Goal: Transaction & Acquisition: Book appointment/travel/reservation

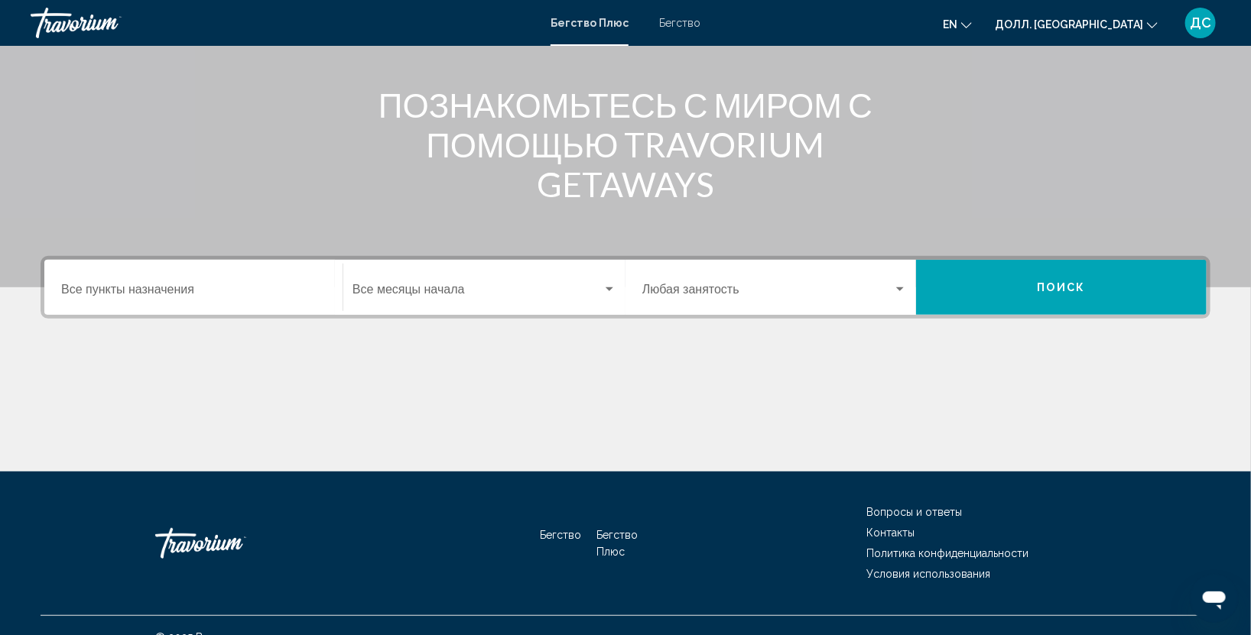
scroll to position [193, 0]
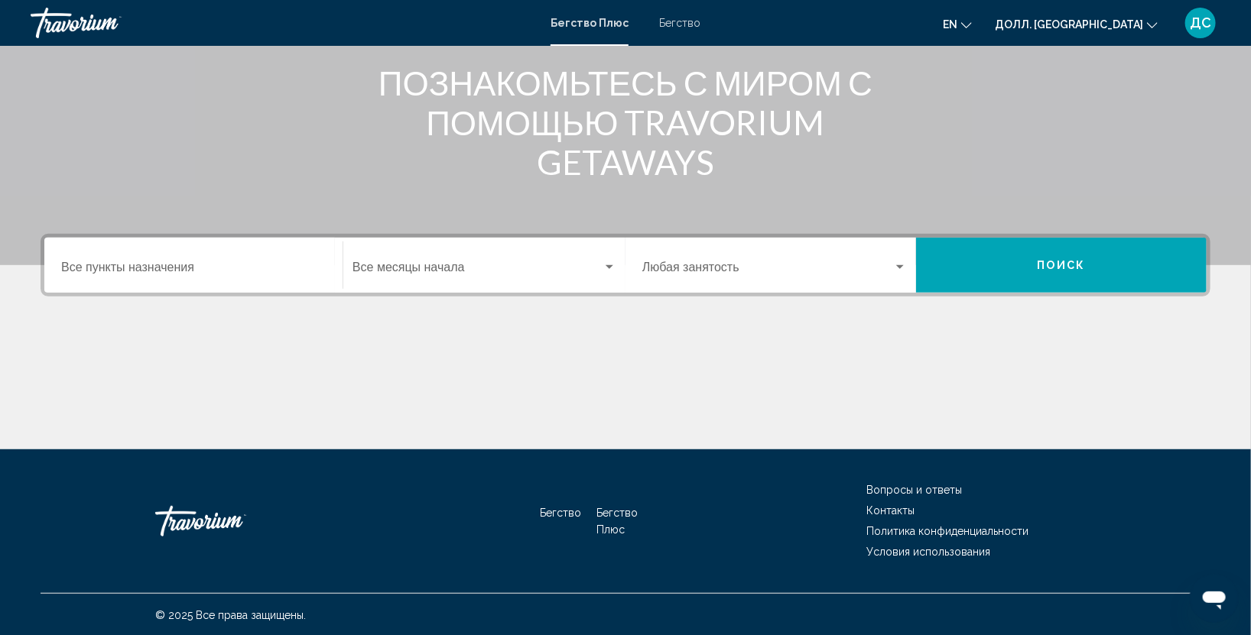
click at [206, 266] on input "Пункт назначения Все пункты назначения" at bounding box center [193, 271] width 265 height 14
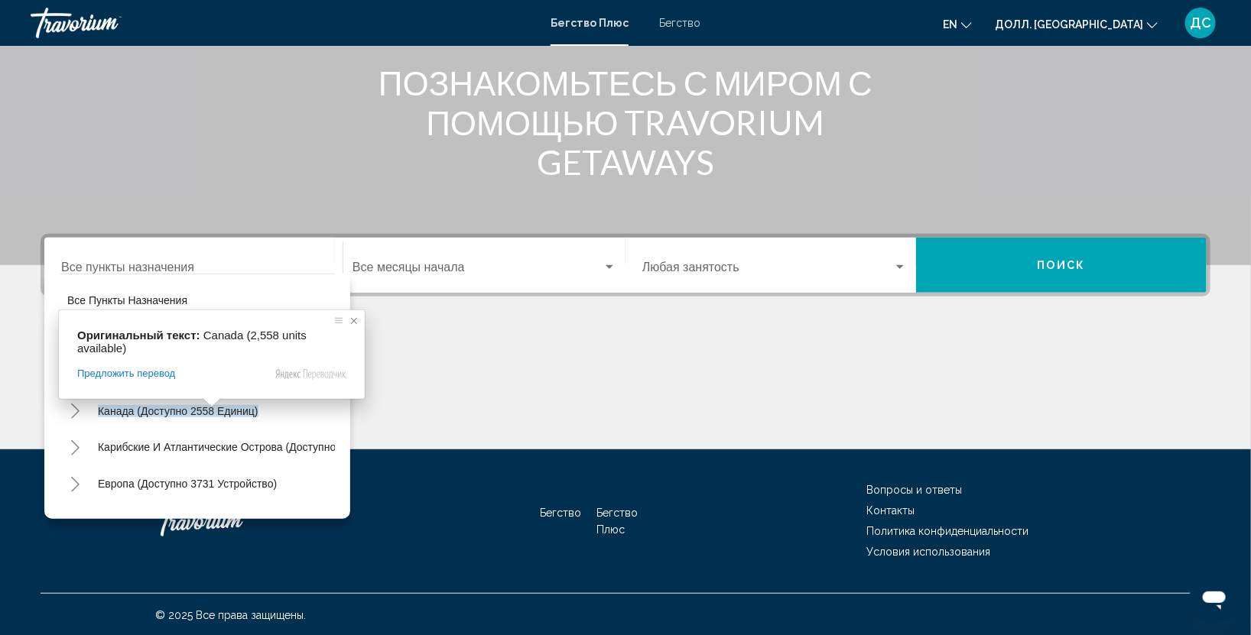
click at [352, 320] on span at bounding box center [353, 320] width 15 height 15
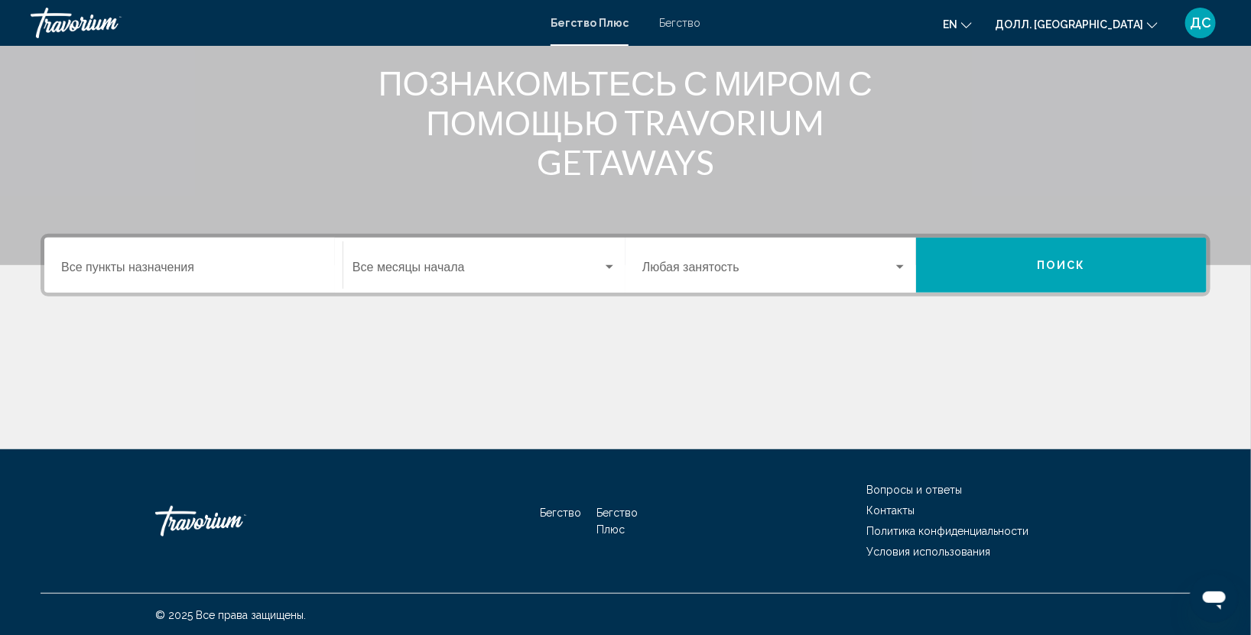
click at [196, 286] on div "Пункт назначения Все пункты назначения" at bounding box center [193, 266] width 265 height 48
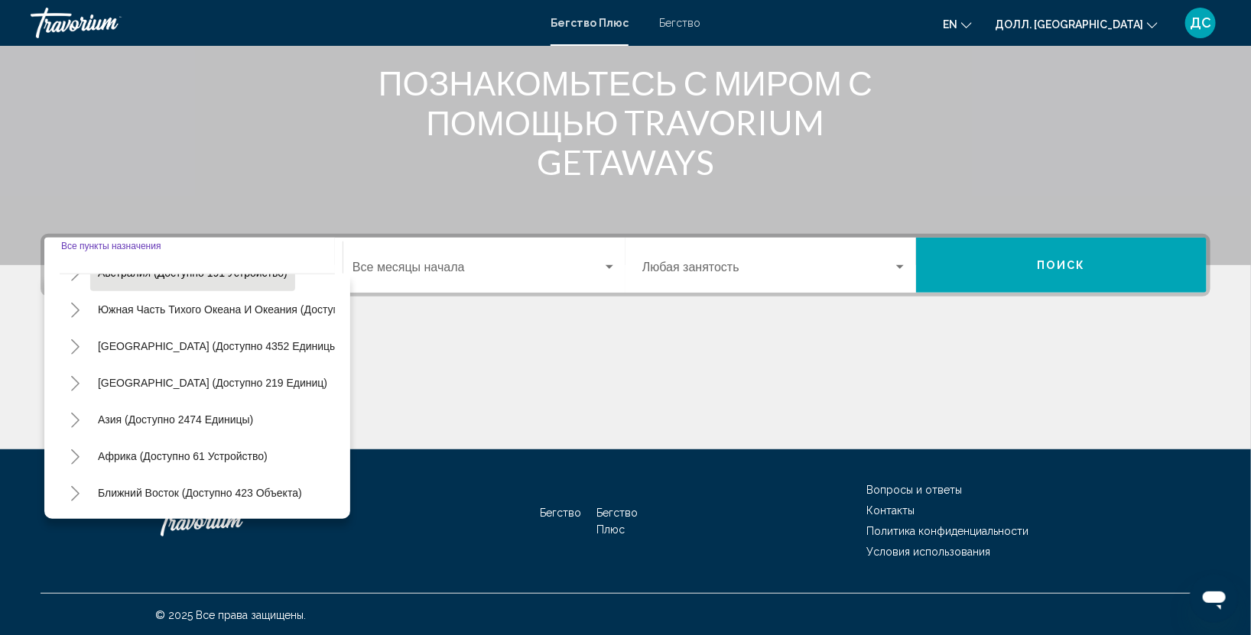
scroll to position [260, 0]
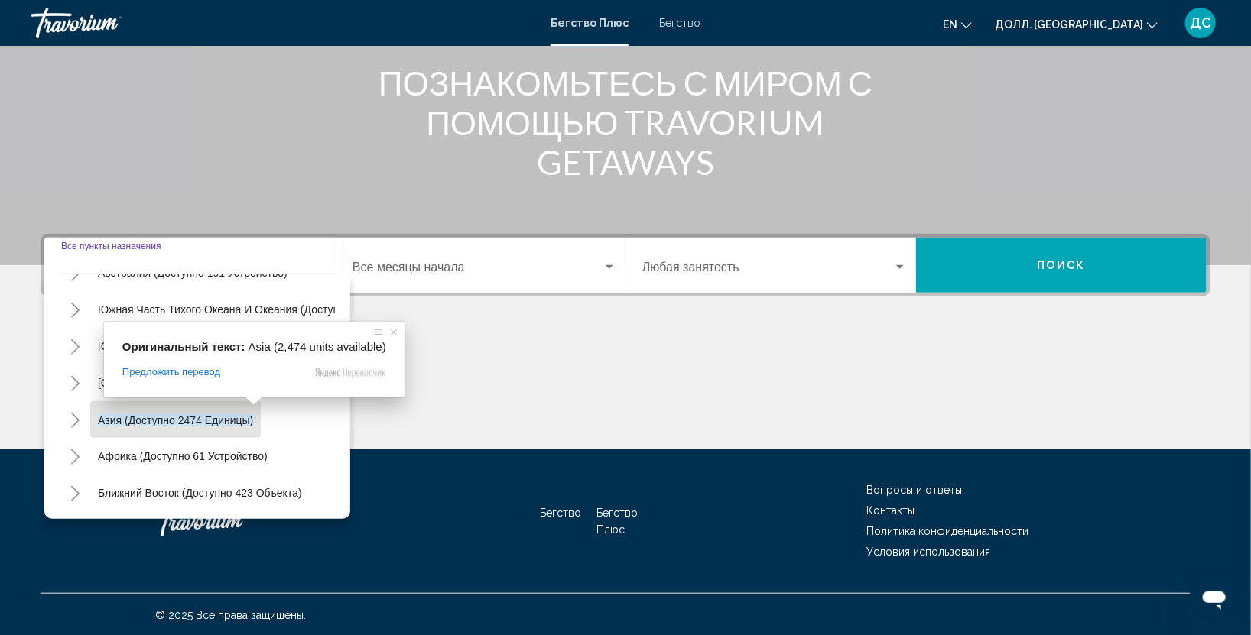
click at [245, 404] on span at bounding box center [254, 401] width 20 height 9
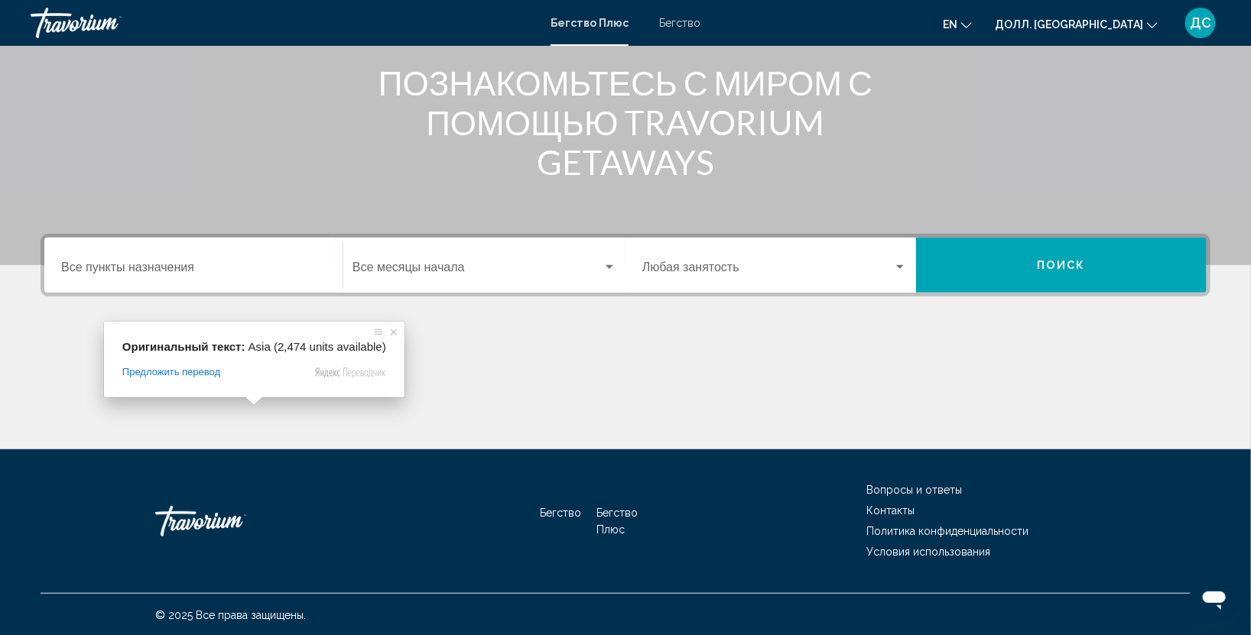
click at [201, 268] on input "Пункт назначения Все пункты назначения" at bounding box center [193, 271] width 265 height 14
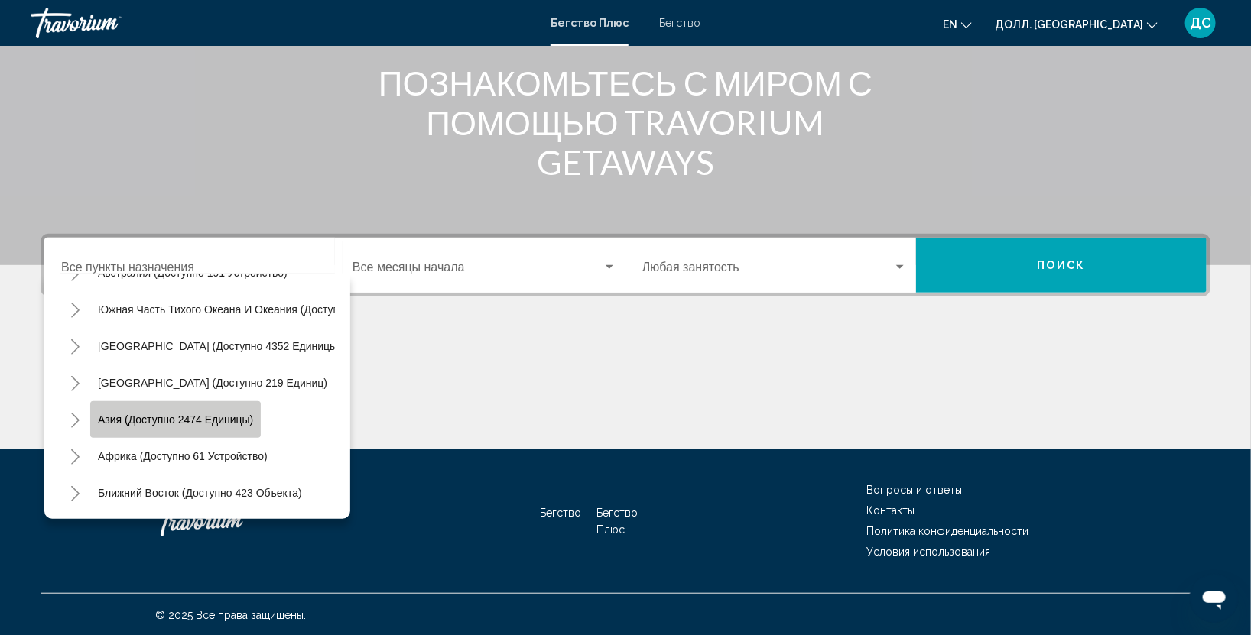
click at [257, 408] on button "Азия (доступно 2474 единицы)" at bounding box center [175, 419] width 170 height 36
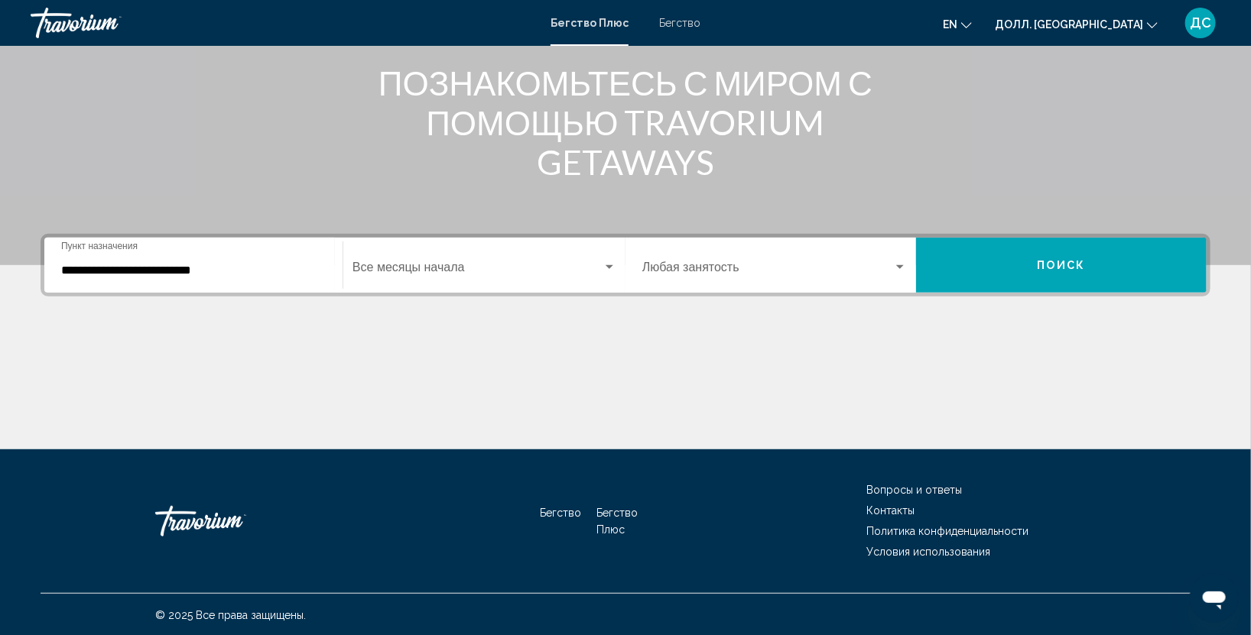
click at [249, 278] on div "**********" at bounding box center [193, 266] width 265 height 48
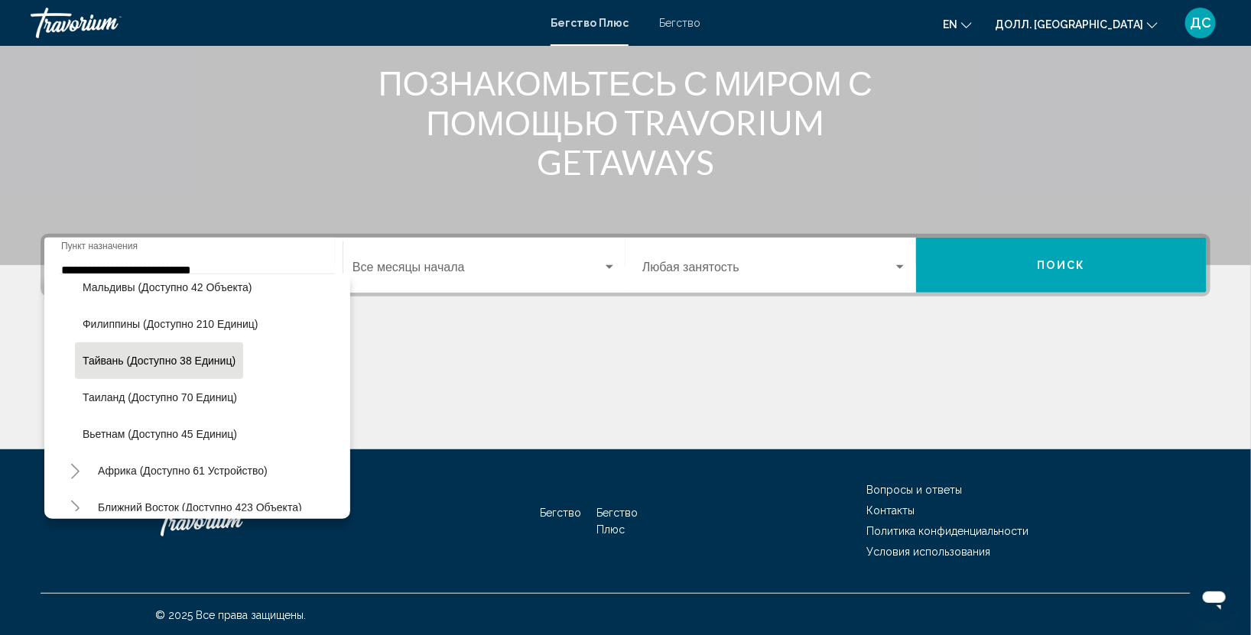
scroll to position [664, 0]
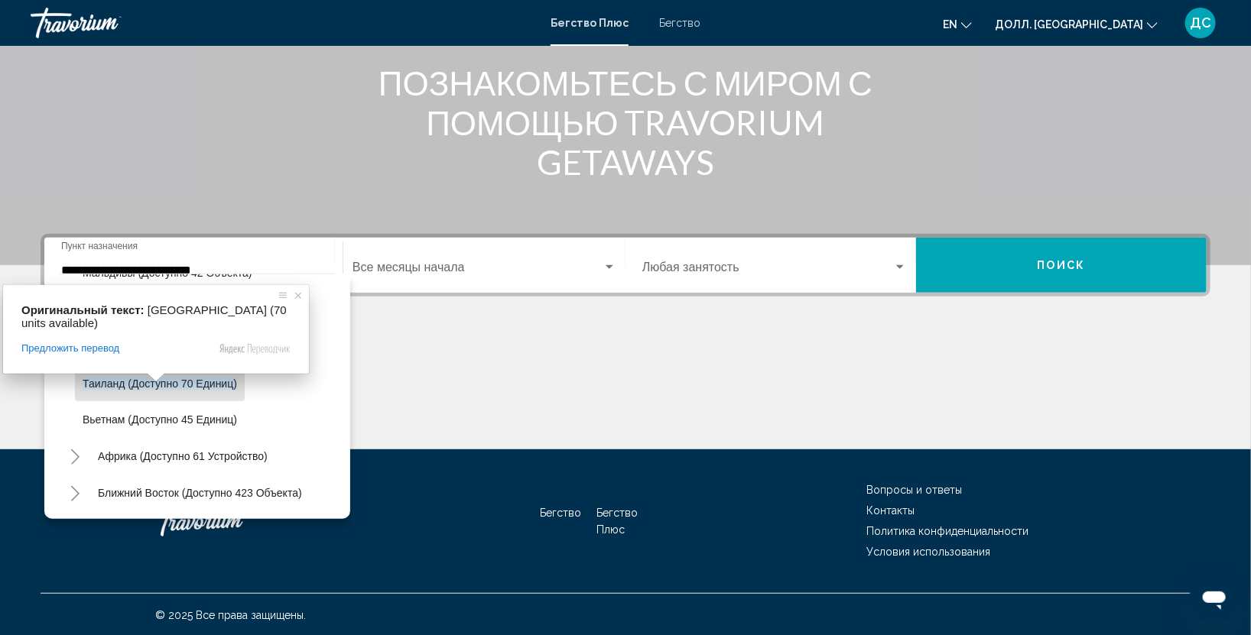
click at [121, 378] on ya-tr-span "Таиланд (доступно 70 единиц)" at bounding box center [160, 384] width 154 height 12
type input "**********"
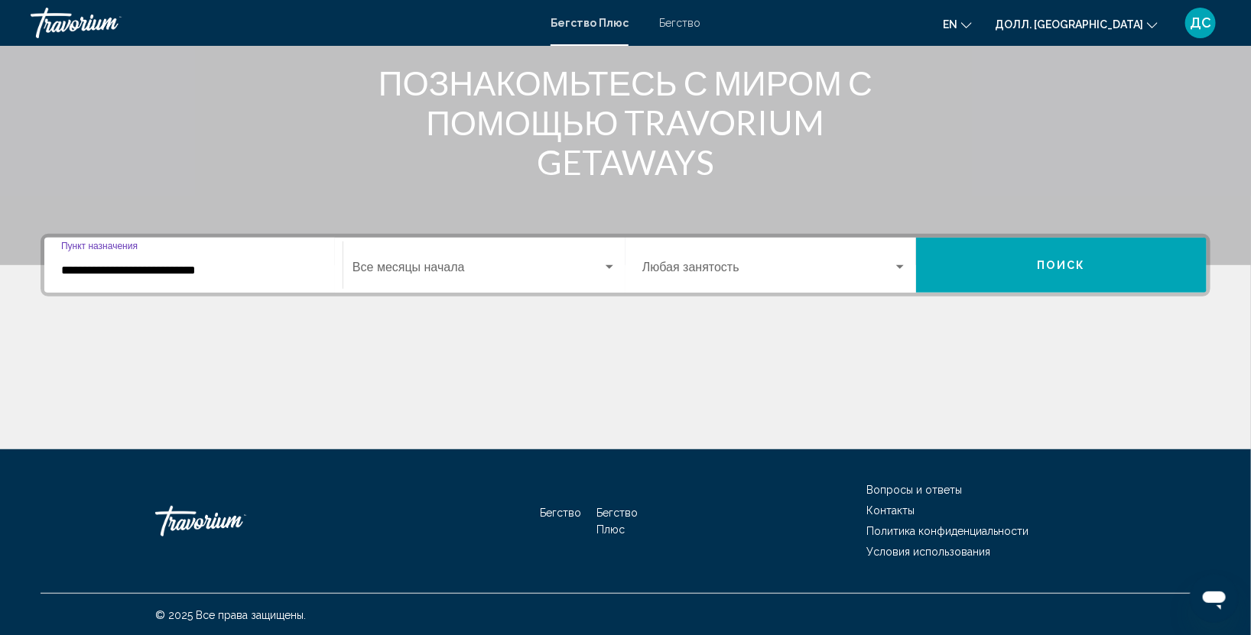
click at [448, 265] on span "Виджет поиска" at bounding box center [477, 271] width 250 height 14
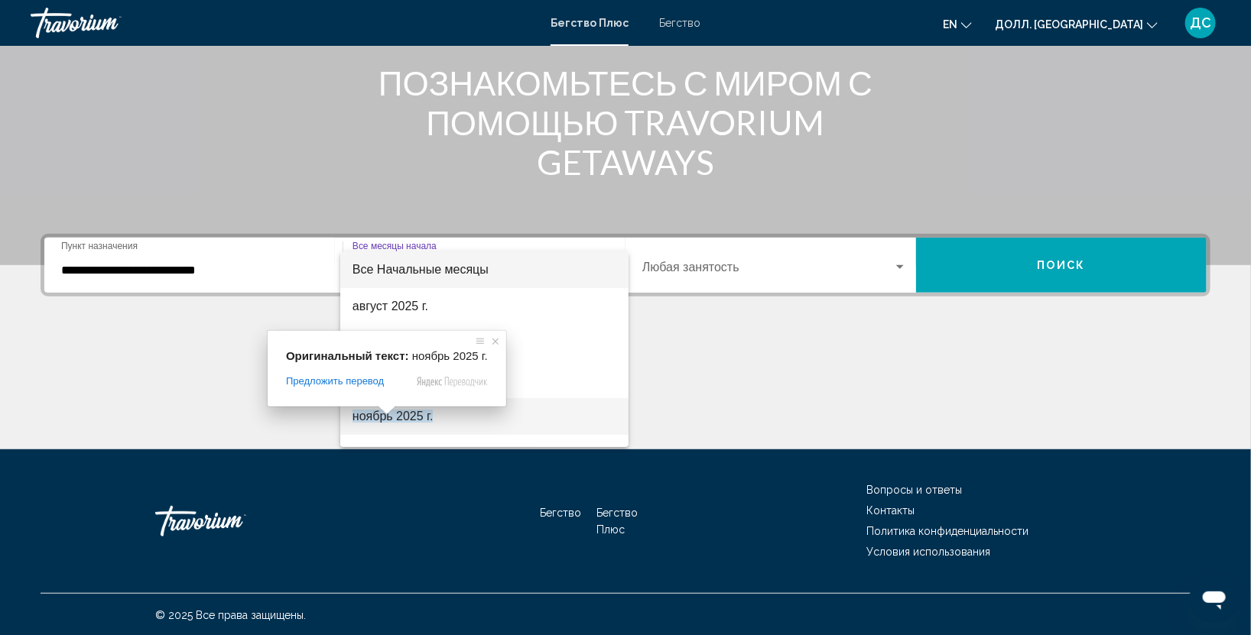
click at [385, 411] on span at bounding box center [387, 410] width 20 height 9
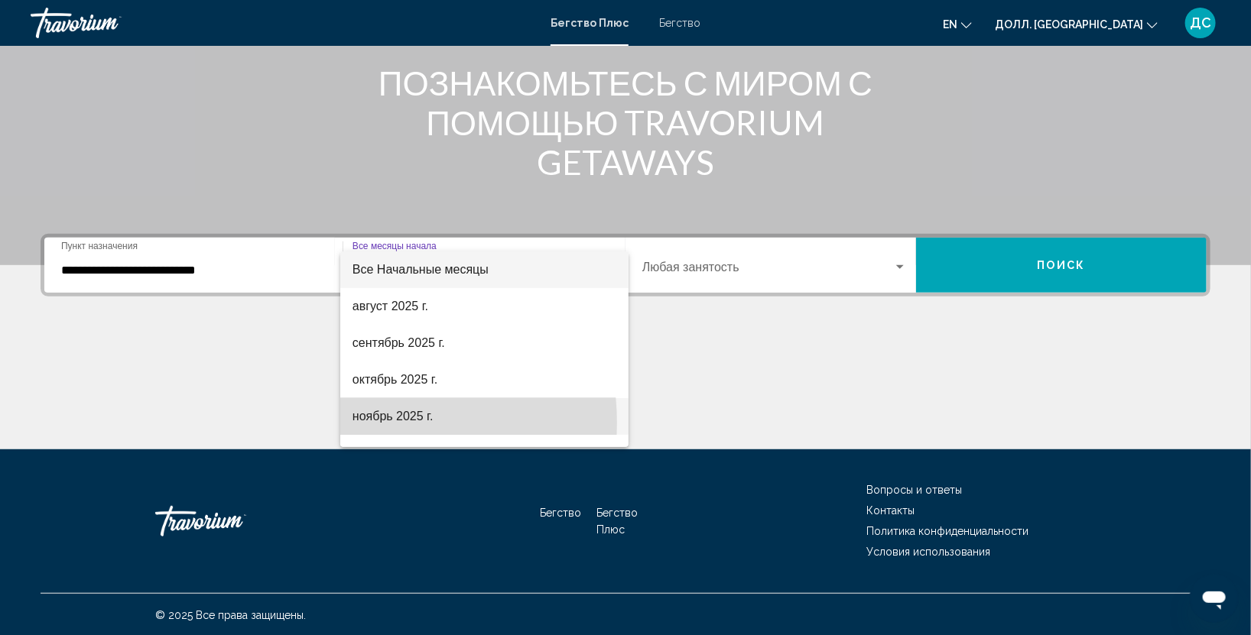
click at [369, 423] on span "ноябрь 2025 г." at bounding box center [484, 416] width 264 height 37
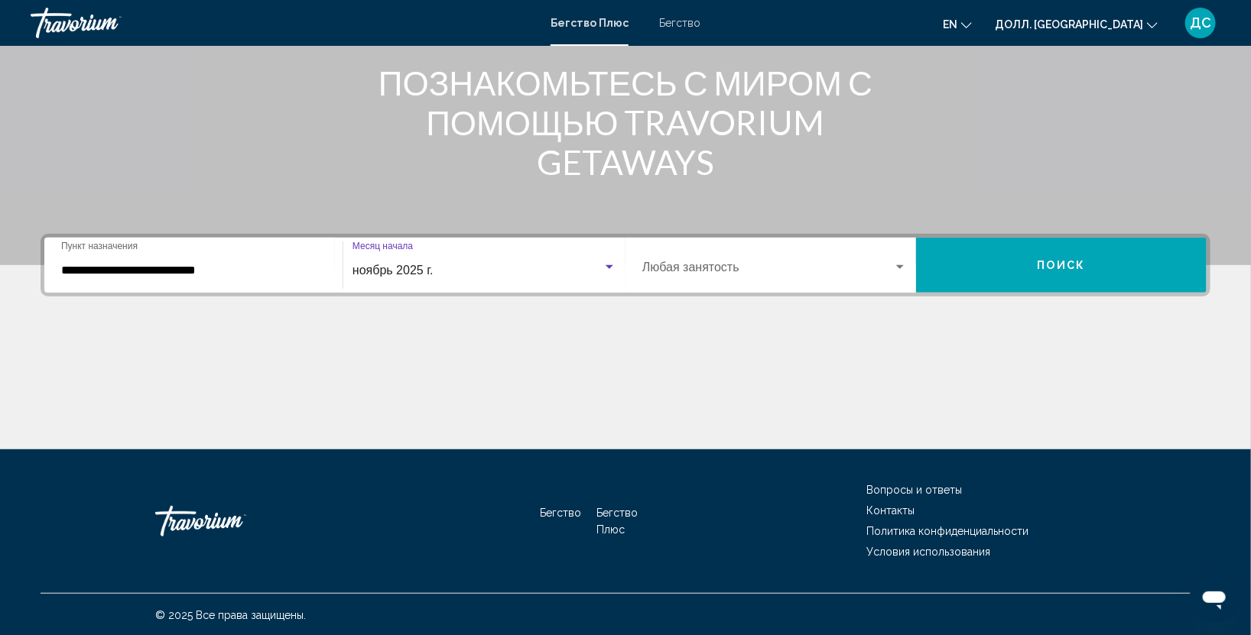
click at [1050, 266] on ya-tr-span "Поиск" at bounding box center [1061, 266] width 48 height 12
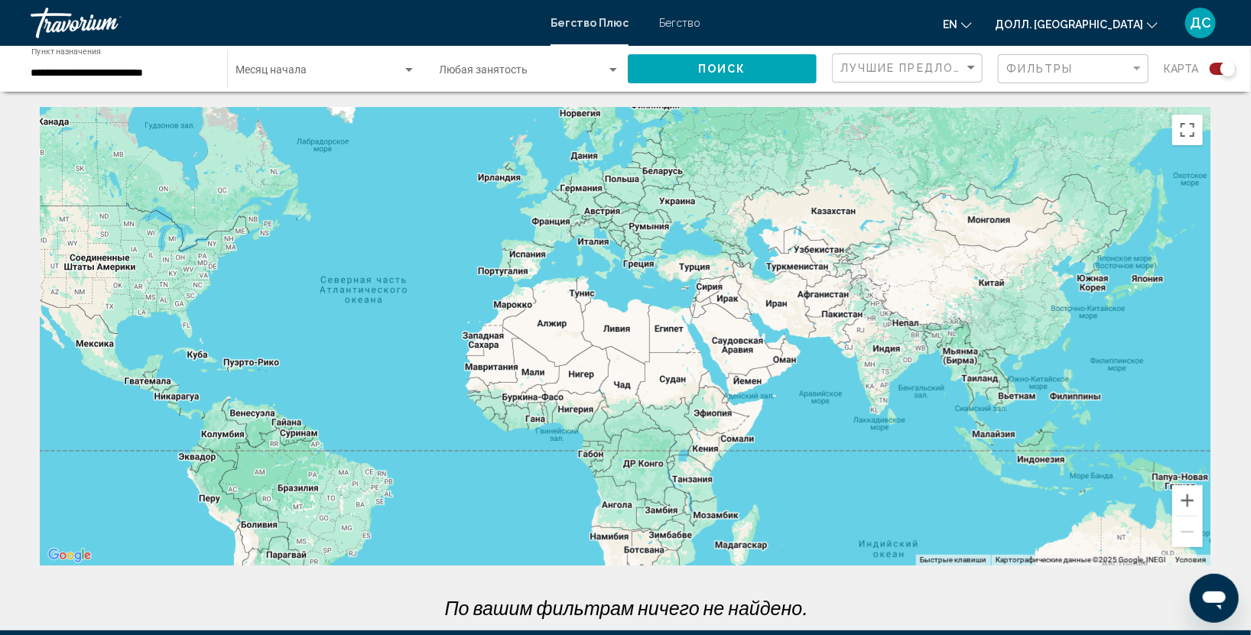
drag, startPoint x: 1091, startPoint y: 428, endPoint x: 874, endPoint y: 406, distance: 218.3
click at [874, 406] on div "Основное содержание" at bounding box center [626, 336] width 1170 height 459
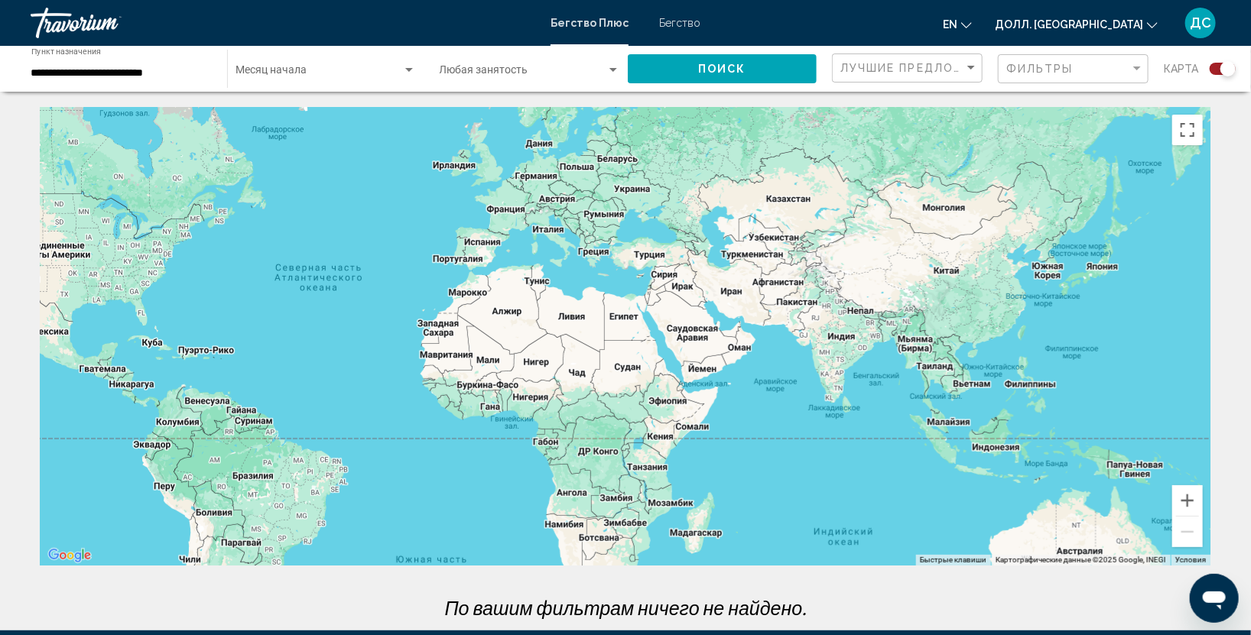
drag, startPoint x: 822, startPoint y: 407, endPoint x: 775, endPoint y: 395, distance: 48.0
click at [775, 395] on div "Основное содержание" at bounding box center [626, 336] width 1170 height 459
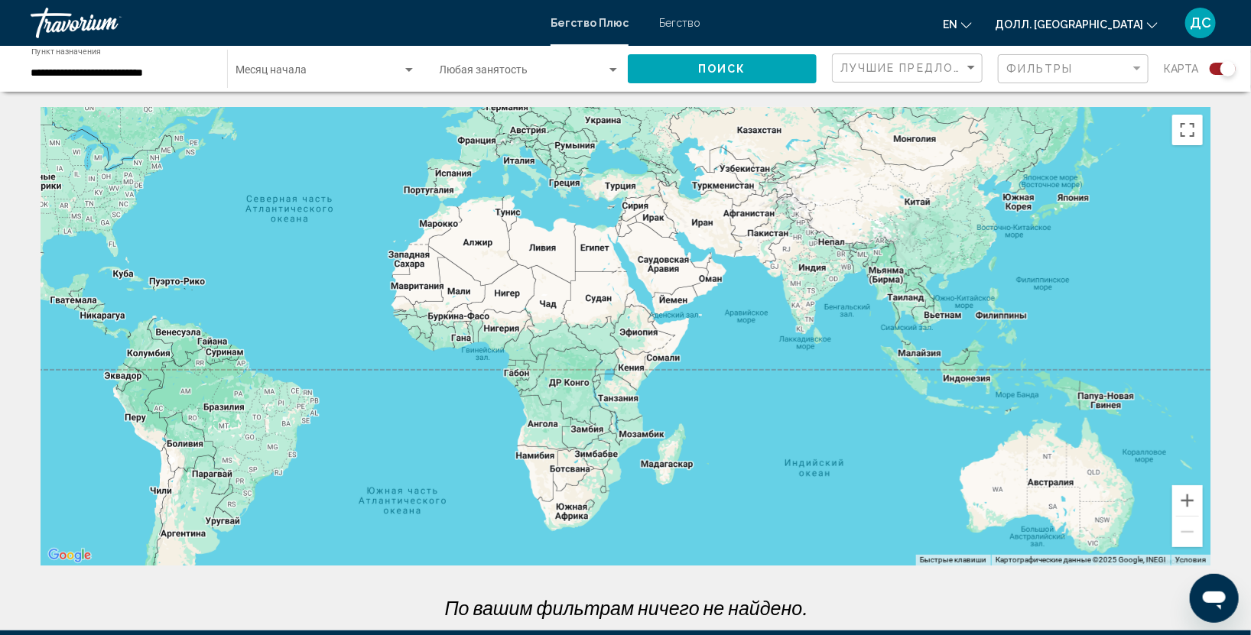
drag, startPoint x: 830, startPoint y: 456, endPoint x: 803, endPoint y: 387, distance: 74.8
click at [803, 387] on div "Основное содержание" at bounding box center [626, 336] width 1170 height 459
click at [919, 378] on div "Основное содержание" at bounding box center [626, 336] width 1170 height 459
click at [968, 386] on div "Основное содержание" at bounding box center [626, 336] width 1170 height 459
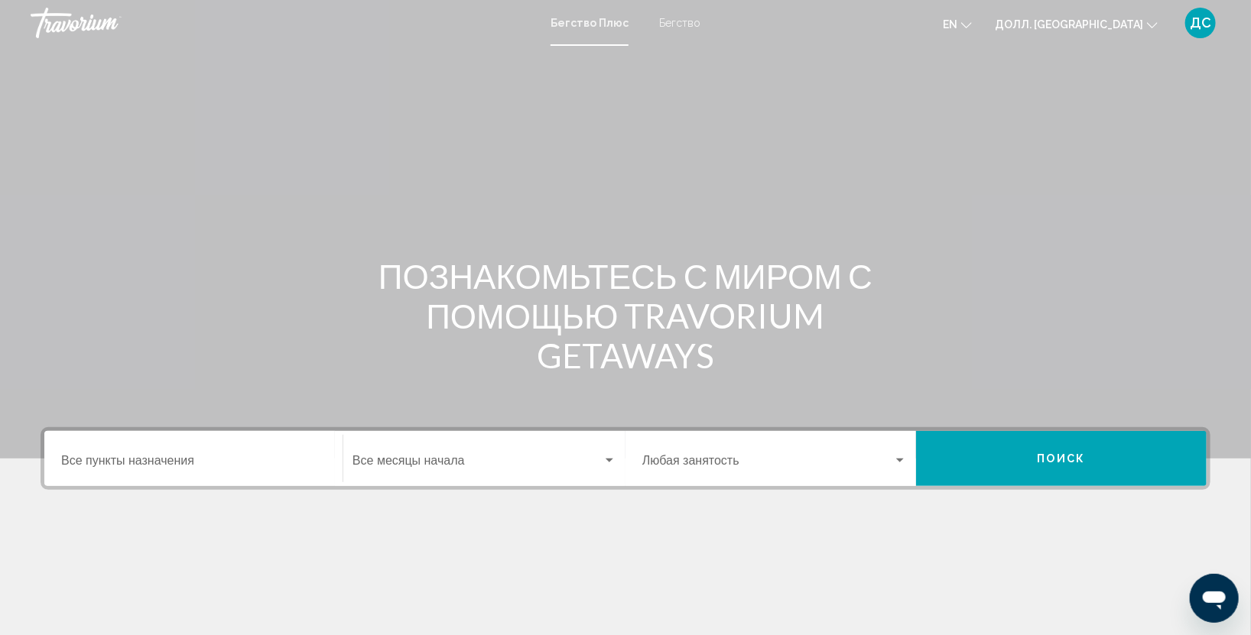
click at [214, 467] on input "Пункт назначения Все пункты назначения" at bounding box center [193, 464] width 265 height 14
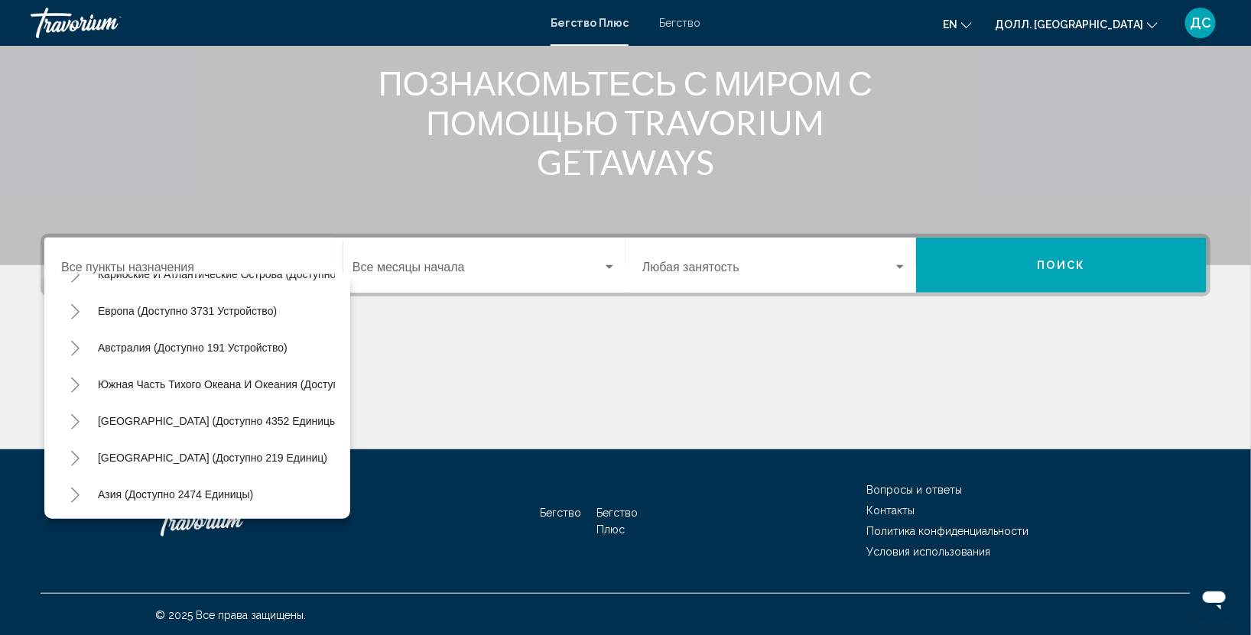
scroll to position [260, 0]
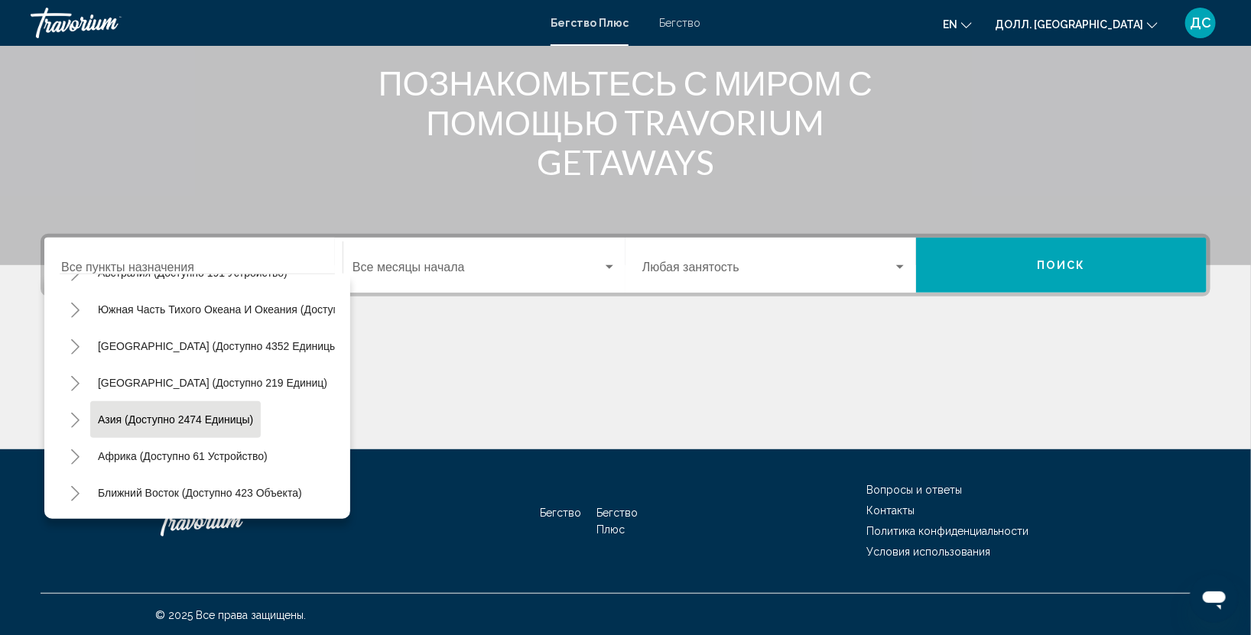
click at [206, 400] on body "Перейти к основному контенту Бегство Плюс Бегство en English Español Français I…" at bounding box center [625, 124] width 1251 height 635
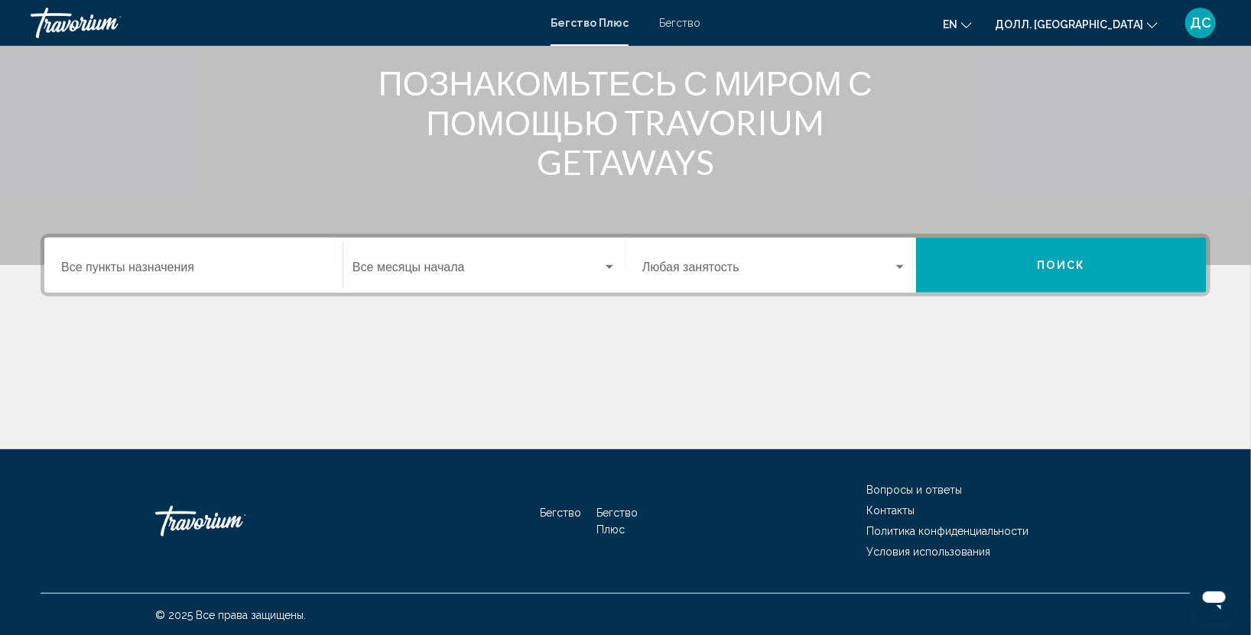
click at [269, 286] on div "Пункт назначения Все пункты назначения" at bounding box center [193, 266] width 265 height 48
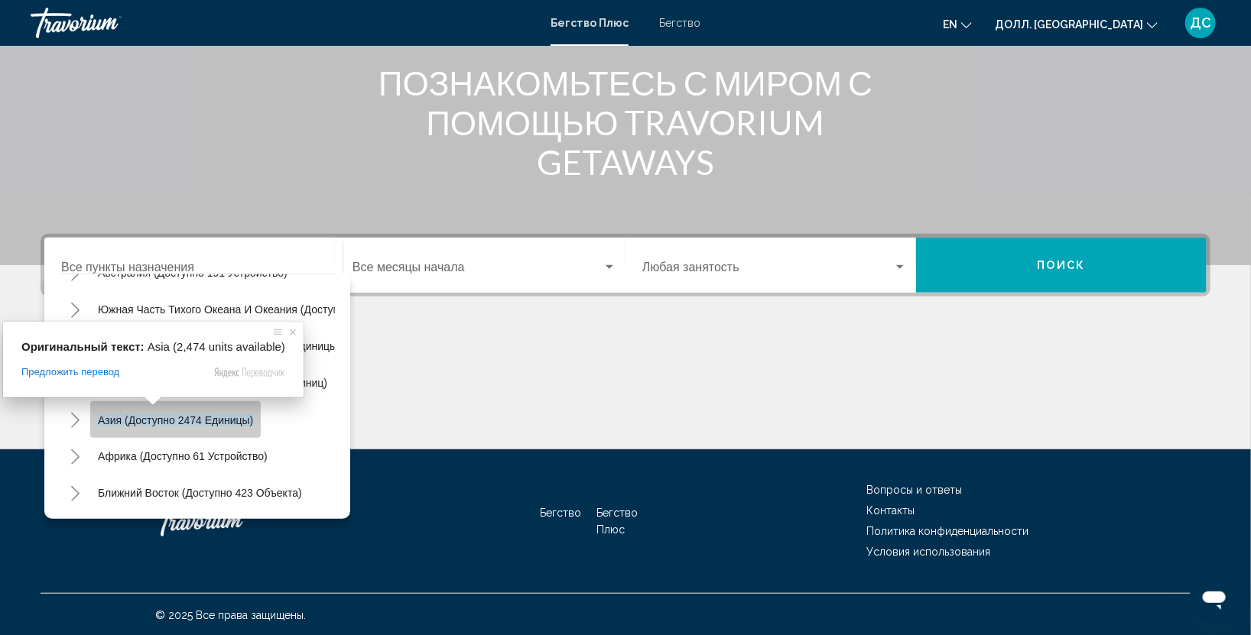
click at [125, 414] on ya-tr-span "Азия (доступно 2474 единицы)" at bounding box center [175, 420] width 155 height 12
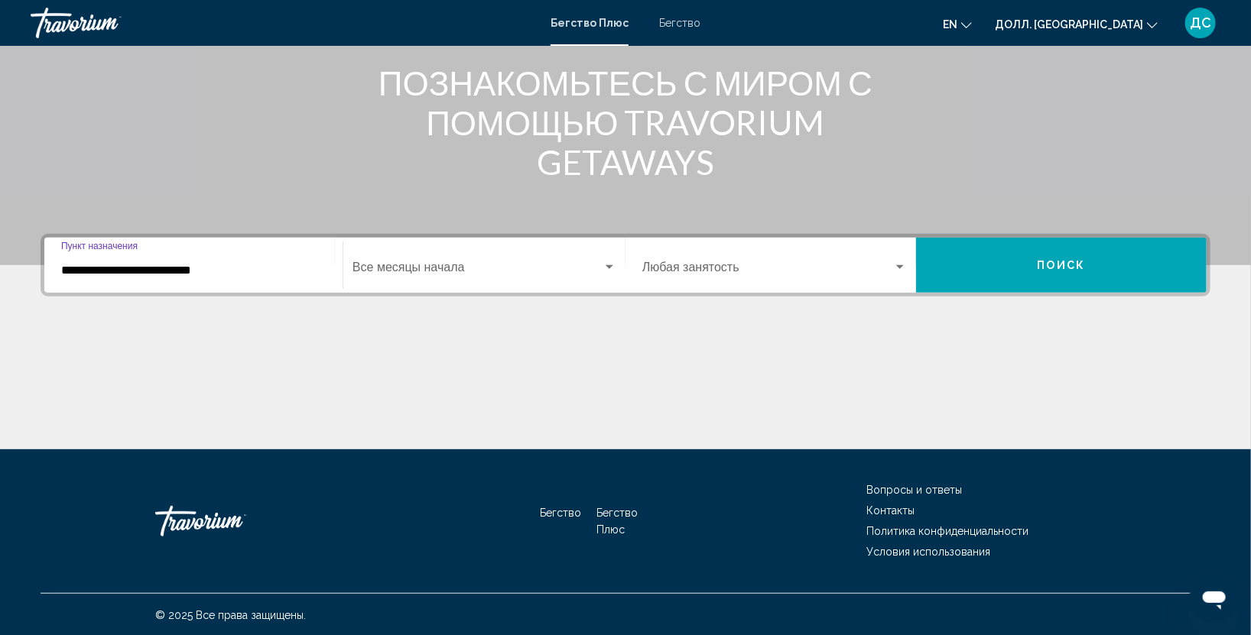
click at [190, 275] on input "**********" at bounding box center [193, 271] width 265 height 14
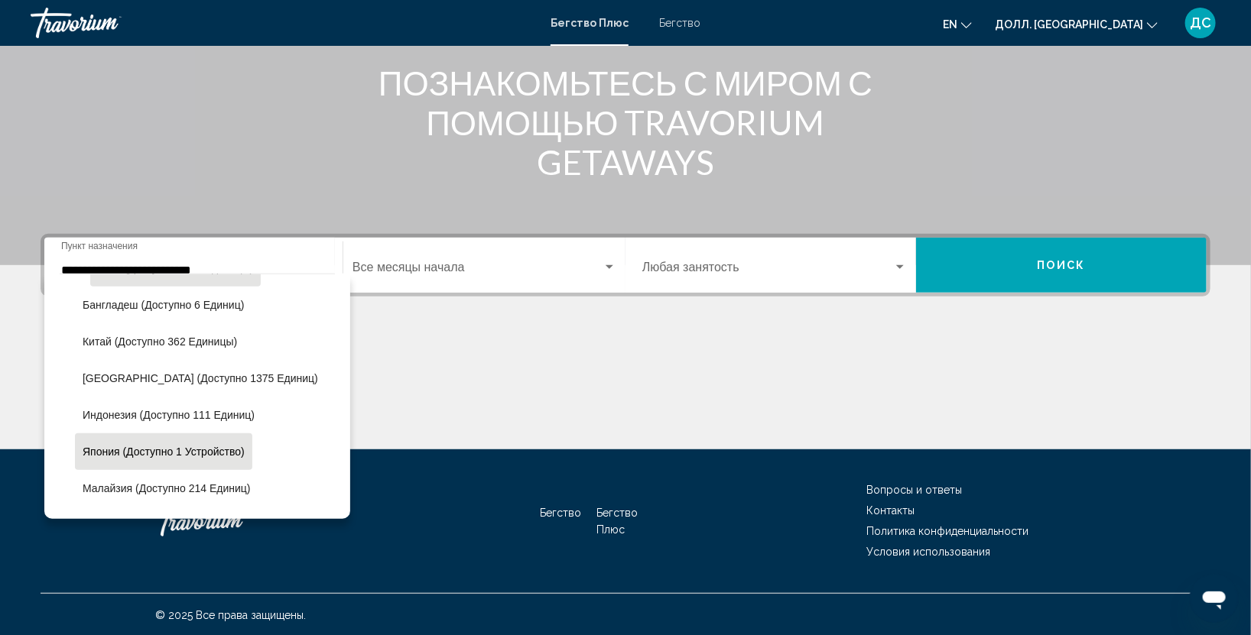
scroll to position [664, 0]
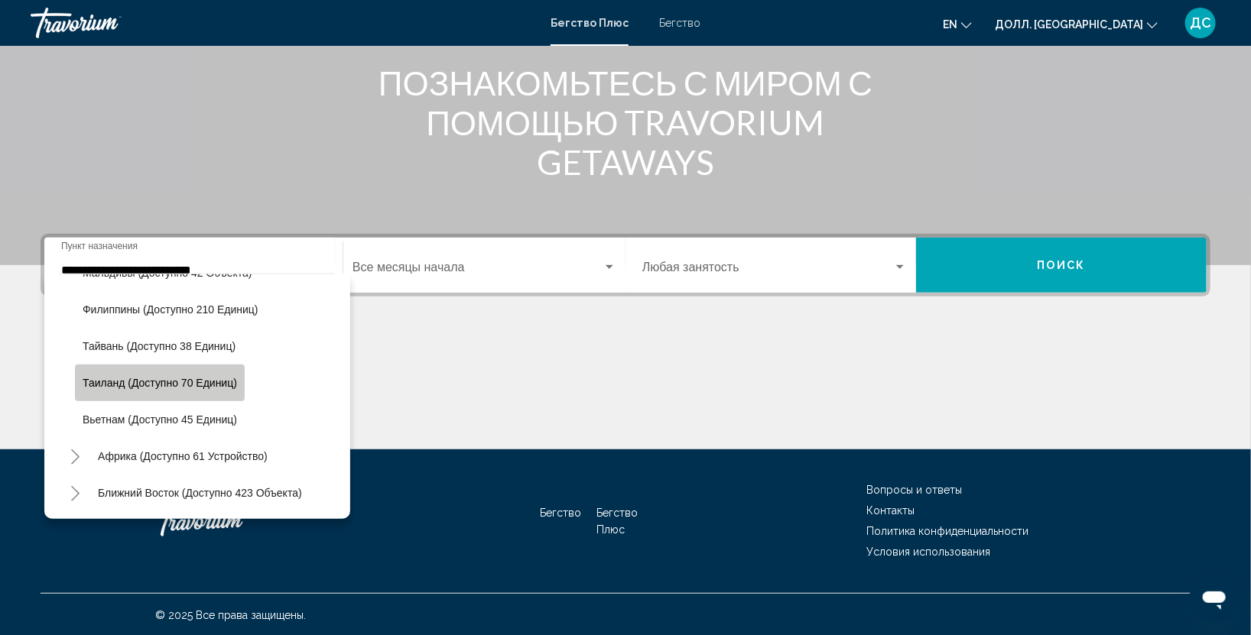
click at [89, 376] on button "Таиланд (доступно 70 единиц)" at bounding box center [160, 383] width 170 height 36
type input "**********"
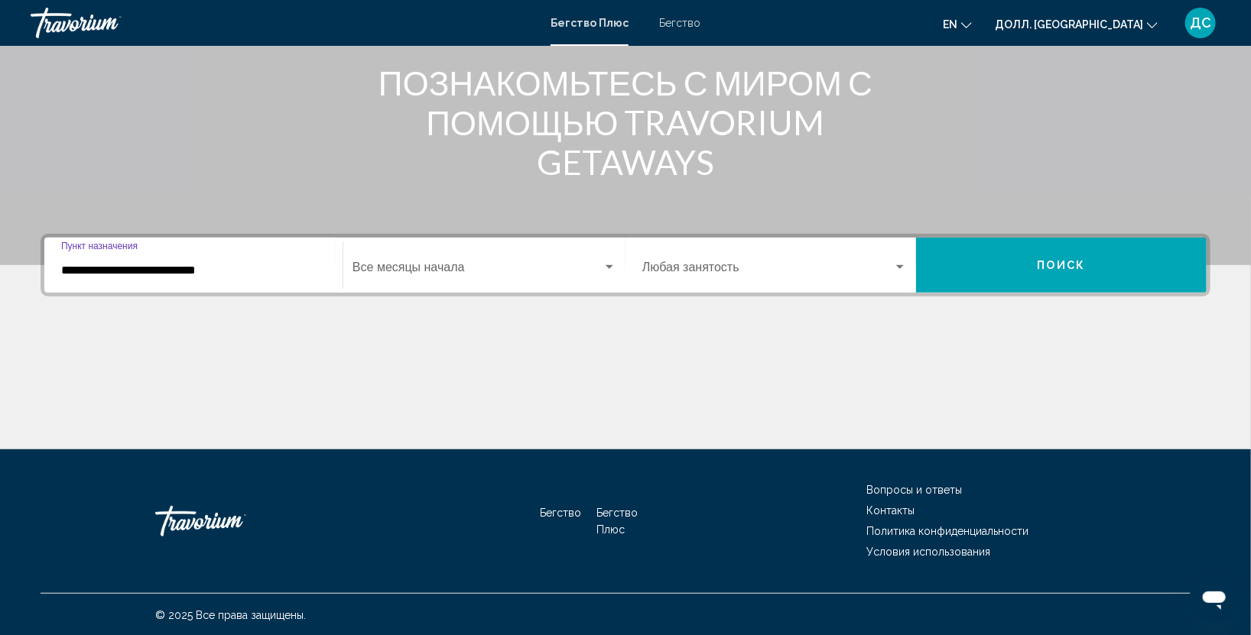
click at [491, 271] on span "Виджет поиска" at bounding box center [477, 271] width 250 height 14
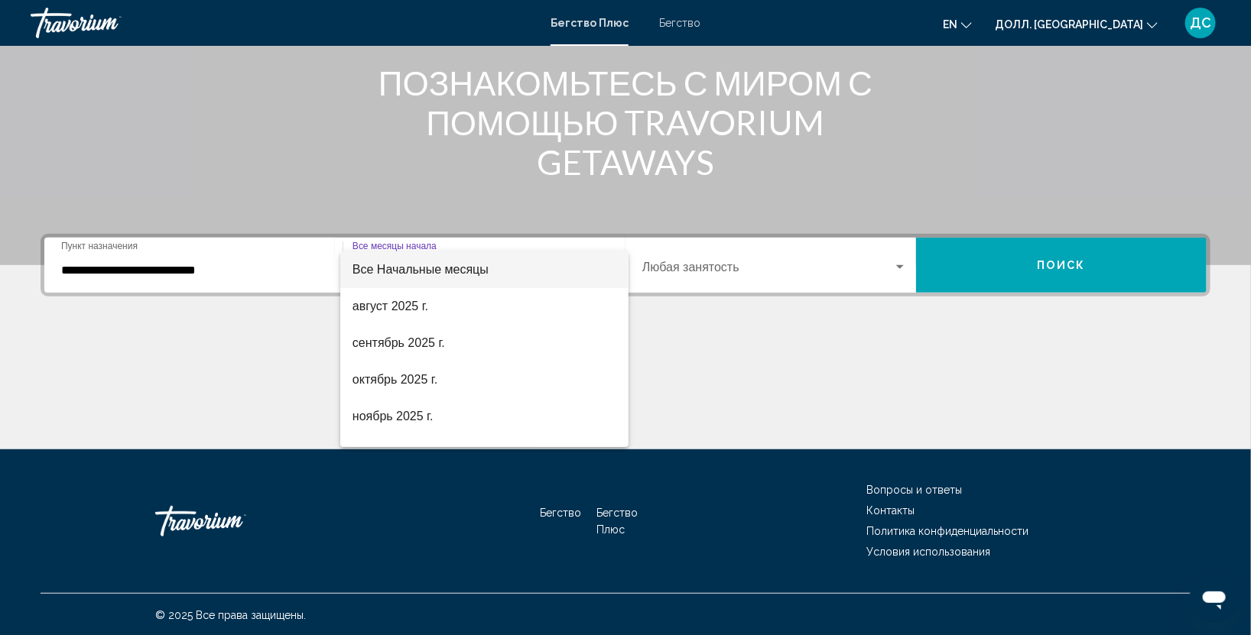
scroll to position [34, 0]
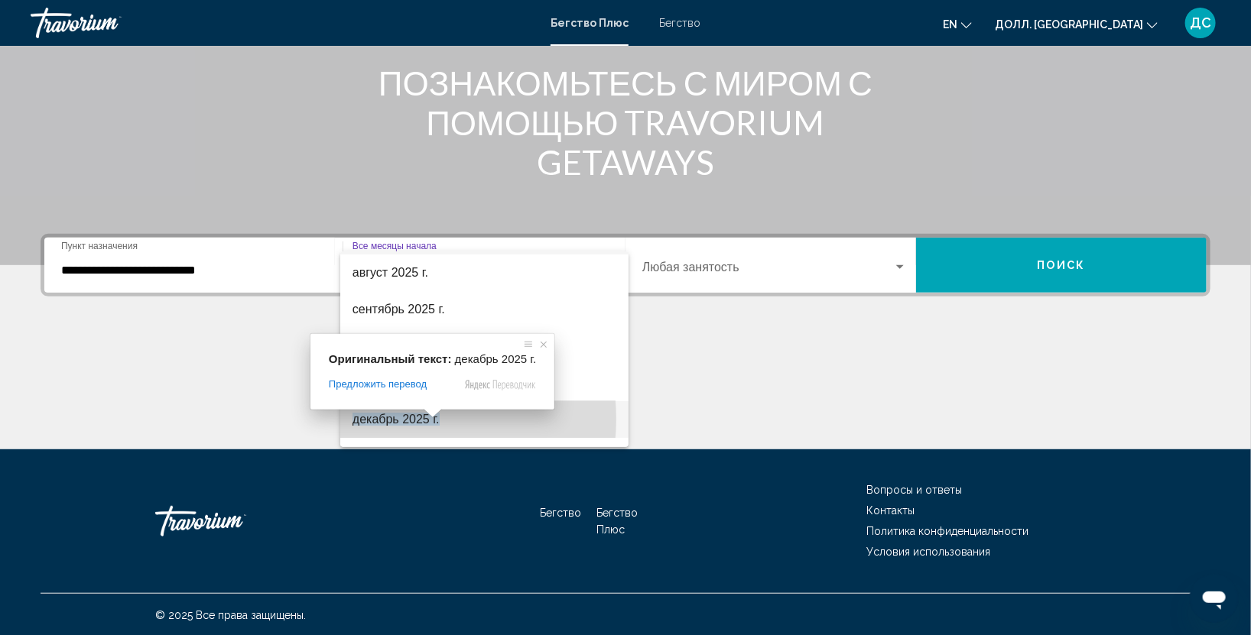
click at [395, 419] on ya-tr-span "декабрь 2025 г." at bounding box center [395, 419] width 87 height 13
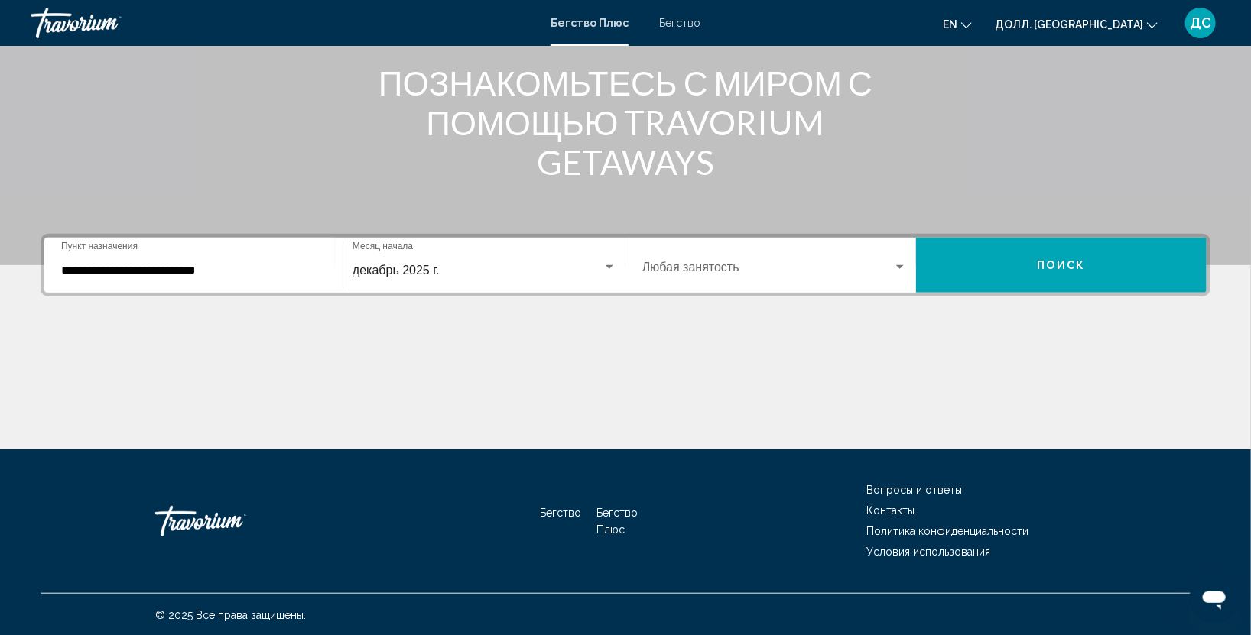
click at [1102, 292] on div "**********" at bounding box center [626, 265] width 1170 height 63
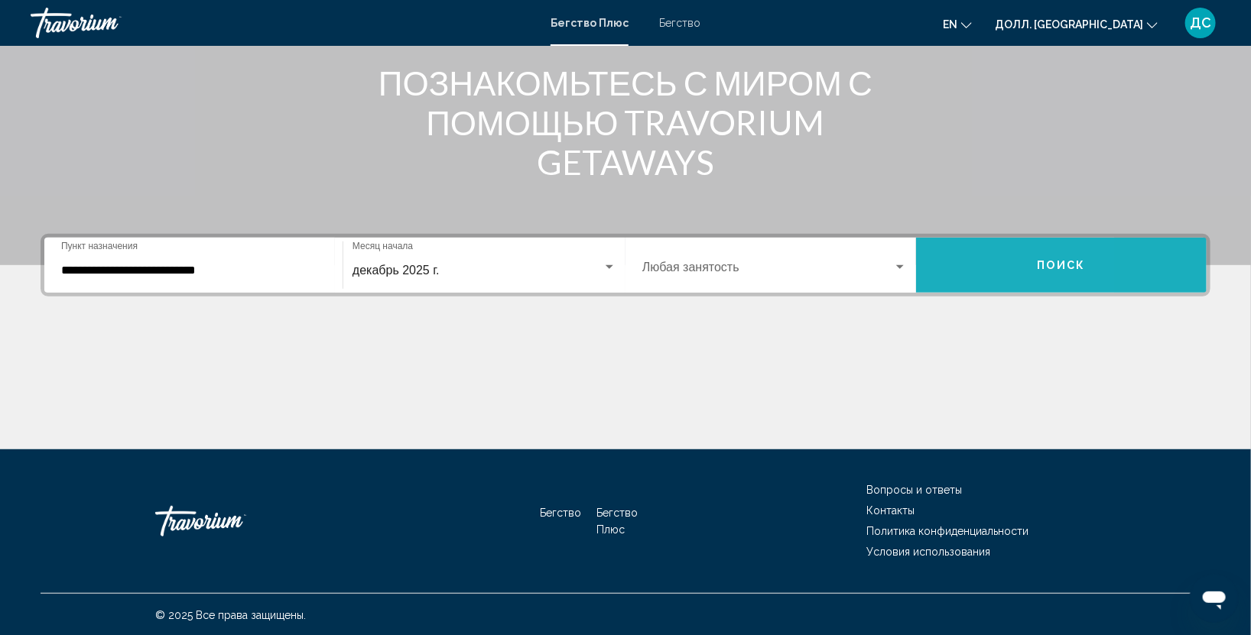
click at [968, 252] on button "Поиск" at bounding box center [1061, 265] width 291 height 55
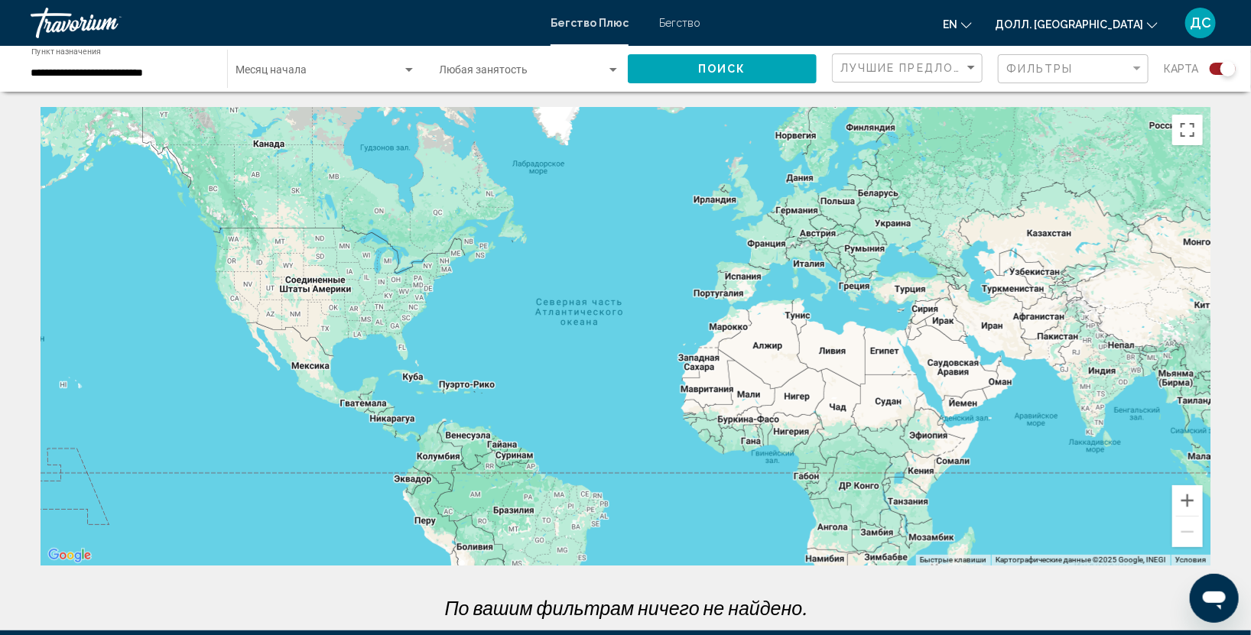
click at [280, 72] on span "Виджет поиска" at bounding box center [319, 73] width 166 height 12
click at [495, 73] on div at bounding box center [625, 317] width 1251 height 635
click at [358, 67] on span "Виджет поиска" at bounding box center [319, 73] width 166 height 12
click at [414, 76] on span "Все Начальные месяцы" at bounding box center [326, 73] width 180 height 32
click at [413, 76] on div "Виджет поиска" at bounding box center [409, 70] width 14 height 12
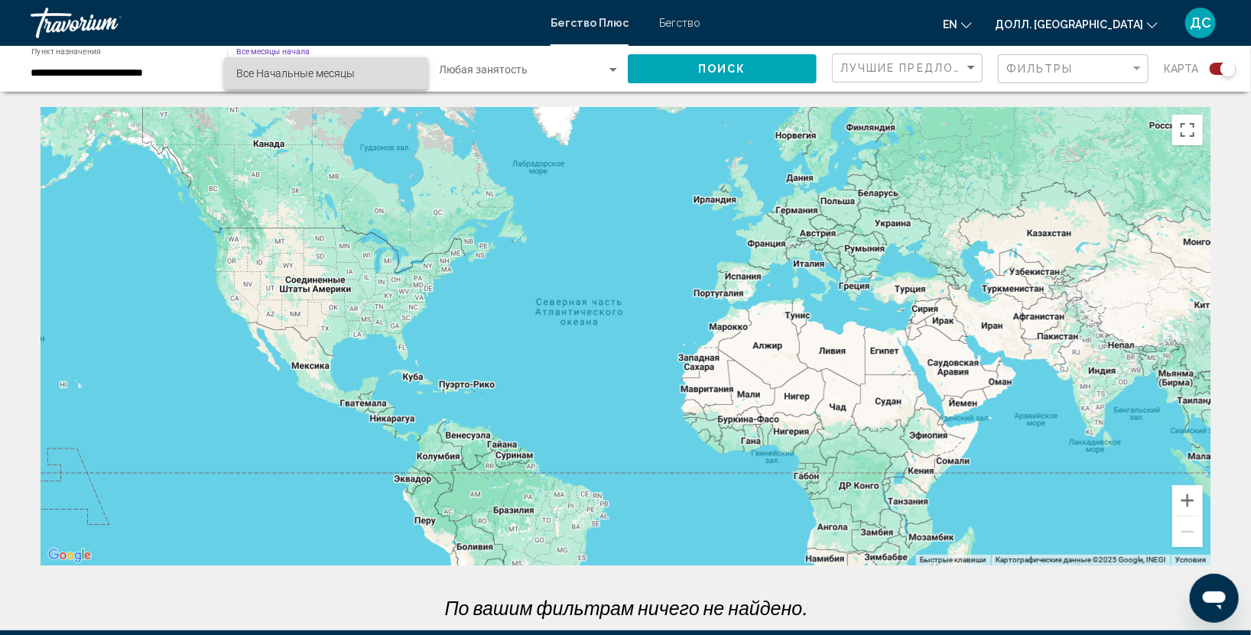
click at [414, 71] on span "Все Начальные месяцы" at bounding box center [326, 73] width 180 height 32
click at [404, 64] on div "Виджет поиска" at bounding box center [409, 70] width 14 height 12
click at [475, 76] on div at bounding box center [625, 317] width 1251 height 635
click at [615, 72] on div "Виджет поиска" at bounding box center [613, 70] width 14 height 12
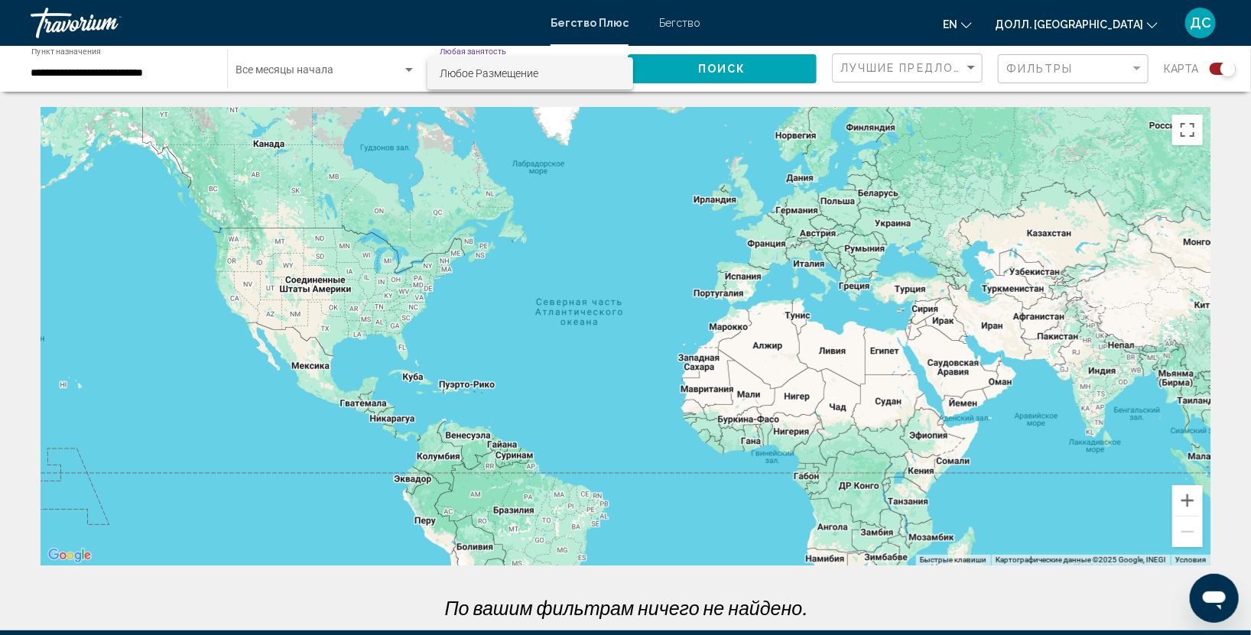
click at [689, 73] on div at bounding box center [625, 317] width 1251 height 635
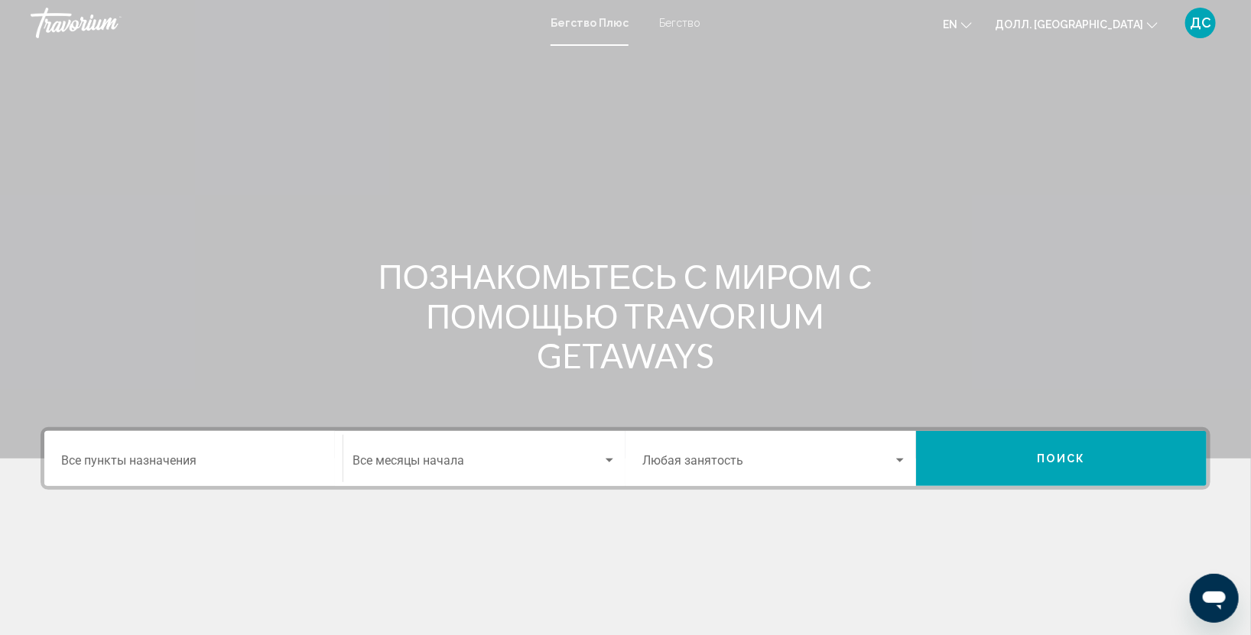
click at [121, 476] on div "Пункт назначения Все пункты назначения" at bounding box center [193, 459] width 265 height 48
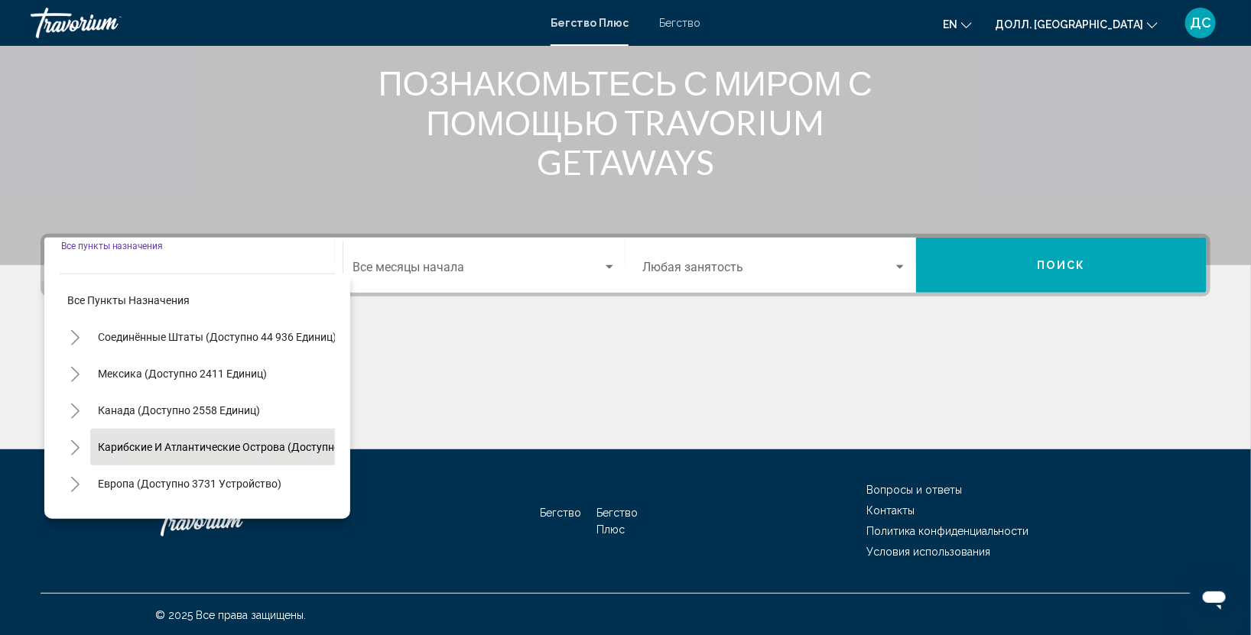
scroll to position [260, 0]
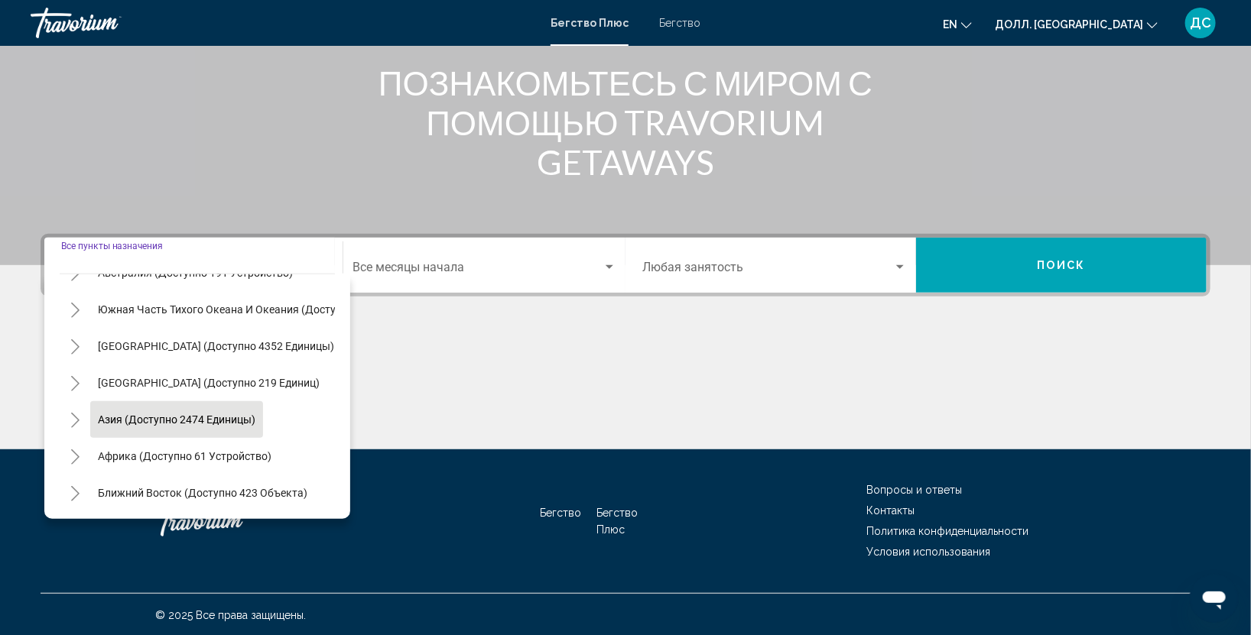
click at [255, 414] on ya-tr-span "Азия (доступно 2474 единицы)" at bounding box center [176, 420] width 157 height 12
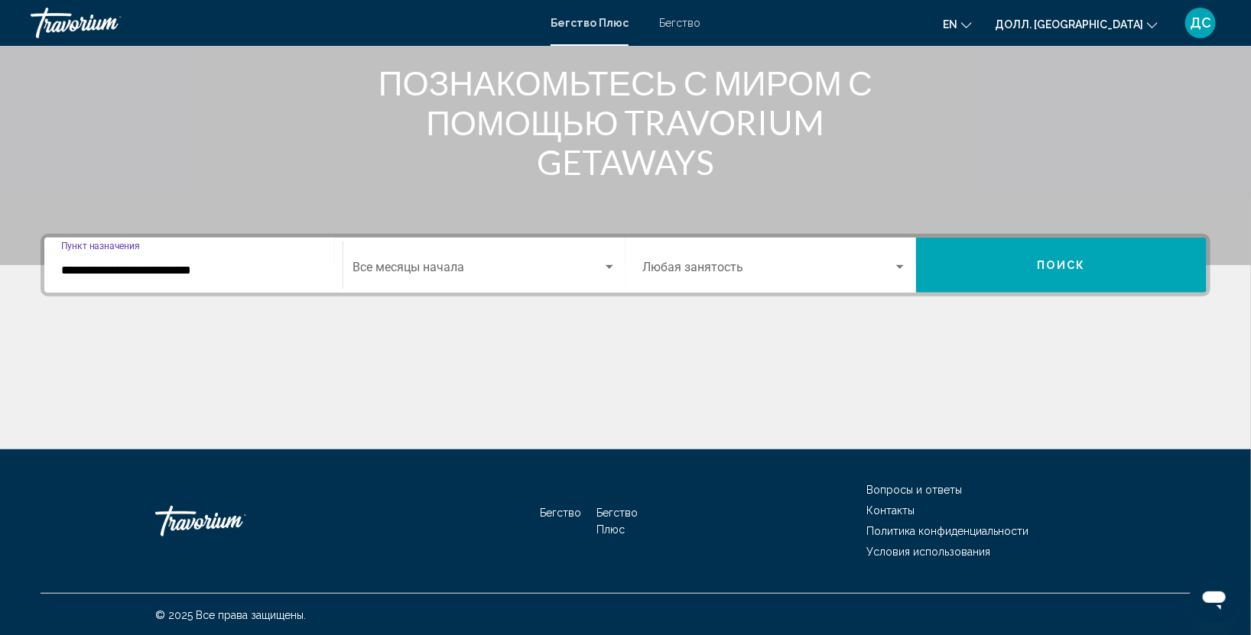
click at [275, 270] on input "**********" at bounding box center [193, 271] width 265 height 14
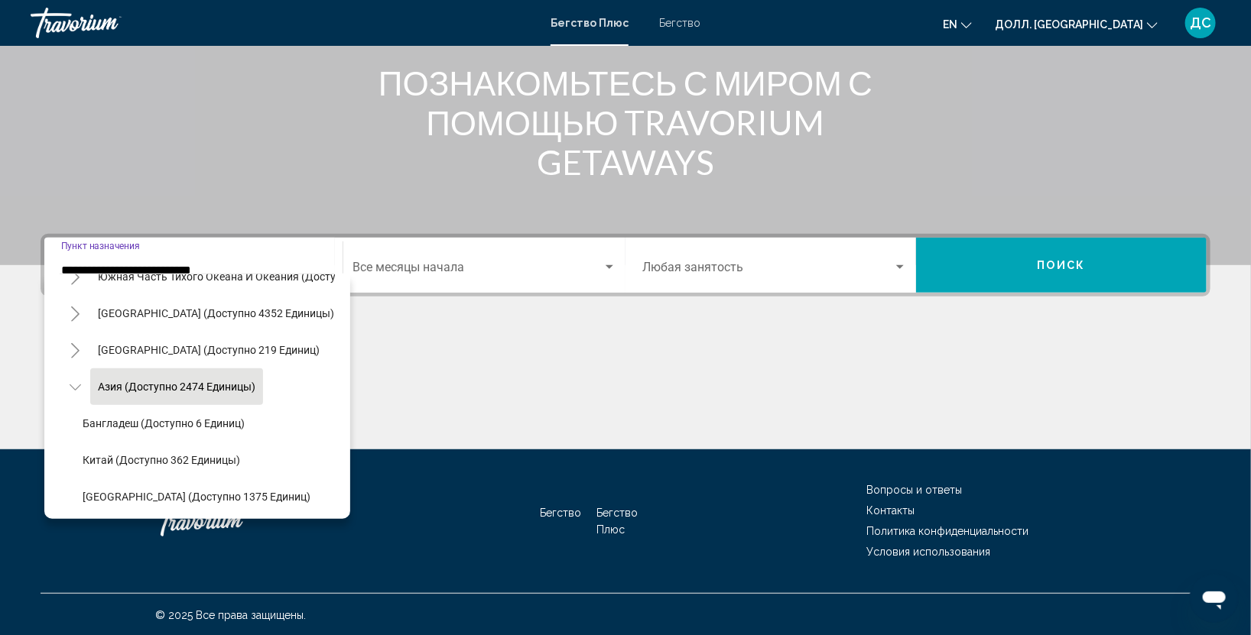
scroll to position [664, 0]
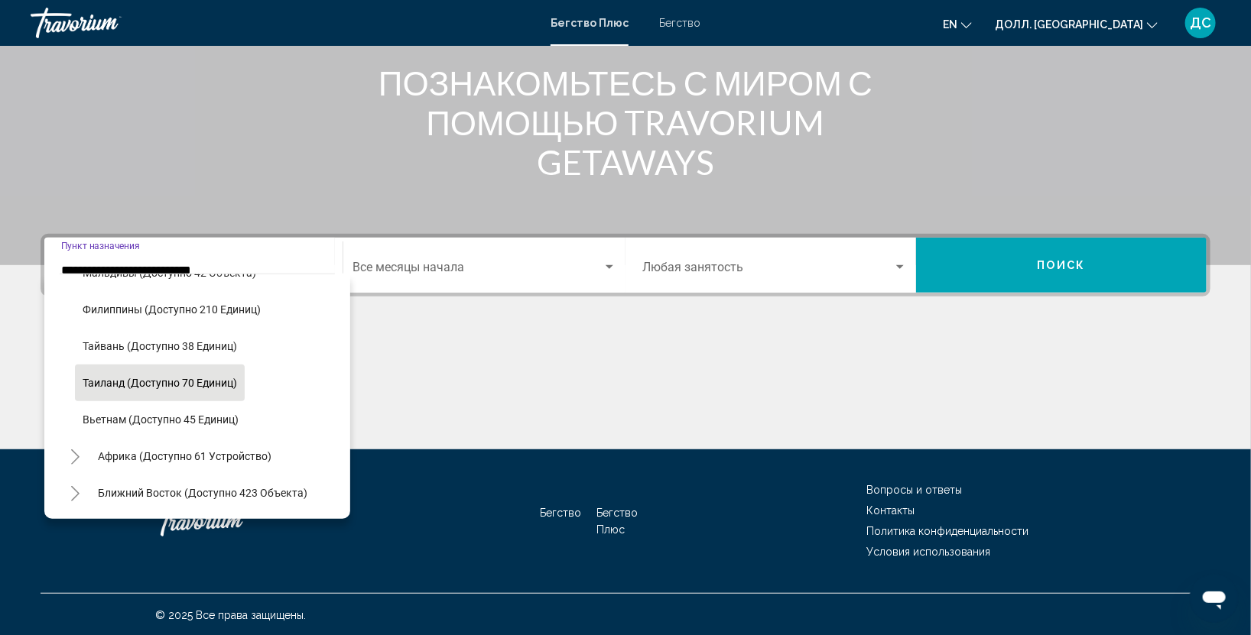
click at [137, 378] on button "Таиланд (доступно 70 единиц)" at bounding box center [160, 383] width 170 height 36
type input "**********"
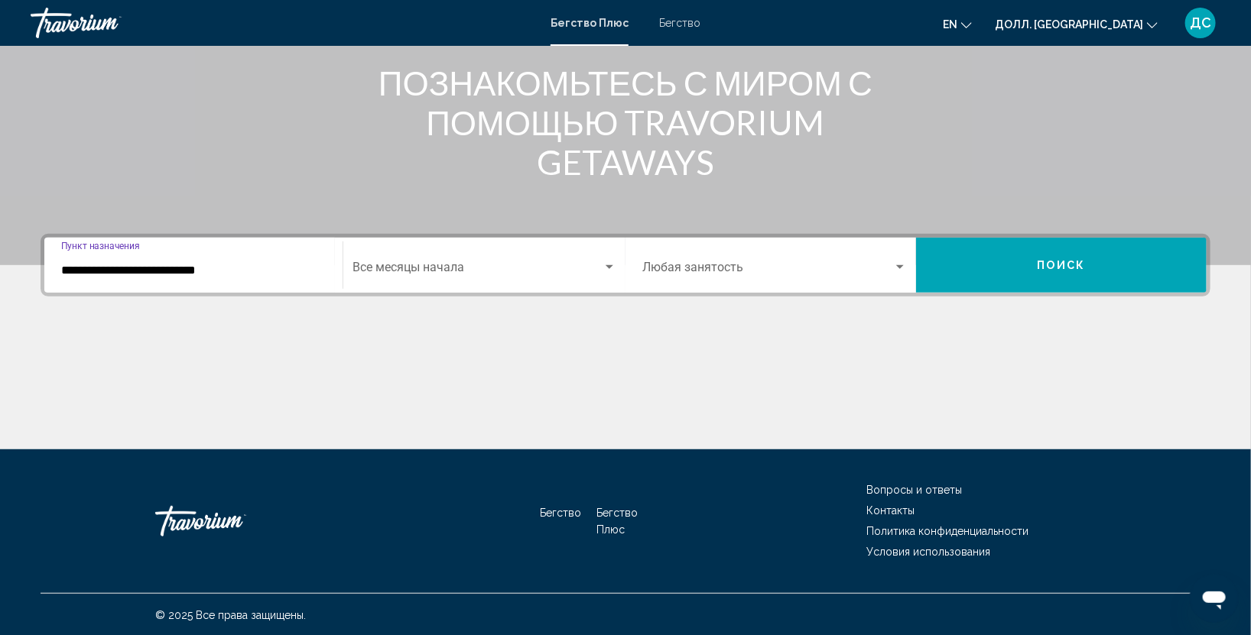
click at [610, 265] on div "Виджет поиска" at bounding box center [610, 267] width 8 height 4
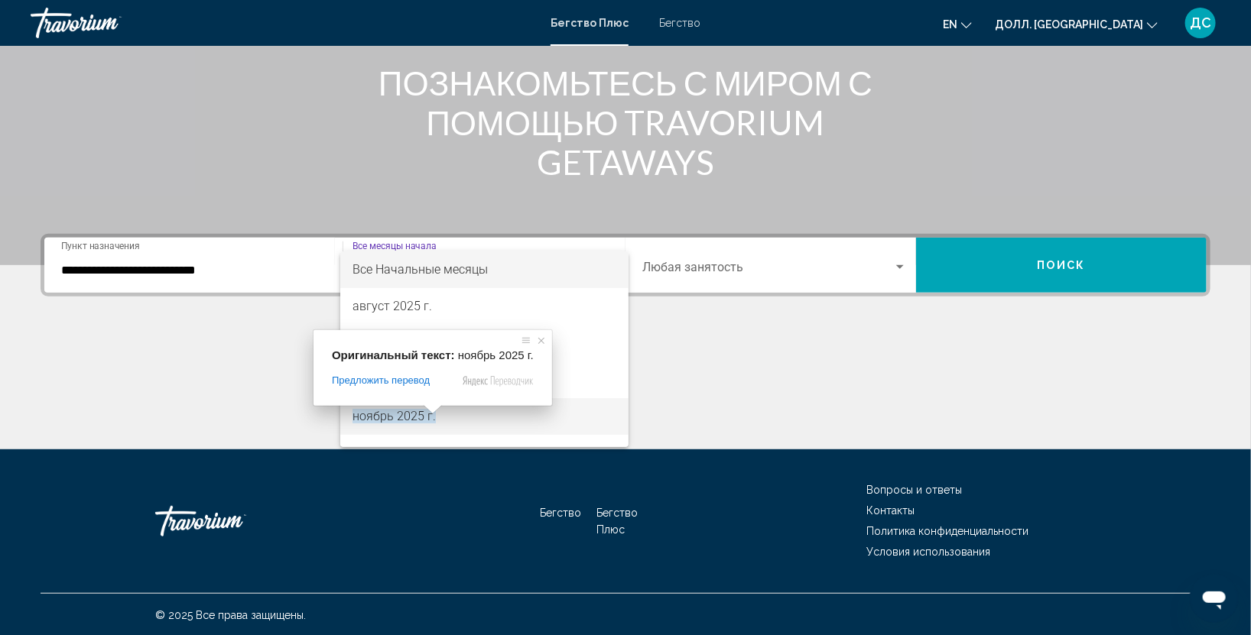
click at [426, 414] on span at bounding box center [433, 409] width 20 height 9
click at [424, 417] on ya-tr-span "ноябрь 2025 г." at bounding box center [393, 416] width 83 height 15
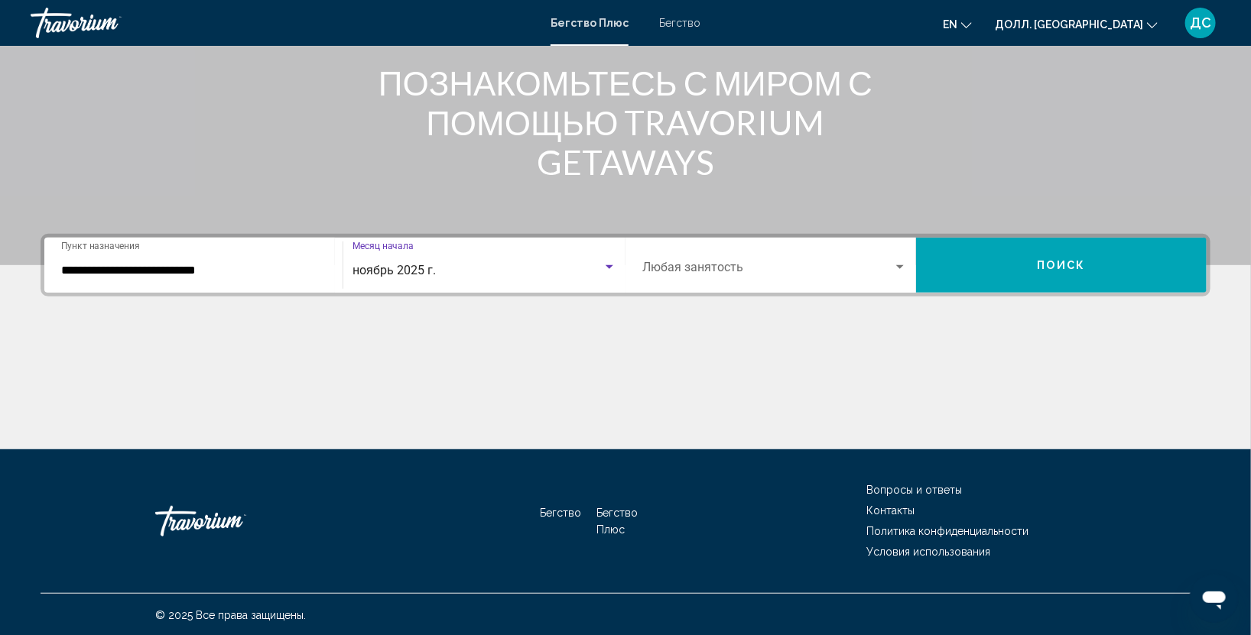
click at [1006, 269] on button "Поиск" at bounding box center [1061, 265] width 291 height 55
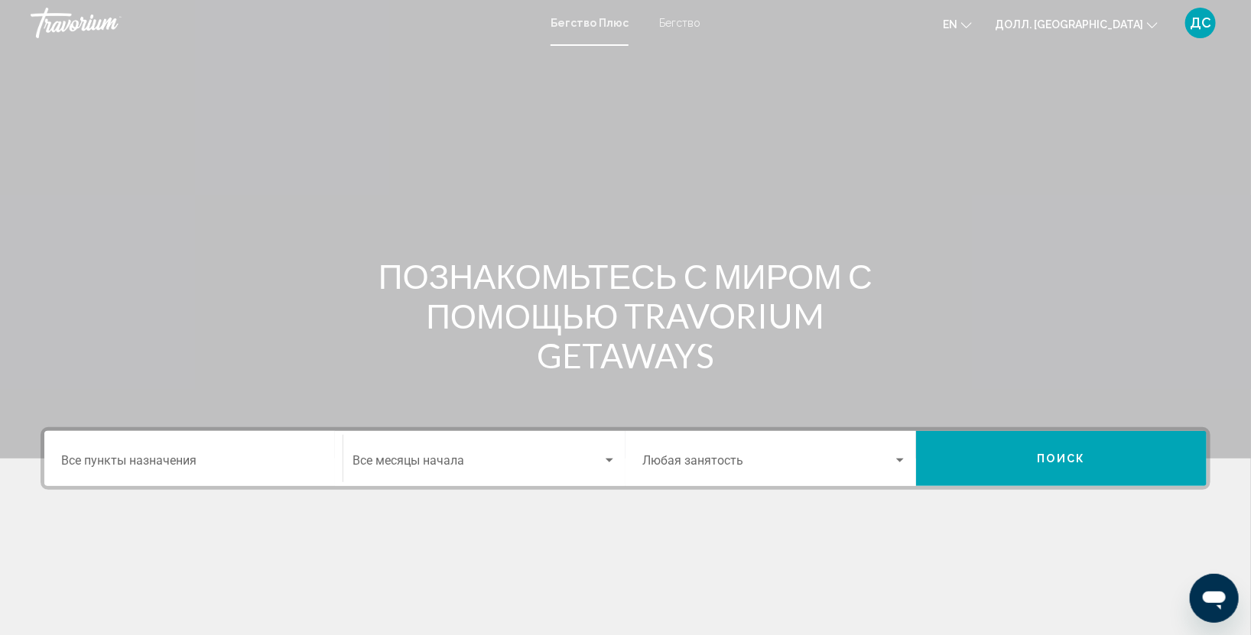
click at [672, 24] on ya-tr-span "Бегство" at bounding box center [679, 23] width 41 height 12
click at [269, 450] on div "Пункт назначения Все пункты назначения" at bounding box center [193, 459] width 265 height 48
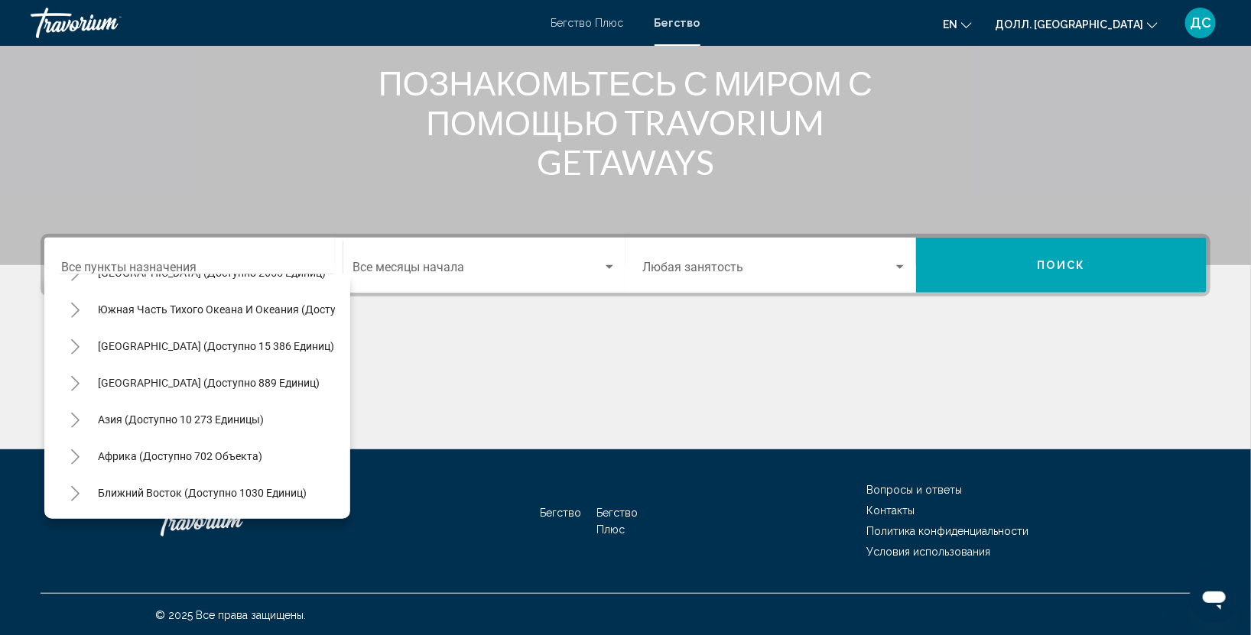
scroll to position [260, 0]
click at [242, 414] on ya-tr-span "Азия (доступно 10 273 единицы)" at bounding box center [181, 420] width 166 height 12
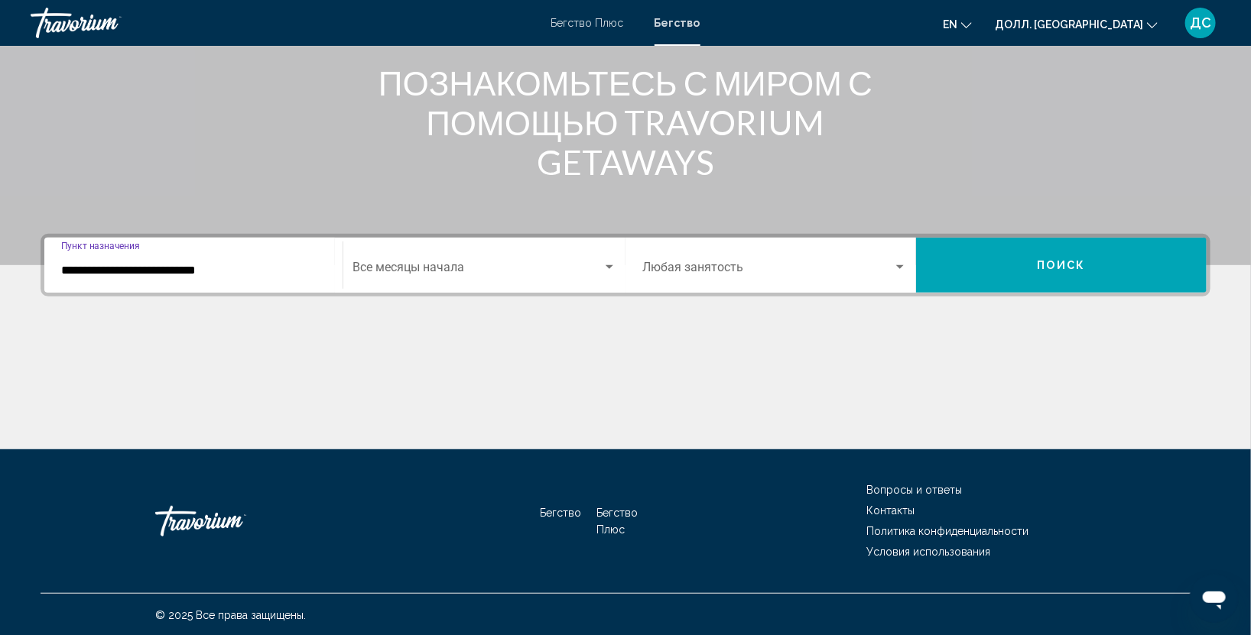
click at [295, 281] on div "**********" at bounding box center [193, 266] width 265 height 48
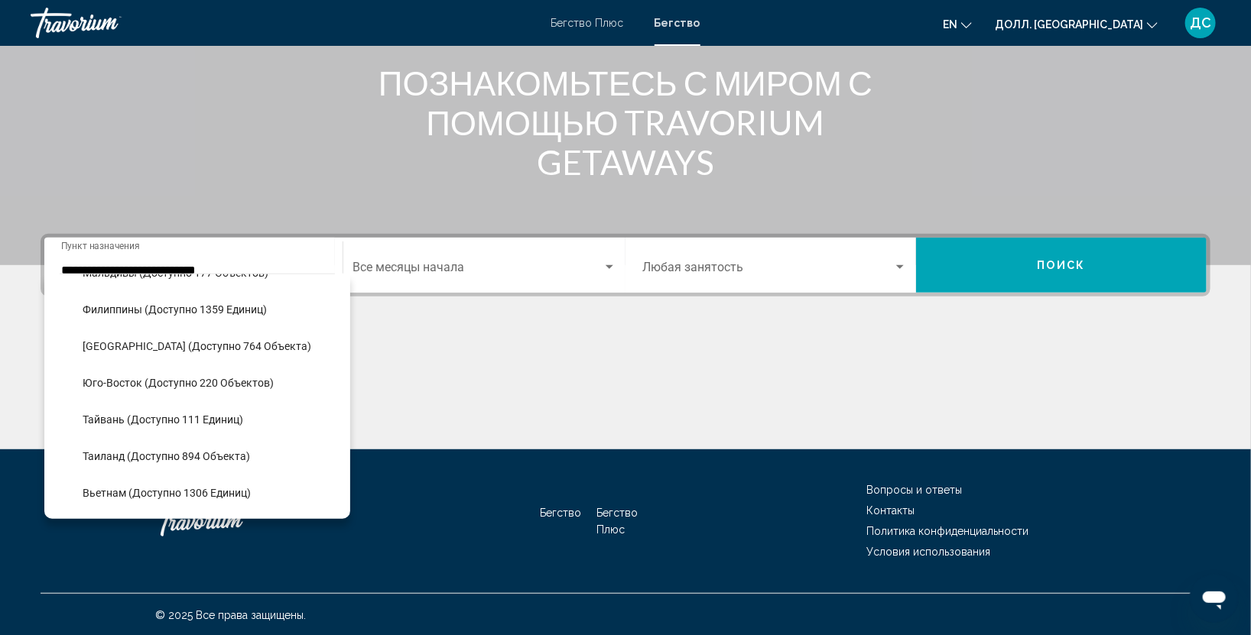
scroll to position [722, 0]
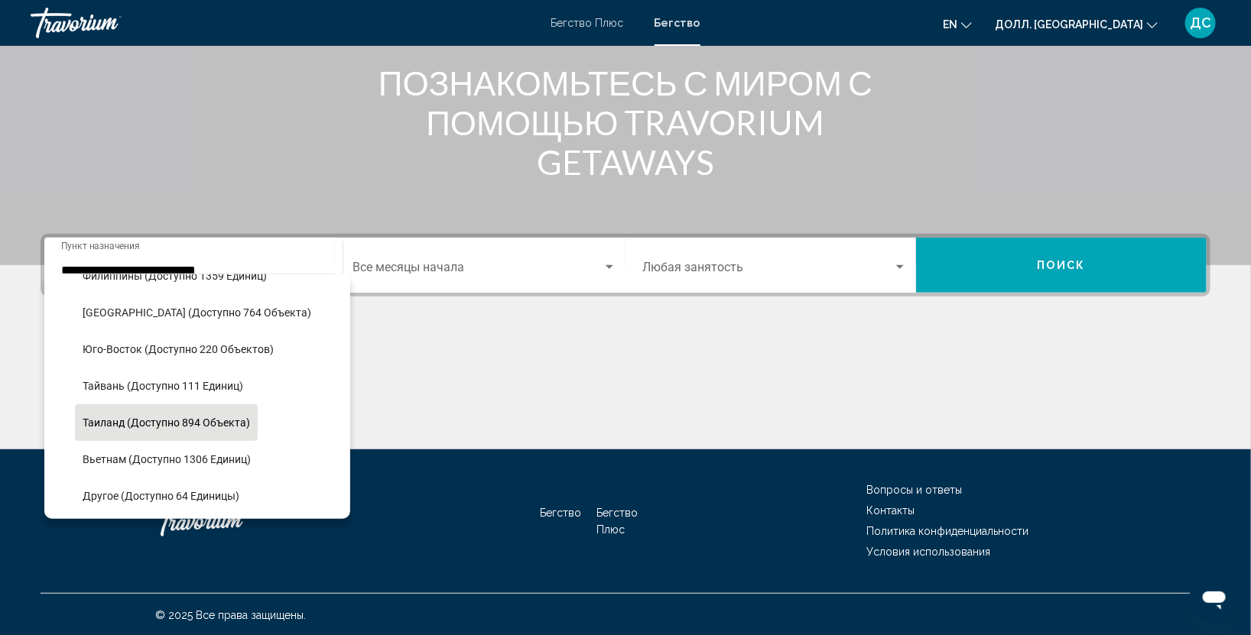
click at [181, 426] on ya-tr-span "Таиланд (доступно 894 объекта)" at bounding box center [166, 423] width 167 height 12
type input "**********"
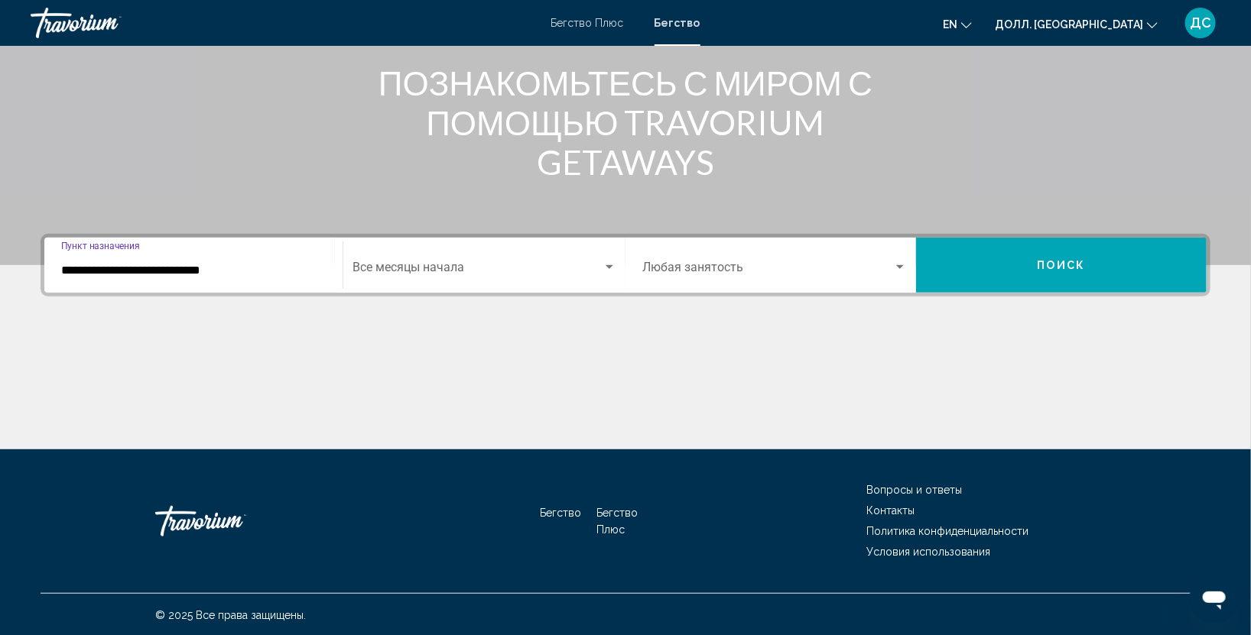
click at [440, 273] on span "Виджет поиска" at bounding box center [477, 271] width 250 height 14
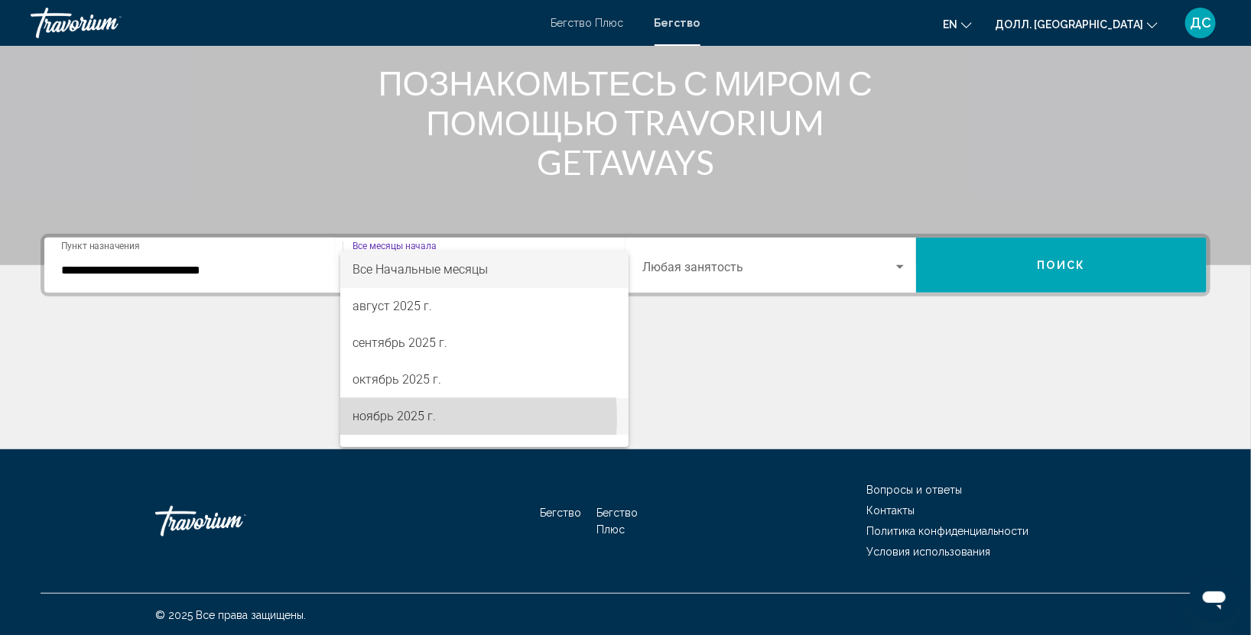
click at [411, 418] on ya-tr-span "ноябрь 2025 г." at bounding box center [393, 416] width 83 height 15
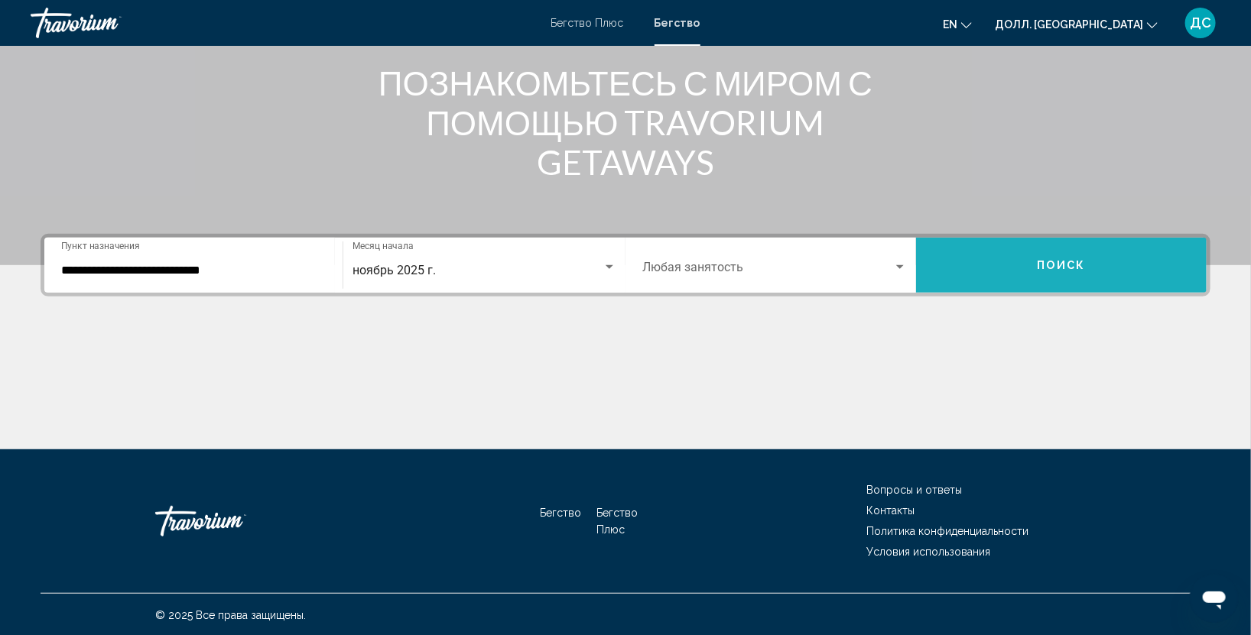
click at [1042, 274] on button "Поиск" at bounding box center [1061, 265] width 291 height 55
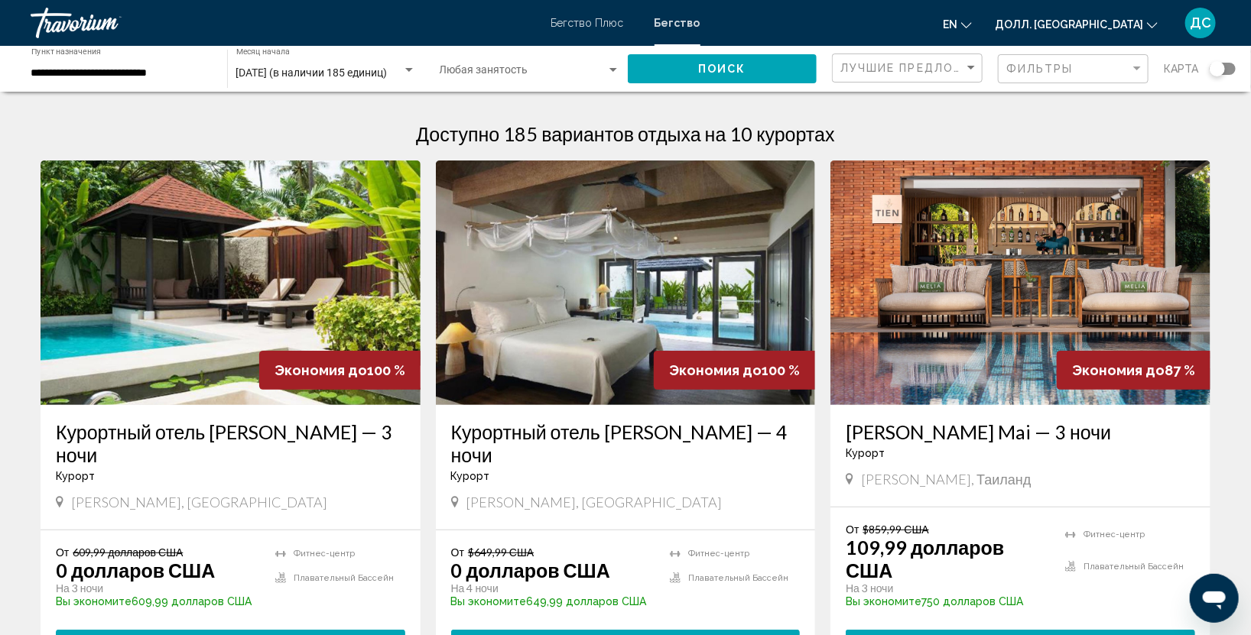
click at [703, 330] on img "Основное содержание" at bounding box center [626, 283] width 380 height 245
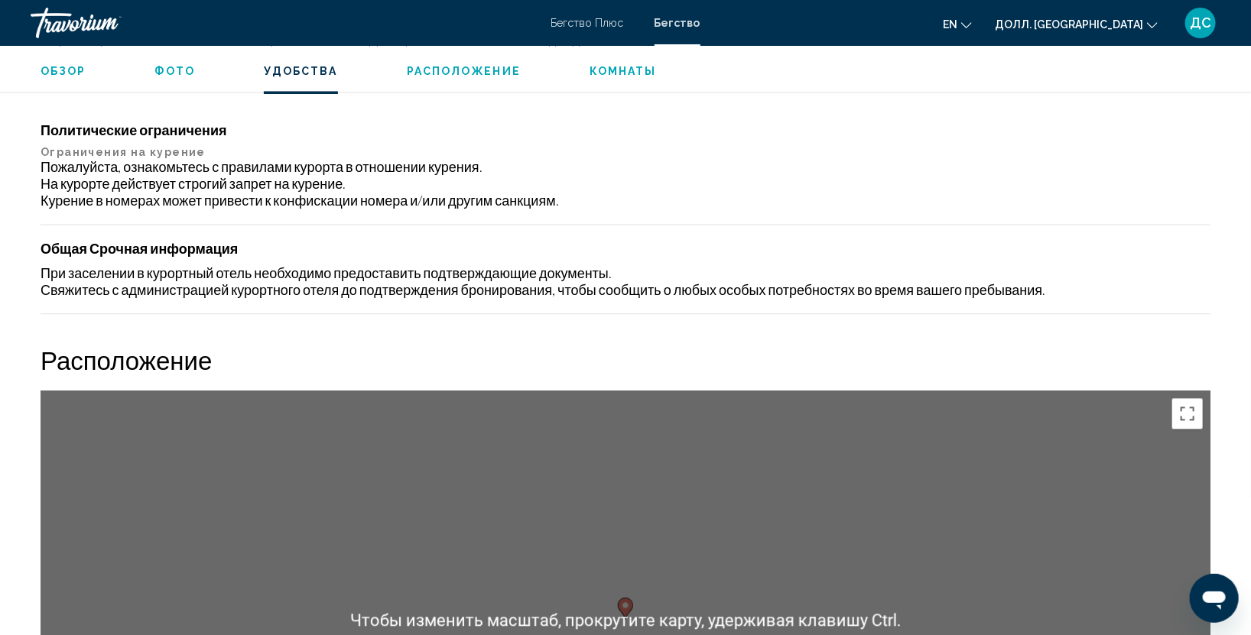
scroll to position [1359, 0]
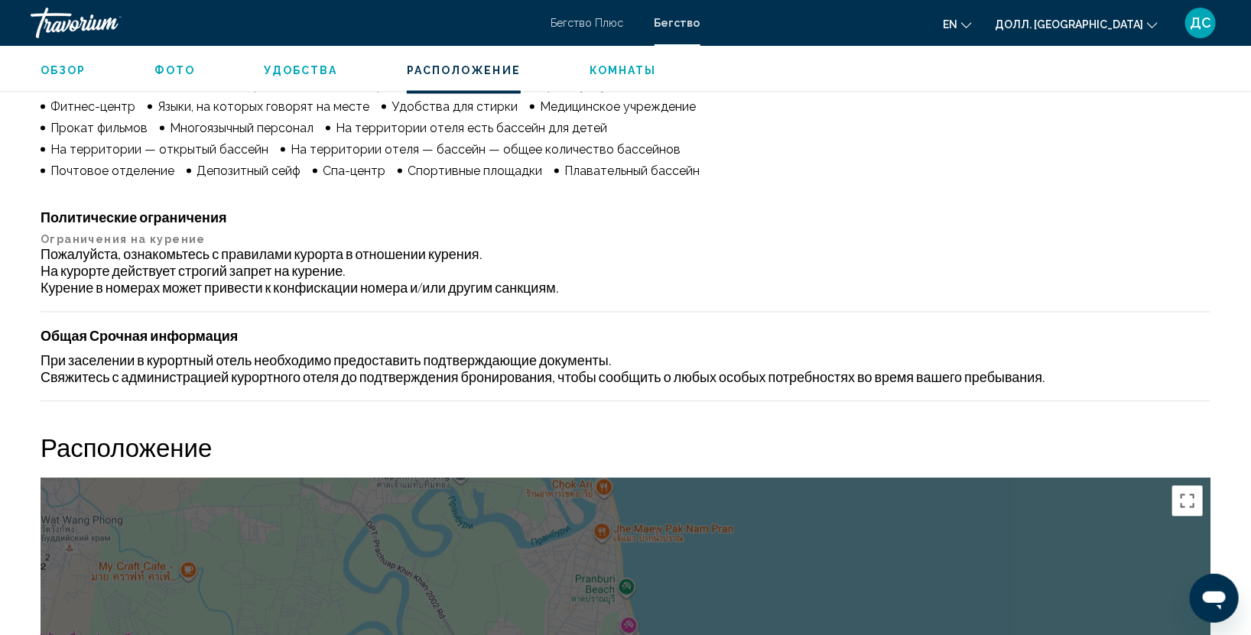
scroll to position [1812, 0]
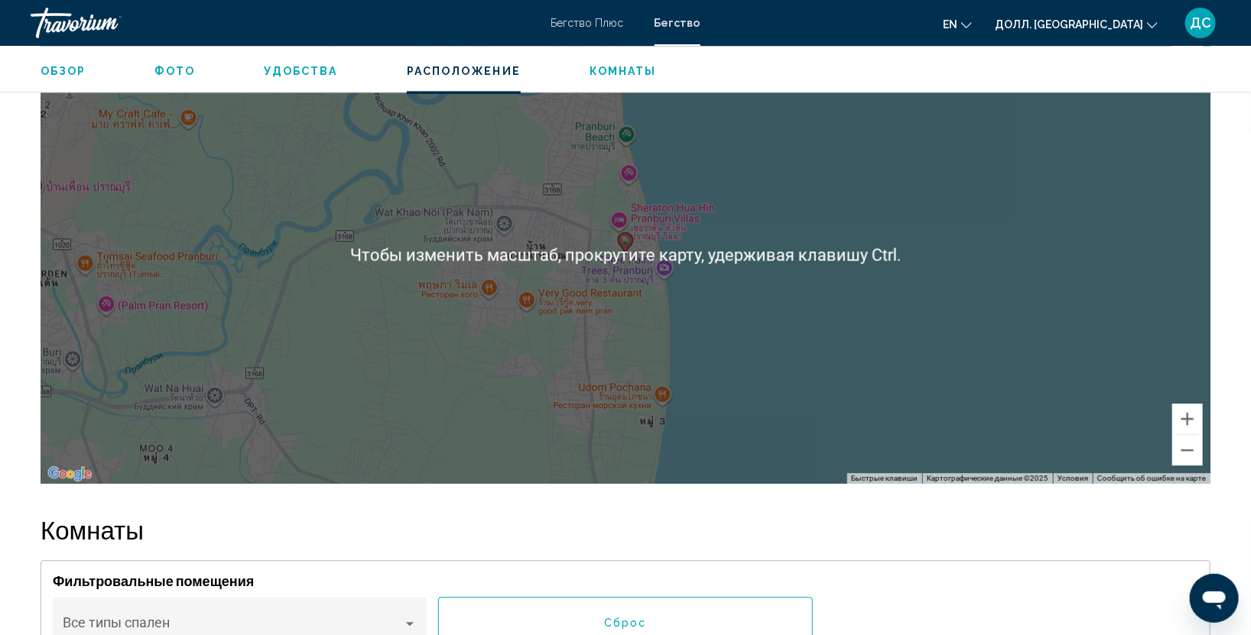
click at [690, 305] on div "Чтобы активировать перетаскивание с помощью клавиатуры, нажмите Alt + Enter. По…" at bounding box center [626, 254] width 1170 height 459
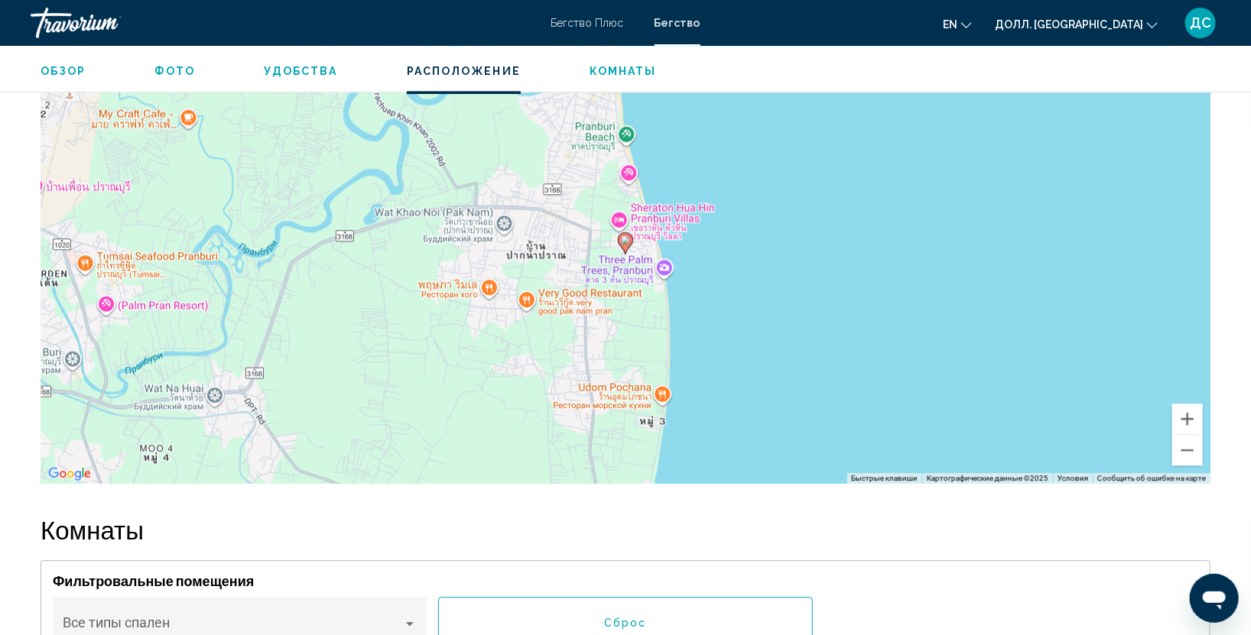
click at [685, 304] on div "Чтобы активировать перетаскивание с помощью клавиатуры, нажмите Alt + Enter. По…" at bounding box center [626, 254] width 1170 height 459
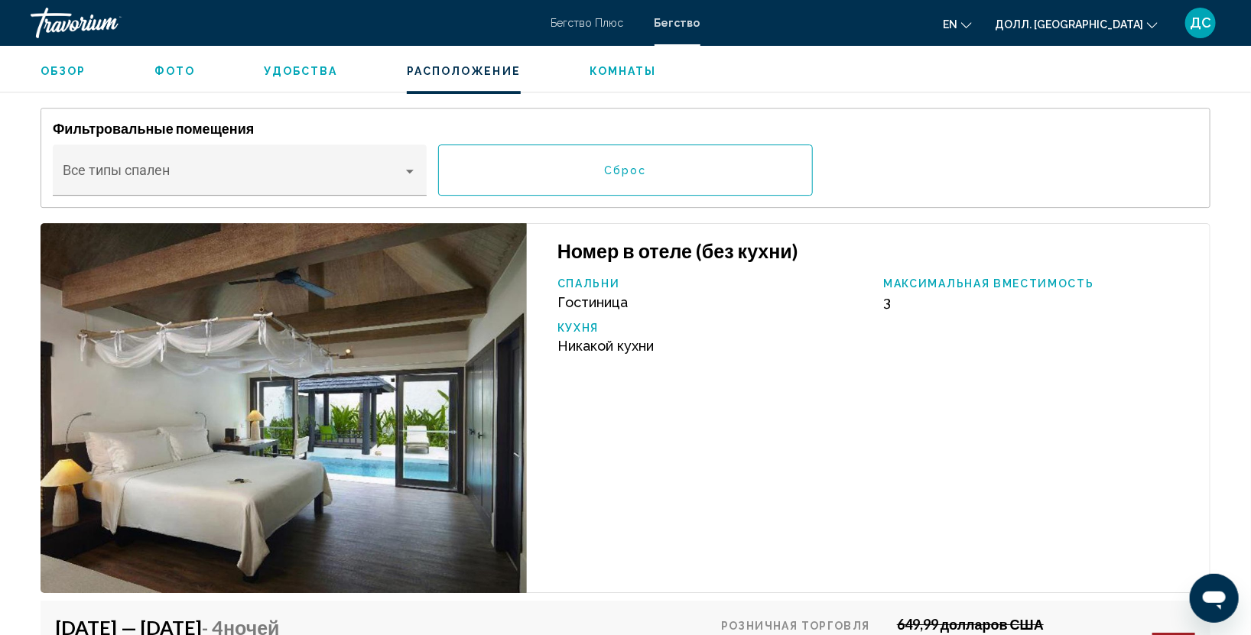
scroll to position [1359, 0]
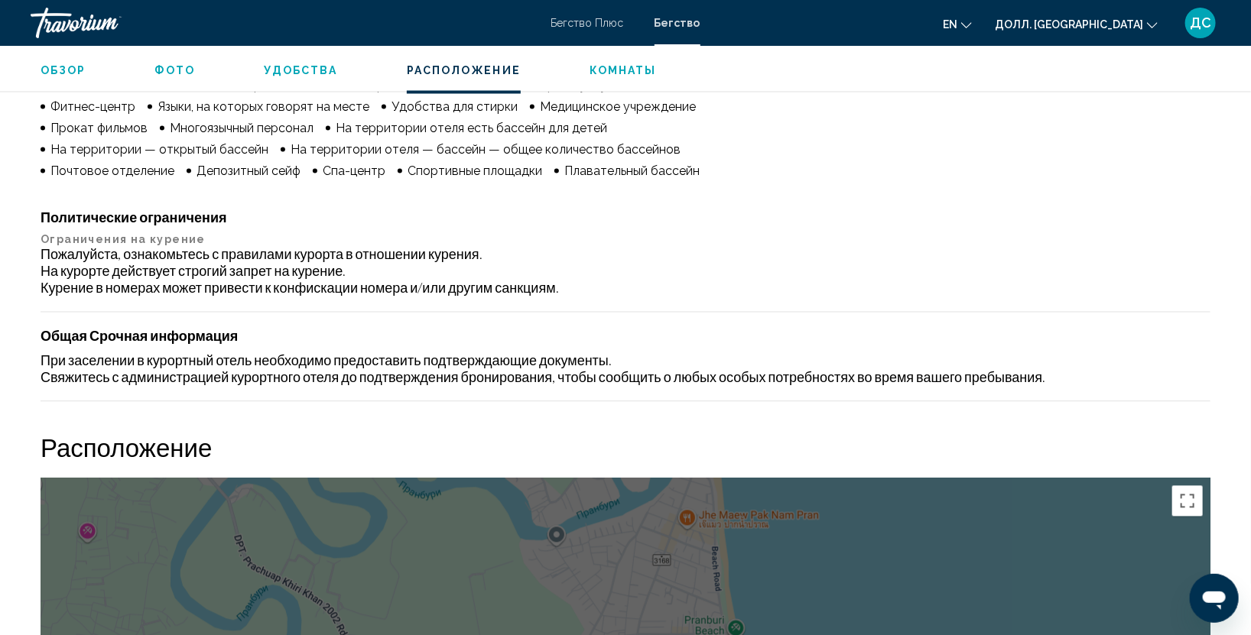
scroll to position [1812, 0]
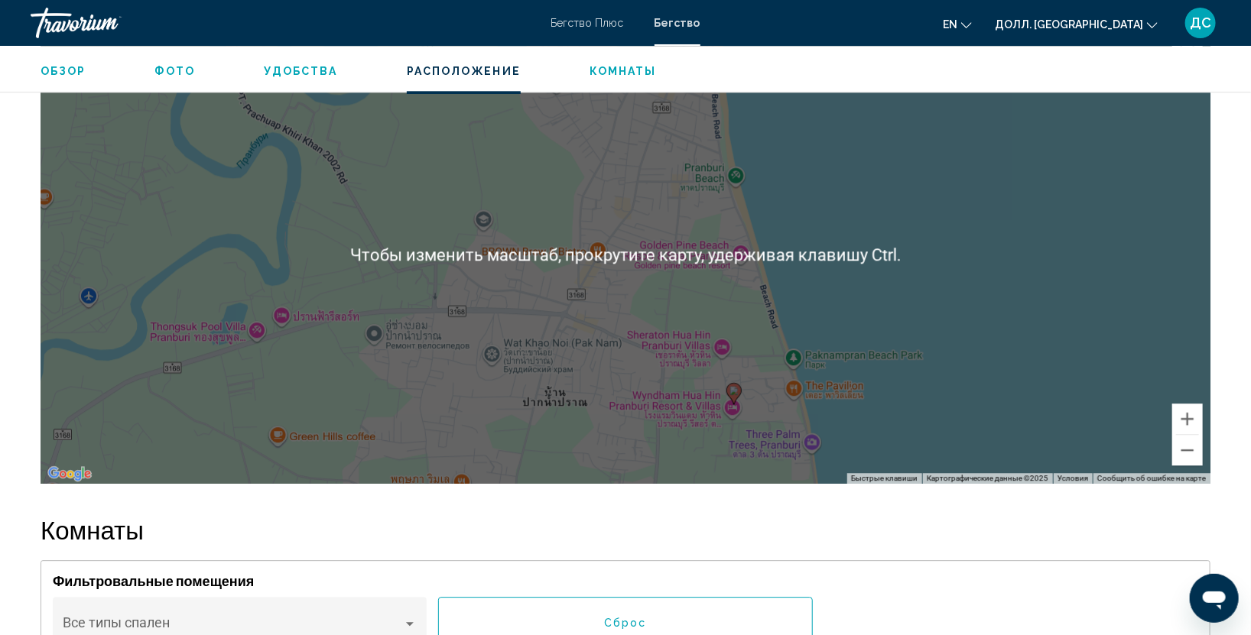
click at [1067, 305] on div "Чтобы активировать перетаскивание с помощью клавиатуры, нажмите Alt + Enter. По…" at bounding box center [626, 254] width 1170 height 459
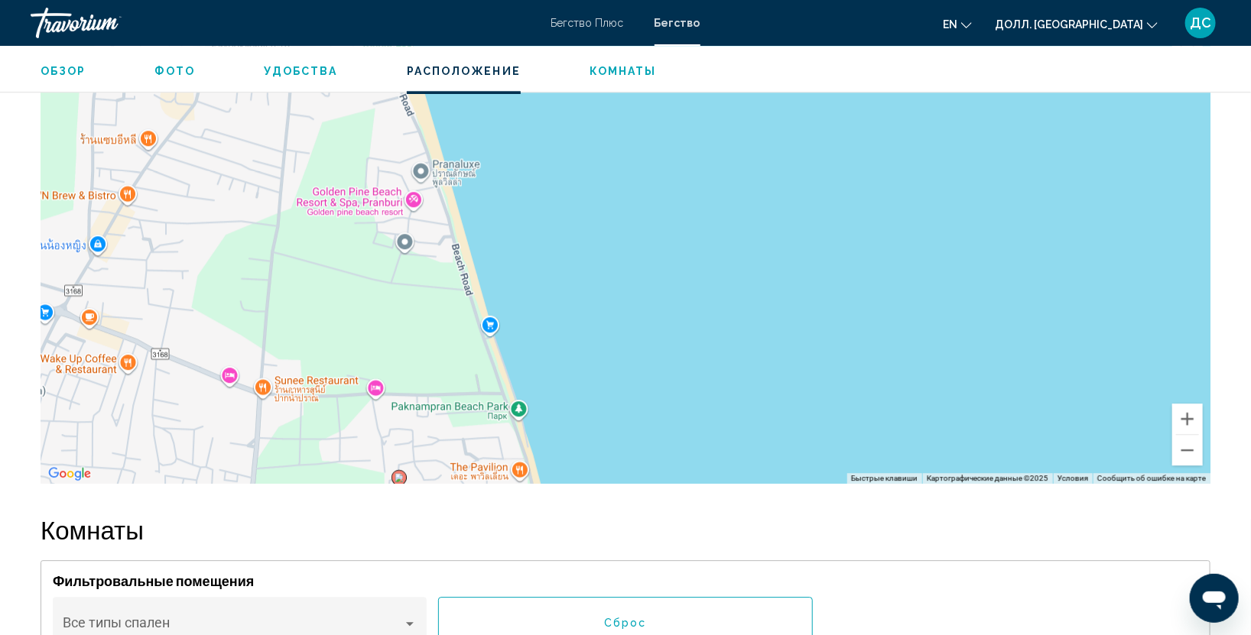
click at [385, 383] on div "Чтобы активировать перетаскивание с помощью клавиатуры, нажмите Alt + Enter. По…" at bounding box center [626, 254] width 1170 height 459
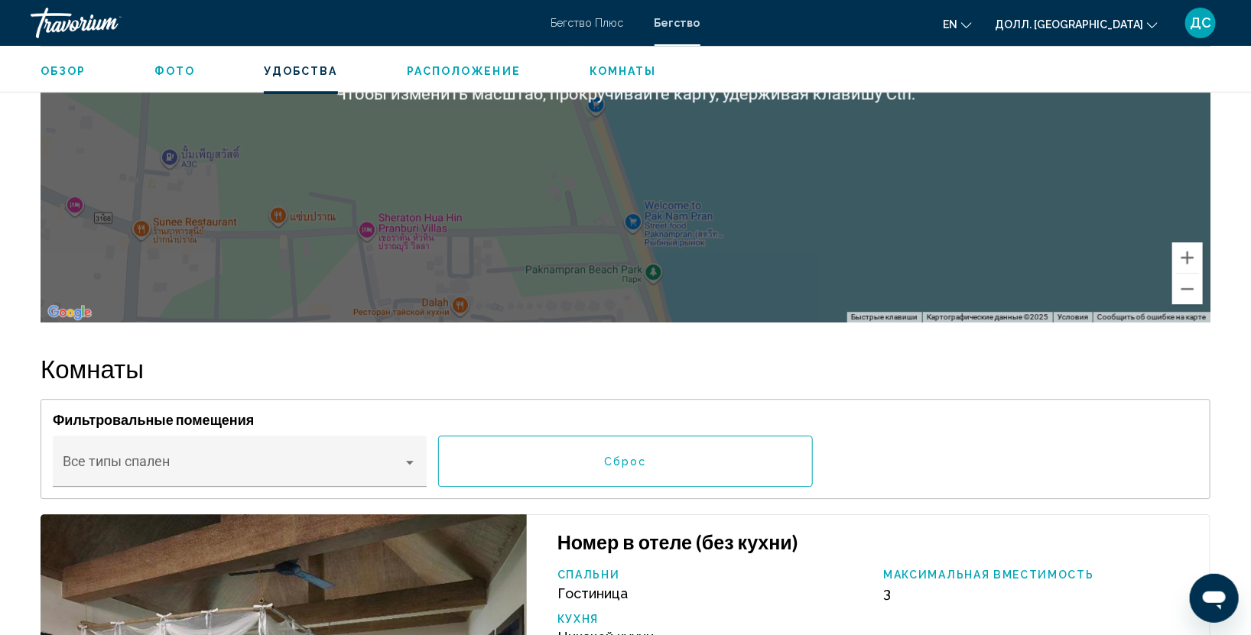
scroll to position [1520, 0]
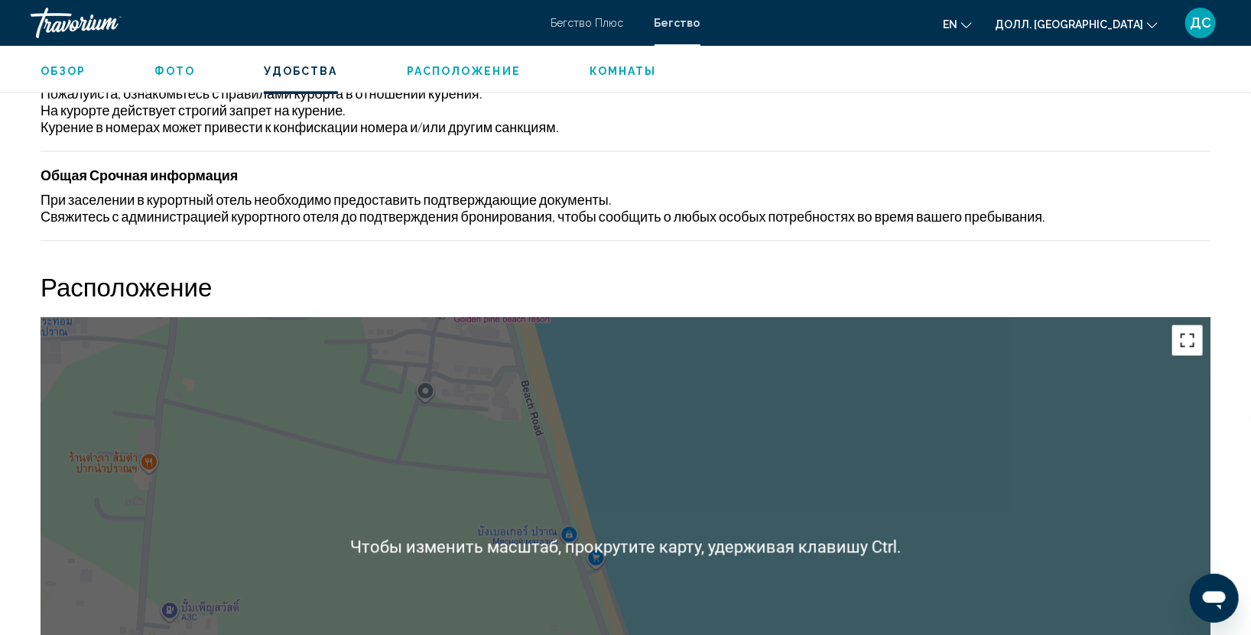
click at [1188, 336] on button "Включить полноэкранный режим" at bounding box center [1187, 340] width 31 height 31
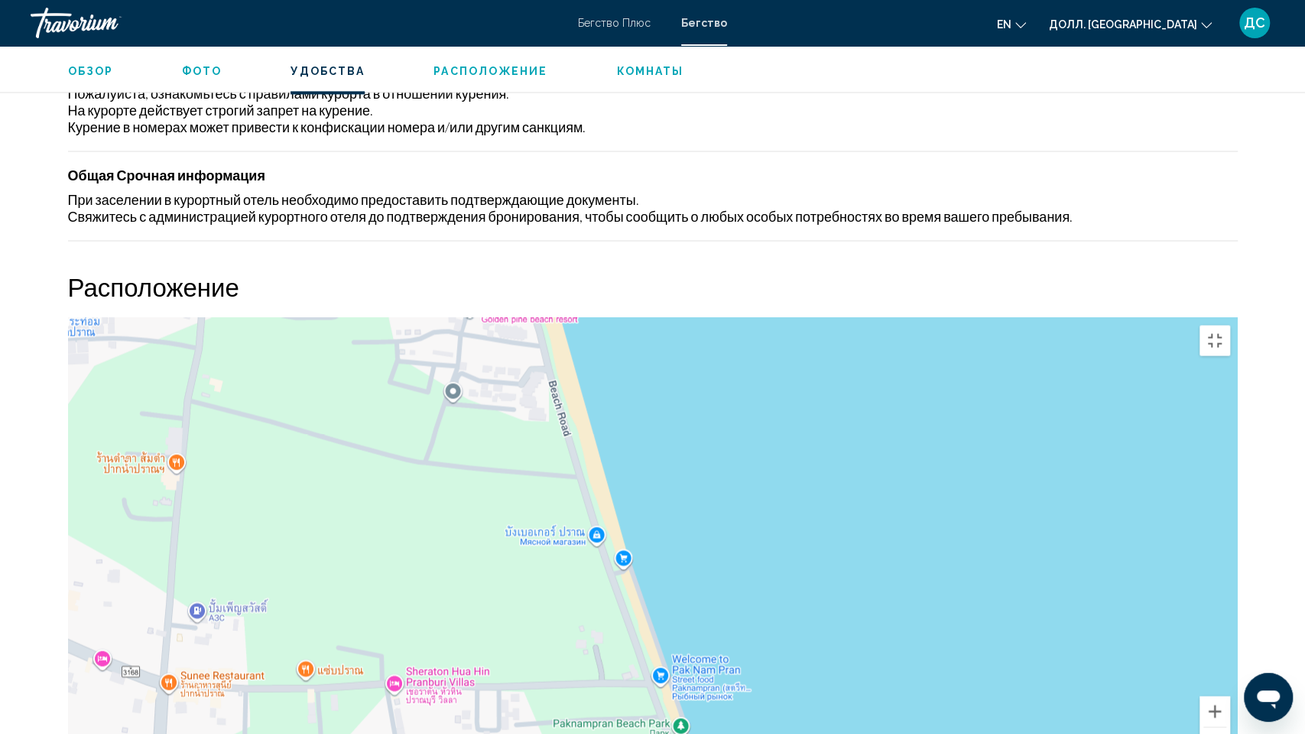
click at [524, 452] on div "Чтобы активировать перетаскивание с помощью клавиатуры, нажмите Alt + Enter. По…" at bounding box center [653, 546] width 1170 height 459
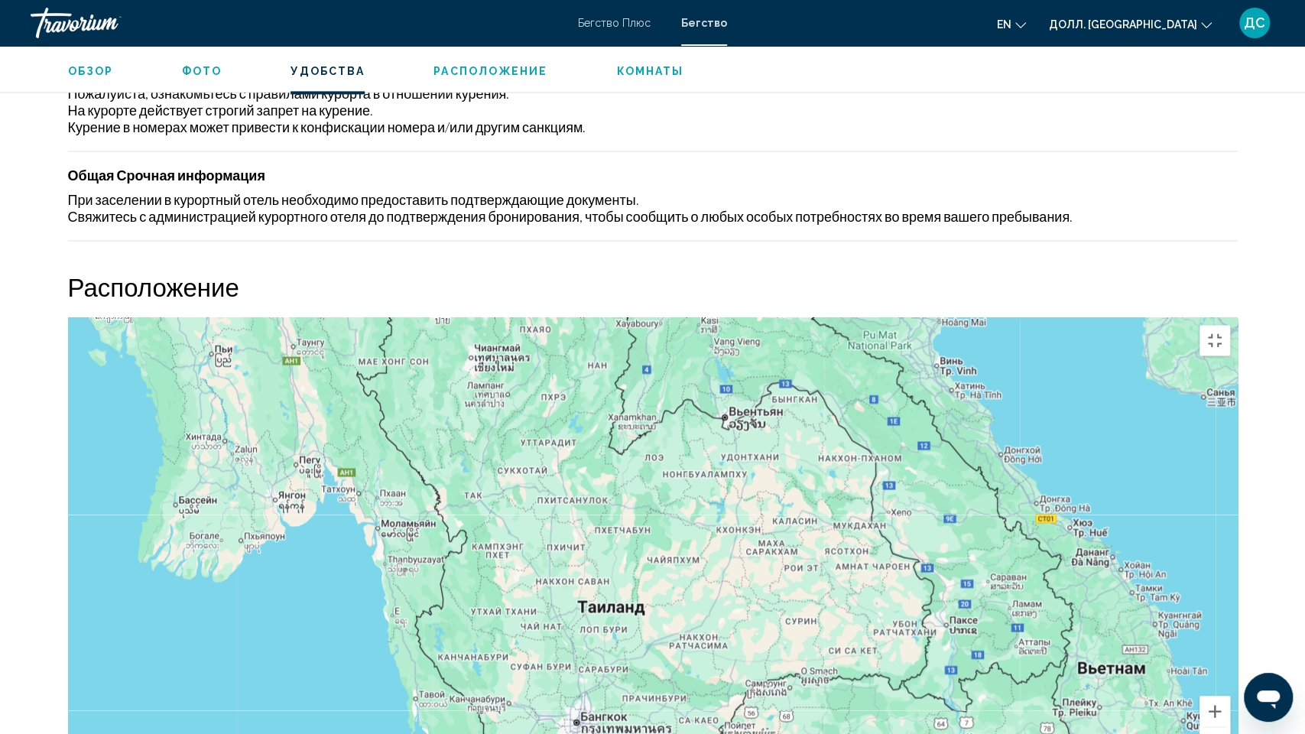
drag, startPoint x: 581, startPoint y: 330, endPoint x: 594, endPoint y: 573, distance: 243.5
click at [594, 573] on div "Чтобы активировать перетаскивание с помощью клавиатуры, нажмите Alt + Enter. По…" at bounding box center [653, 546] width 1170 height 459
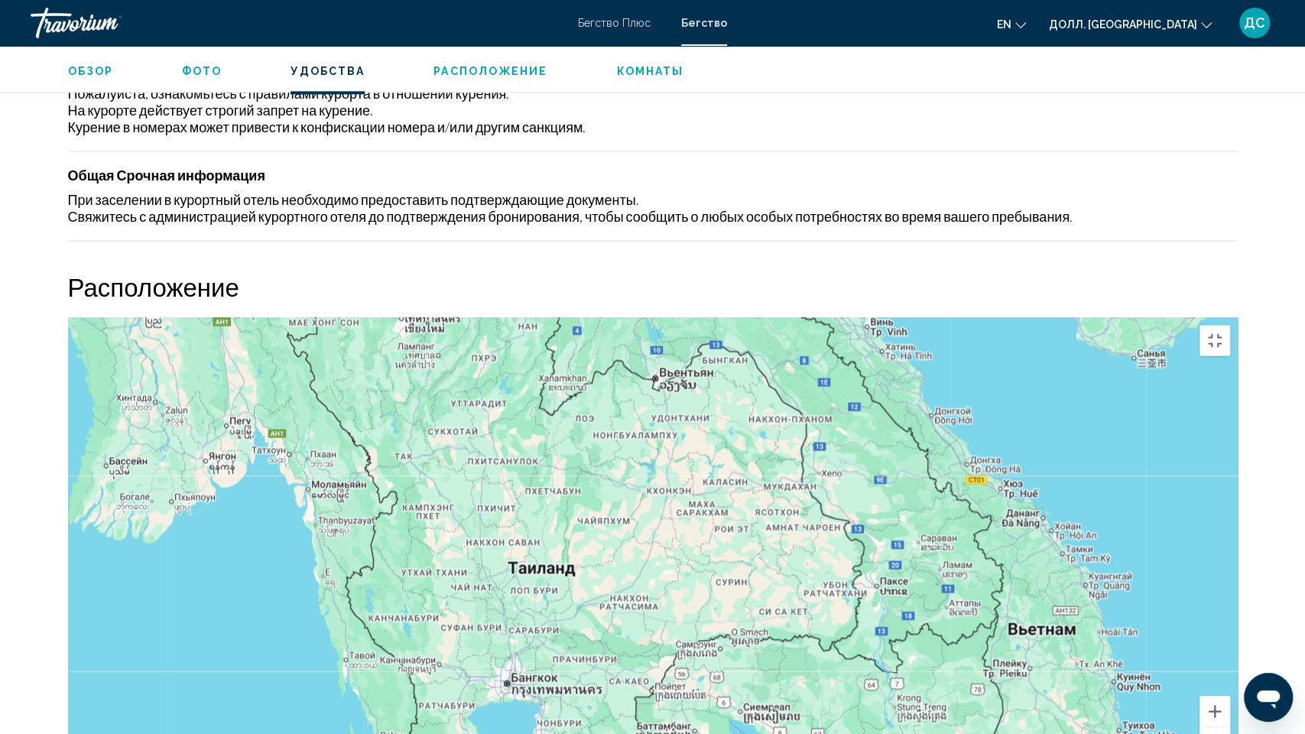
drag, startPoint x: 611, startPoint y: 398, endPoint x: 540, endPoint y: 359, distance: 80.7
click at [540, 359] on div "Чтобы активировать перетаскивание с помощью клавиатуры, нажмите Alt + Enter. По…" at bounding box center [653, 546] width 1170 height 459
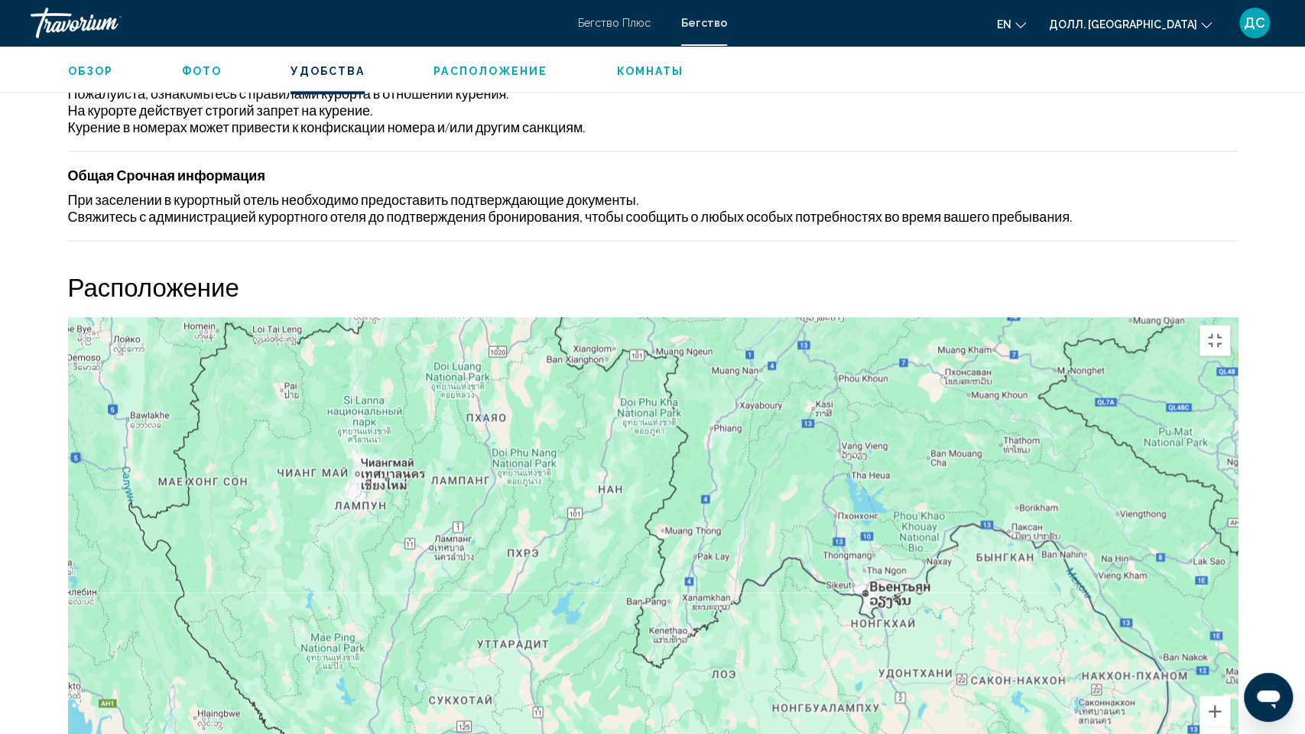
drag, startPoint x: 491, startPoint y: 175, endPoint x: 484, endPoint y: 354, distance: 179.0
click at [484, 357] on div "Основное содержание" at bounding box center [653, 546] width 1170 height 459
click at [485, 350] on div "Основное содержание" at bounding box center [653, 546] width 1170 height 459
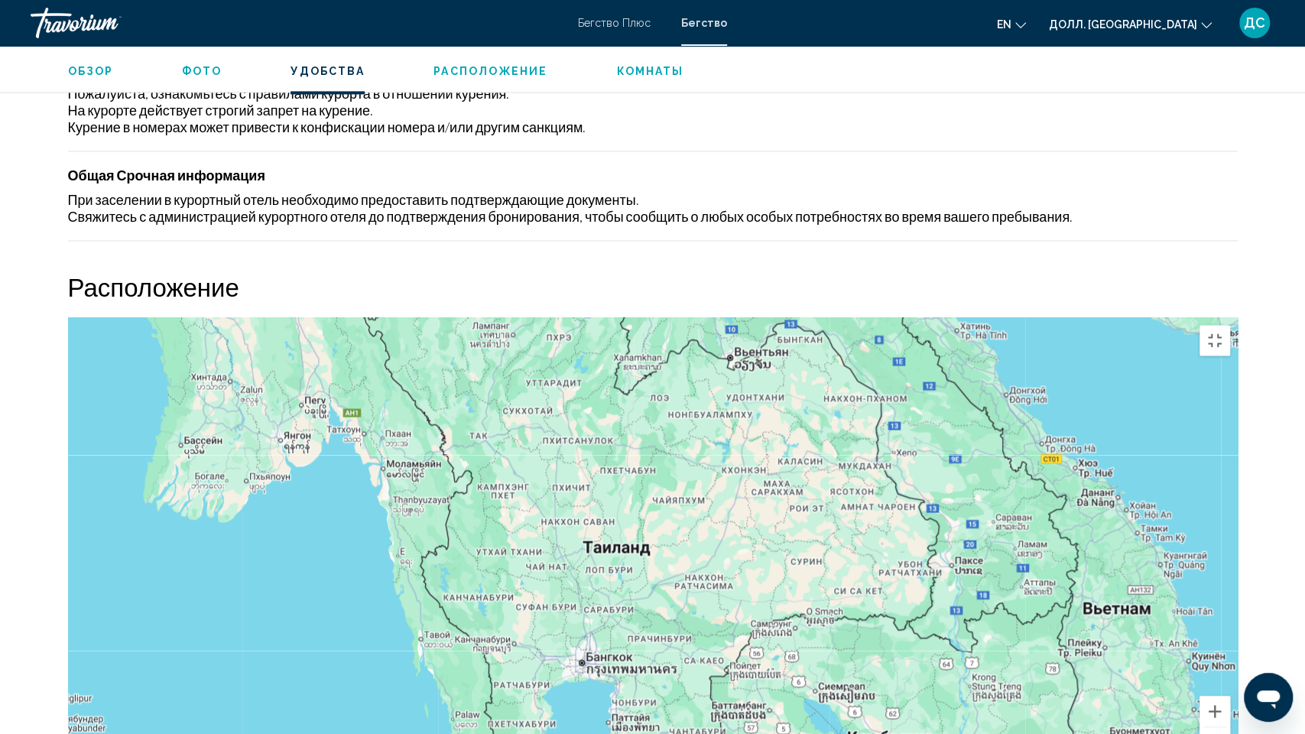
drag, startPoint x: 813, startPoint y: 440, endPoint x: 676, endPoint y: 219, distance: 259.3
click at [676, 317] on div "Чтобы активировать перетаскивание с помощью клавиатуры, нажмите Alt + Enter. По…" at bounding box center [653, 546] width 1170 height 459
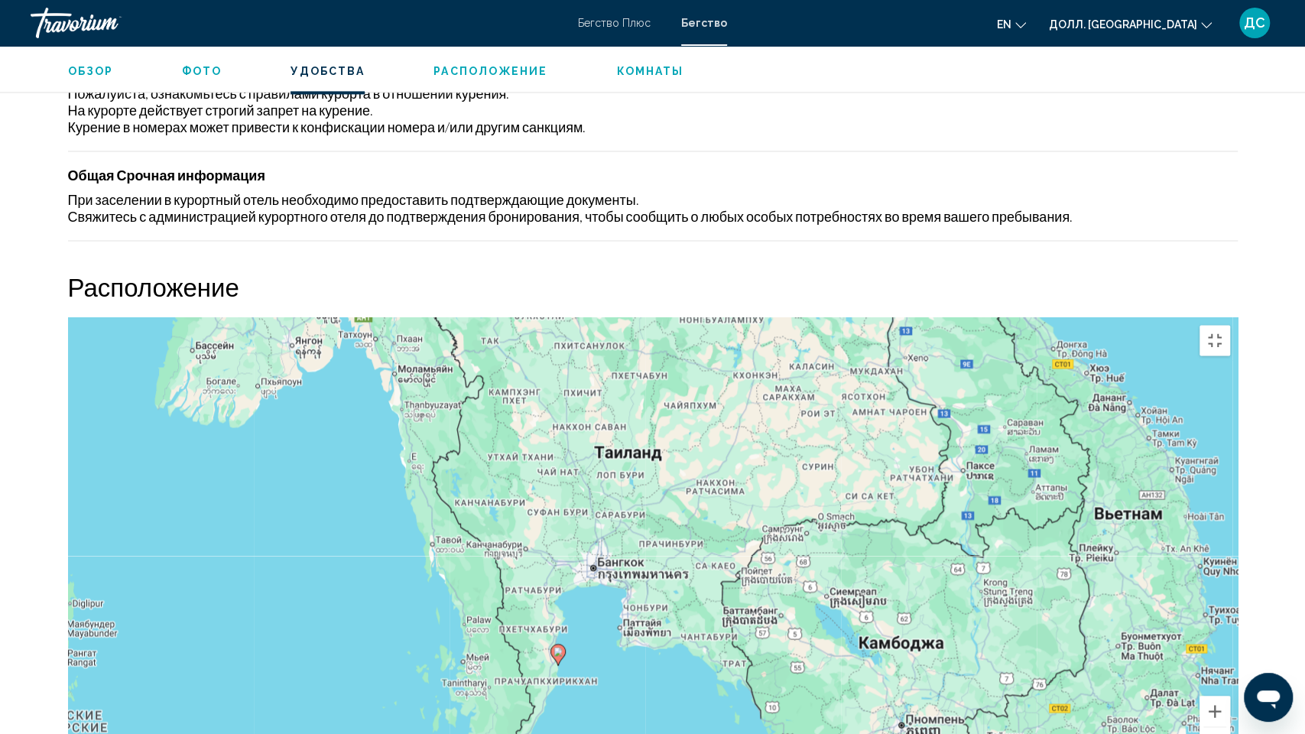
drag, startPoint x: 691, startPoint y: 404, endPoint x: 694, endPoint y: 336, distance: 68.1
click at [694, 336] on div "Чтобы активировать перетаскивание с помощью клавиатуры, нажмите Alt + Enter. По…" at bounding box center [653, 546] width 1170 height 459
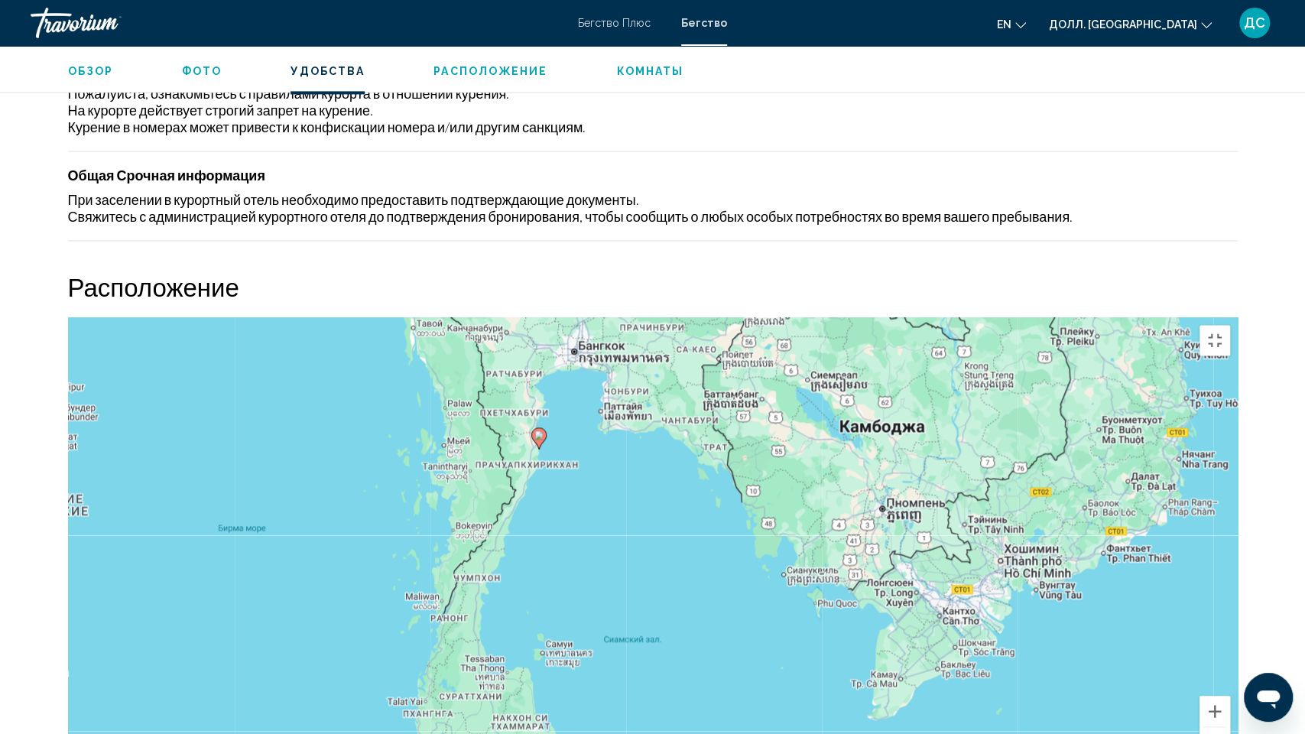
drag, startPoint x: 619, startPoint y: 427, endPoint x: 599, endPoint y: 200, distance: 228.0
click at [599, 317] on div "Чтобы активировать перетаскивание с помощью клавиатуры, нажмите Alt + Enter. По…" at bounding box center [653, 546] width 1170 height 459
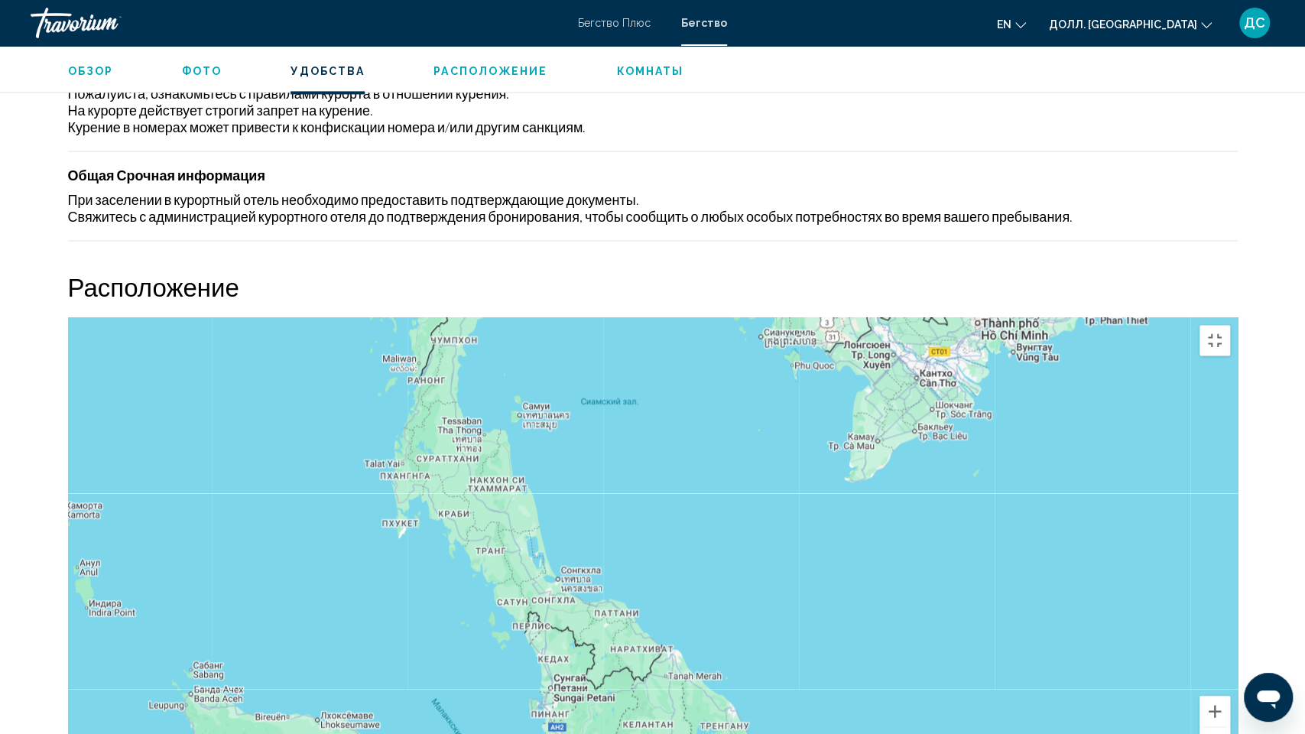
drag, startPoint x: 599, startPoint y: 495, endPoint x: 576, endPoint y: 259, distance: 237.4
click at [576, 317] on div "Чтобы активировать перетаскивание с помощью клавиатуры, нажмите Alt + Enter. По…" at bounding box center [653, 546] width 1170 height 459
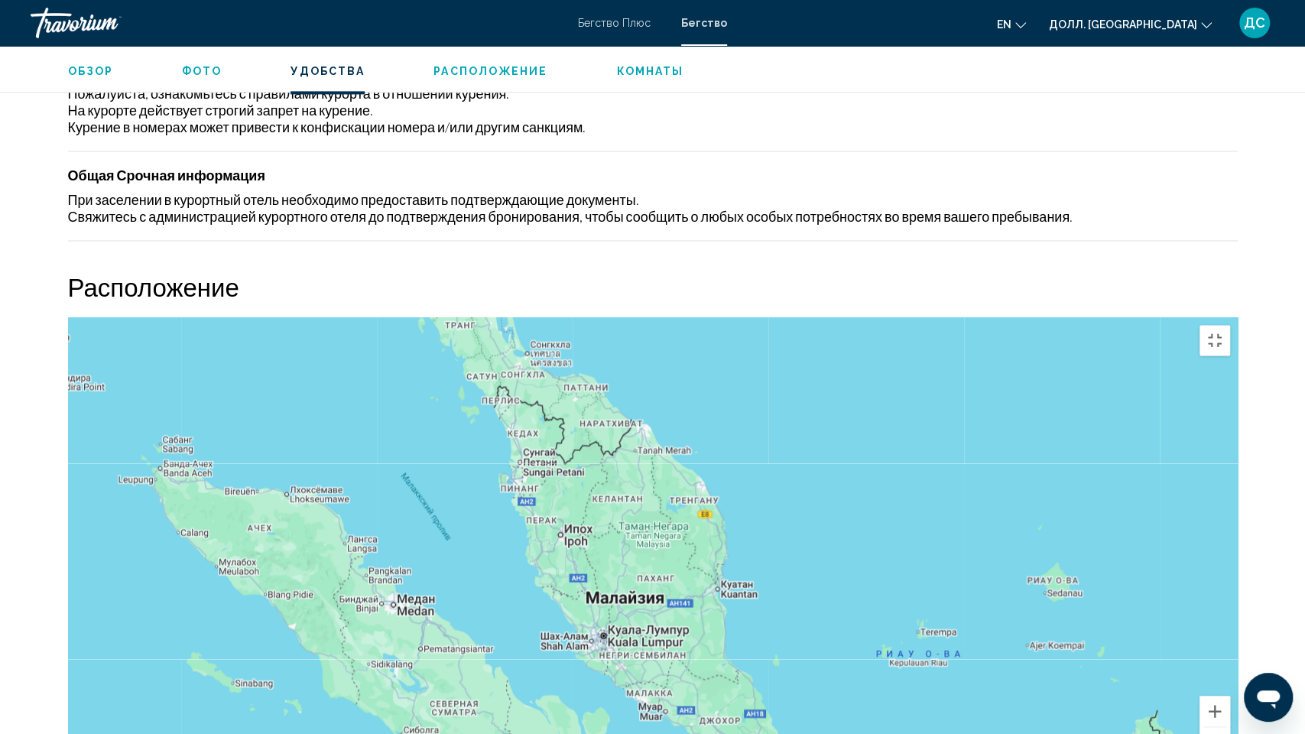
drag, startPoint x: 665, startPoint y: 540, endPoint x: 636, endPoint y: 316, distance: 225.9
click at [636, 317] on div "Чтобы активировать перетаскивание с помощью клавиатуры, нажмите Alt + Enter. По…" at bounding box center [653, 546] width 1170 height 459
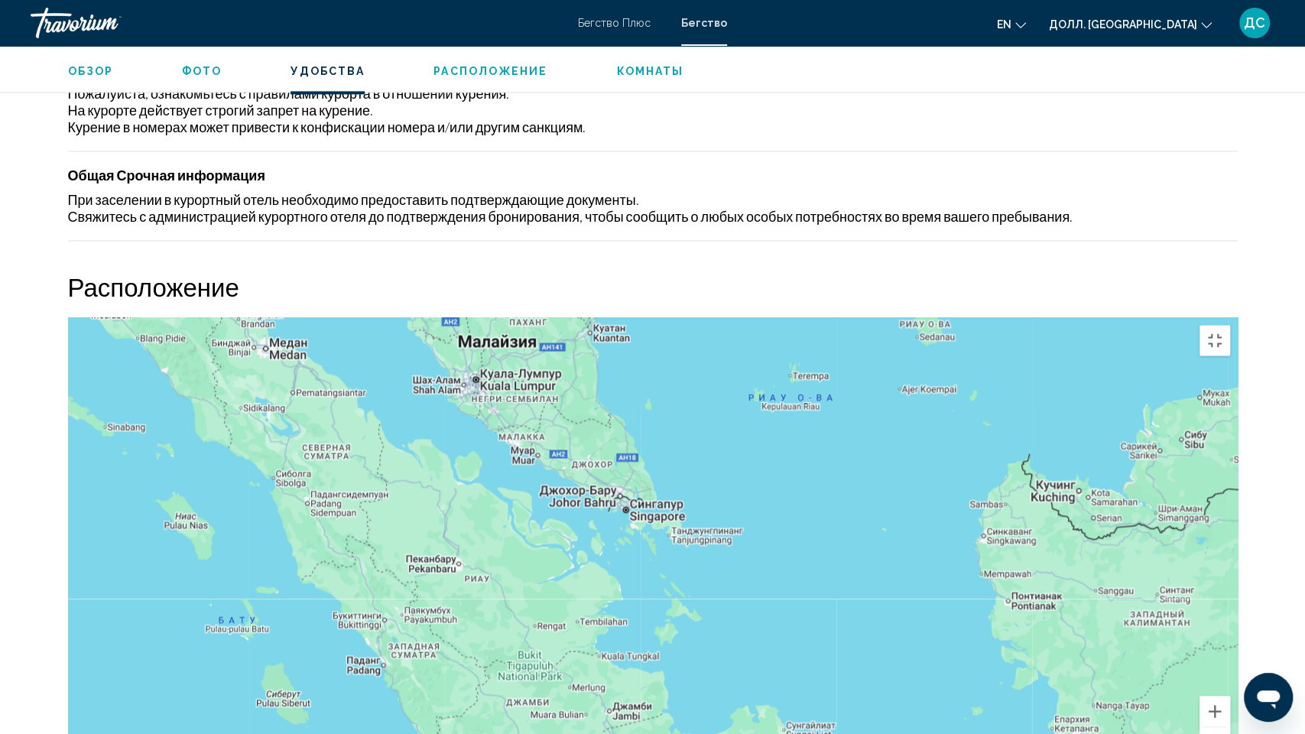
drag, startPoint x: 830, startPoint y: 516, endPoint x: 702, endPoint y: 260, distance: 286.2
click at [702, 317] on div "Основное содержание" at bounding box center [653, 546] width 1170 height 459
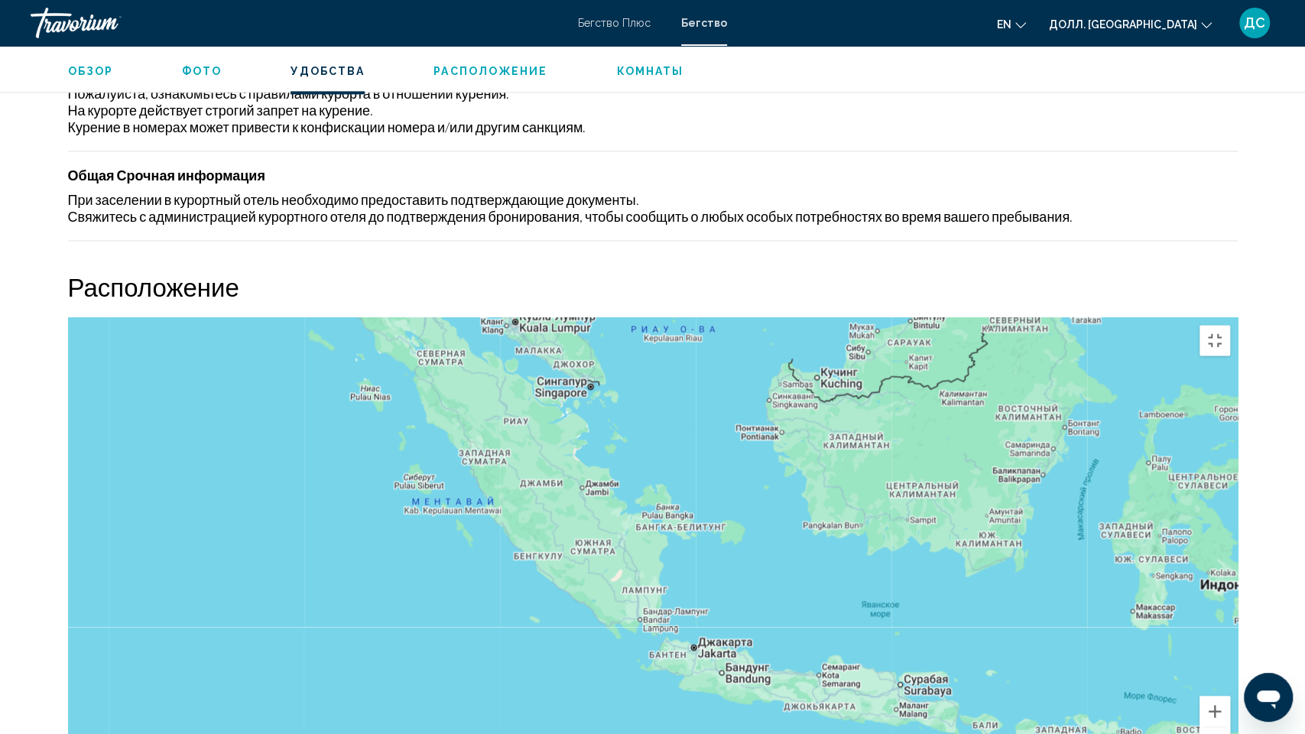
drag, startPoint x: 851, startPoint y: 413, endPoint x: 728, endPoint y: 293, distance: 171.9
click at [728, 317] on div "Чтобы активировать перетаскивание с помощью клавиатуры, нажмите Alt + Enter. По…" at bounding box center [653, 546] width 1170 height 459
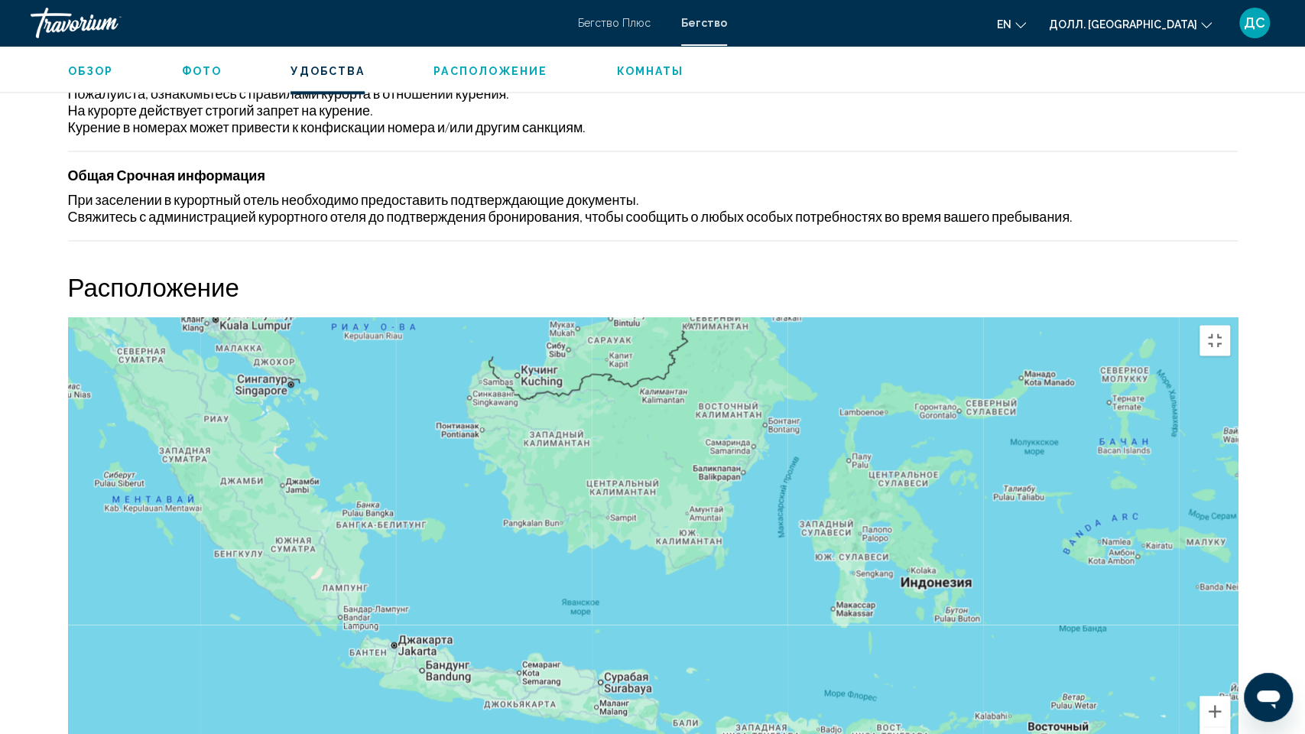
drag, startPoint x: 976, startPoint y: 509, endPoint x: 674, endPoint y: 508, distance: 302.0
click at [674, 508] on div "Основное содержание" at bounding box center [653, 546] width 1170 height 459
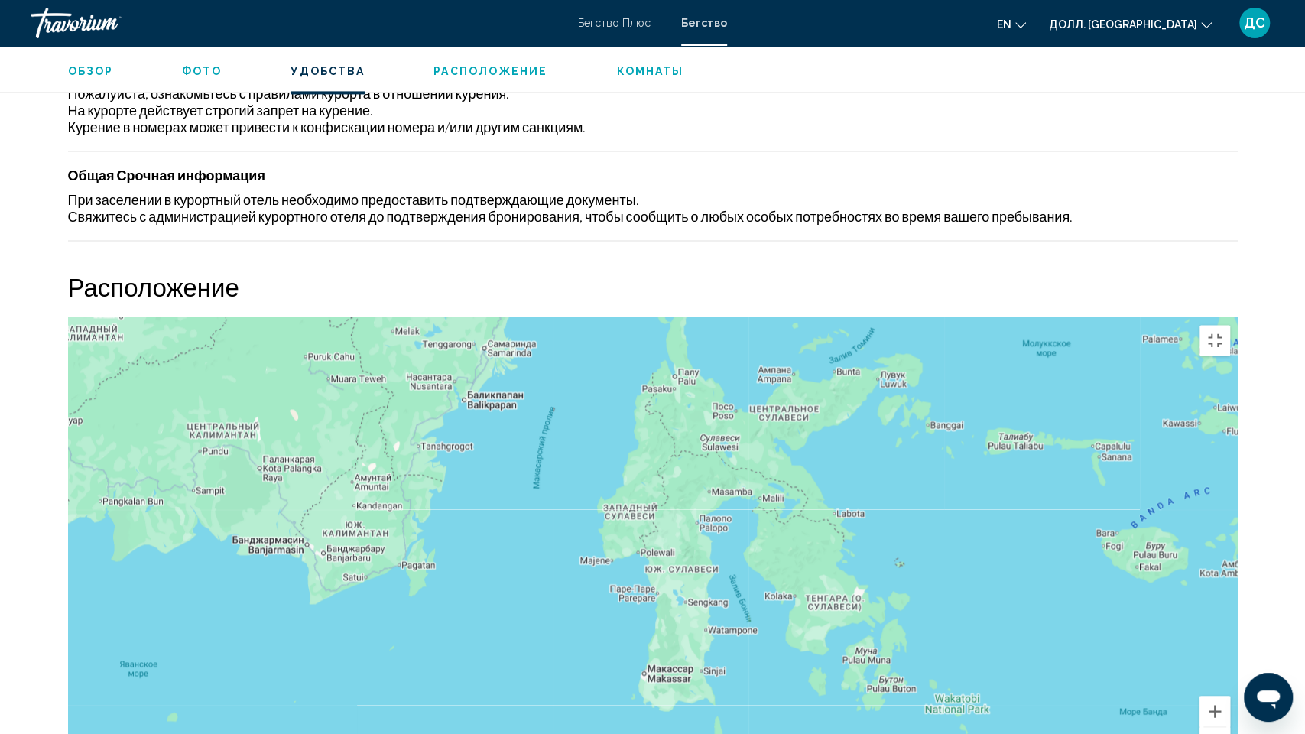
drag, startPoint x: 893, startPoint y: 459, endPoint x: 754, endPoint y: 495, distance: 143.9
click at [754, 495] on div "Основное содержание" at bounding box center [653, 546] width 1170 height 459
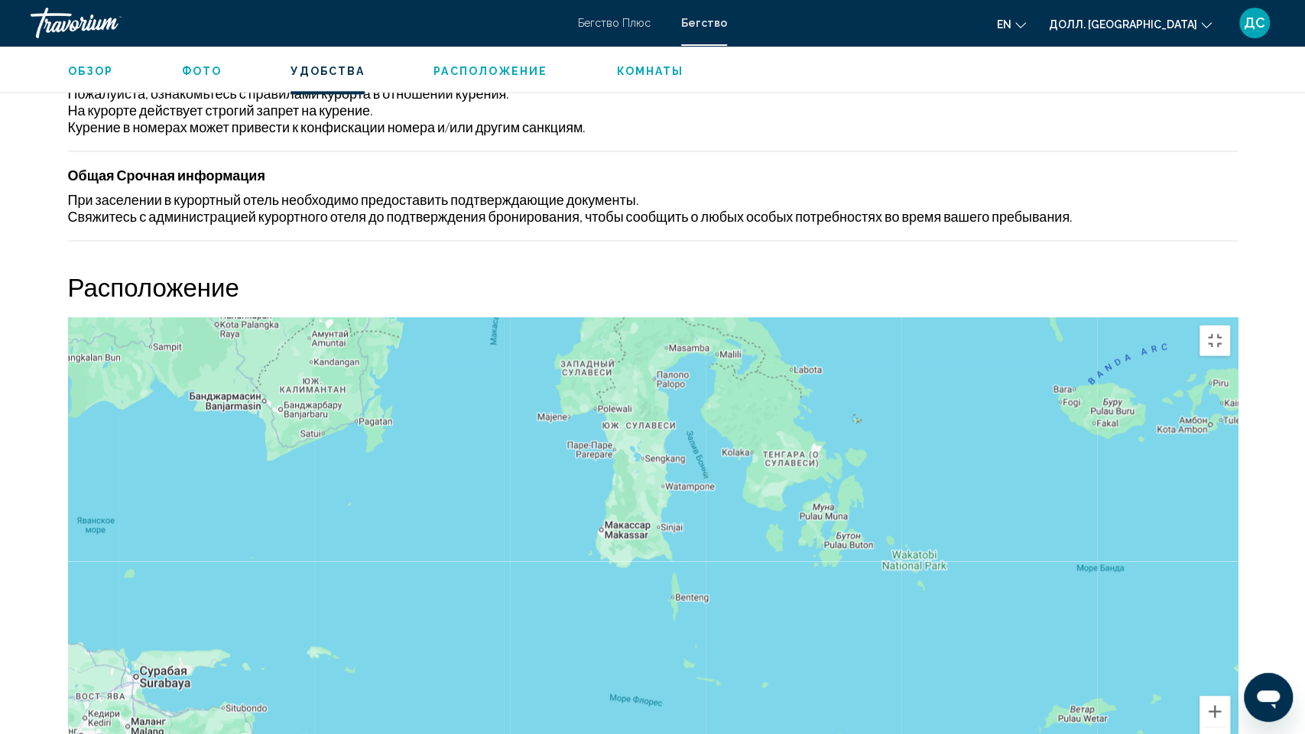
drag, startPoint x: 761, startPoint y: 575, endPoint x: 719, endPoint y: 430, distance: 151.0
click at [719, 430] on div "Основное содержание" at bounding box center [653, 546] width 1170 height 459
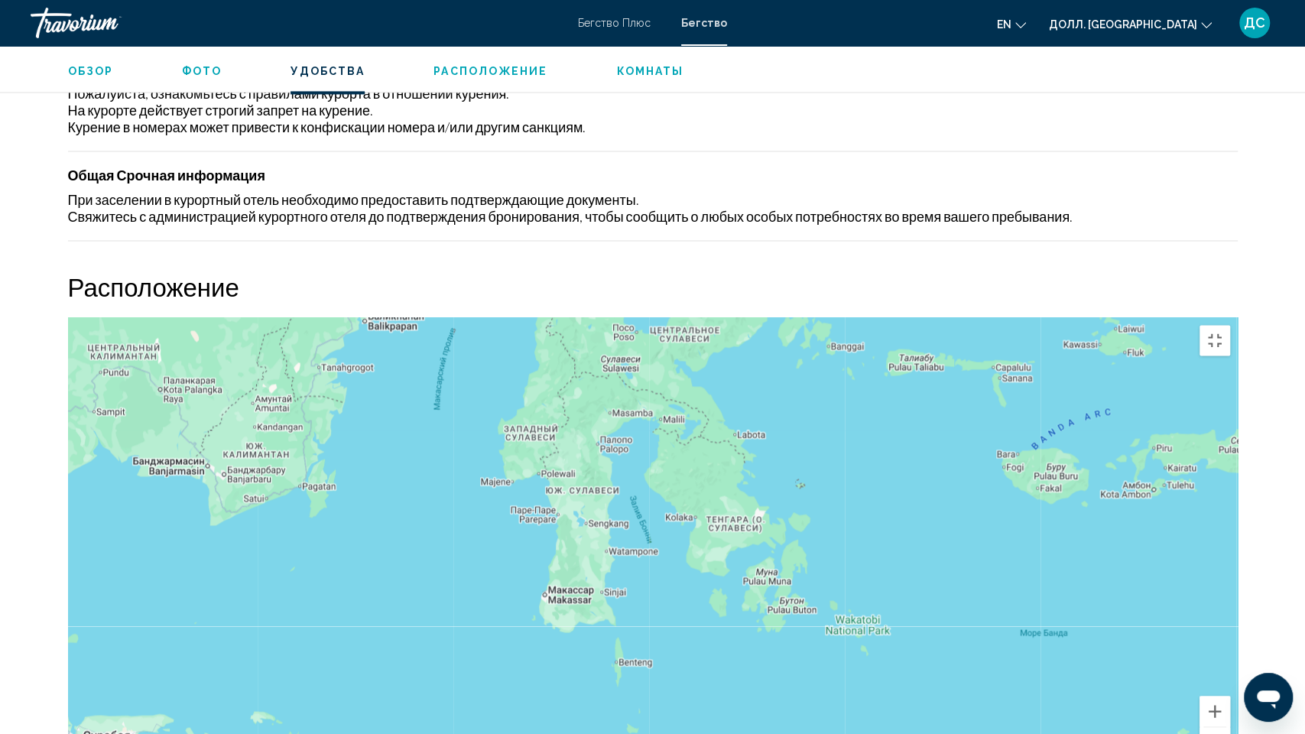
drag, startPoint x: 1015, startPoint y: 339, endPoint x: 953, endPoint y: 414, distance: 97.2
click at [953, 414] on div "Основное содержание" at bounding box center [653, 546] width 1170 height 459
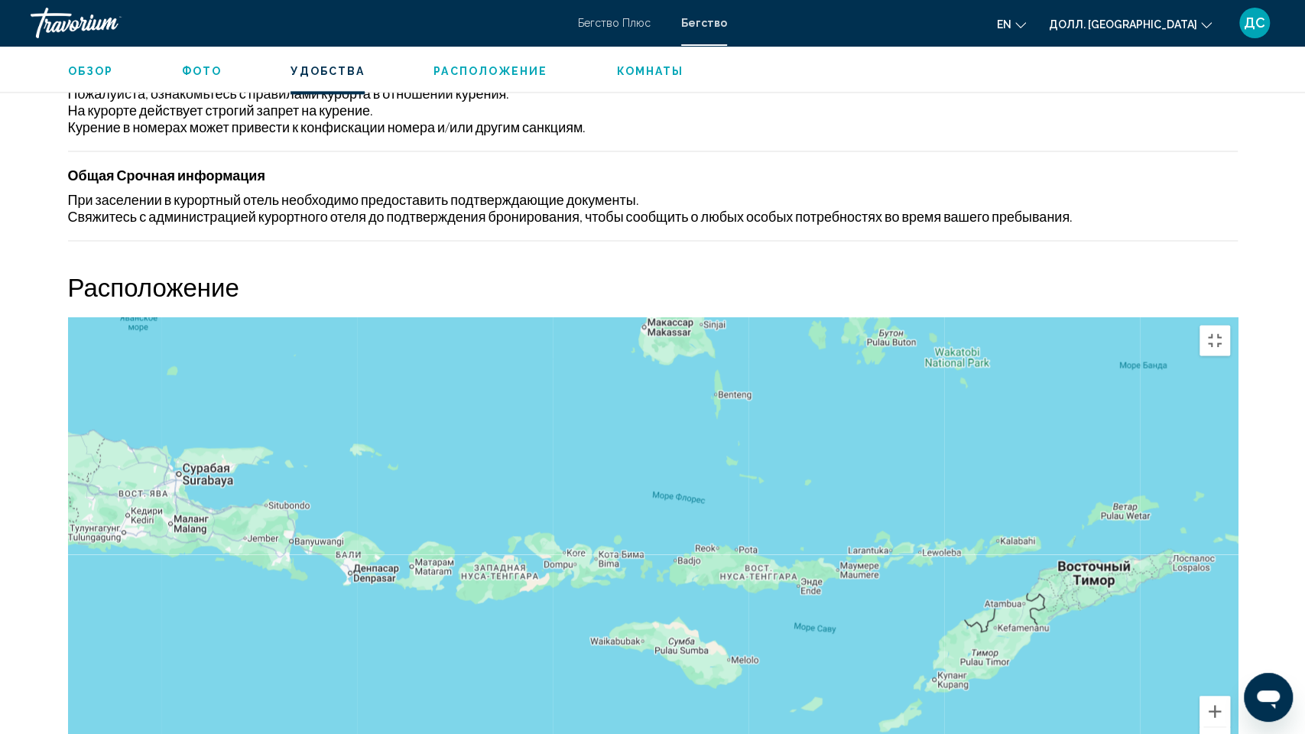
drag, startPoint x: 650, startPoint y: 585, endPoint x: 759, endPoint y: 295, distance: 309.7
click at [759, 317] on div "Основное содержание" at bounding box center [653, 546] width 1170 height 459
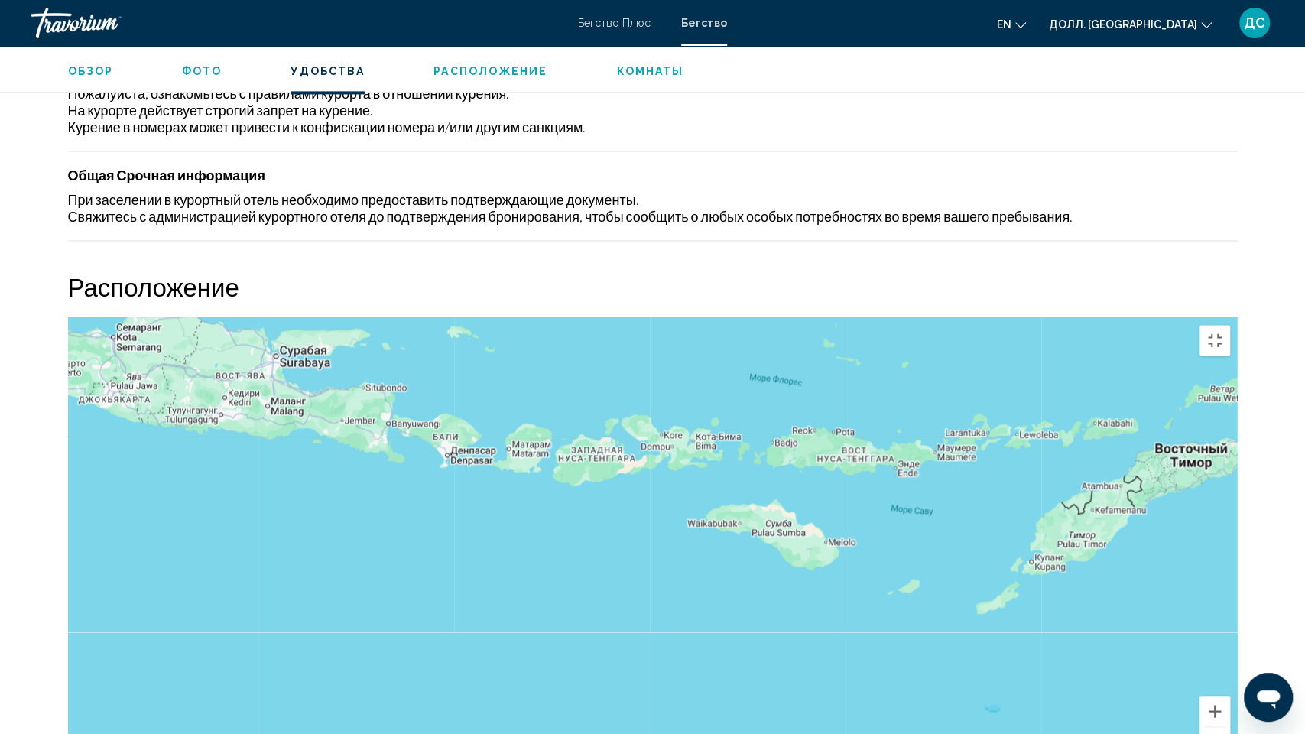
drag, startPoint x: 619, startPoint y: 505, endPoint x: 709, endPoint y: 395, distance: 142.9
click at [709, 395] on div "Основное содержание" at bounding box center [653, 546] width 1170 height 459
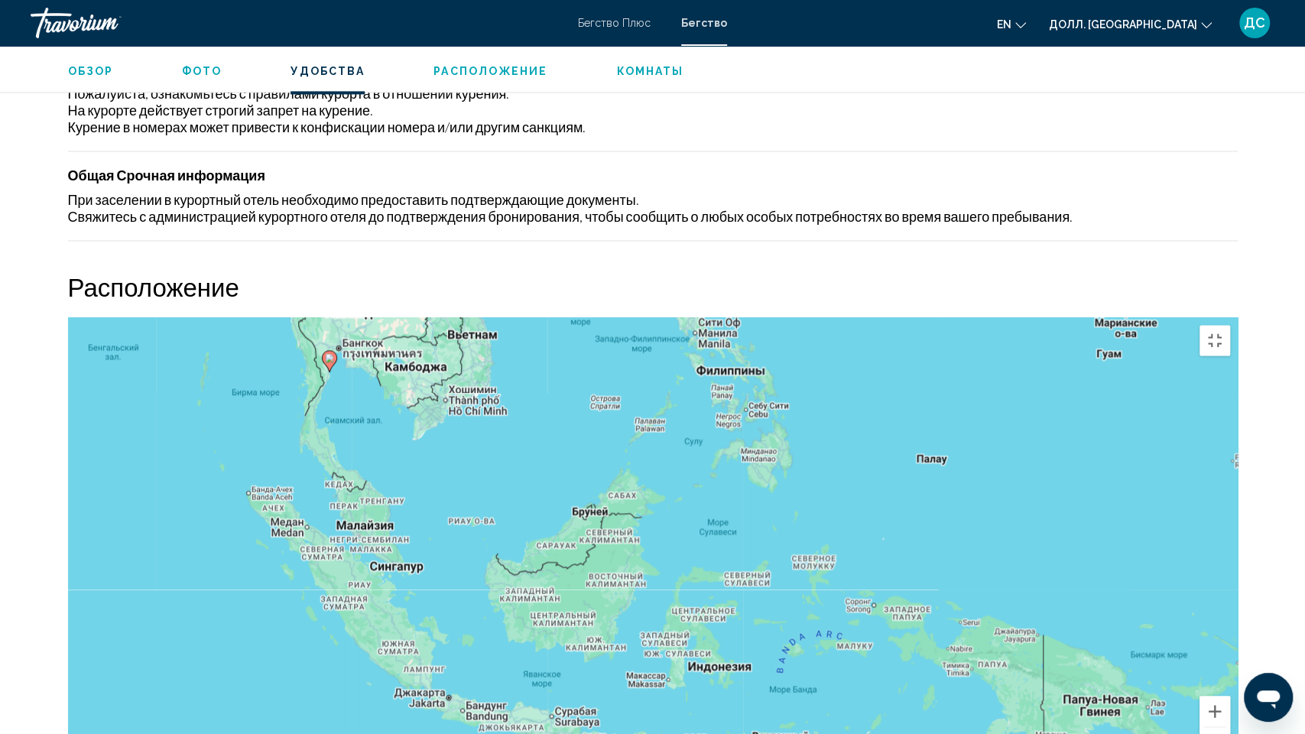
drag, startPoint x: 831, startPoint y: 306, endPoint x: 783, endPoint y: 500, distance: 200.1
click at [783, 500] on div "Чтобы активировать перетаскивание с помощью клавиатуры, нажмите Alt + Enter. По…" at bounding box center [653, 546] width 1170 height 459
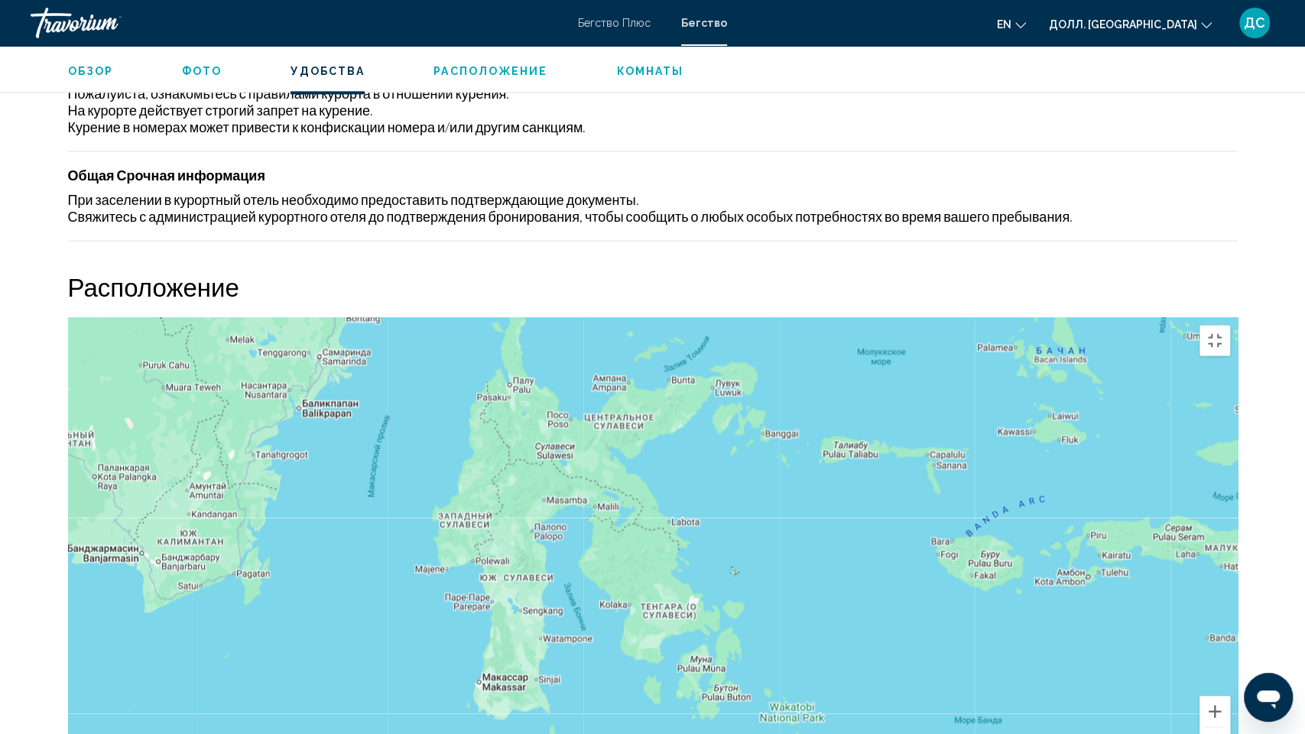
drag, startPoint x: 778, startPoint y: 544, endPoint x: 722, endPoint y: 531, distance: 57.1
click at [722, 531] on div "Основное содержание" at bounding box center [653, 546] width 1170 height 459
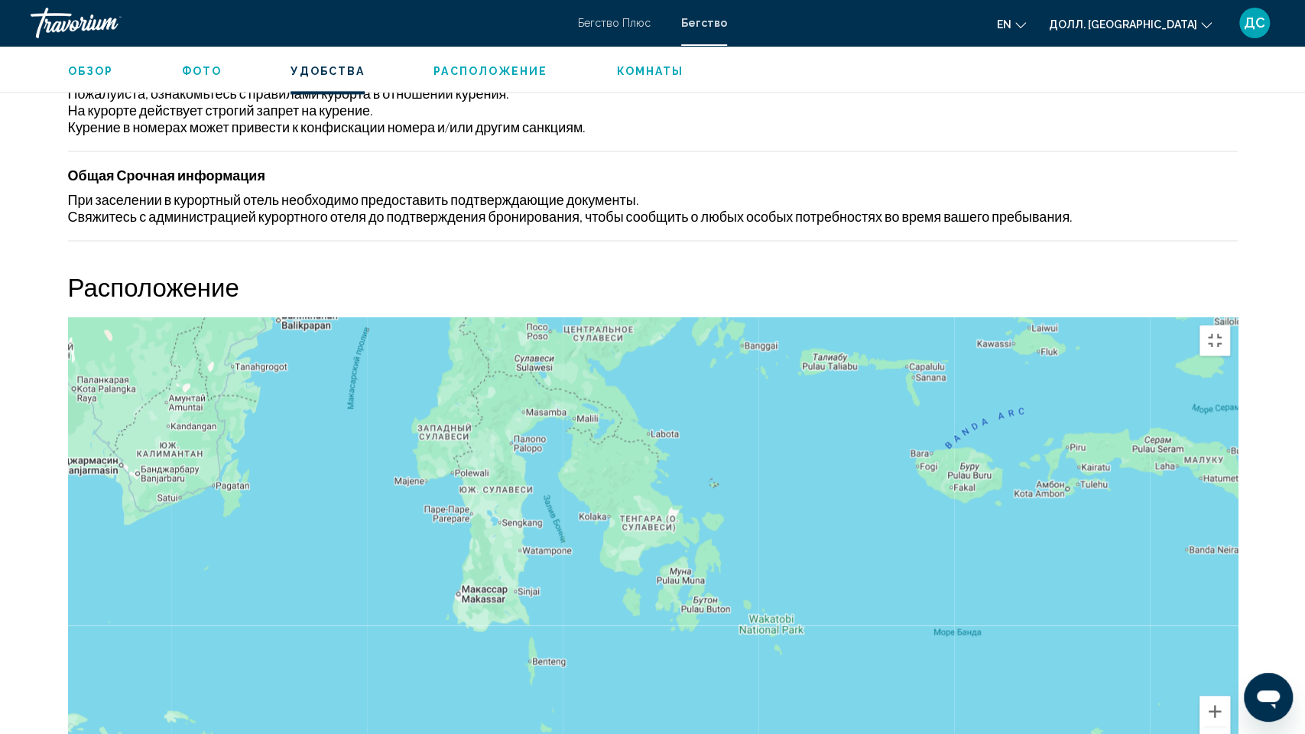
drag, startPoint x: 736, startPoint y: 642, endPoint x: 679, endPoint y: 515, distance: 140.0
click at [679, 515] on div "Основное содержание" at bounding box center [653, 546] width 1170 height 459
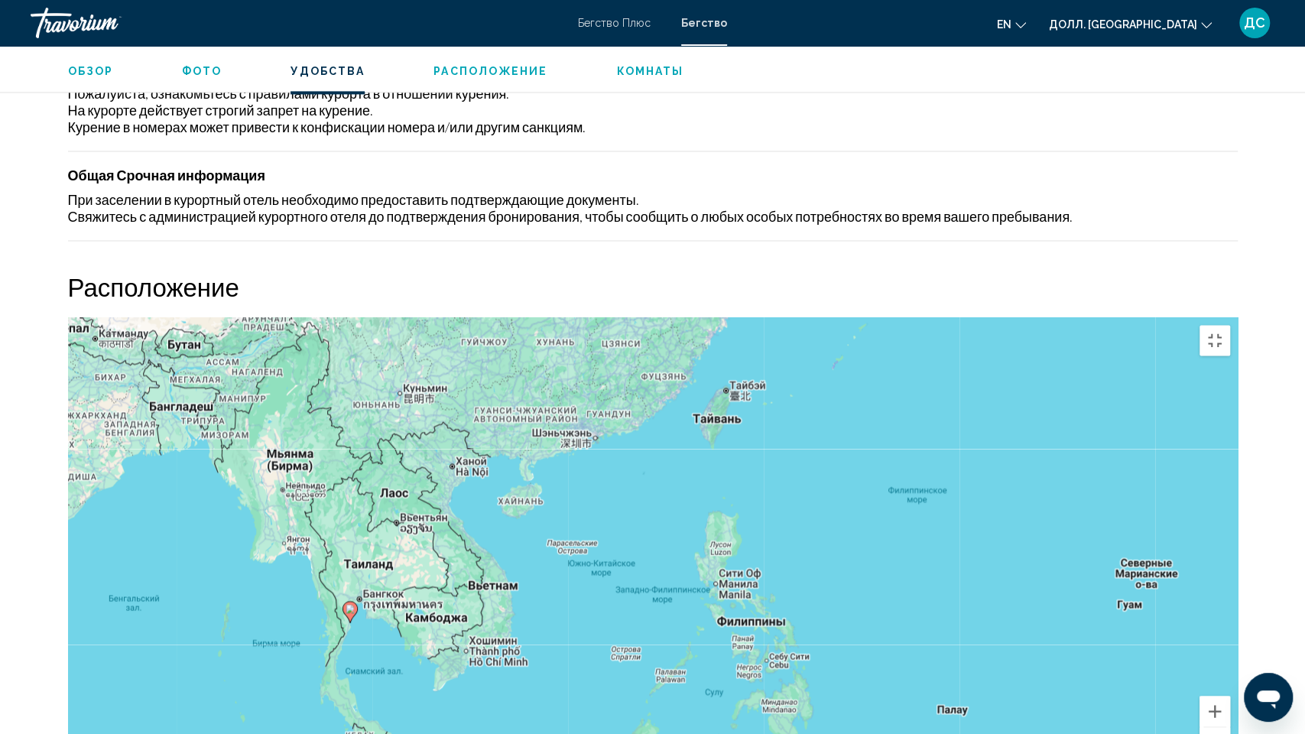
drag, startPoint x: 380, startPoint y: 465, endPoint x: 508, endPoint y: 691, distance: 260.2
click at [508, 635] on div "Чтобы активировать перетаскивание с помощью клавиатуры, нажмите Alt + Enter. По…" at bounding box center [653, 546] width 1170 height 459
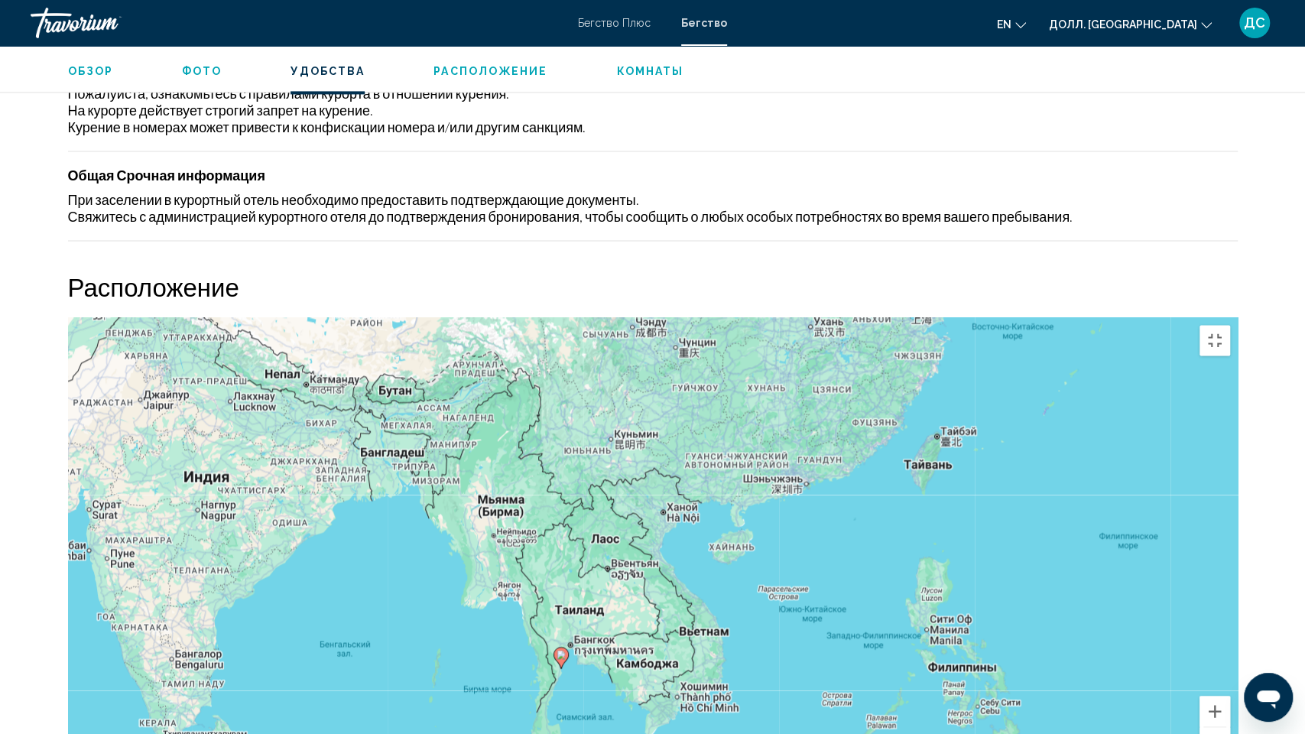
drag, startPoint x: 277, startPoint y: 412, endPoint x: 485, endPoint y: 452, distance: 212.5
click at [485, 452] on div "Чтобы активировать перетаскивание с помощью клавиатуры, нажмите Alt + Enter. По…" at bounding box center [653, 546] width 1170 height 459
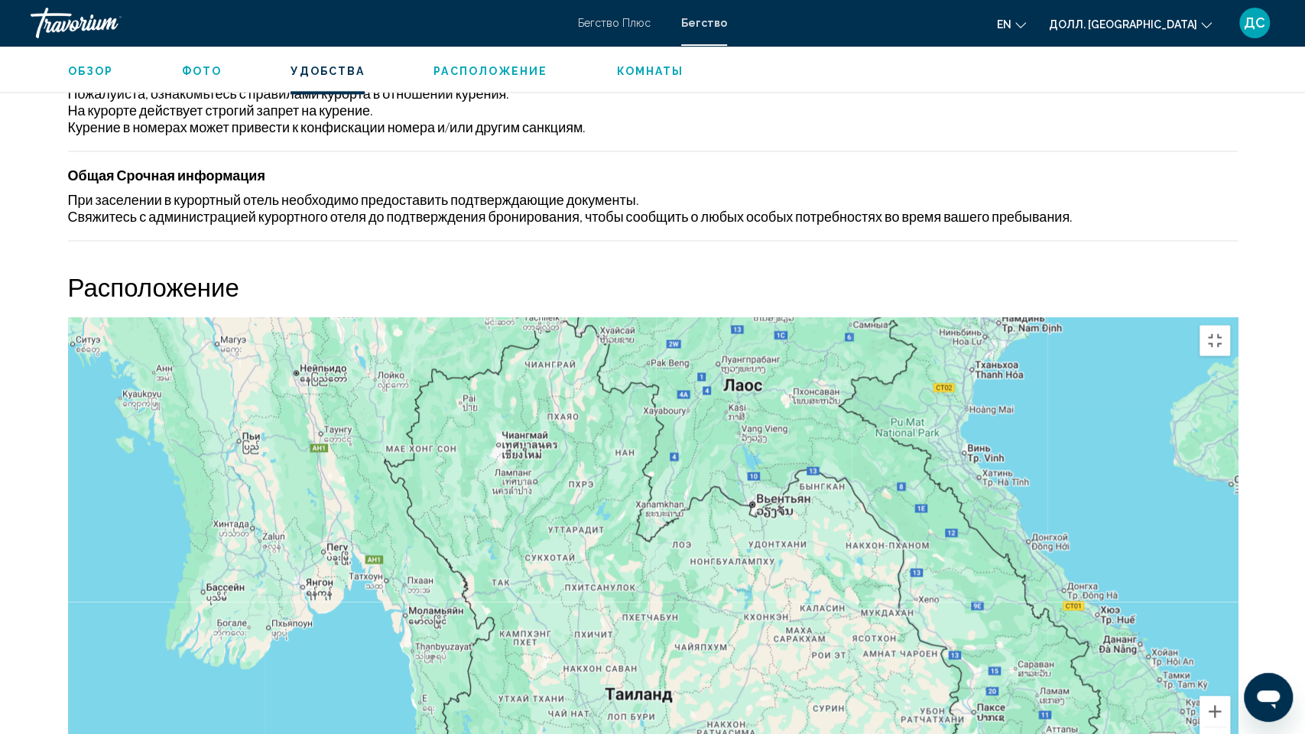
drag, startPoint x: 426, startPoint y: 375, endPoint x: 662, endPoint y: 640, distance: 355.2
click at [662, 635] on div "Чтобы активировать перетаскивание с помощью клавиатуры, нажмите Alt + Enter. По…" at bounding box center [653, 546] width 1170 height 459
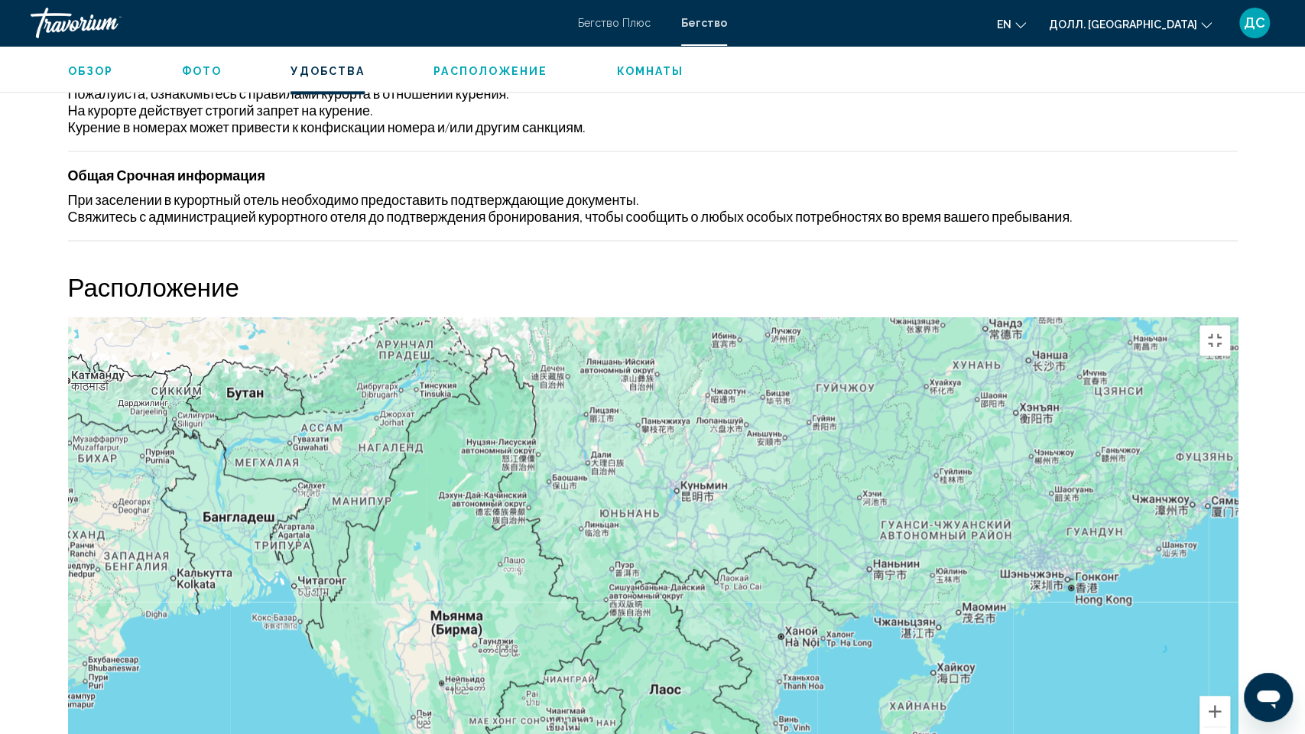
drag, startPoint x: 510, startPoint y: 349, endPoint x: 551, endPoint y: 541, distance: 195.5
click at [554, 543] on div "Чтобы активировать перетаскивание с помощью клавиатуры, нажмите Alt + Enter. По…" at bounding box center [653, 546] width 1170 height 459
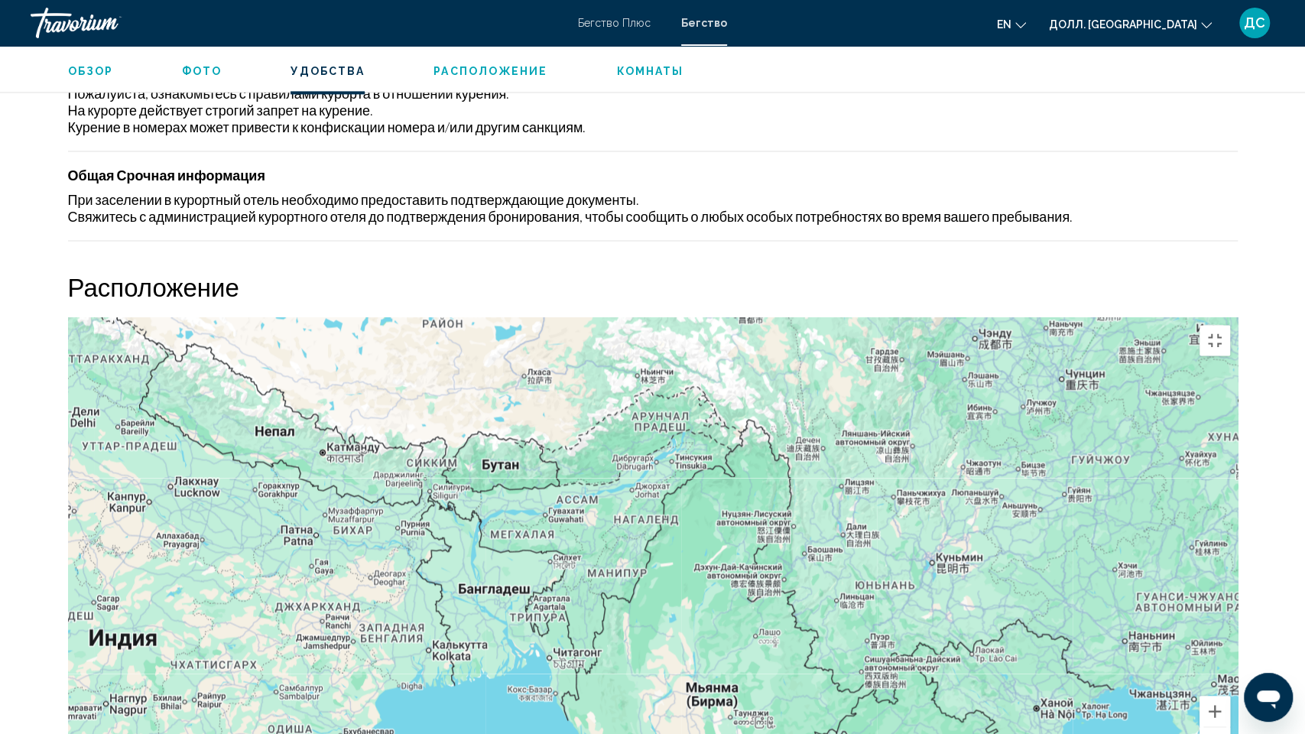
drag, startPoint x: 375, startPoint y: 252, endPoint x: 632, endPoint y: 320, distance: 264.8
click at [632, 320] on div "Чтобы активировать перетаскивание с помощью клавиатуры, нажмите Alt + Enter. По…" at bounding box center [653, 546] width 1170 height 459
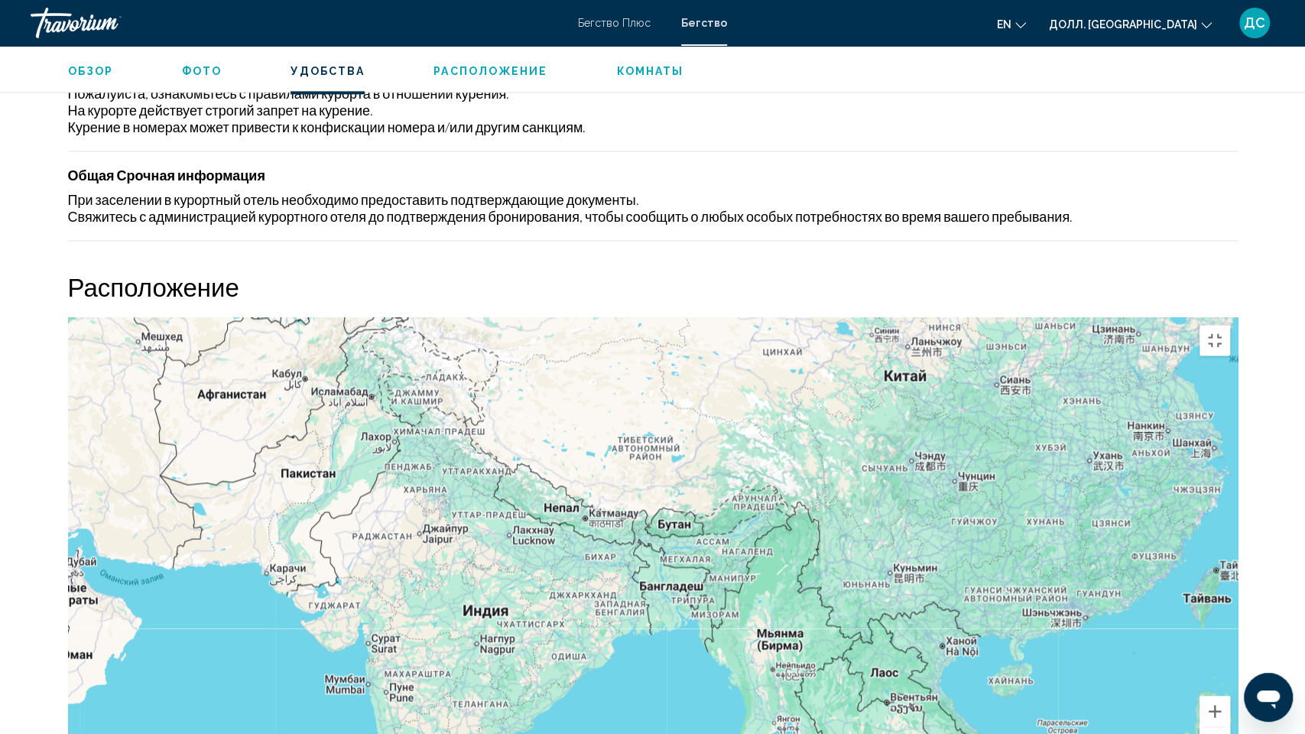
drag, startPoint x: 426, startPoint y: 260, endPoint x: 571, endPoint y: 306, distance: 152.3
click at [571, 317] on div "Чтобы активировать перетаскивание с помощью клавиатуры, нажмите Alt + Enter. По…" at bounding box center [653, 546] width 1170 height 459
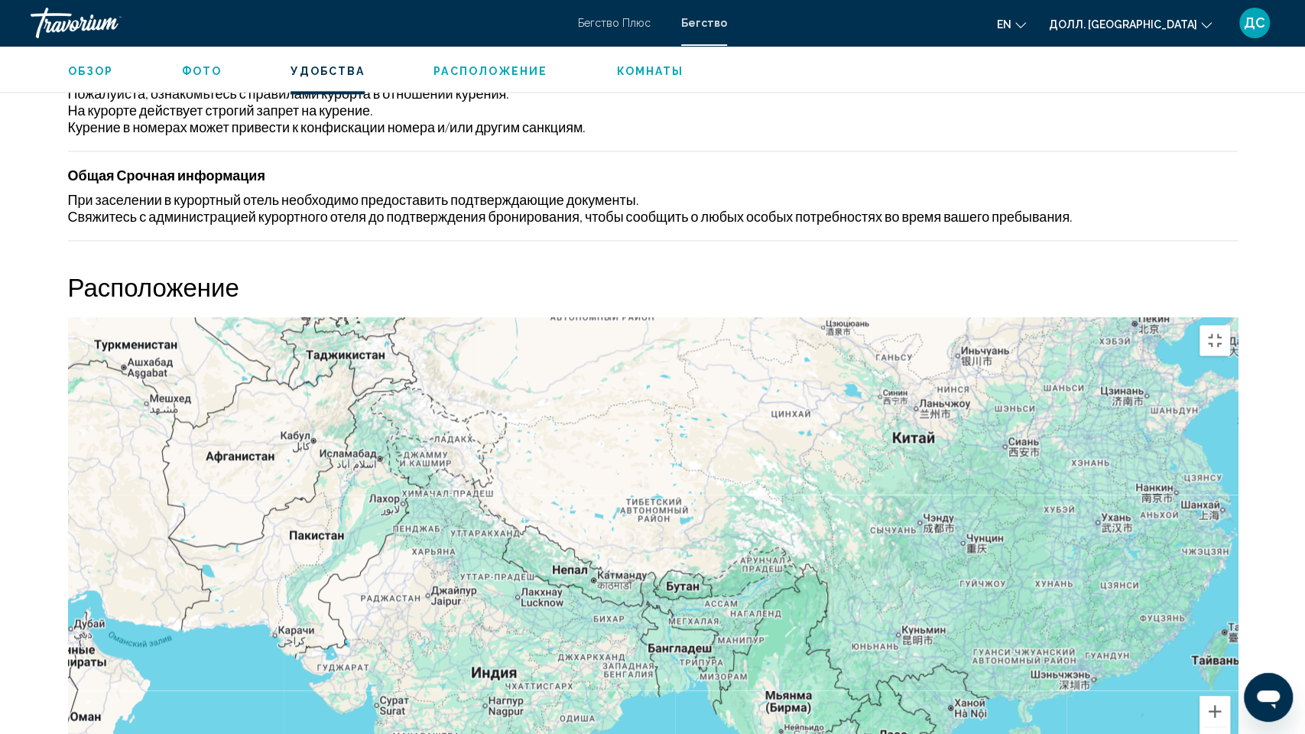
drag, startPoint x: 488, startPoint y: 294, endPoint x: 495, endPoint y: 357, distance: 63.8
click at [495, 357] on div "Чтобы активировать перетаскивание с помощью клавиатуры, нажмите Alt + Enter. По…" at bounding box center [653, 546] width 1170 height 459
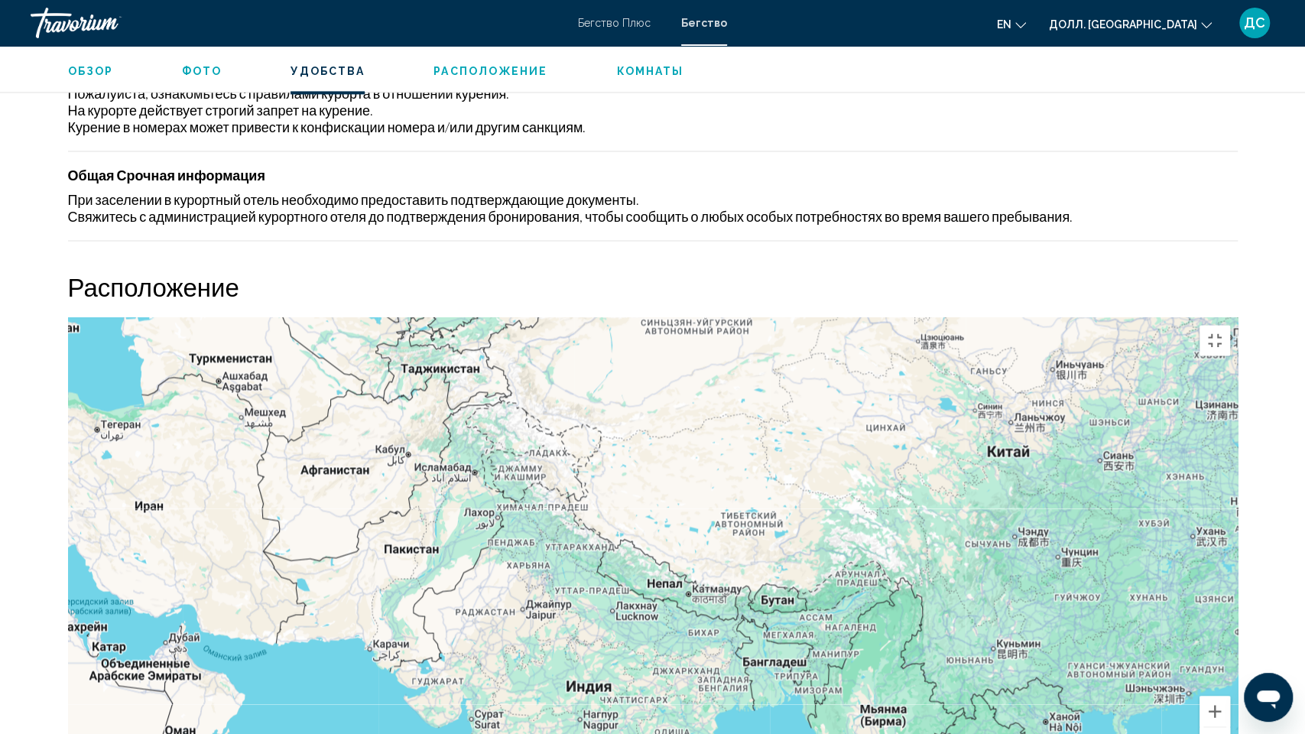
drag, startPoint x: 279, startPoint y: 295, endPoint x: 377, endPoint y: 310, distance: 99.0
click at [377, 317] on div "Чтобы активировать перетаскивание с помощью клавиатуры, нажмите Alt + Enter. По…" at bounding box center [653, 546] width 1170 height 459
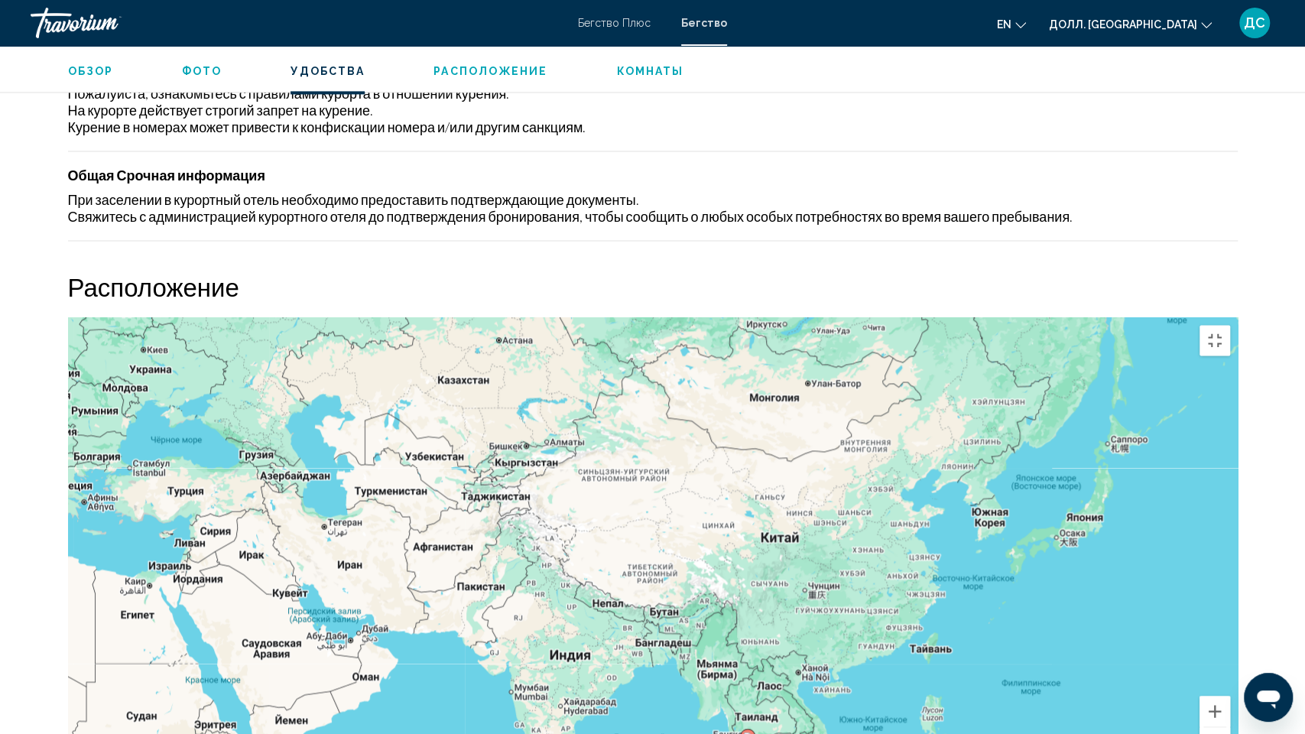
drag, startPoint x: 622, startPoint y: 312, endPoint x: 529, endPoint y: 340, distance: 96.7
click at [545, 348] on div "Чтобы активировать перетаскивание с помощью клавиатуры, нажмите Alt + Enter. По…" at bounding box center [653, 546] width 1170 height 459
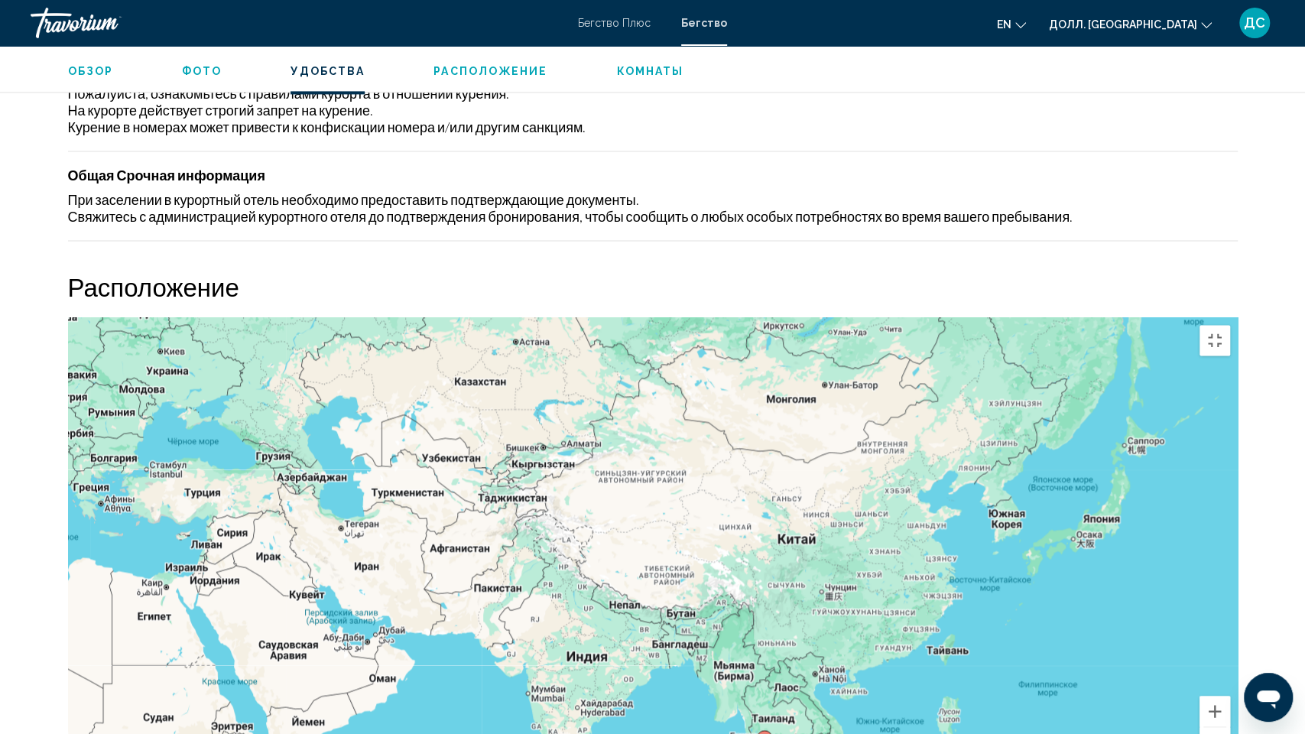
drag, startPoint x: 582, startPoint y: 328, endPoint x: 604, endPoint y: 330, distance: 22.2
click at [604, 330] on div "Чтобы активировать перетаскивание с помощью клавиатуры, нажмите Alt + Enter. По…" at bounding box center [653, 546] width 1170 height 459
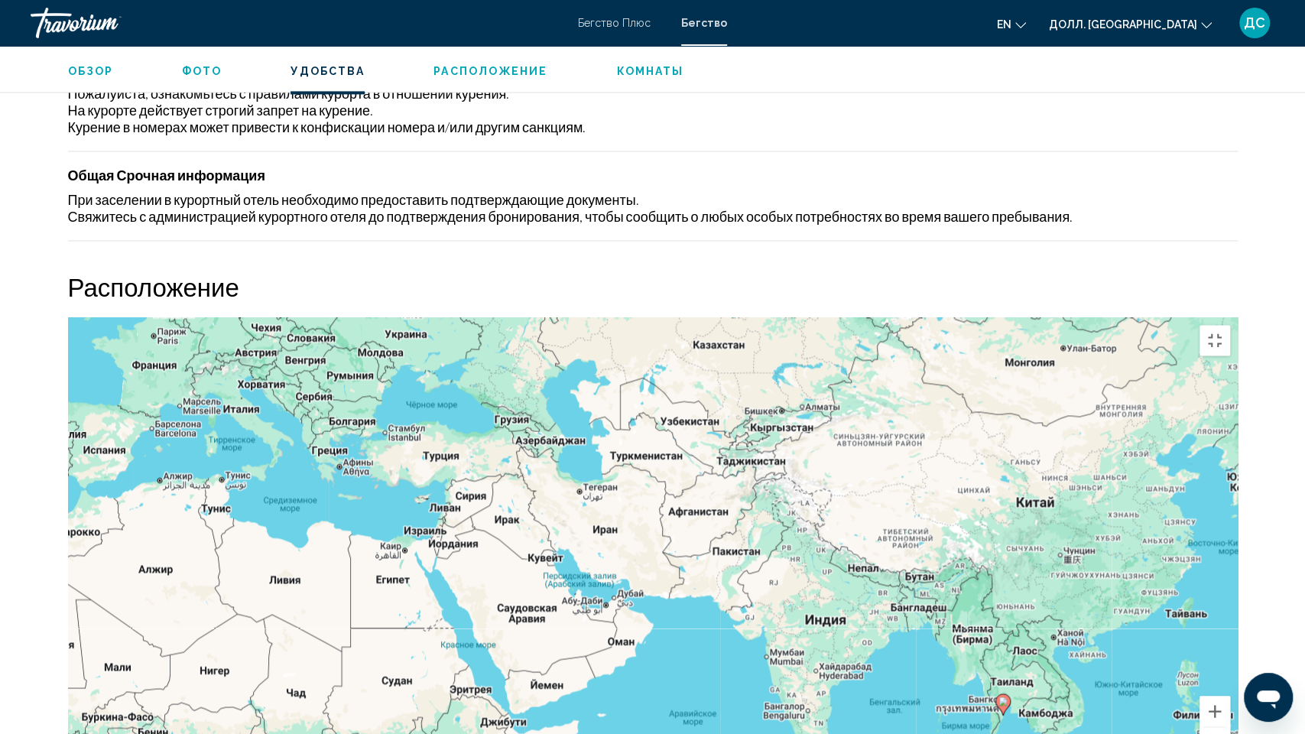
drag, startPoint x: 205, startPoint y: 385, endPoint x: 508, endPoint y: 436, distance: 306.9
click at [508, 436] on div "Чтобы активировать перетаскивание с помощью клавиатуры, нажмите Alt + Enter. По…" at bounding box center [653, 546] width 1170 height 459
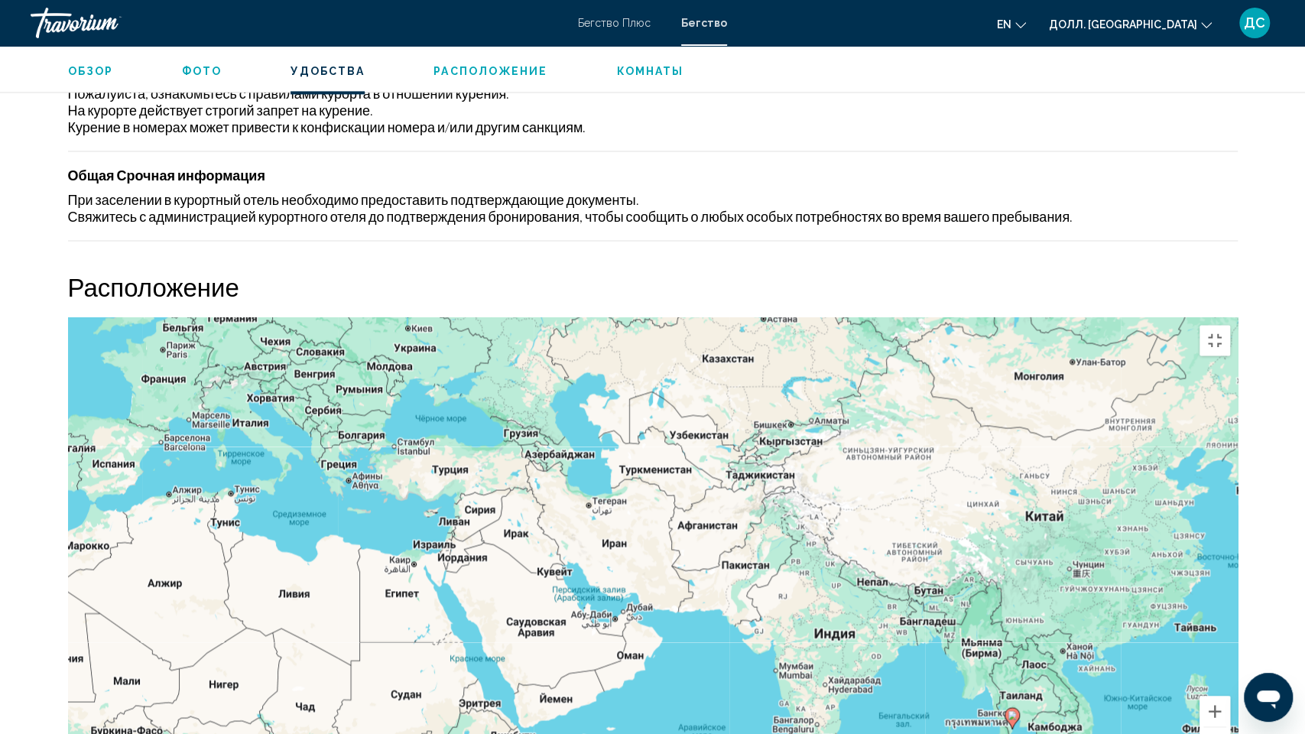
drag, startPoint x: 521, startPoint y: 331, endPoint x: 533, endPoint y: 348, distance: 20.8
click at [533, 348] on div "Чтобы активировать перетаскивание с помощью клавиатуры, нажмите Alt + Enter. По…" at bounding box center [653, 546] width 1170 height 459
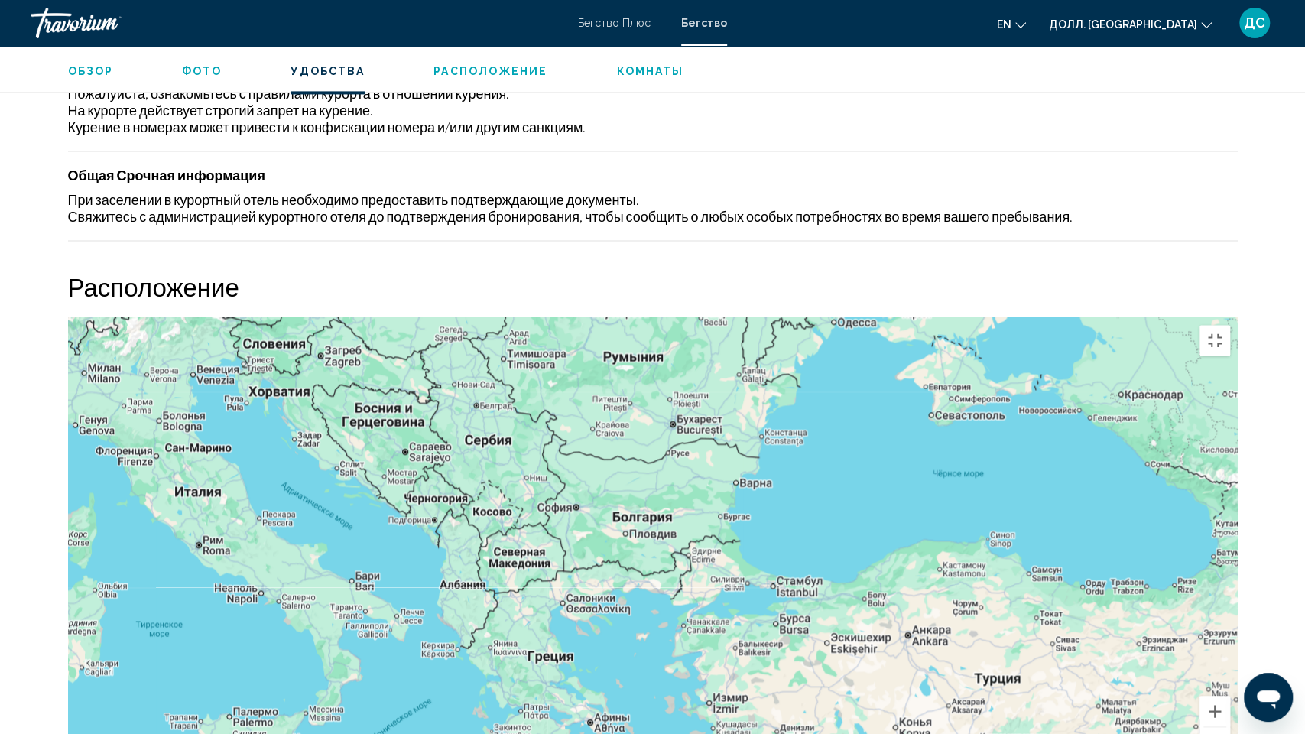
drag, startPoint x: 433, startPoint y: 182, endPoint x: 471, endPoint y: 300, distance: 124.5
click at [471, 317] on div "Основное содержание" at bounding box center [653, 546] width 1170 height 459
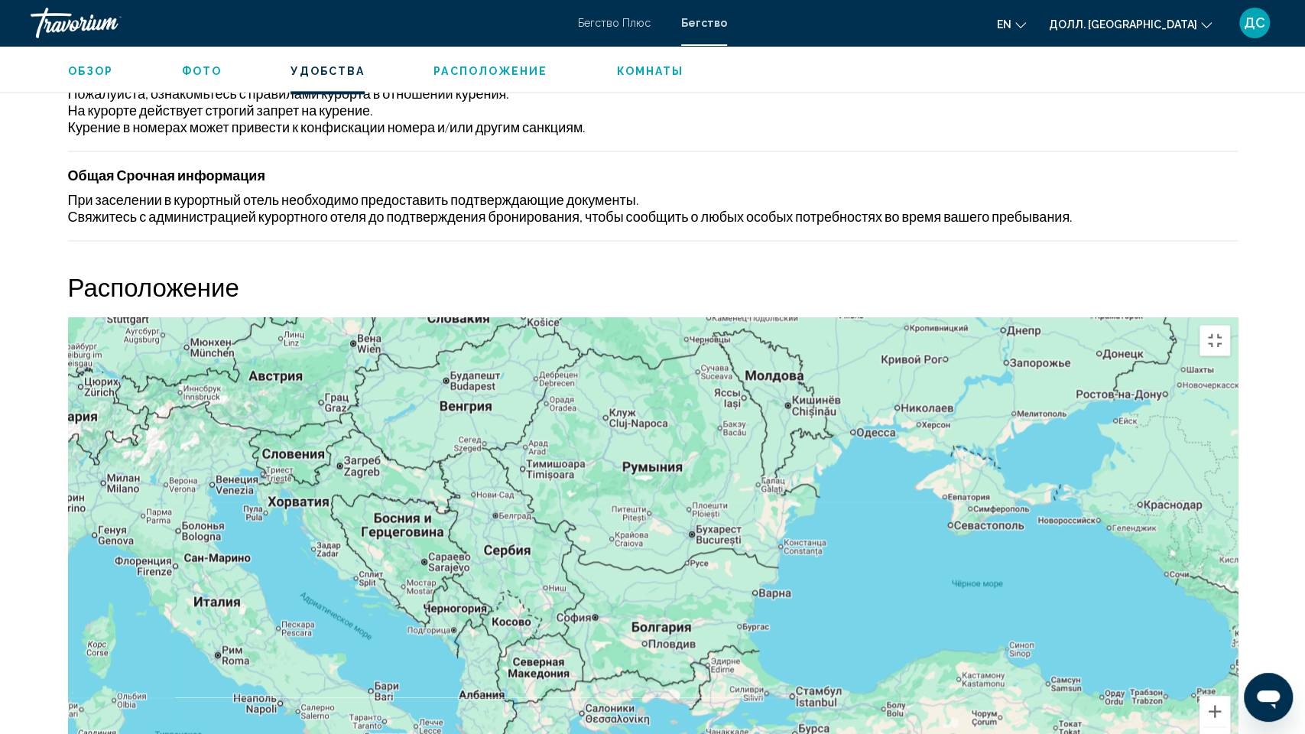
drag, startPoint x: 431, startPoint y: 190, endPoint x: 453, endPoint y: 301, distance: 112.9
click at [453, 317] on div "Основное содержание" at bounding box center [653, 546] width 1170 height 459
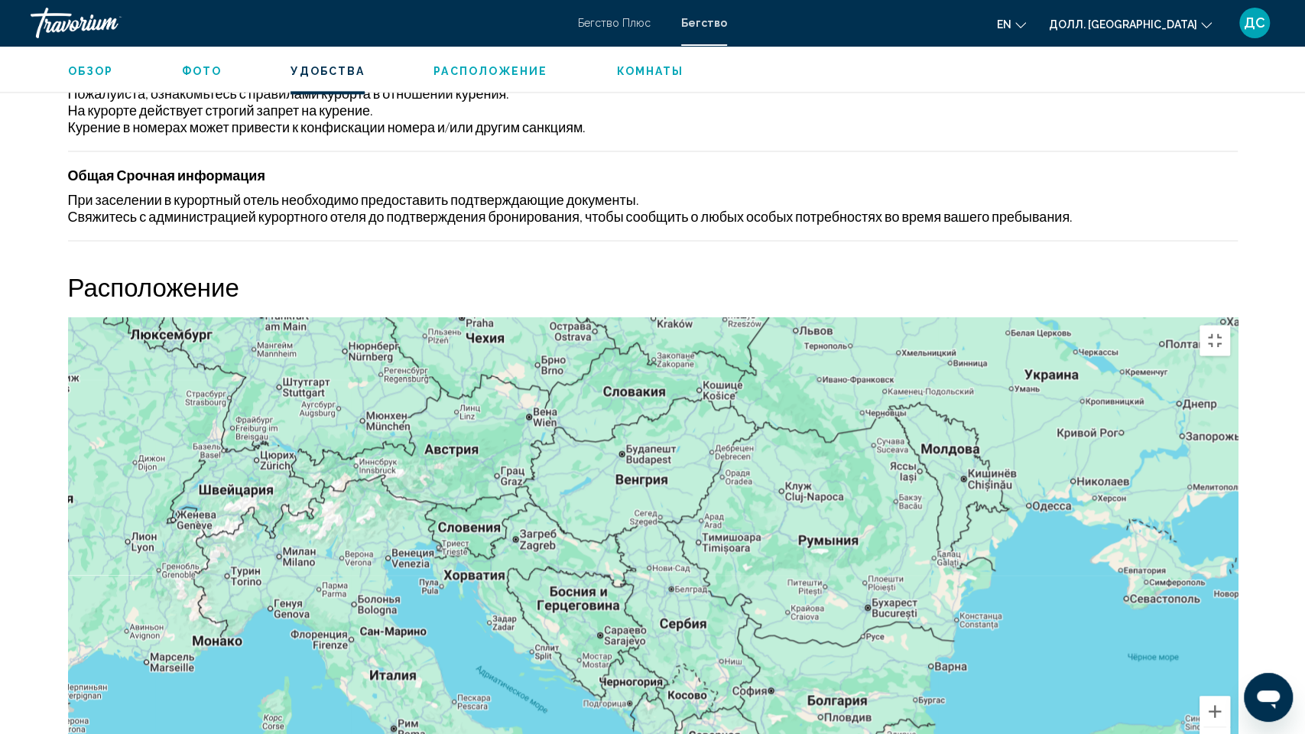
drag, startPoint x: 606, startPoint y: 287, endPoint x: 783, endPoint y: 365, distance: 193.1
click at [783, 365] on div "Основное содержание" at bounding box center [653, 546] width 1170 height 459
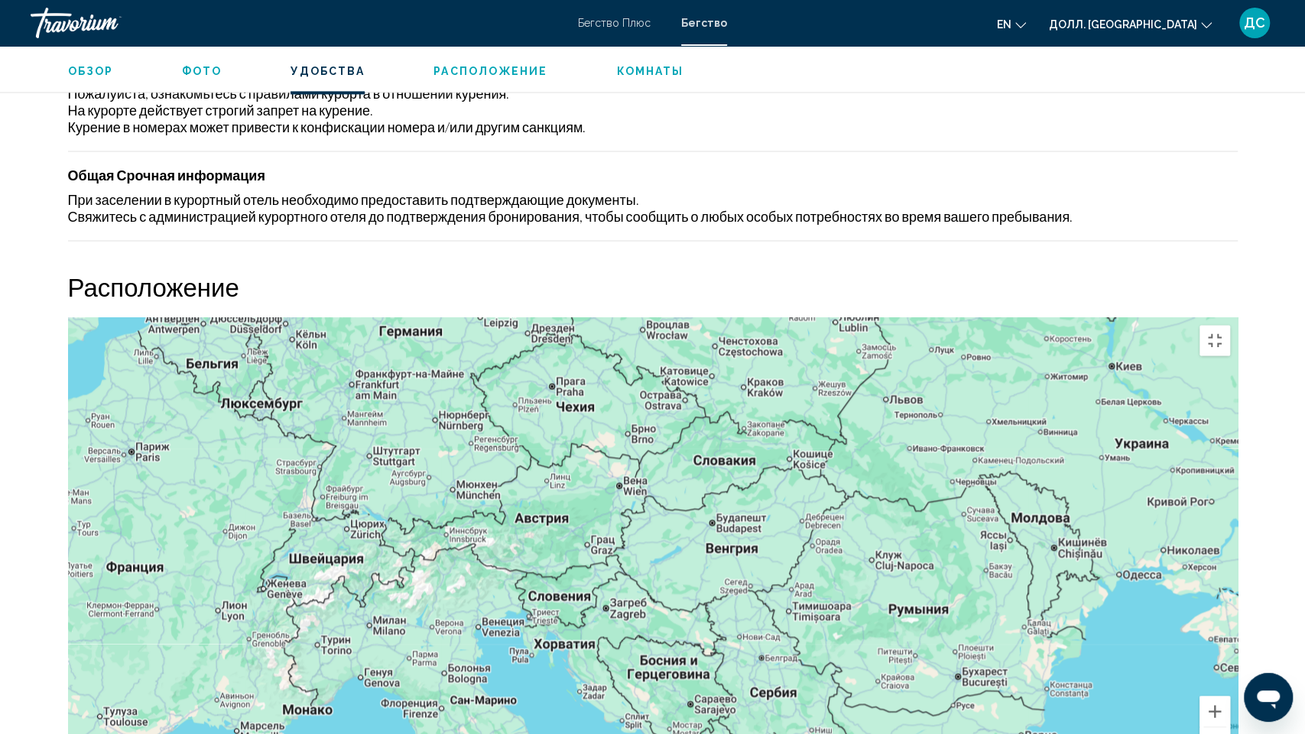
drag, startPoint x: 513, startPoint y: 241, endPoint x: 605, endPoint y: 312, distance: 116.1
click at [605, 317] on div "Основное содержание" at bounding box center [653, 546] width 1170 height 459
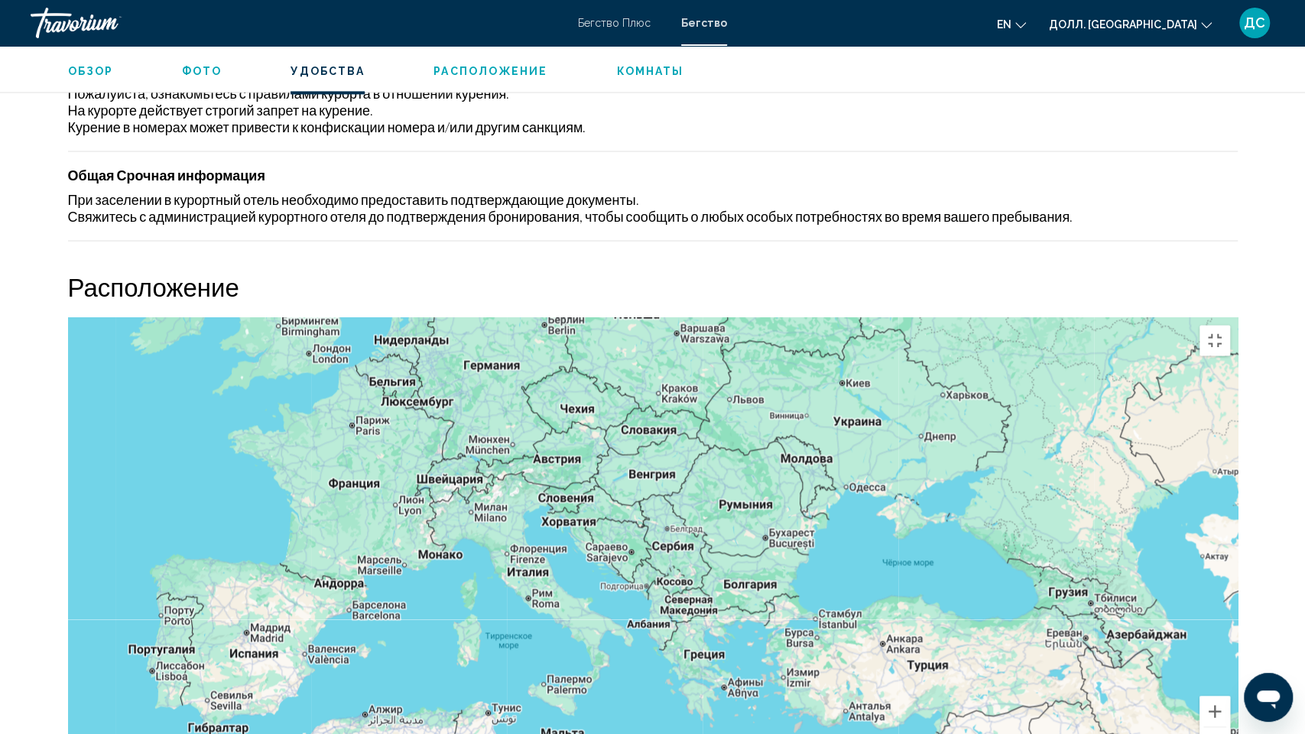
drag, startPoint x: 290, startPoint y: 499, endPoint x: 291, endPoint y: 441, distance: 58.1
click at [291, 441] on div "Основное содержание" at bounding box center [653, 546] width 1170 height 459
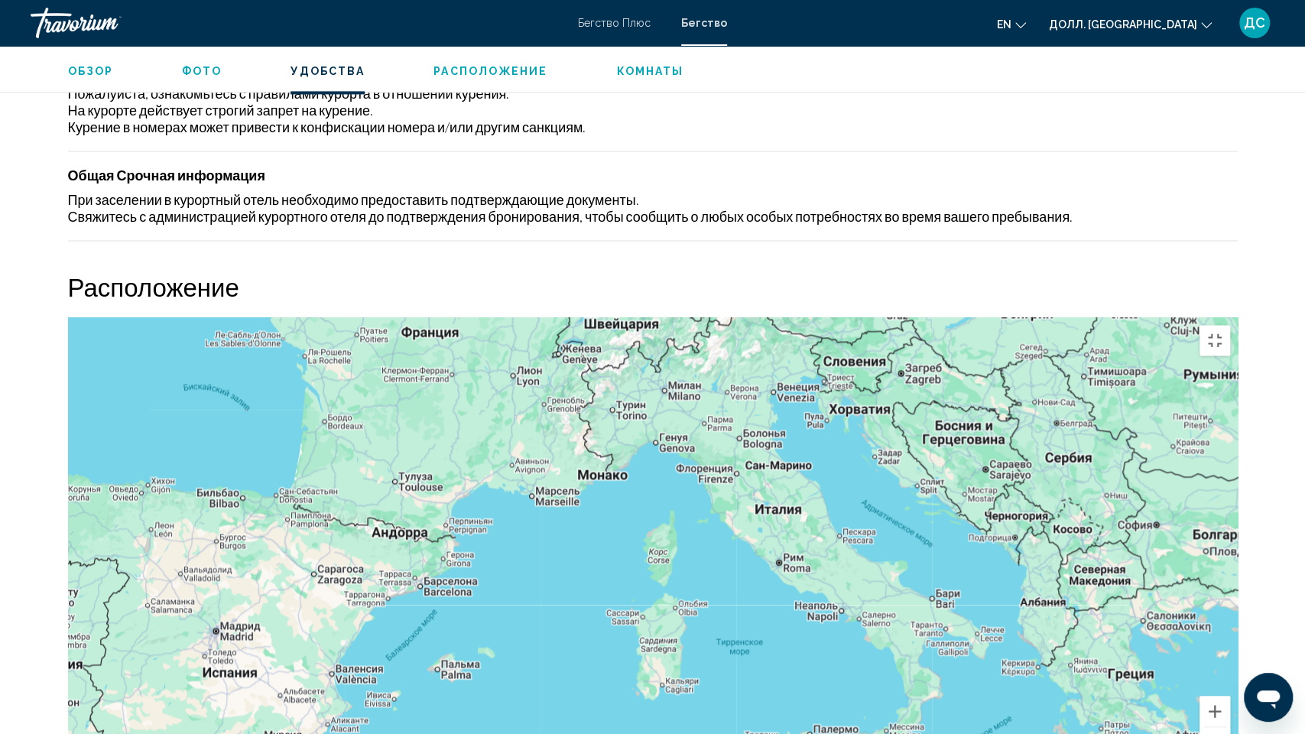
drag, startPoint x: 133, startPoint y: 532, endPoint x: 232, endPoint y: 473, distance: 114.9
click at [232, 473] on div "Основное содержание" at bounding box center [653, 546] width 1170 height 459
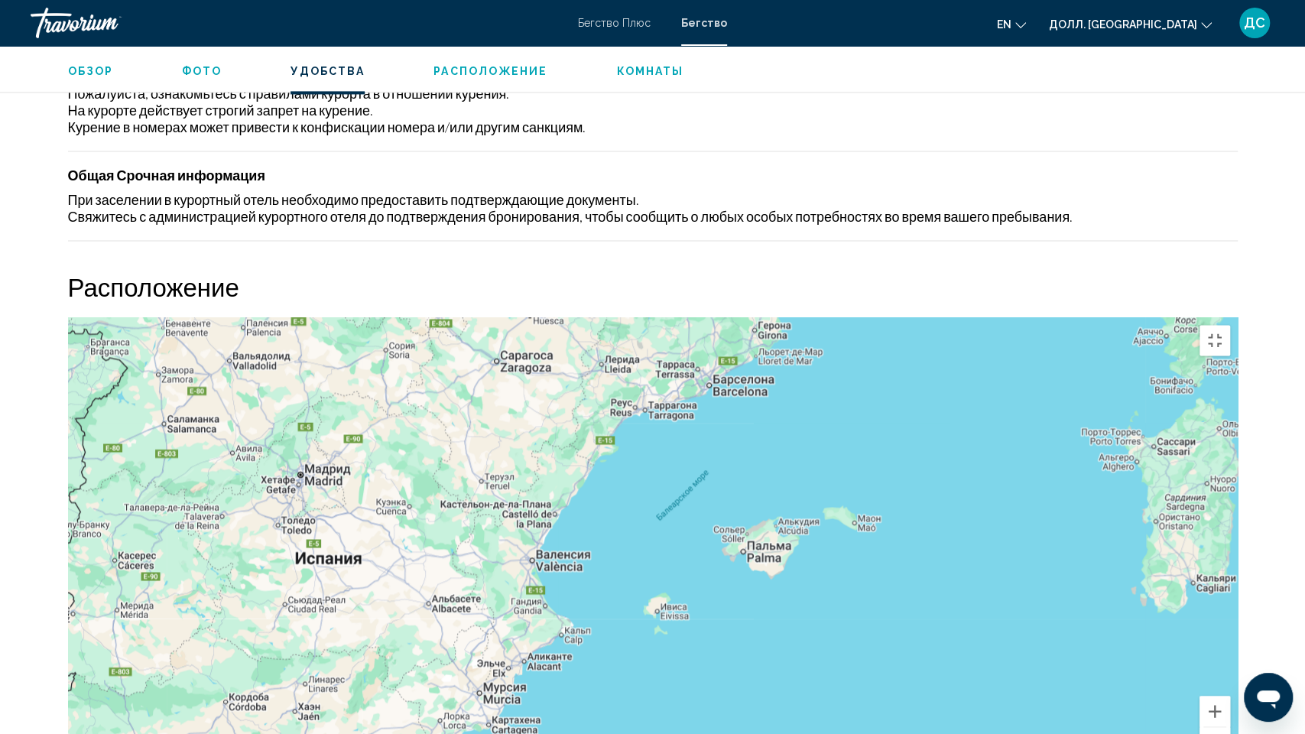
drag, startPoint x: 397, startPoint y: 500, endPoint x: 383, endPoint y: 391, distance: 109.4
click at [384, 392] on div "Основное содержание" at bounding box center [653, 546] width 1170 height 459
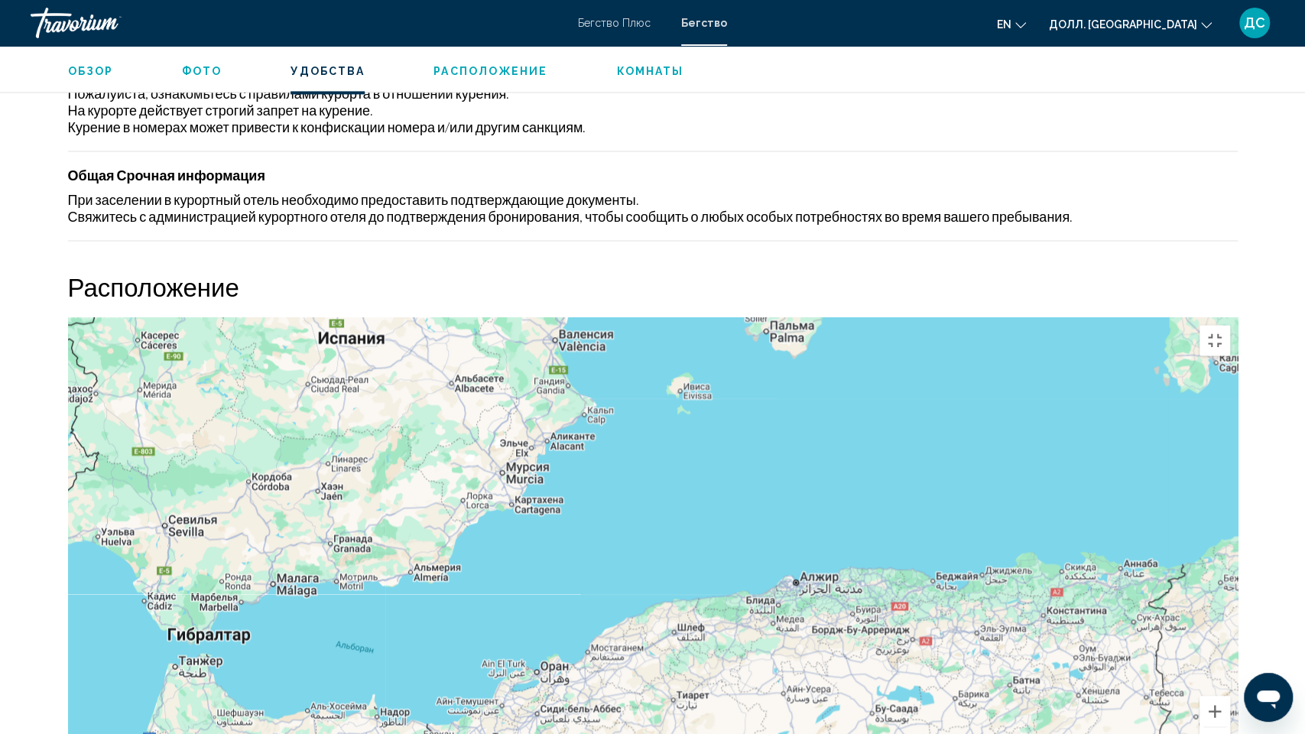
drag, startPoint x: 273, startPoint y: 527, endPoint x: 300, endPoint y: 312, distance: 216.5
click at [300, 317] on div "Основное содержание" at bounding box center [653, 546] width 1170 height 459
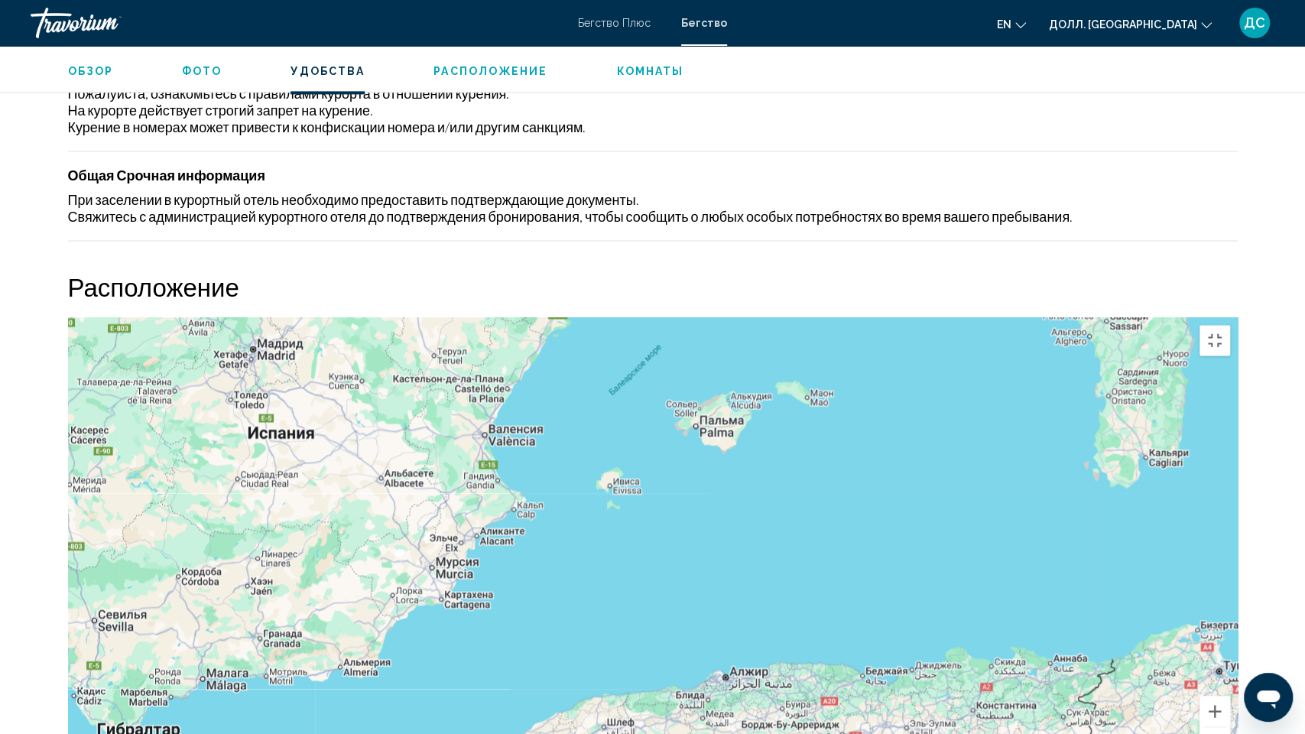
drag, startPoint x: 390, startPoint y: 355, endPoint x: 317, endPoint y: 452, distance: 121.3
click at [317, 452] on div "Основное содержание" at bounding box center [653, 546] width 1170 height 459
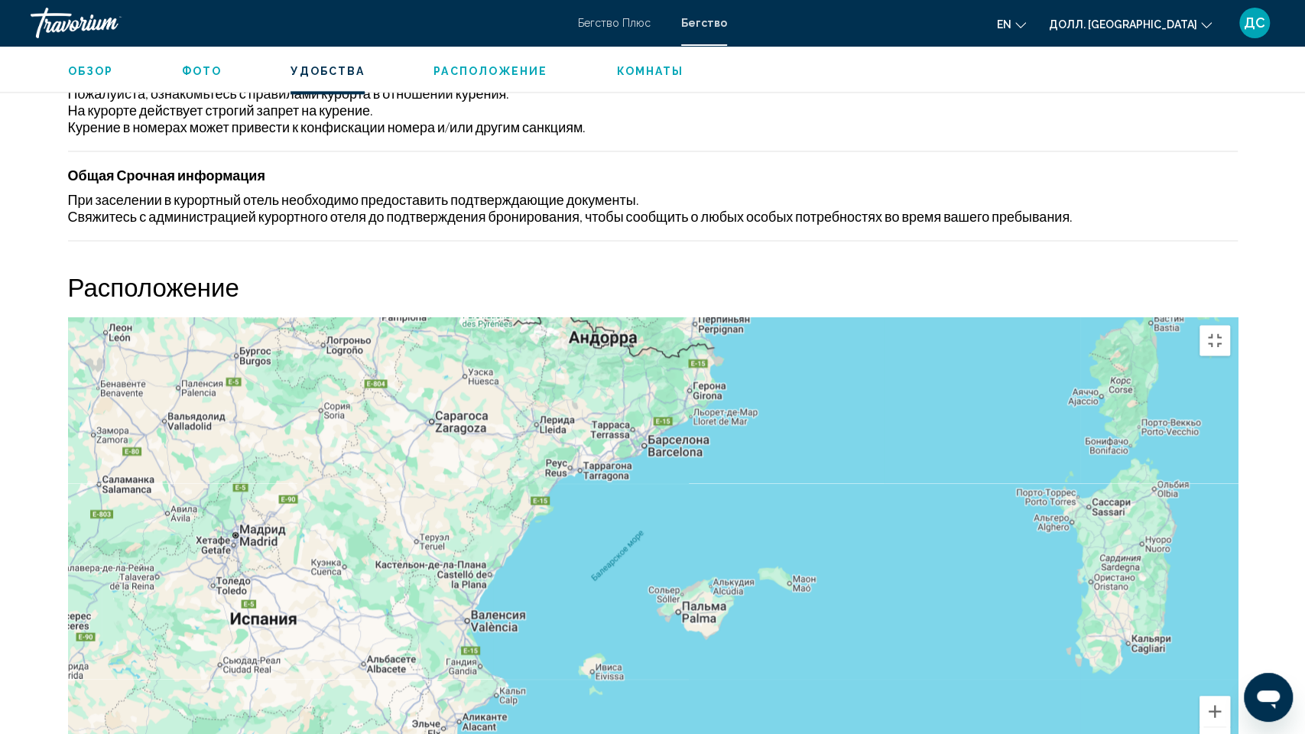
drag, startPoint x: 373, startPoint y: 342, endPoint x: 357, endPoint y: 529, distance: 188.0
click at [357, 529] on div "Основное содержание" at bounding box center [653, 546] width 1170 height 459
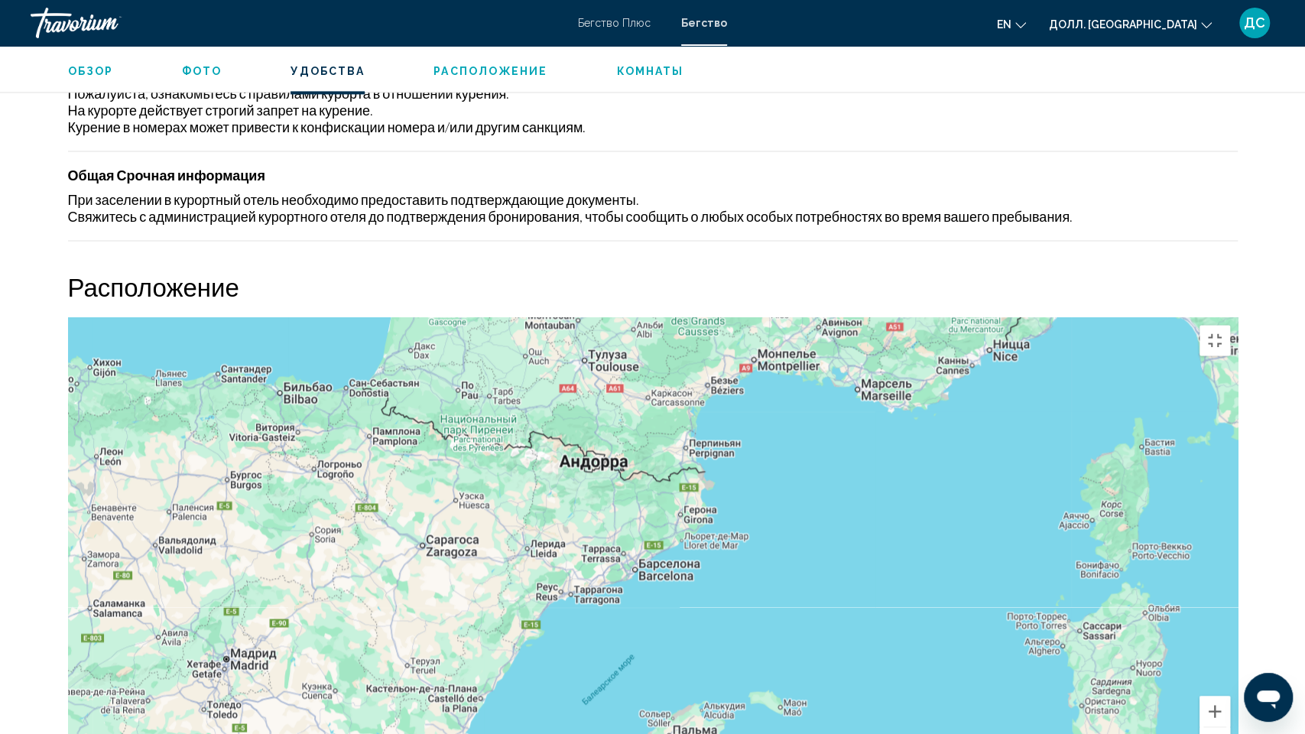
drag, startPoint x: 489, startPoint y: 294, endPoint x: 479, endPoint y: 459, distance: 164.6
click at [479, 459] on div "Основное содержание" at bounding box center [653, 546] width 1170 height 459
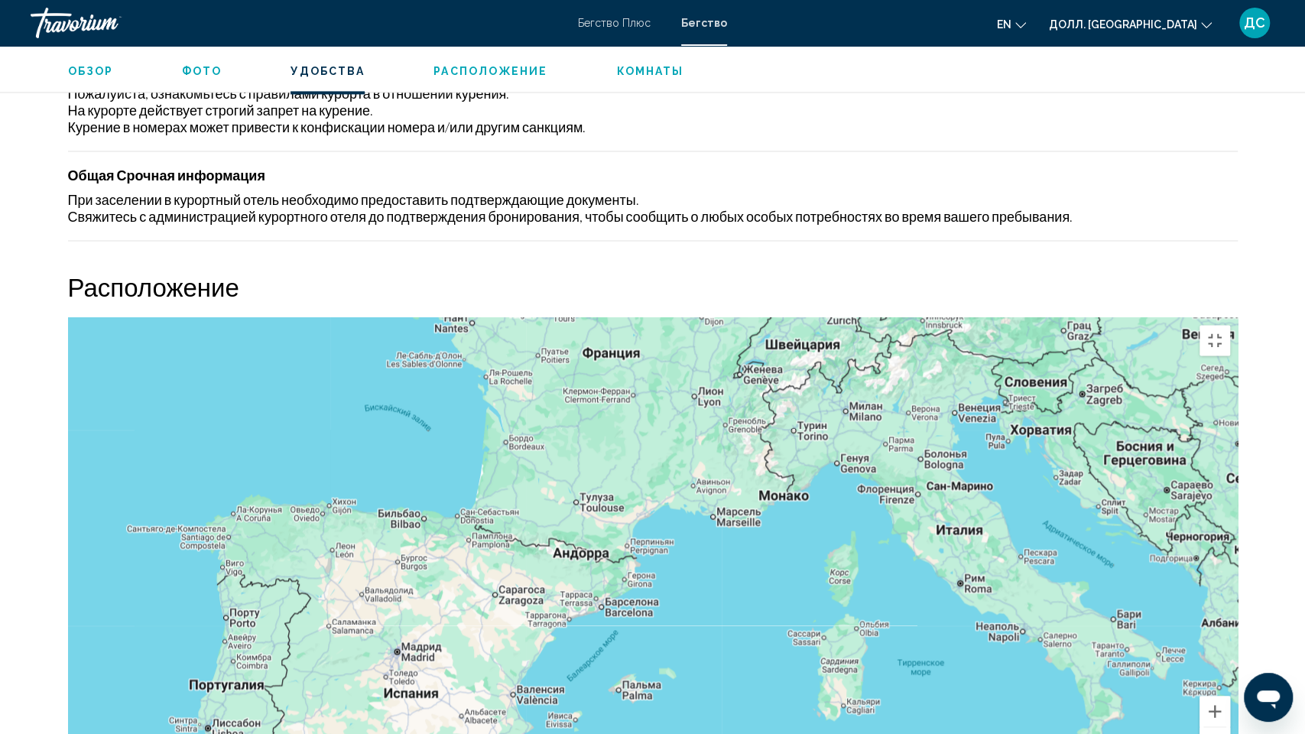
drag, startPoint x: 248, startPoint y: 409, endPoint x: 382, endPoint y: 397, distance: 134.4
click at [382, 397] on div "Основное содержание" at bounding box center [653, 546] width 1170 height 459
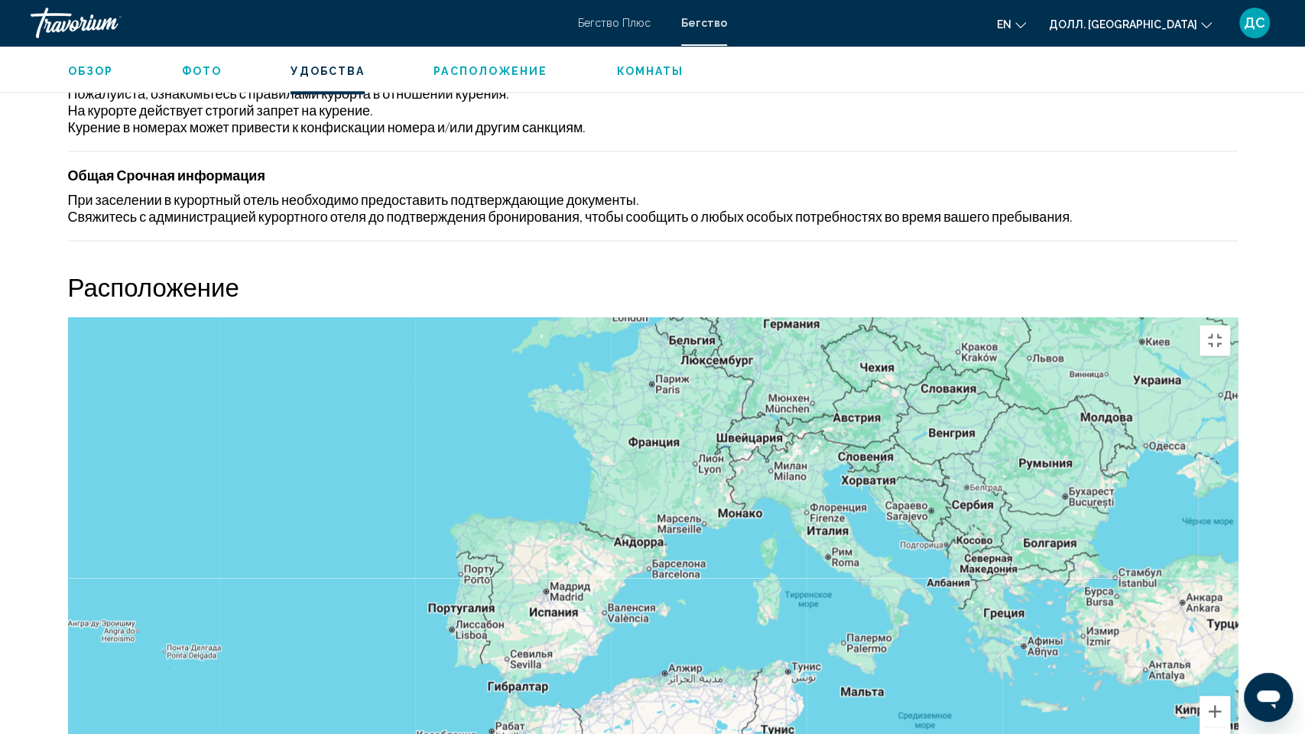
drag, startPoint x: 173, startPoint y: 388, endPoint x: 336, endPoint y: 342, distance: 169.9
click at [336, 342] on div "Основное содержание" at bounding box center [653, 546] width 1170 height 459
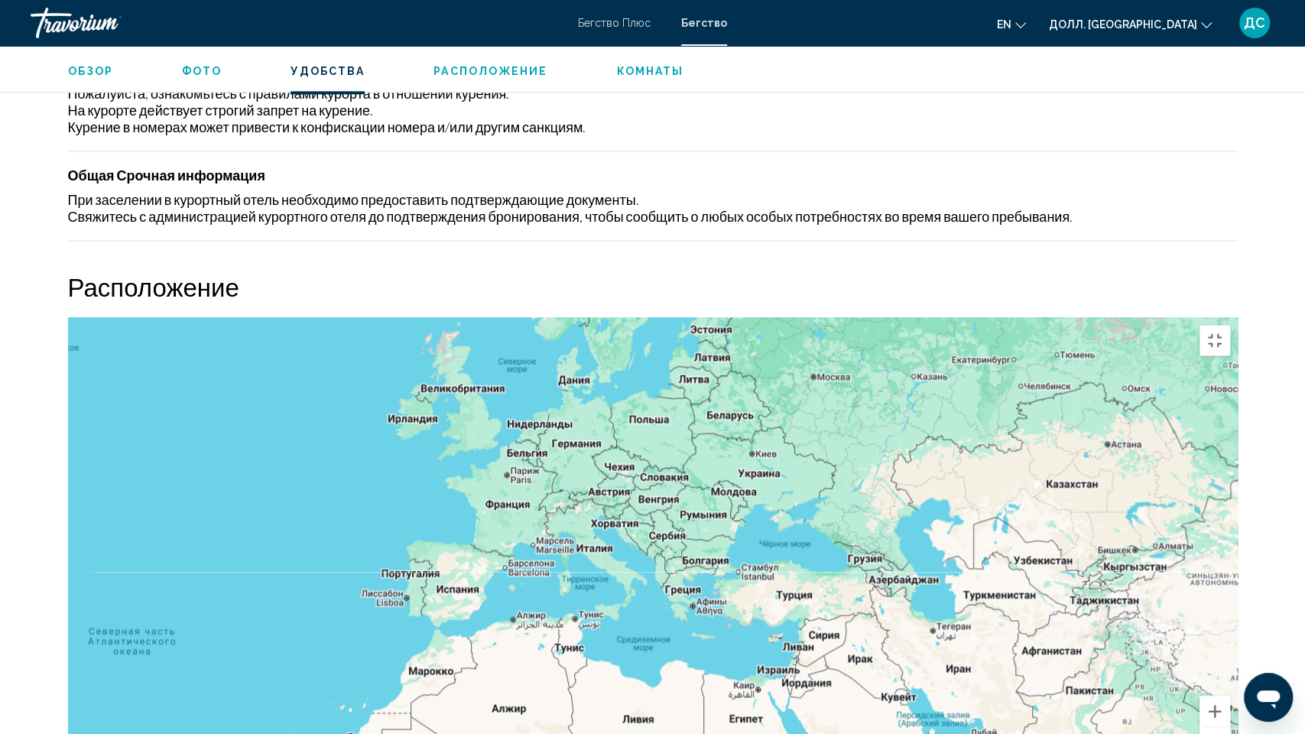
drag, startPoint x: 257, startPoint y: 361, endPoint x: 290, endPoint y: 366, distance: 33.3
click at [290, 366] on div "Основное содержание" at bounding box center [653, 546] width 1170 height 459
click at [378, 373] on div "Основное содержание" at bounding box center [653, 546] width 1170 height 459
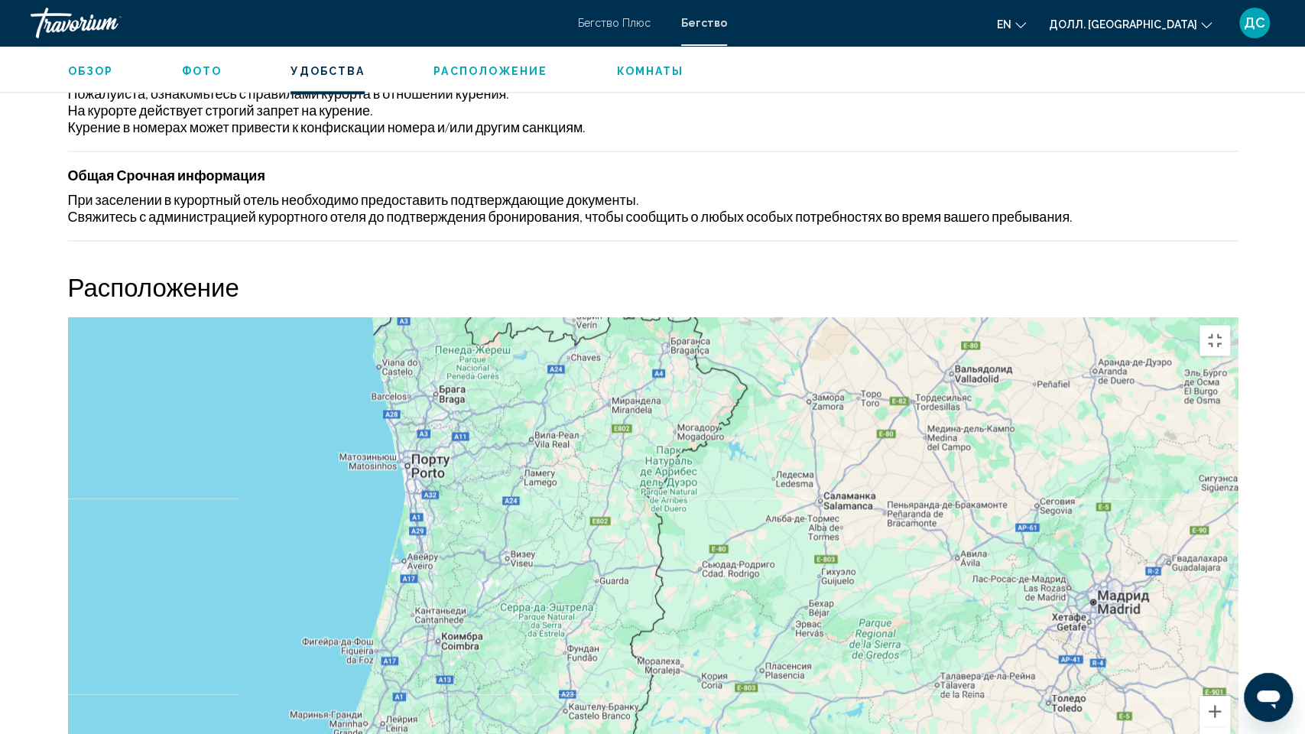
drag, startPoint x: 645, startPoint y: 442, endPoint x: 505, endPoint y: 431, distance: 140.3
click at [505, 431] on div "Основное содержание" at bounding box center [653, 546] width 1170 height 459
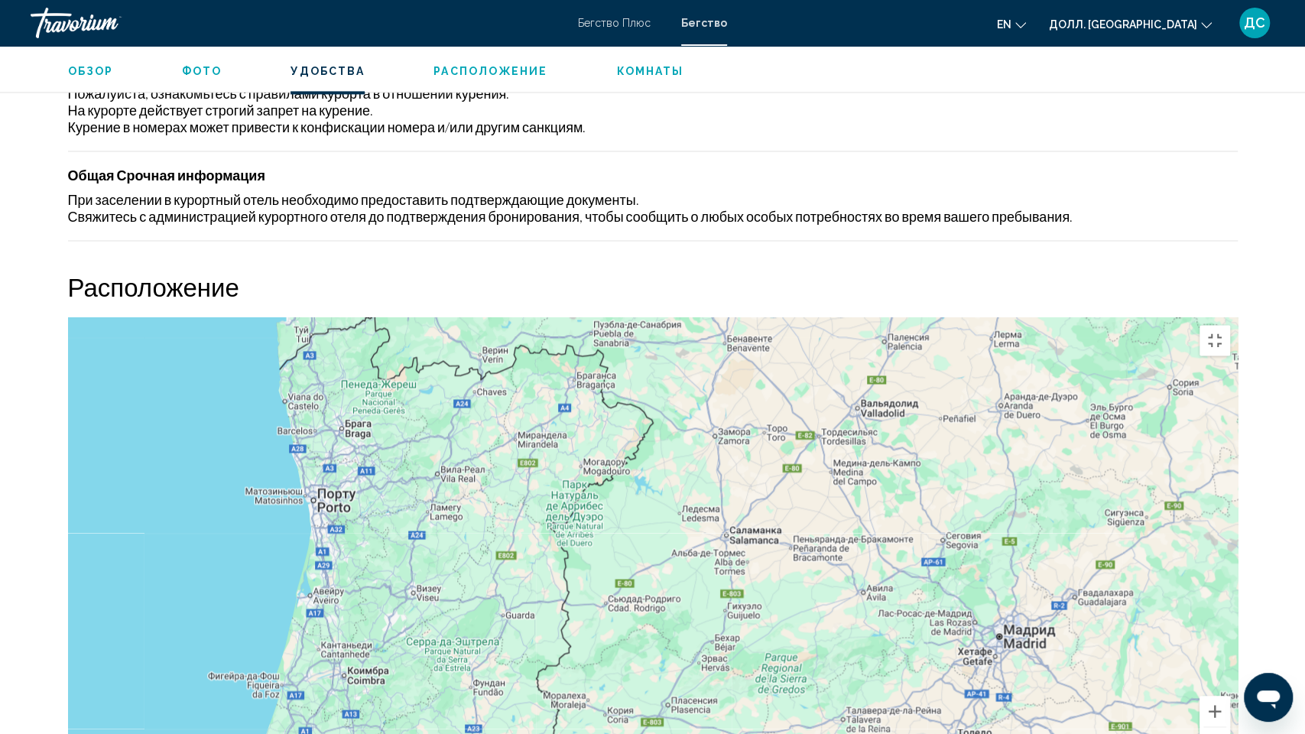
drag, startPoint x: 447, startPoint y: 417, endPoint x: 351, endPoint y: 453, distance: 102.6
click at [351, 453] on div "Основное содержание" at bounding box center [653, 546] width 1170 height 459
click at [565, 414] on div "Основное содержание" at bounding box center [653, 546] width 1170 height 459
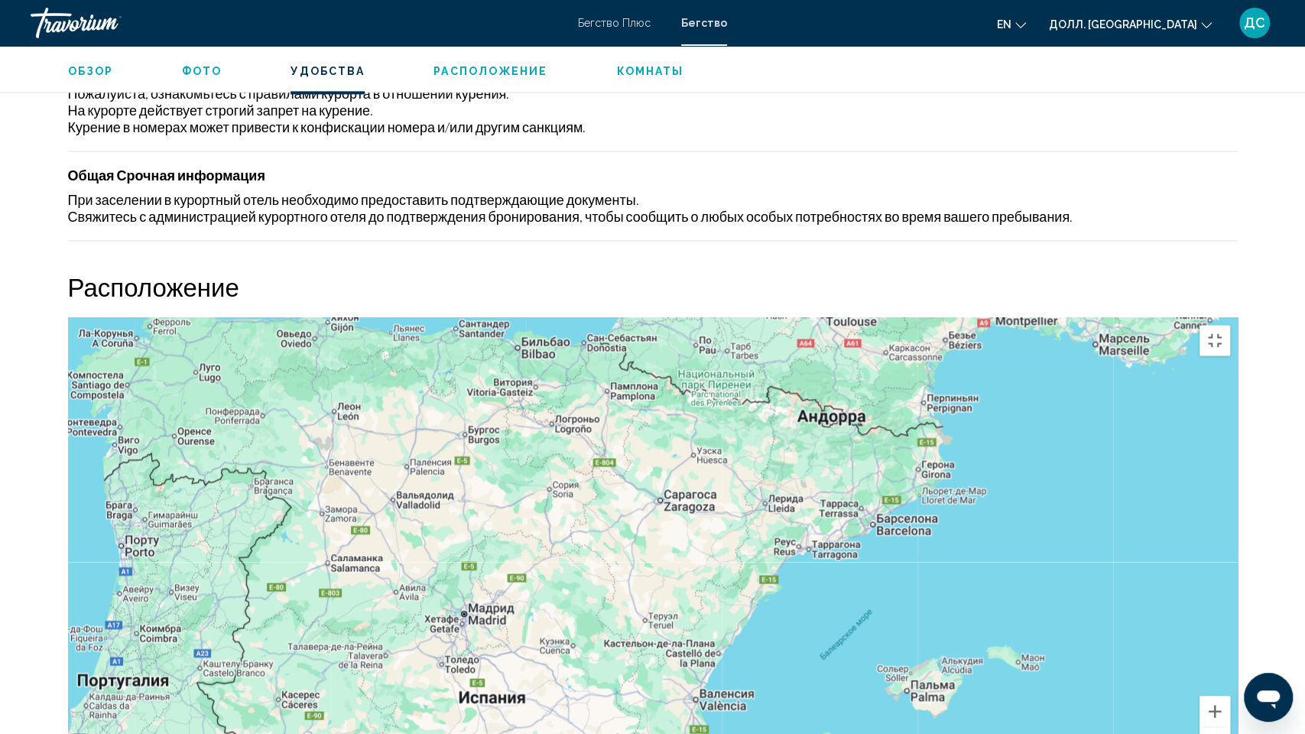
drag, startPoint x: 979, startPoint y: 456, endPoint x: 771, endPoint y: 453, distance: 208.0
click at [771, 453] on div "Основное содержание" at bounding box center [653, 546] width 1170 height 459
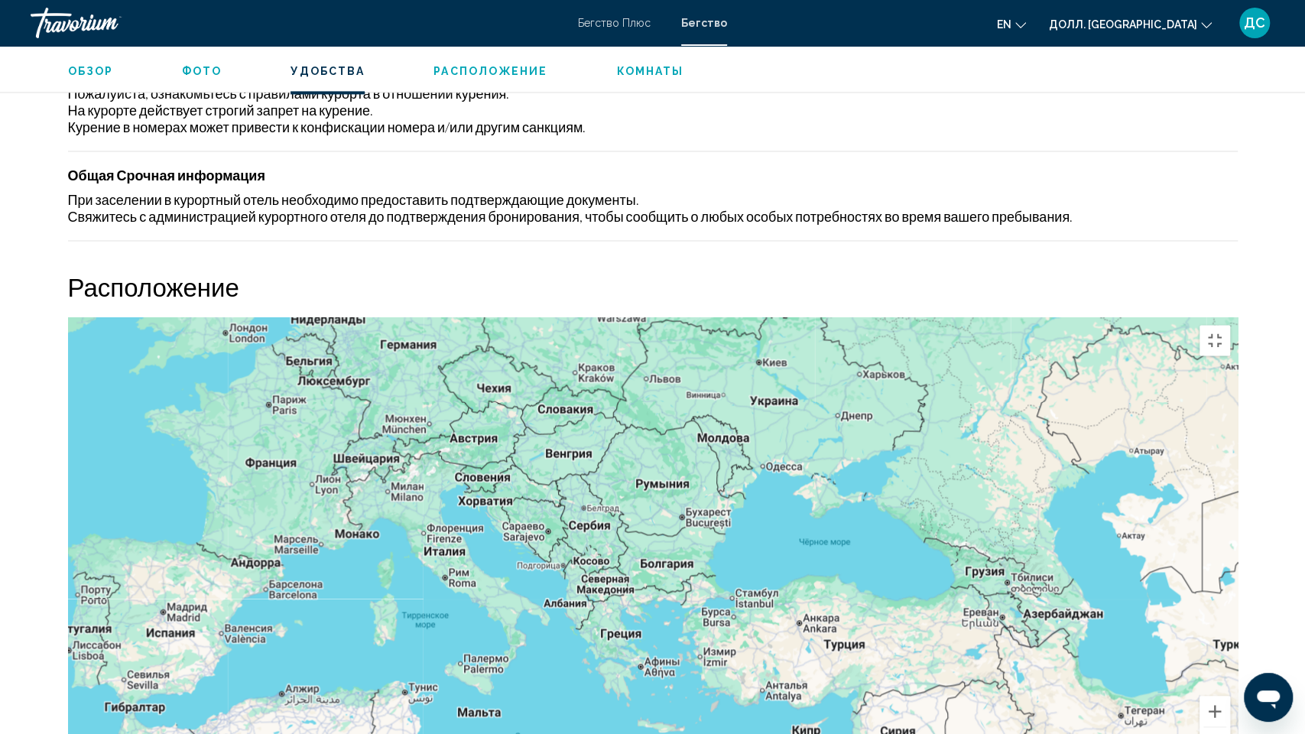
drag, startPoint x: 929, startPoint y: 408, endPoint x: 439, endPoint y: 408, distance: 490.1
click at [358, 397] on div "Основное содержание" at bounding box center [653, 546] width 1170 height 459
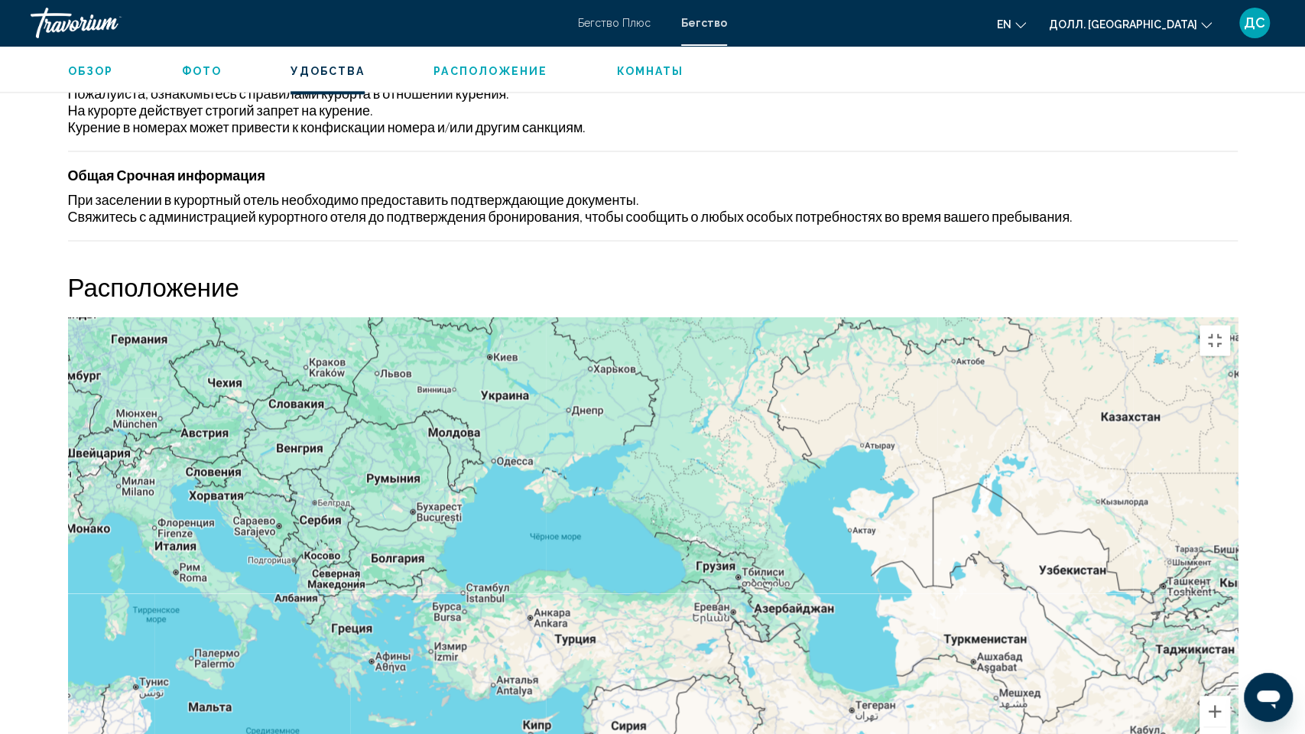
drag, startPoint x: 1108, startPoint y: 355, endPoint x: 832, endPoint y: 349, distance: 276.1
click at [834, 349] on div "Основное содержание" at bounding box center [653, 546] width 1170 height 459
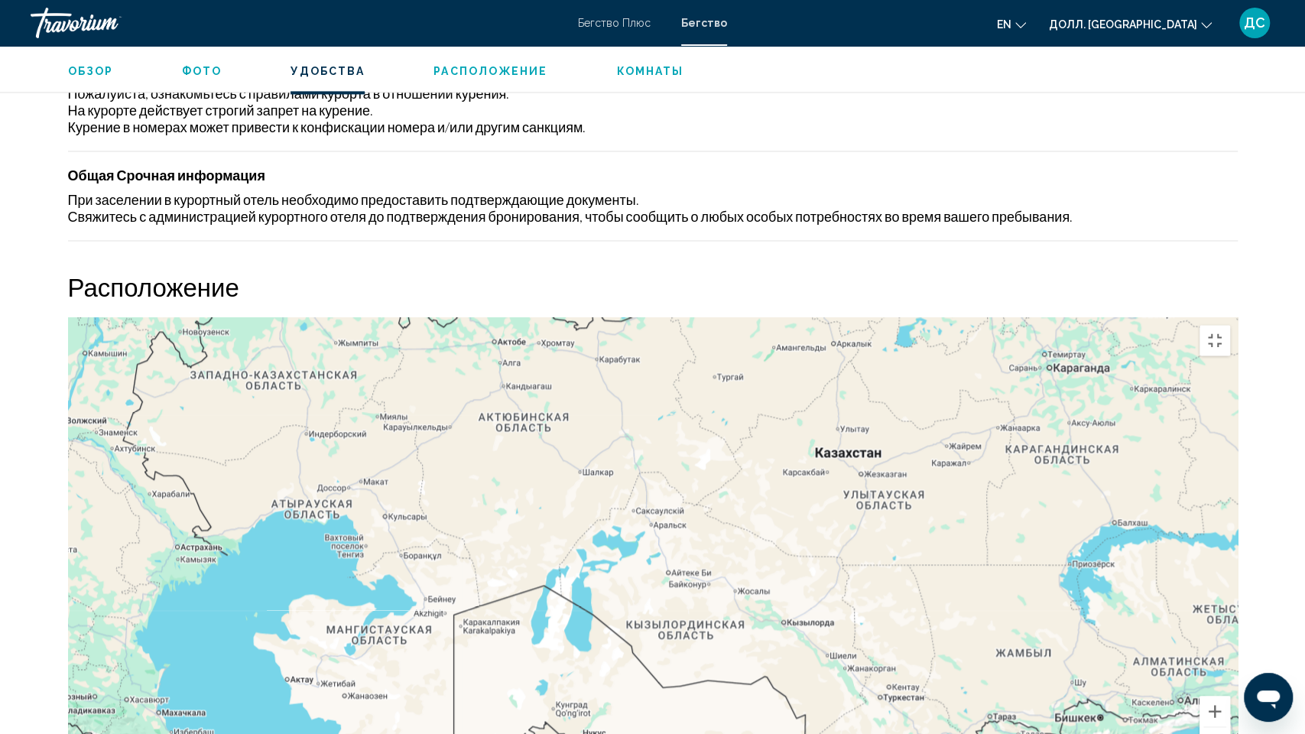
drag, startPoint x: 992, startPoint y: 287, endPoint x: 752, endPoint y: 307, distance: 240.1
click at [758, 317] on div "Основное содержание" at bounding box center [653, 546] width 1170 height 459
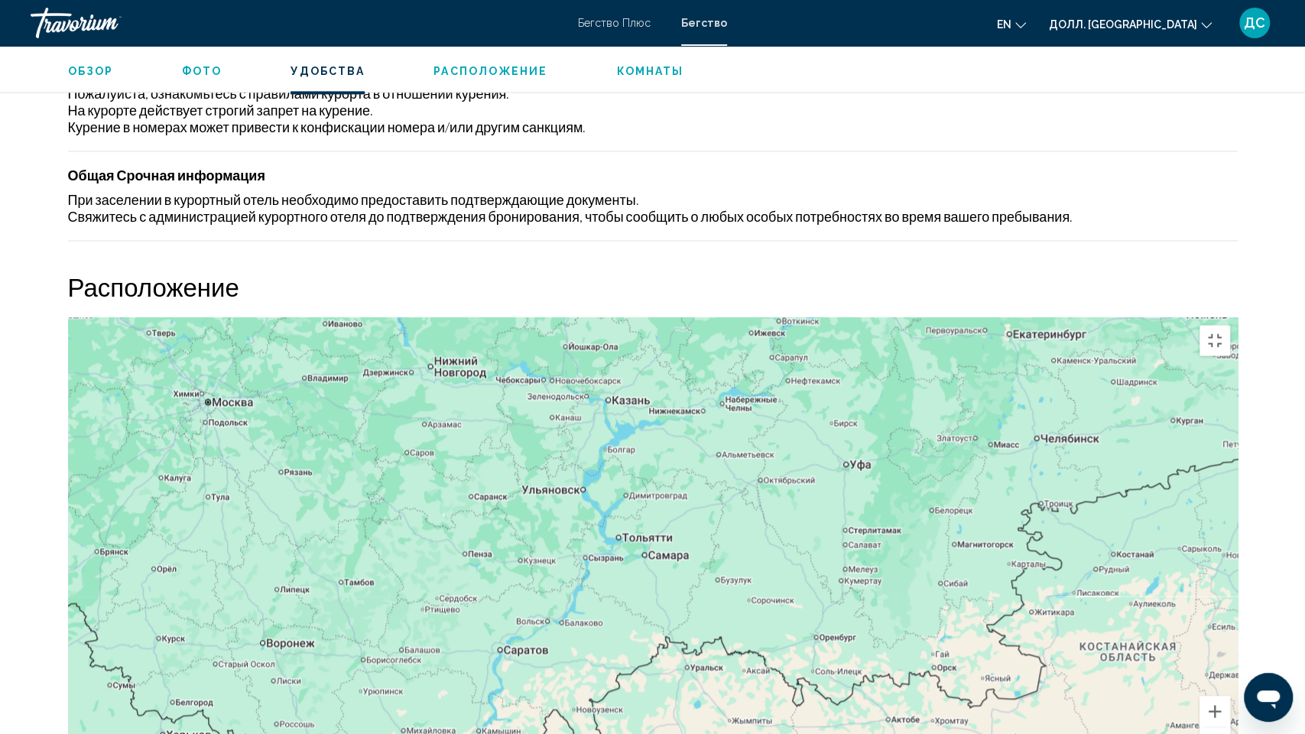
drag, startPoint x: 676, startPoint y: 280, endPoint x: 1064, endPoint y: 640, distance: 529.6
click at [1071, 635] on div "Основное содержание" at bounding box center [653, 546] width 1170 height 459
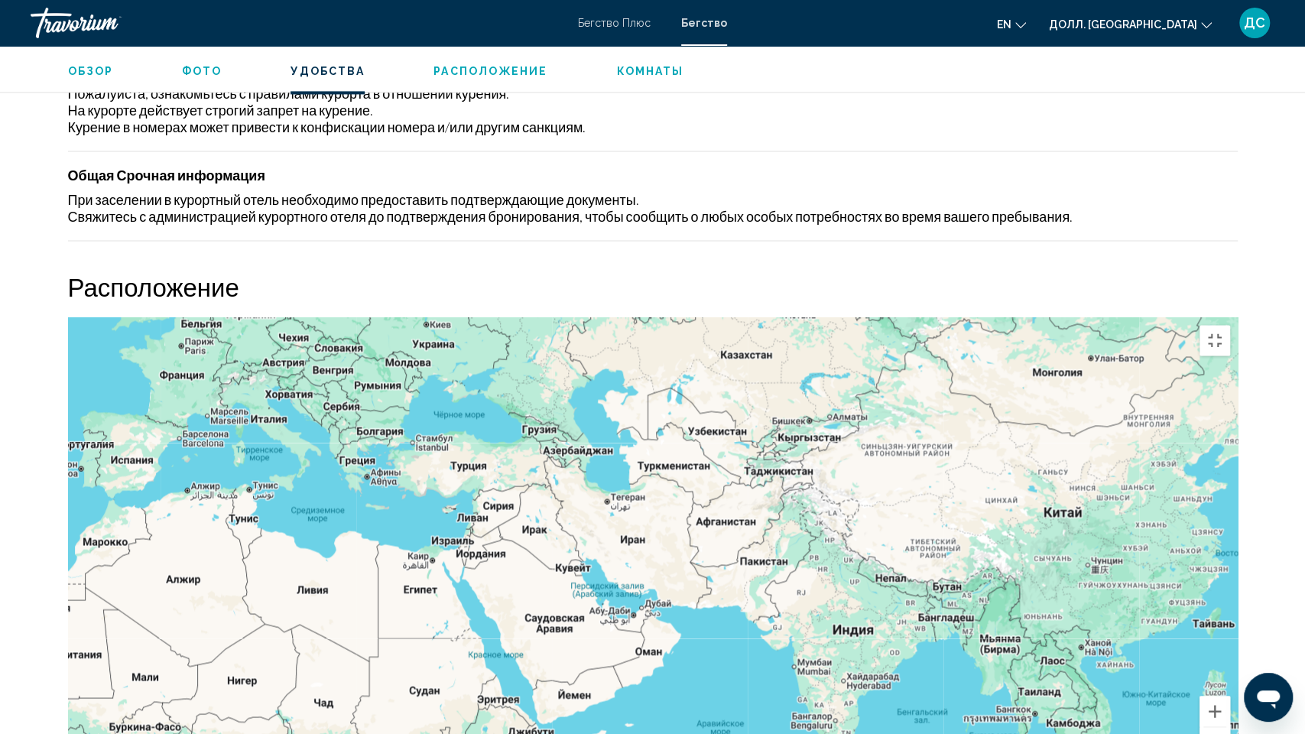
drag, startPoint x: 807, startPoint y: 452, endPoint x: 719, endPoint y: 141, distance: 323.4
click at [719, 317] on div "Основное содержание" at bounding box center [653, 546] width 1170 height 459
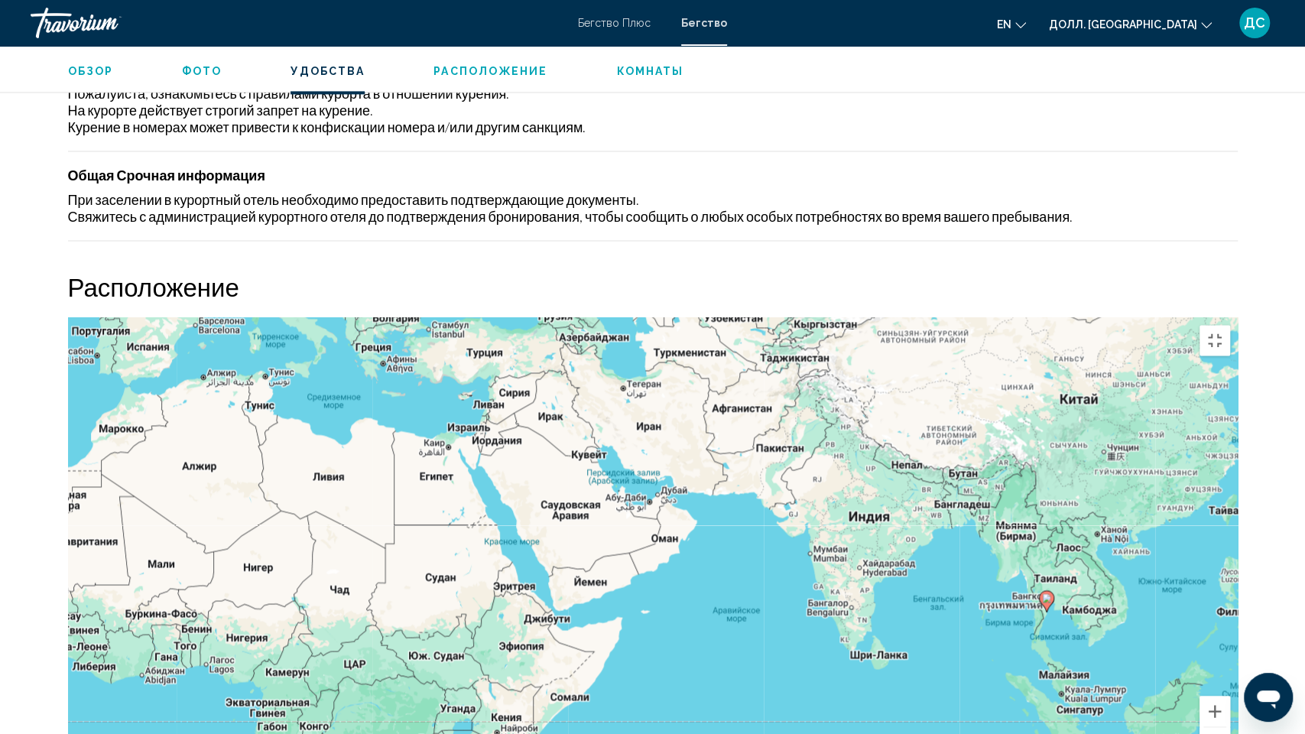
drag, startPoint x: 645, startPoint y: 323, endPoint x: 682, endPoint y: 248, distance: 83.1
click at [682, 317] on div "Чтобы активировать перетаскивание с помощью клавиатуры, нажмите Alt + Enter. По…" at bounding box center [653, 546] width 1170 height 459
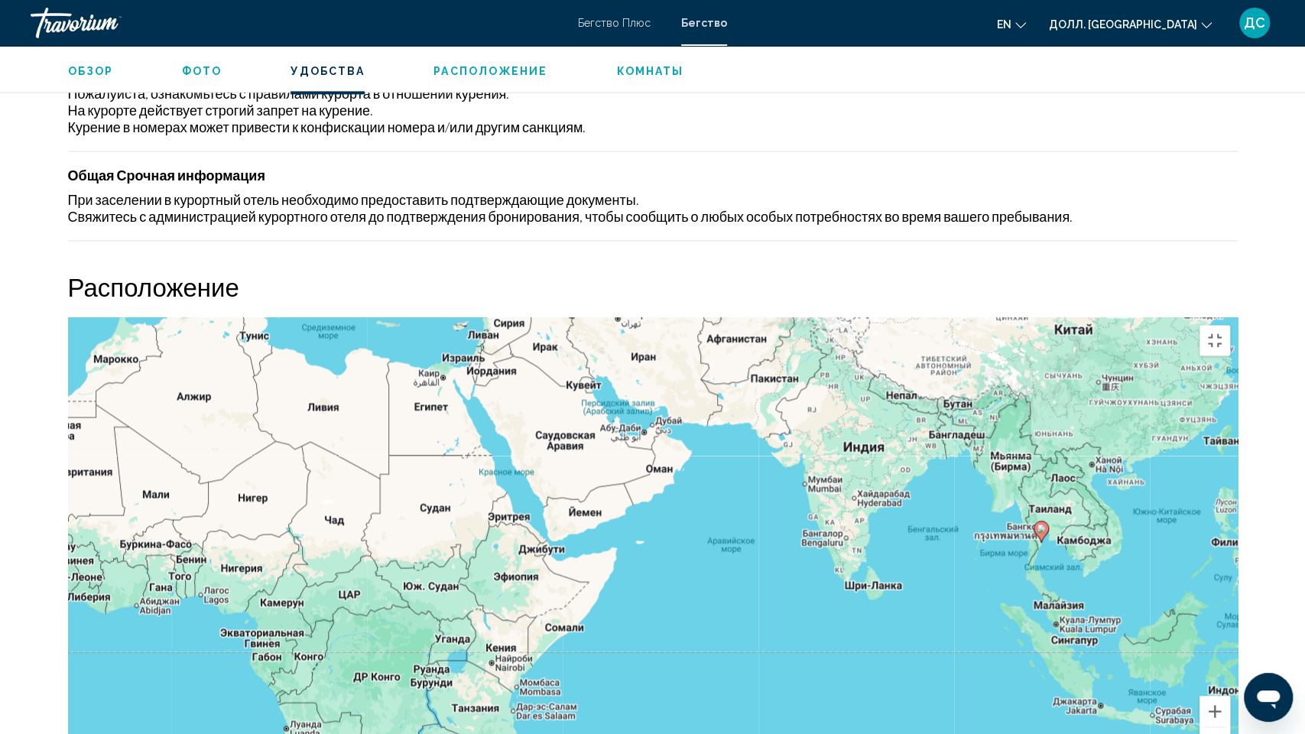
drag, startPoint x: 623, startPoint y: 346, endPoint x: 618, endPoint y: 273, distance: 72.8
click at [618, 317] on div "Чтобы активировать перетаскивание с помощью клавиатуры, нажмите Alt + Enter. По…" at bounding box center [653, 546] width 1170 height 459
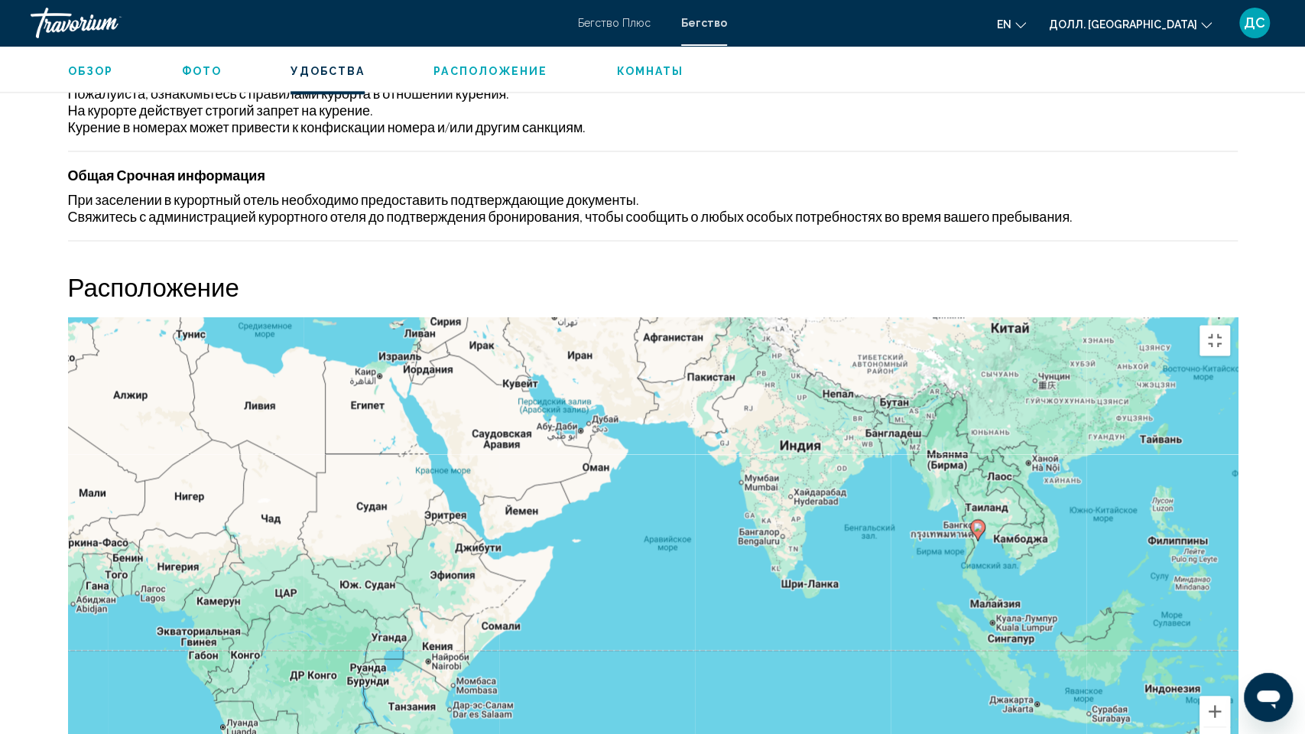
drag, startPoint x: 783, startPoint y: 382, endPoint x: 717, endPoint y: 382, distance: 65.8
click at [717, 382] on div "Чтобы активировать перетаскивание с помощью клавиатуры, нажмите Alt + Enter. По…" at bounding box center [653, 546] width 1170 height 459
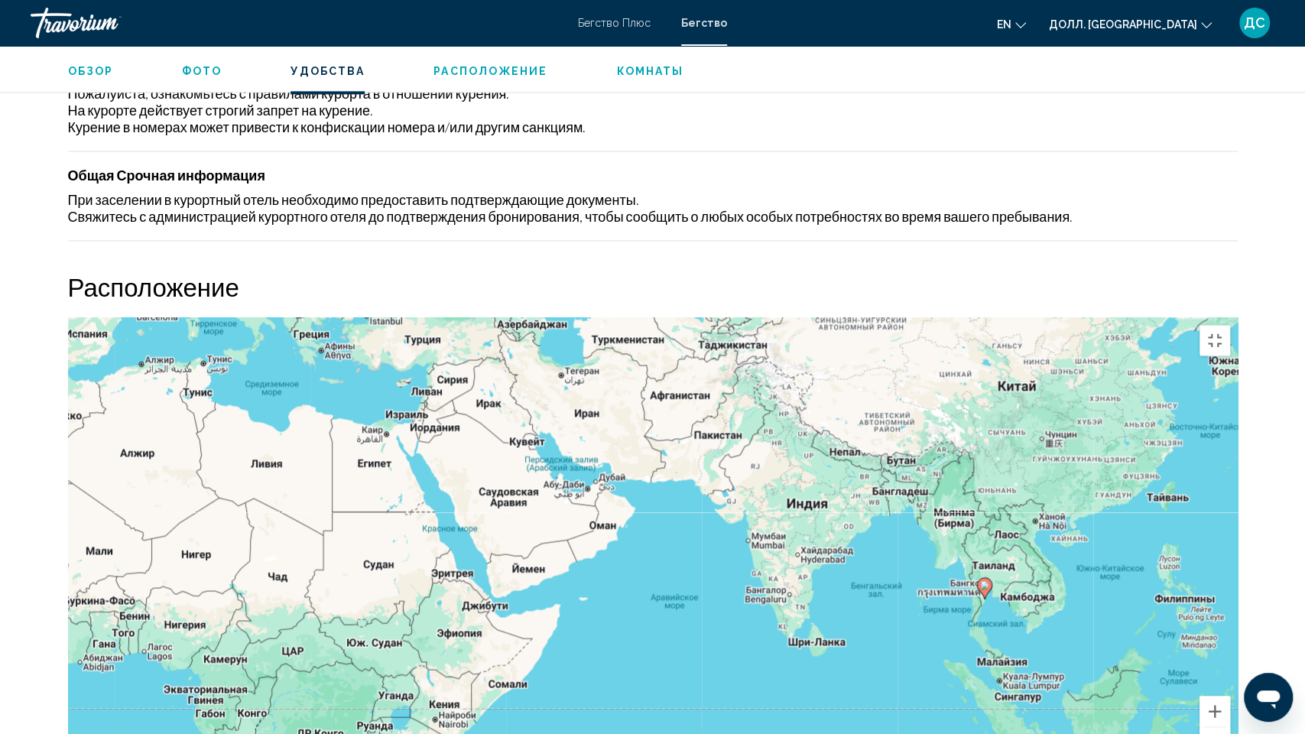
drag, startPoint x: 428, startPoint y: 174, endPoint x: 432, endPoint y: 215, distance: 40.7
click at [432, 317] on div "Чтобы активировать перетаскивание с помощью клавиатуры, нажмите Alt + Enter. По…" at bounding box center [653, 546] width 1170 height 459
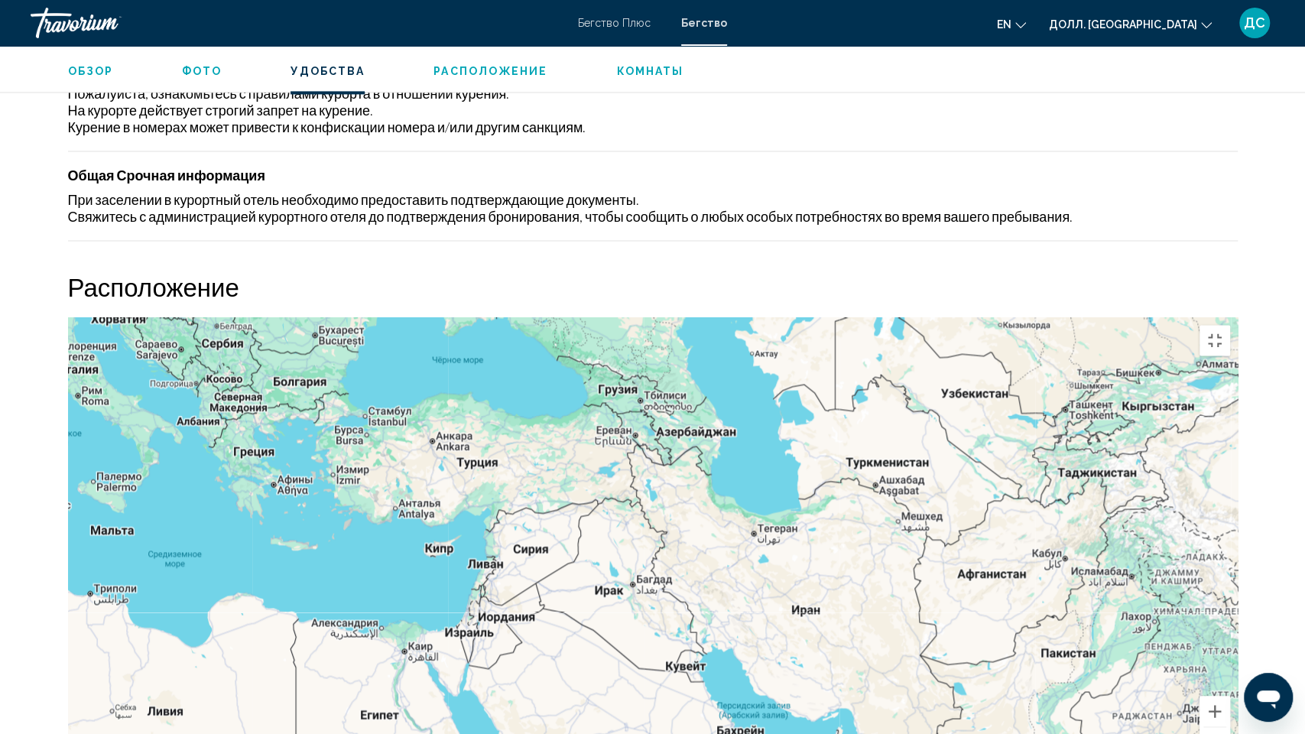
drag, startPoint x: 1096, startPoint y: 129, endPoint x: 1168, endPoint y: 283, distance: 170.0
click at [1168, 317] on div "Чтобы активировать перетаскивание с помощью клавиатуры, нажмите Alt + Enter. По…" at bounding box center [653, 546] width 1170 height 459
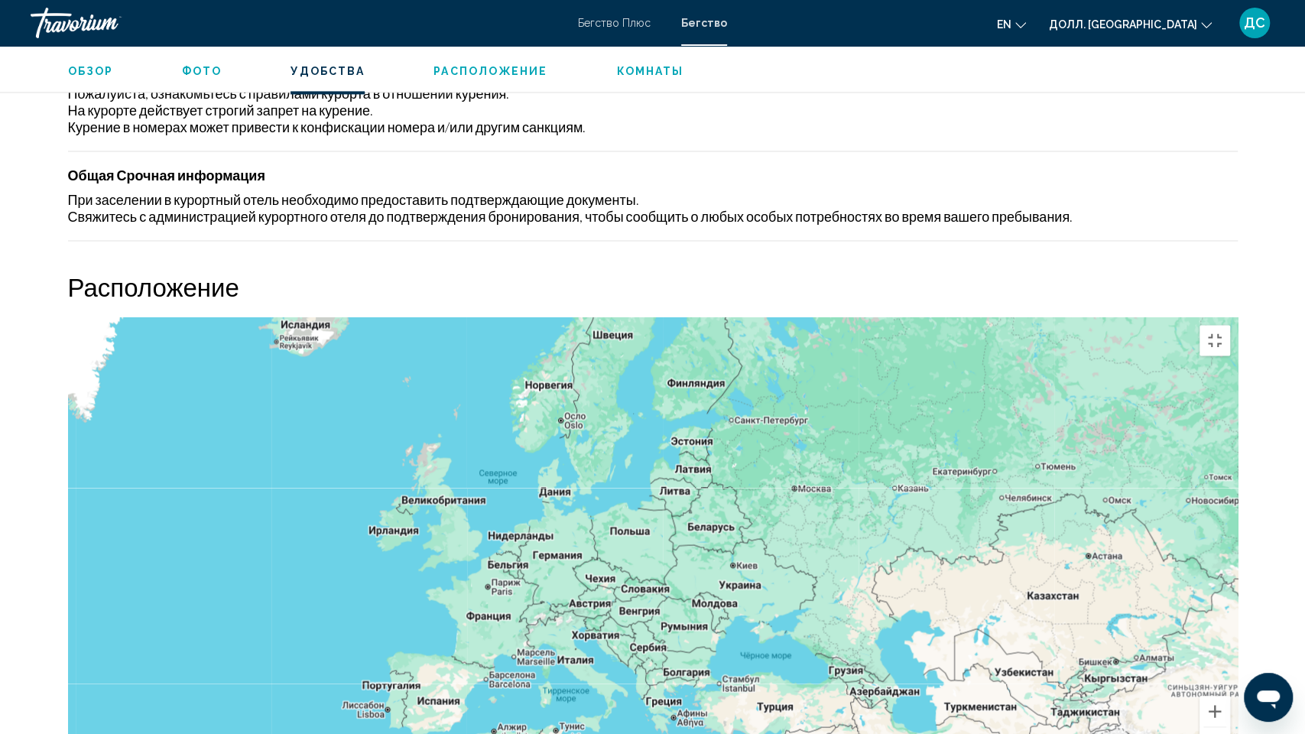
drag, startPoint x: 1086, startPoint y: 435, endPoint x: 918, endPoint y: 387, distance: 174.2
click at [918, 387] on div "Основное содержание" at bounding box center [653, 546] width 1170 height 459
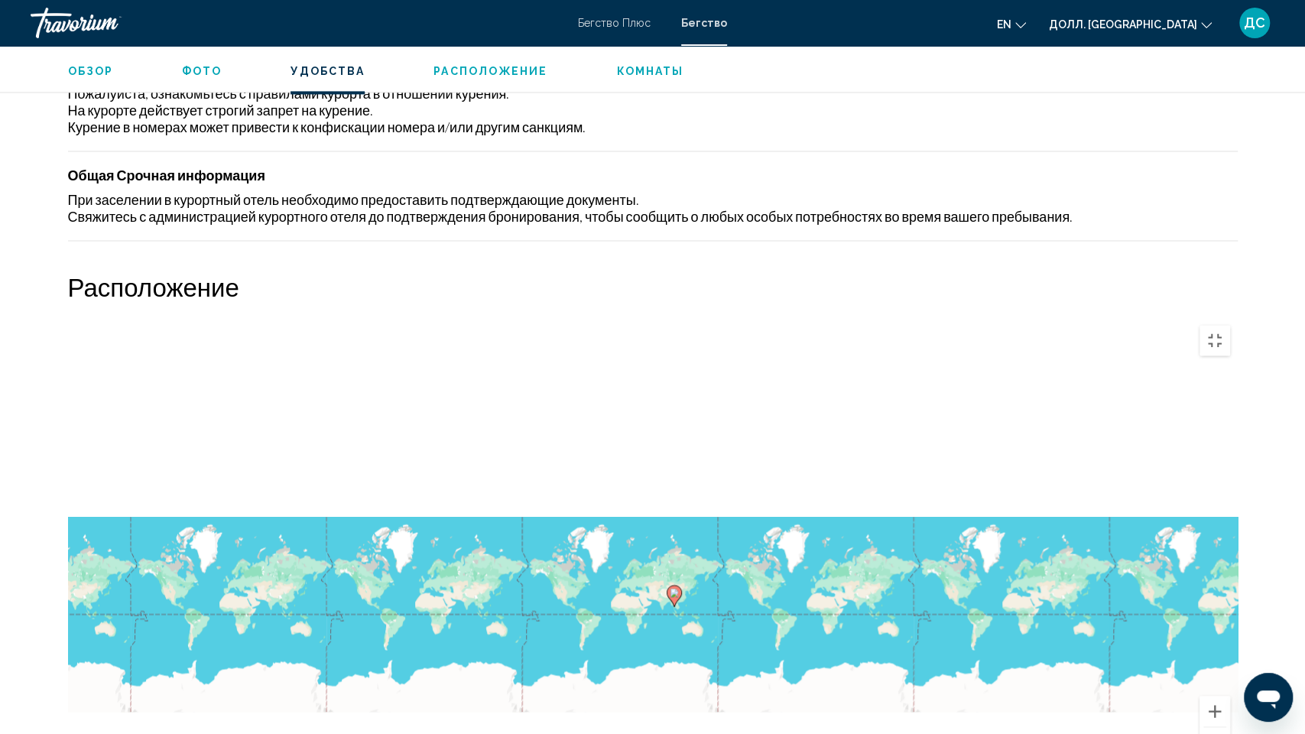
drag, startPoint x: 771, startPoint y: 185, endPoint x: 930, endPoint y: 214, distance: 161.7
click at [930, 317] on div "Чтобы активировать перетаскивание с помощью клавиатуры, нажмите Alt + Enter. По…" at bounding box center [653, 546] width 1170 height 459
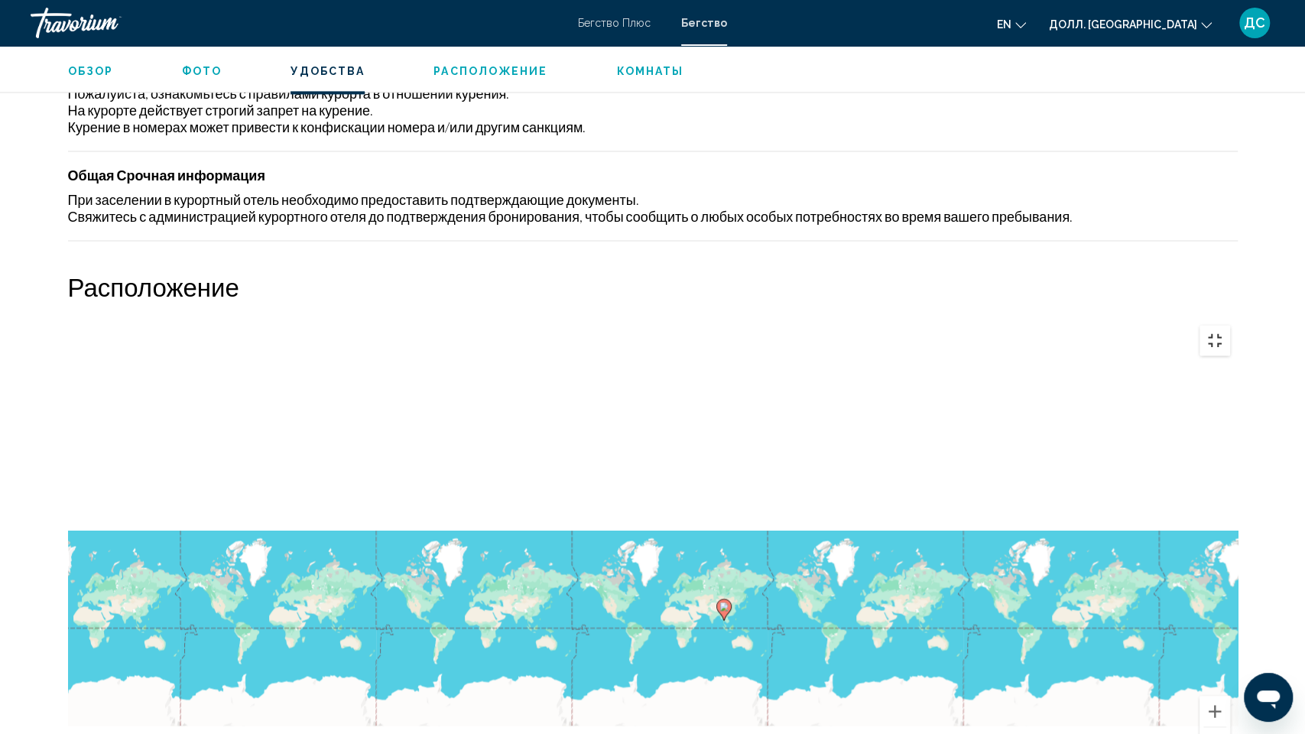
click at [1230, 325] on button "Включить полноэкранный режим" at bounding box center [1215, 340] width 31 height 31
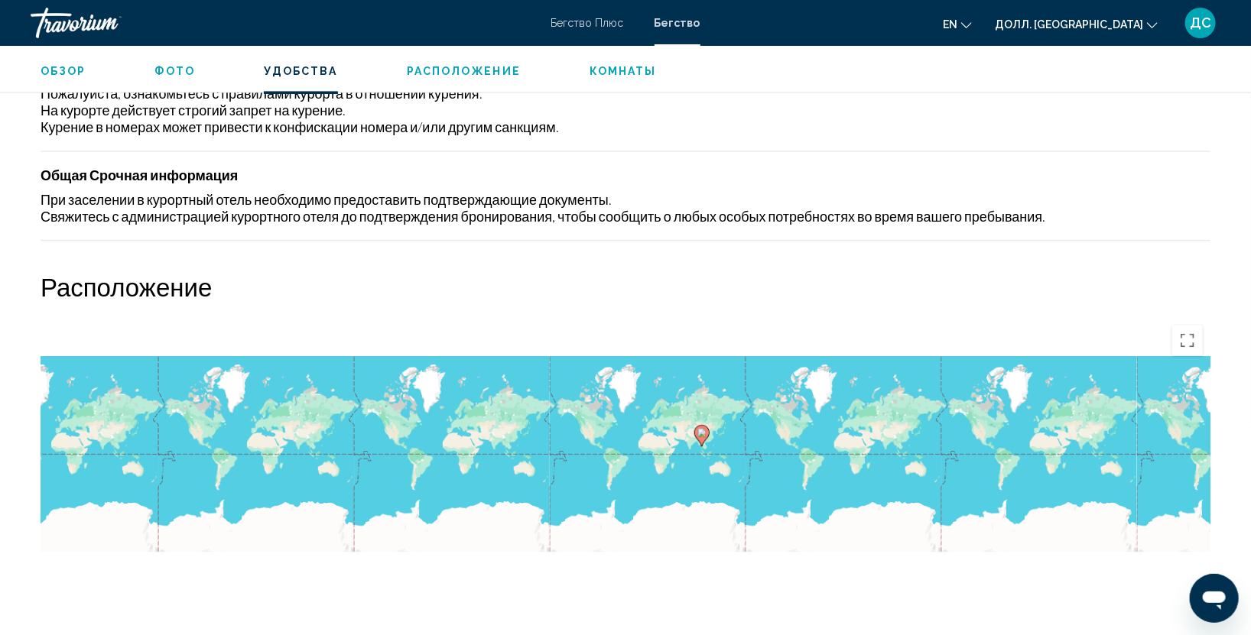
drag, startPoint x: 738, startPoint y: 375, endPoint x: 739, endPoint y: 253, distance: 122.3
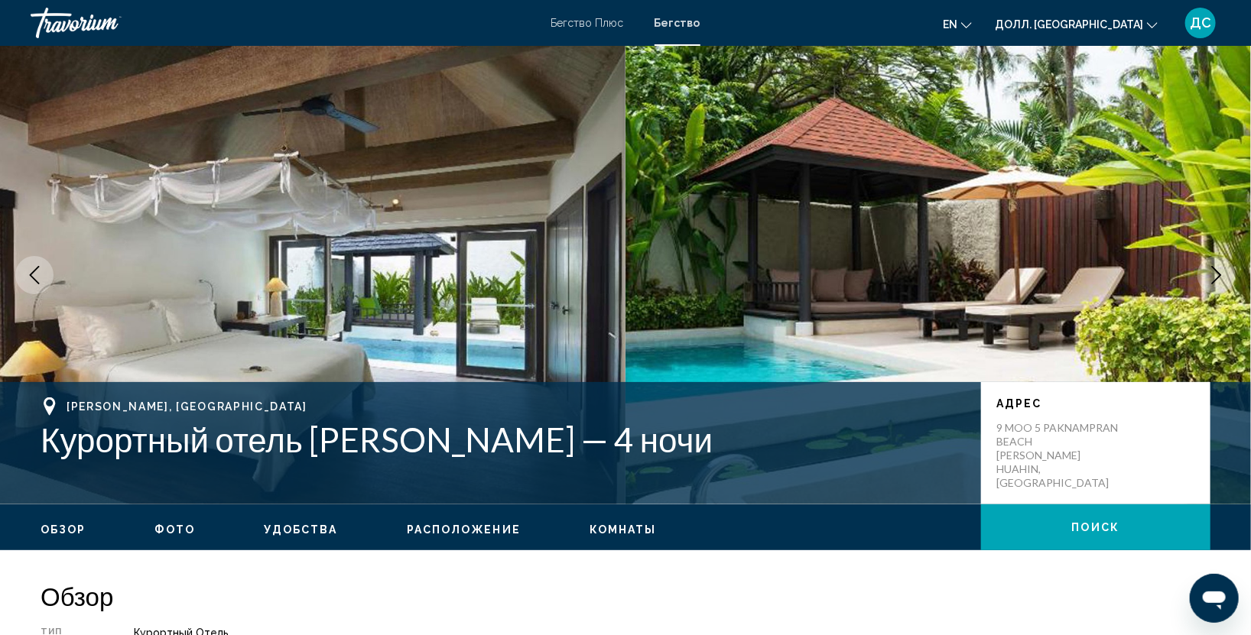
scroll to position [453, 0]
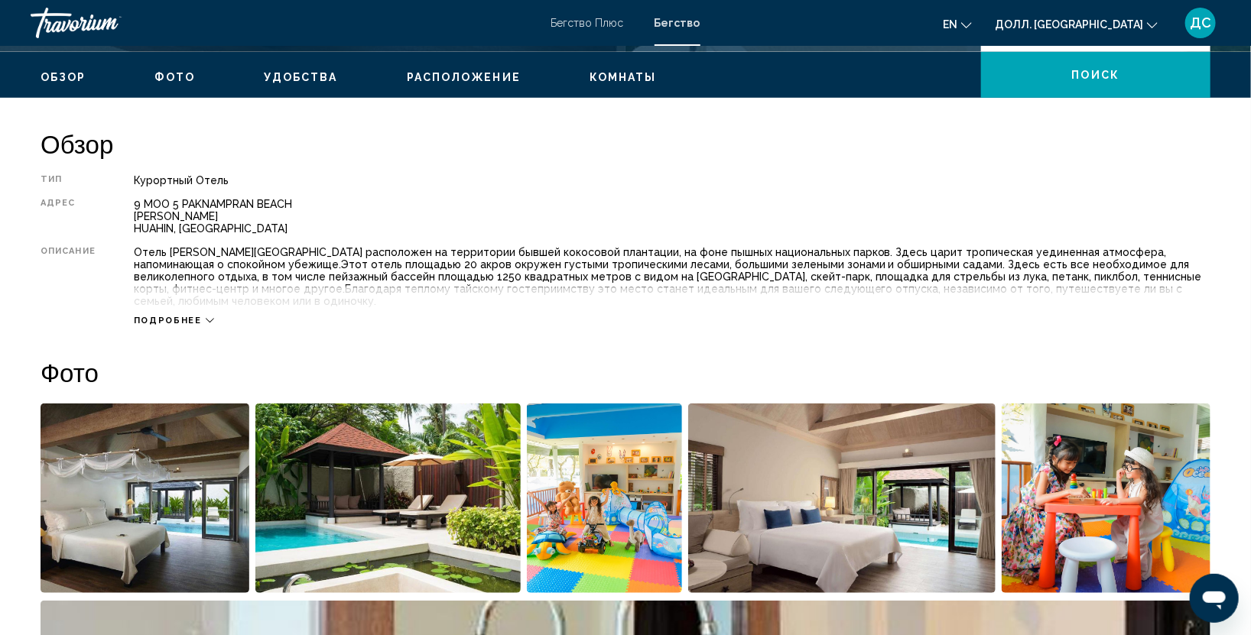
click at [206, 317] on icon "Основное содержание" at bounding box center [210, 321] width 8 height 8
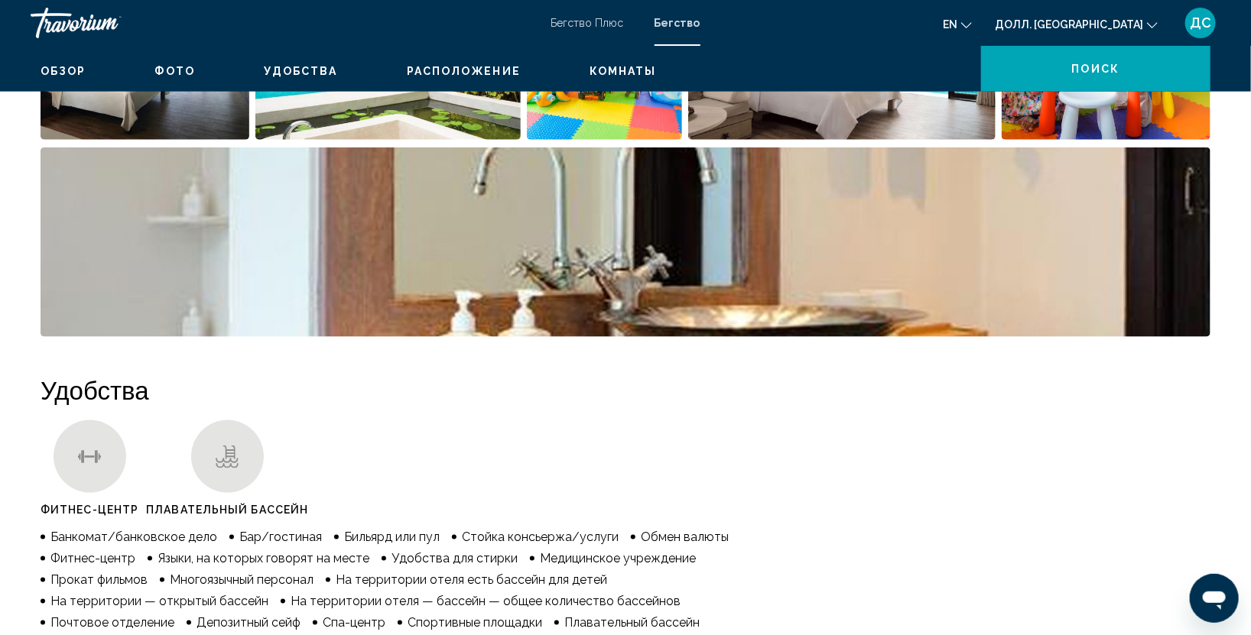
scroll to position [0, 0]
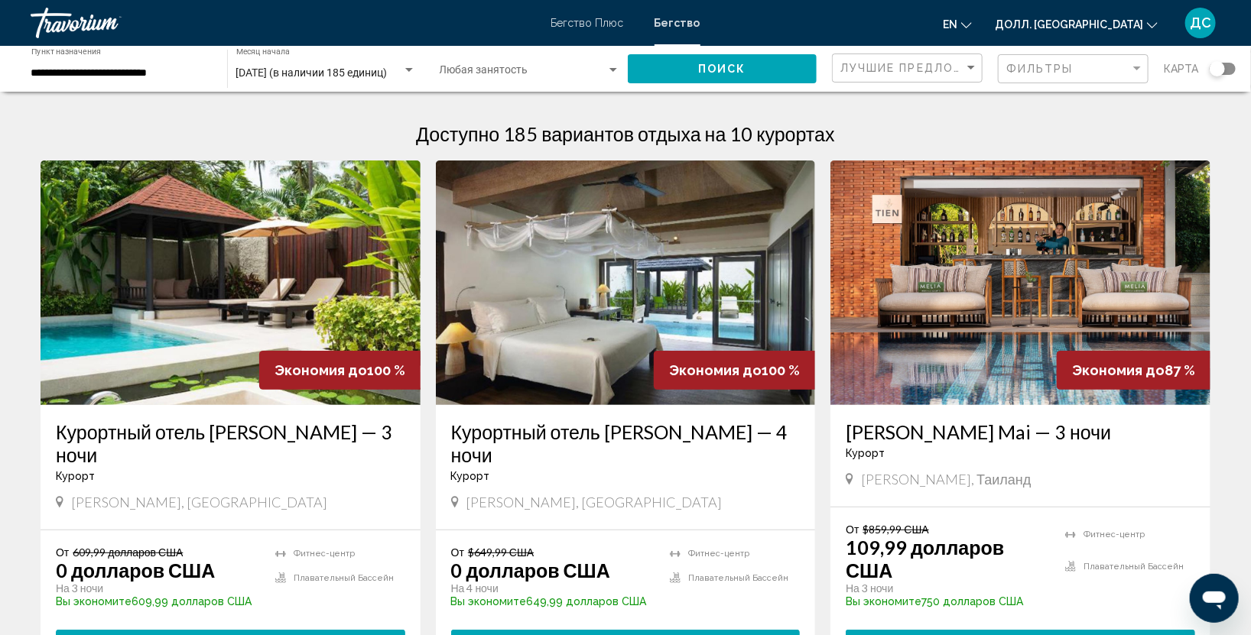
click at [203, 64] on div "**********" at bounding box center [121, 69] width 180 height 42
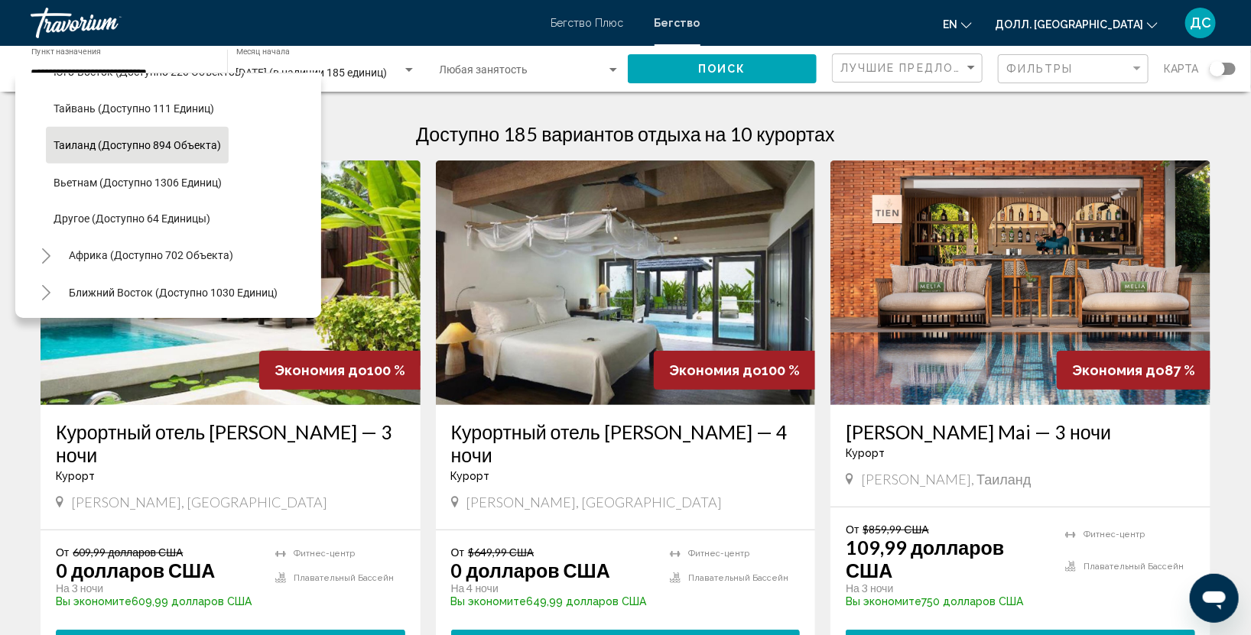
scroll to position [453, 0]
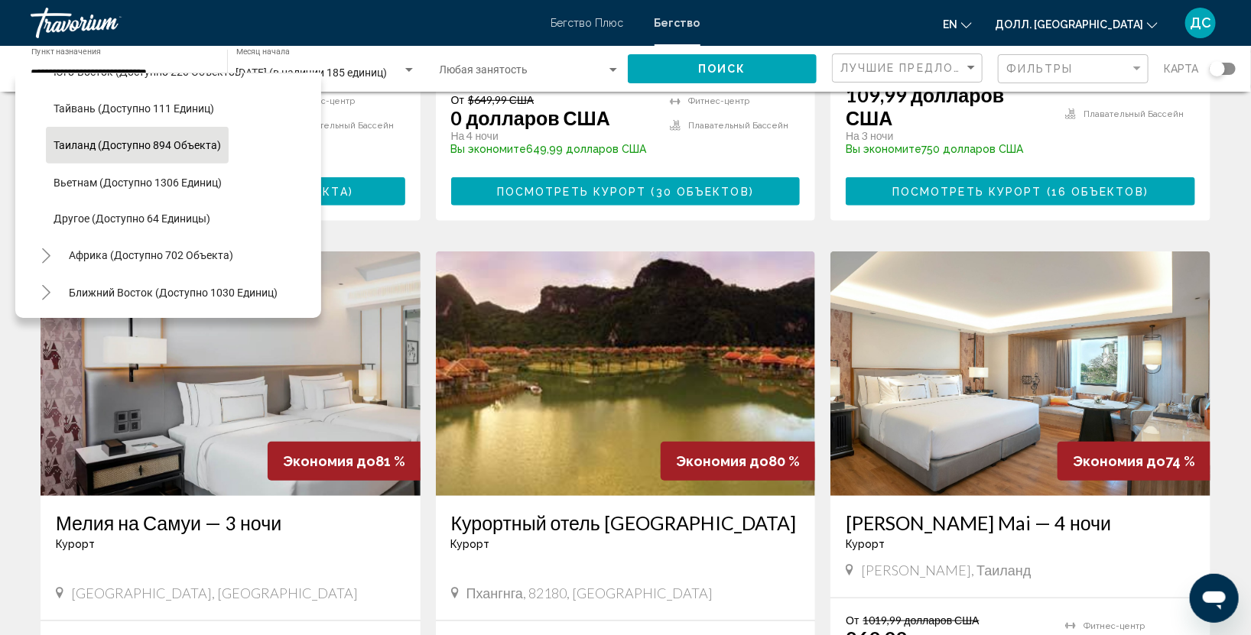
drag, startPoint x: 245, startPoint y: 256, endPoint x: 232, endPoint y: 183, distance: 74.4
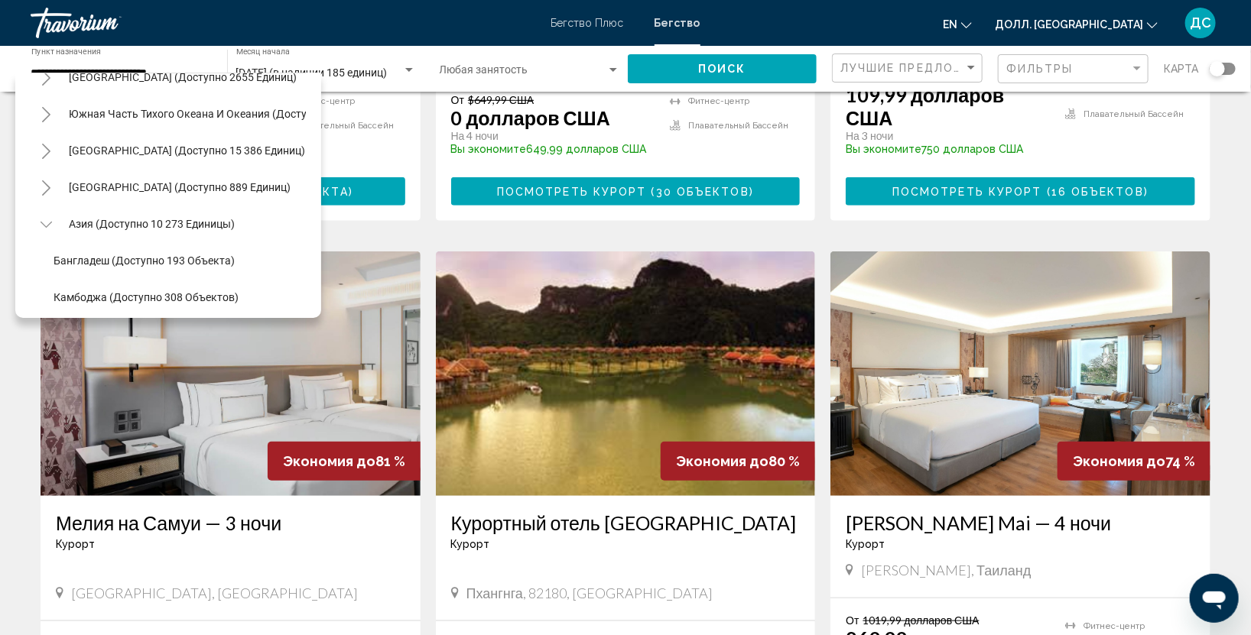
scroll to position [0, 0]
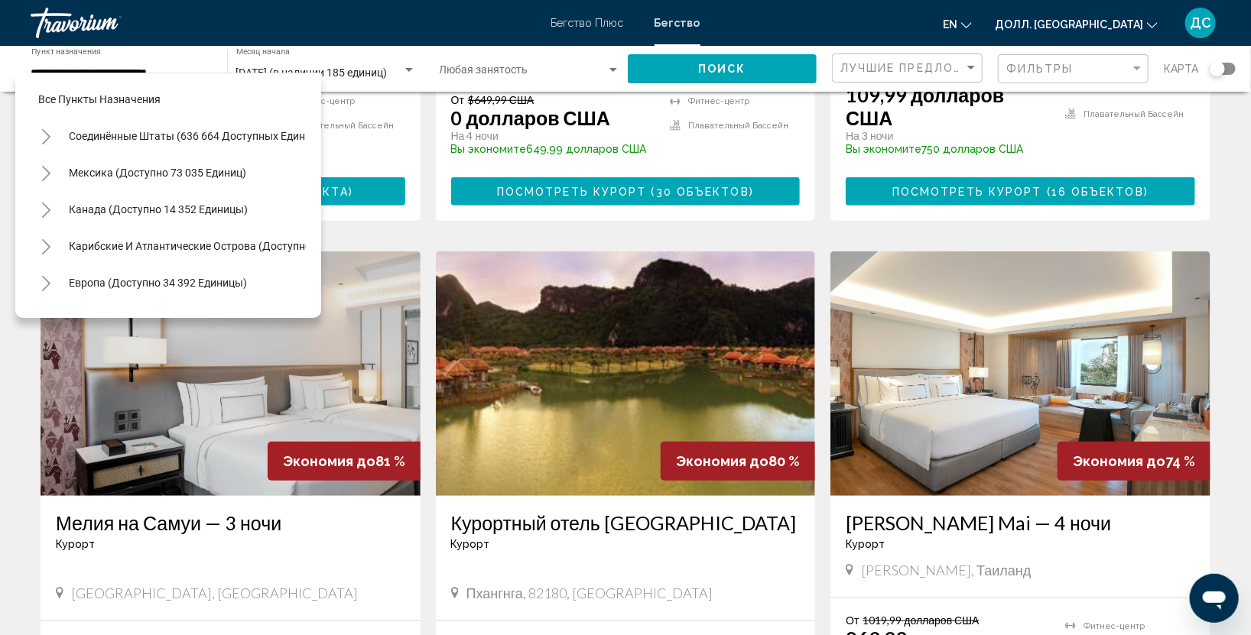
click at [22, 0] on mat-toolbar "Бегство Плюс Бегство en English Español Français Italiano Português русский Дол…" at bounding box center [625, 23] width 1251 height 46
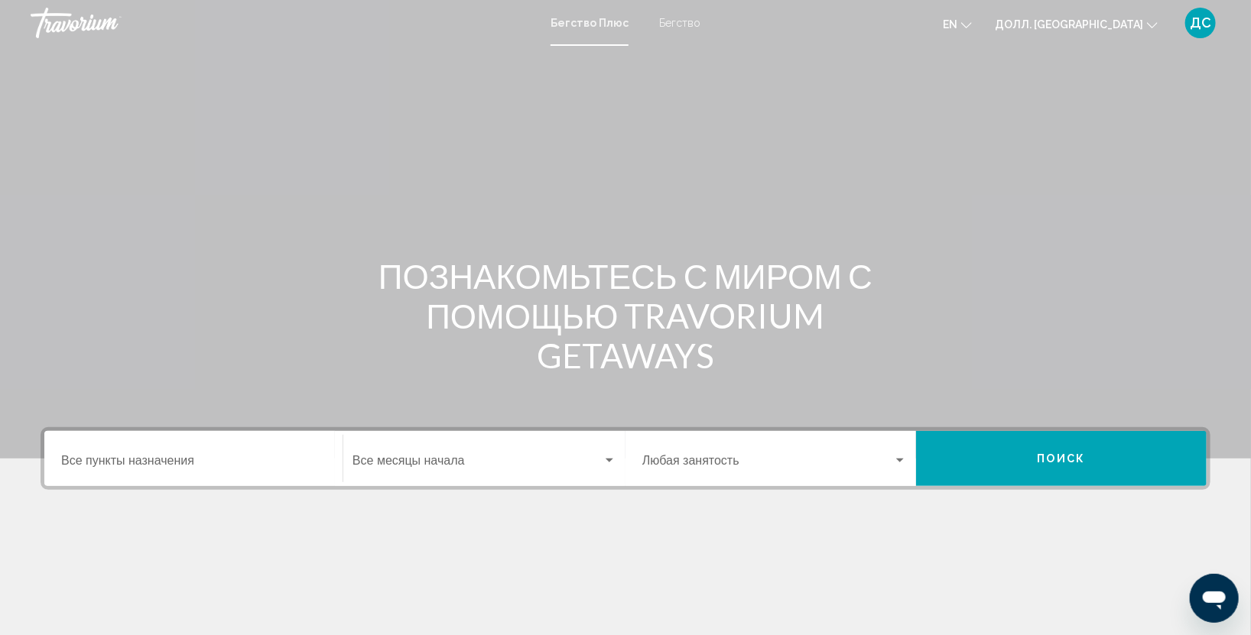
click at [676, 18] on ya-tr-span "Бегство" at bounding box center [679, 23] width 41 height 12
drag, startPoint x: 144, startPoint y: 462, endPoint x: 150, endPoint y: 455, distance: 9.2
click at [144, 460] on input "Пункт назначения Все пункты назначения" at bounding box center [193, 464] width 265 height 14
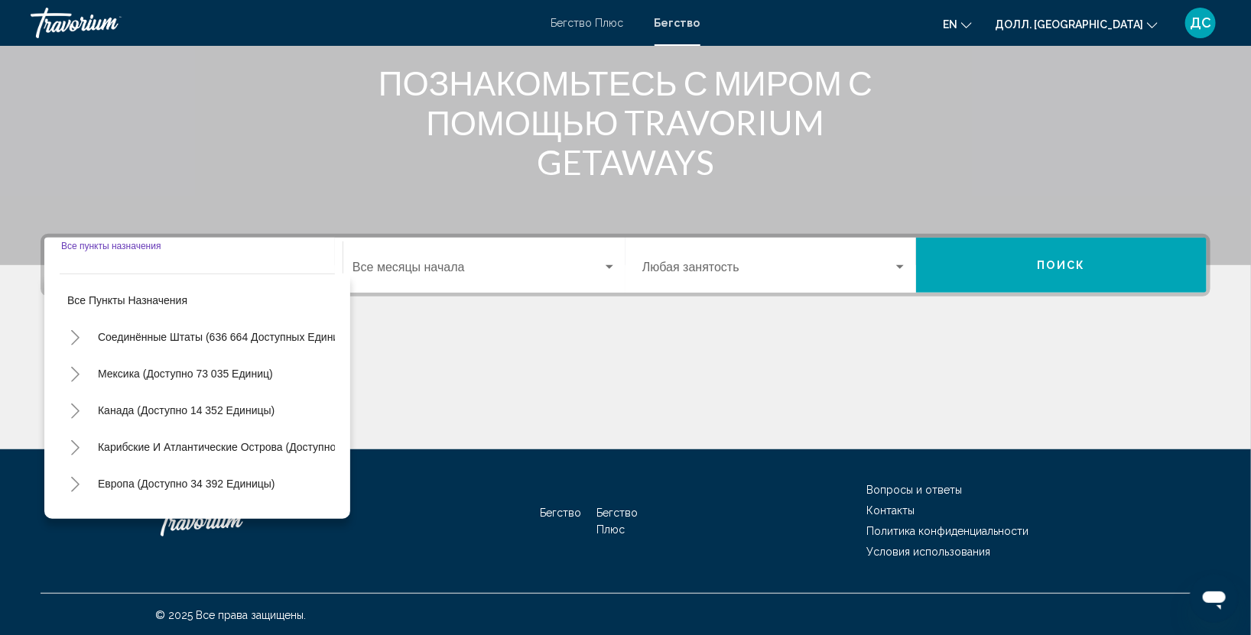
scroll to position [260, 0]
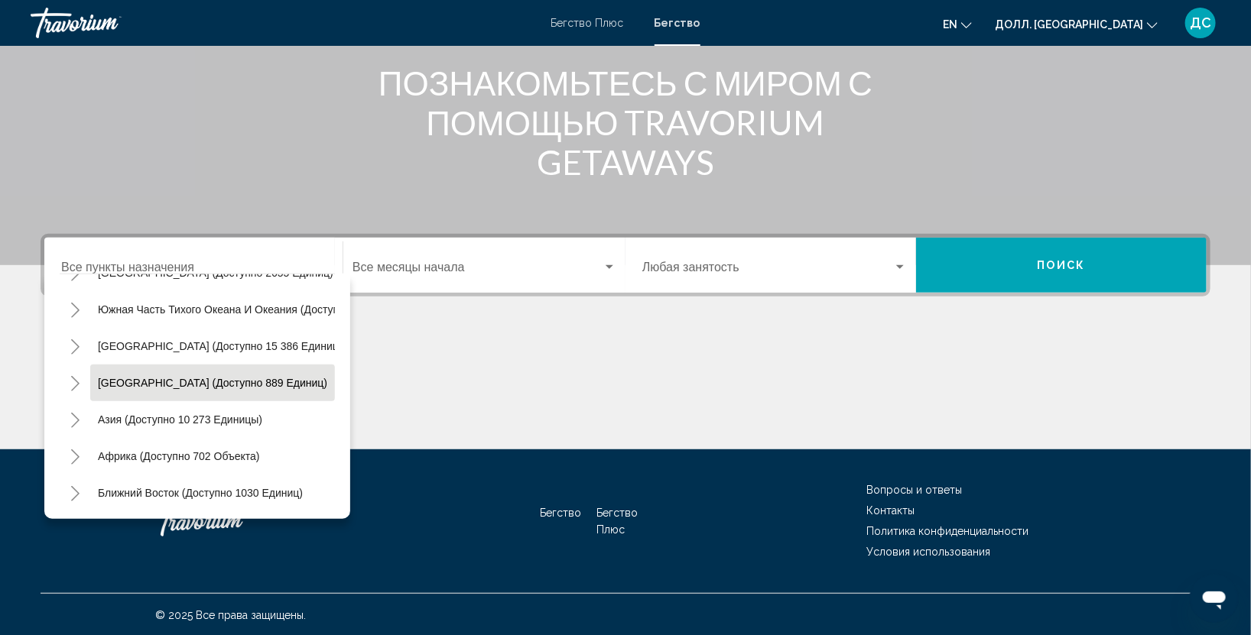
drag, startPoint x: 235, startPoint y: 453, endPoint x: 253, endPoint y: 375, distance: 80.1
click at [253, 384] on mat-tree "Все пункты назначения Соединённые Штаты (636 664 доступных единицы) Мексика (до…" at bounding box center [197, 272] width 275 height 477
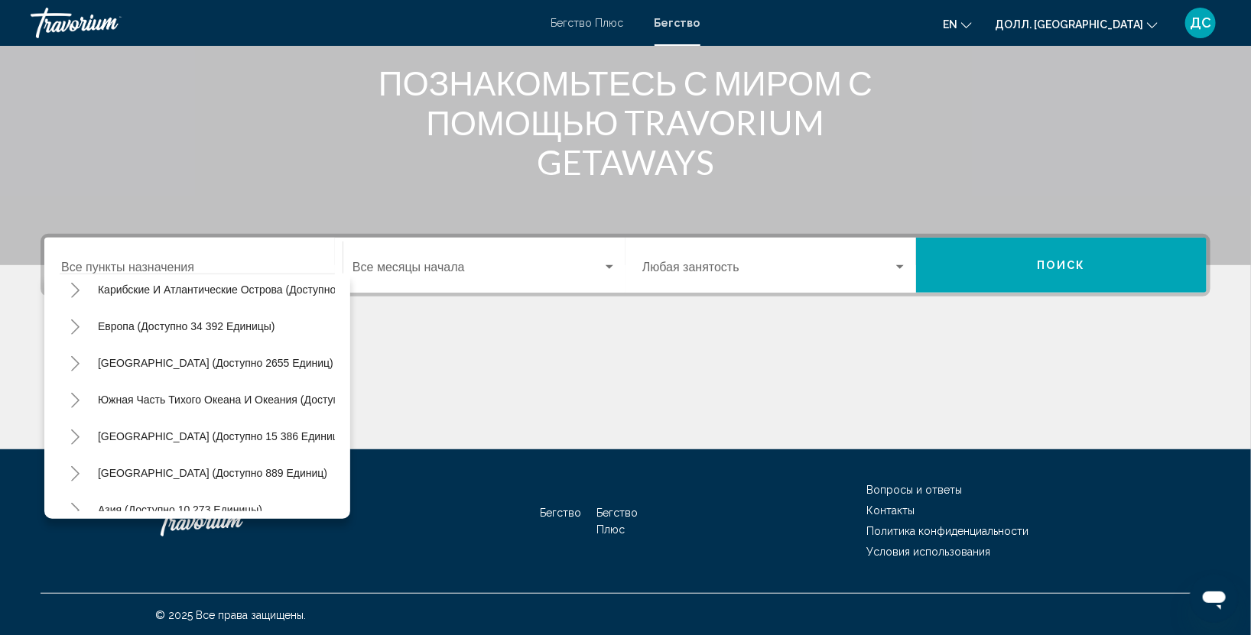
scroll to position [124, 0]
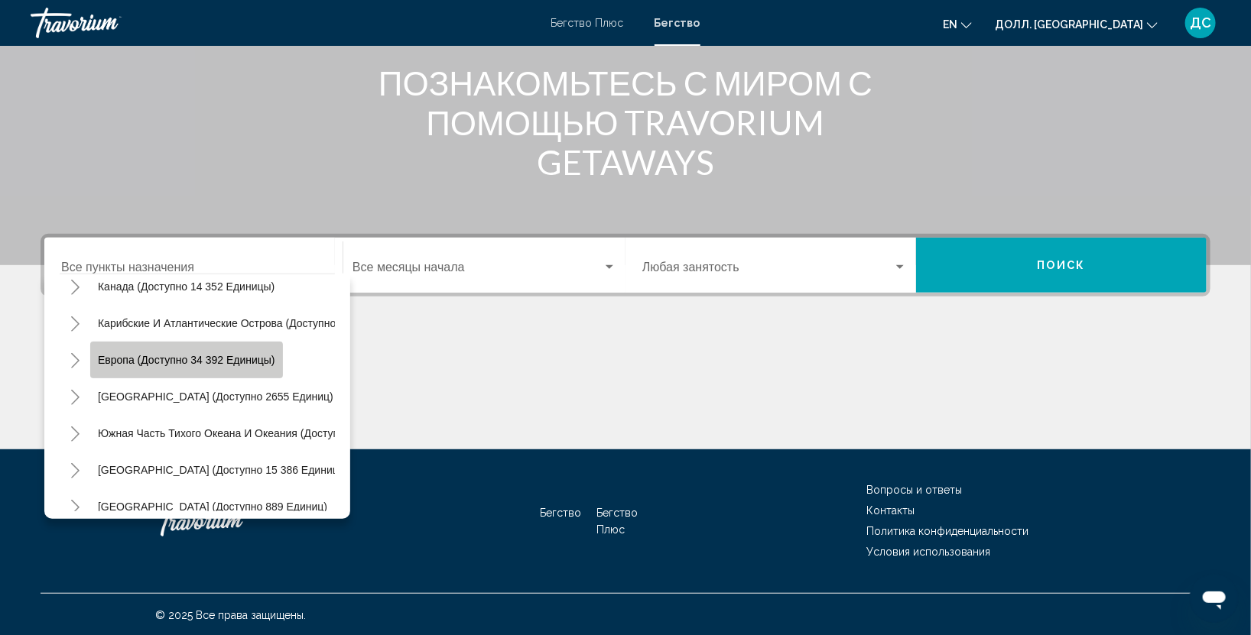
click at [163, 367] on button "Европа (доступно 34 392 единицы)" at bounding box center [186, 360] width 193 height 36
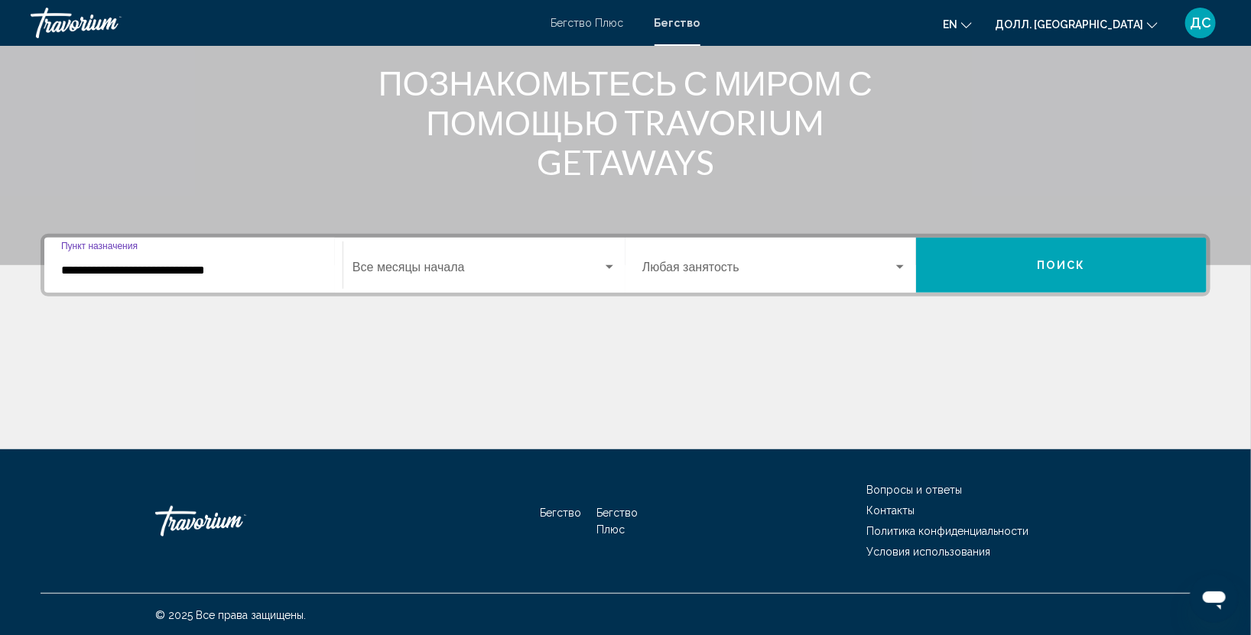
click at [313, 272] on input "**********" at bounding box center [193, 271] width 265 height 14
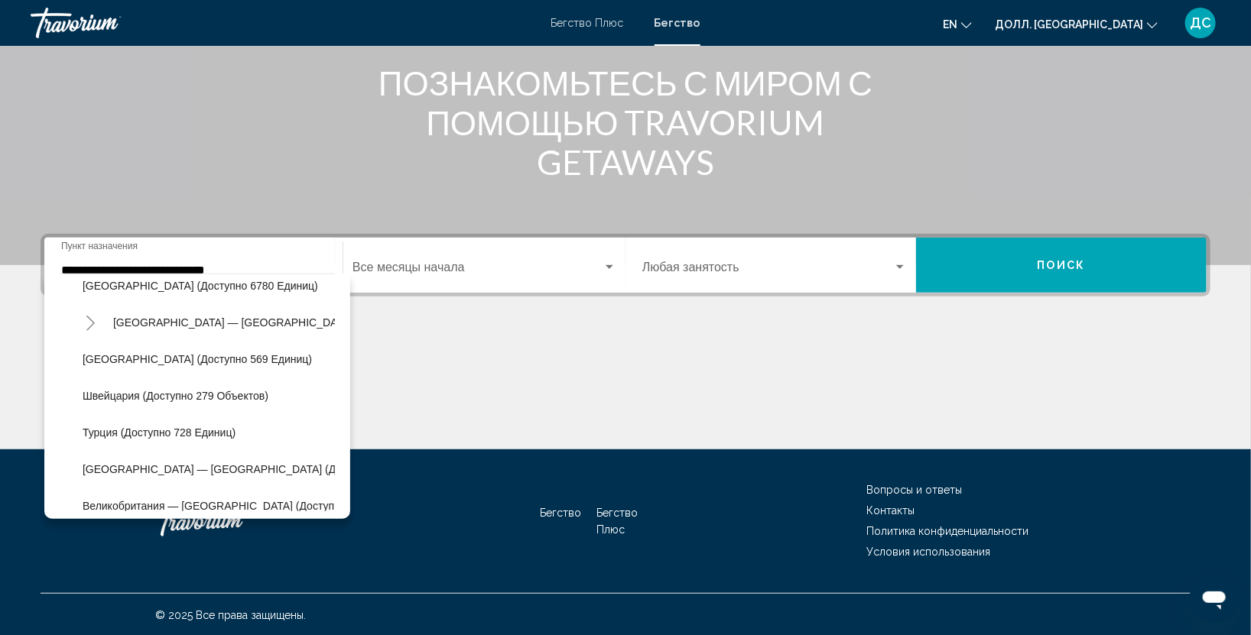
scroll to position [856, 0]
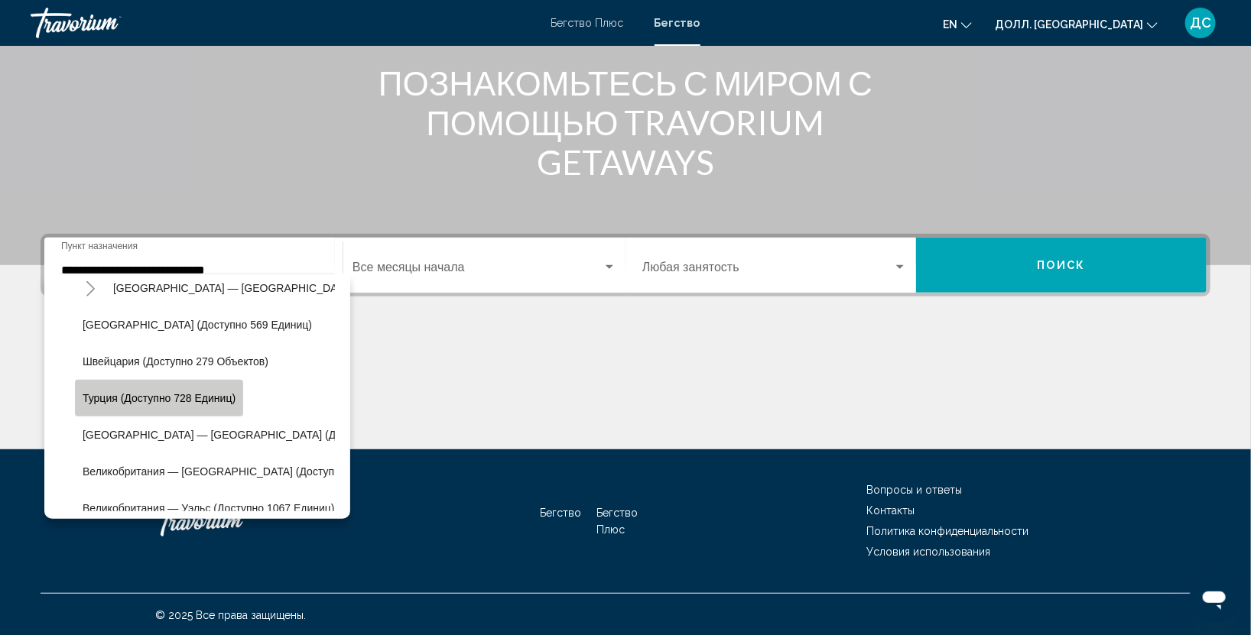
click at [127, 399] on ya-tr-span "Турция (доступно 728 единиц)" at bounding box center [159, 399] width 153 height 12
type input "**********"
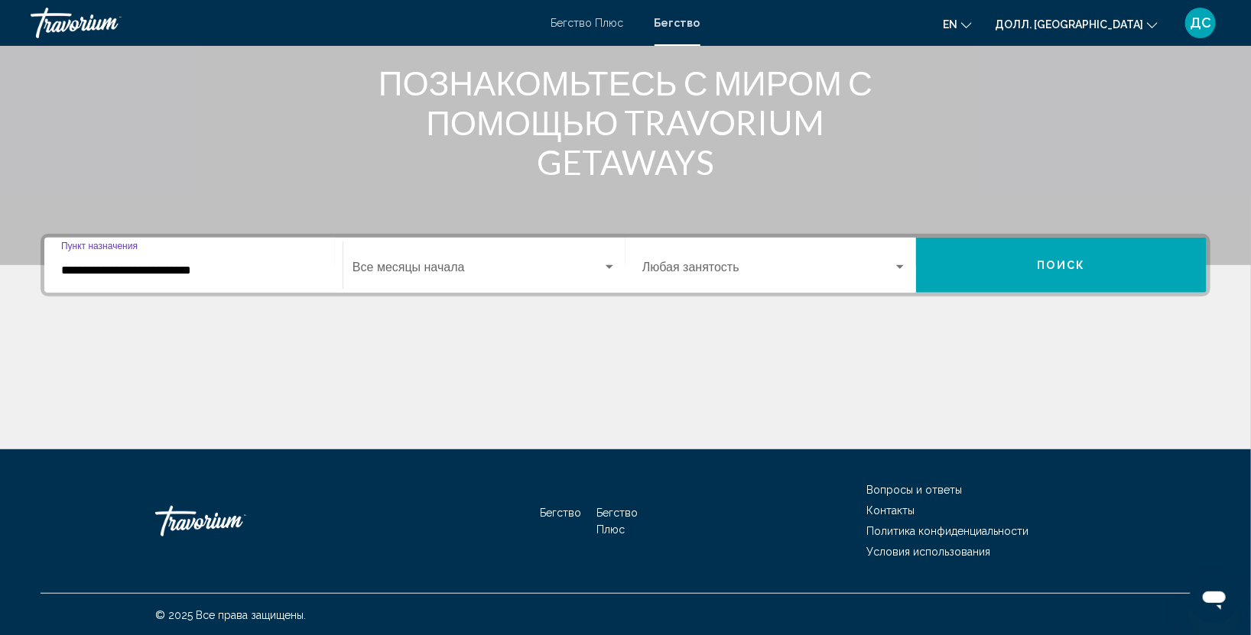
click at [482, 264] on span "Виджет поиска" at bounding box center [477, 271] width 250 height 14
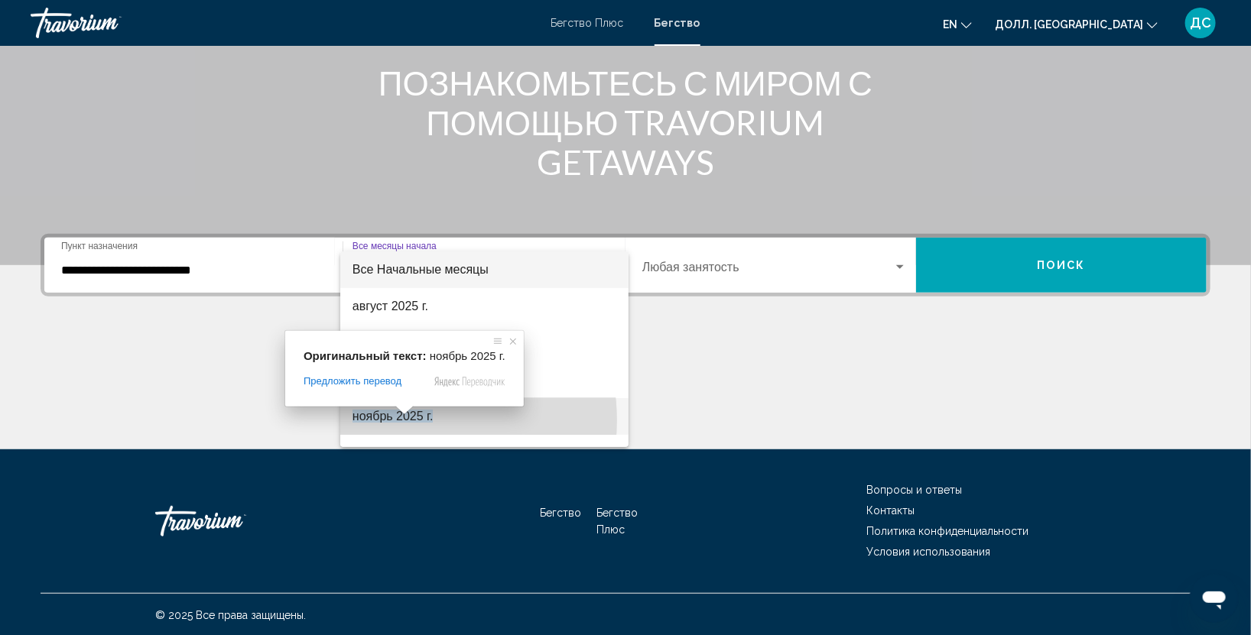
click at [403, 420] on ya-tr-span "ноябрь 2025 г." at bounding box center [392, 416] width 81 height 13
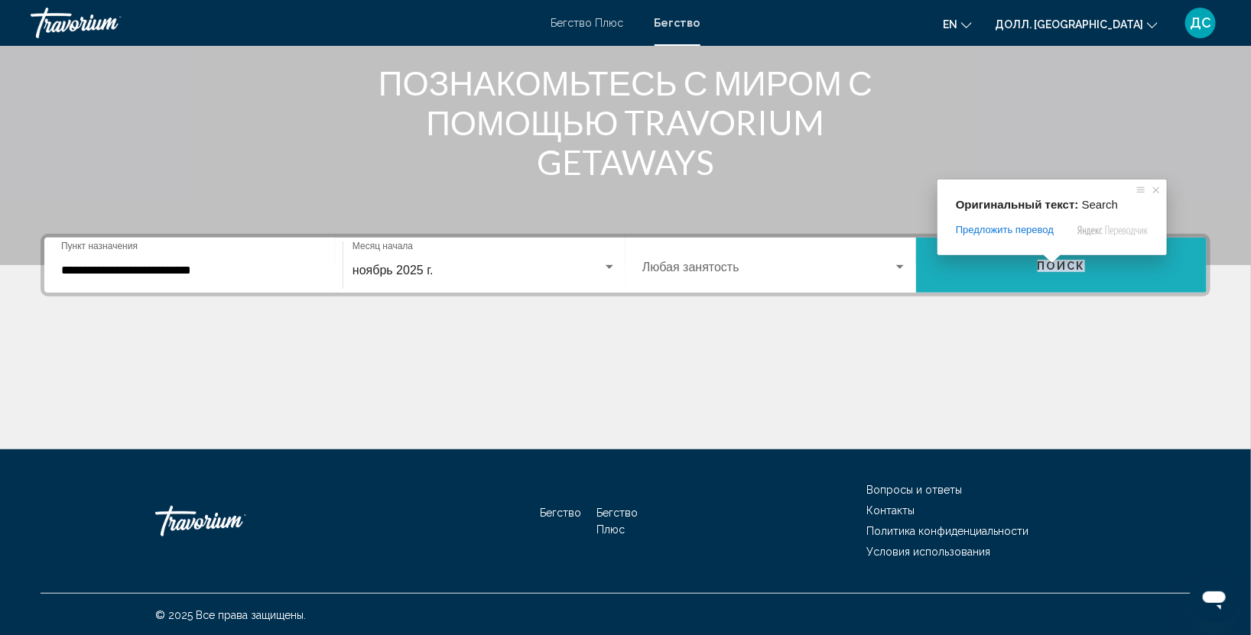
click at [1052, 270] on ya-tr-span "Поиск" at bounding box center [1061, 266] width 48 height 12
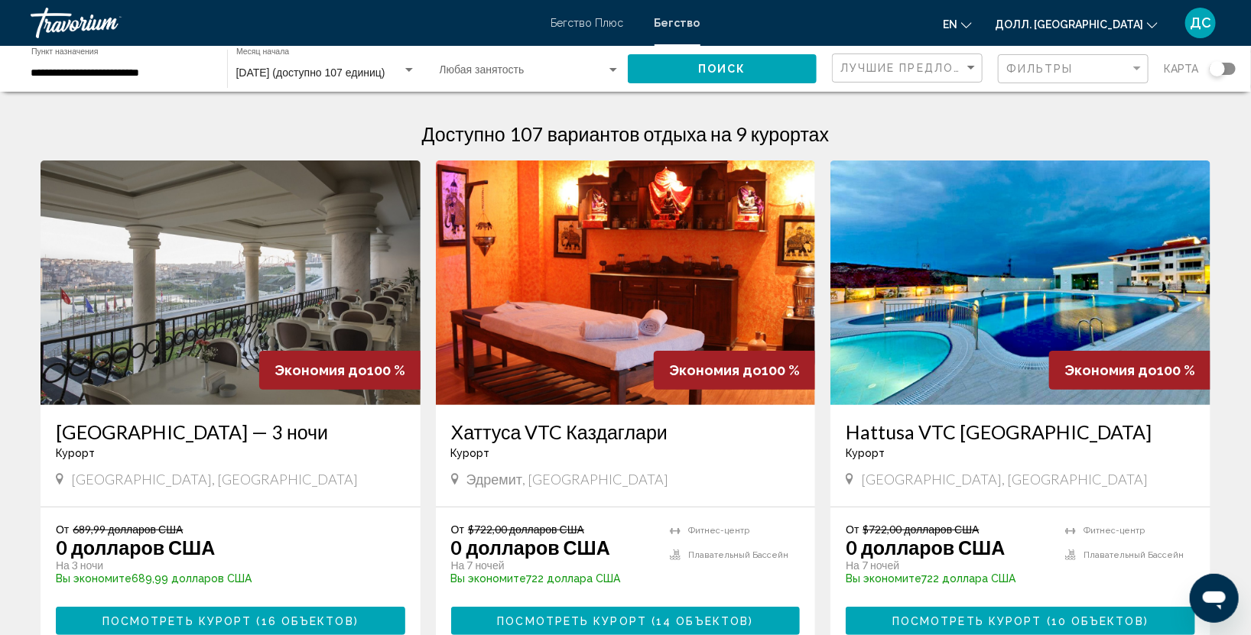
click at [990, 357] on img "Основное содержание" at bounding box center [1020, 283] width 380 height 245
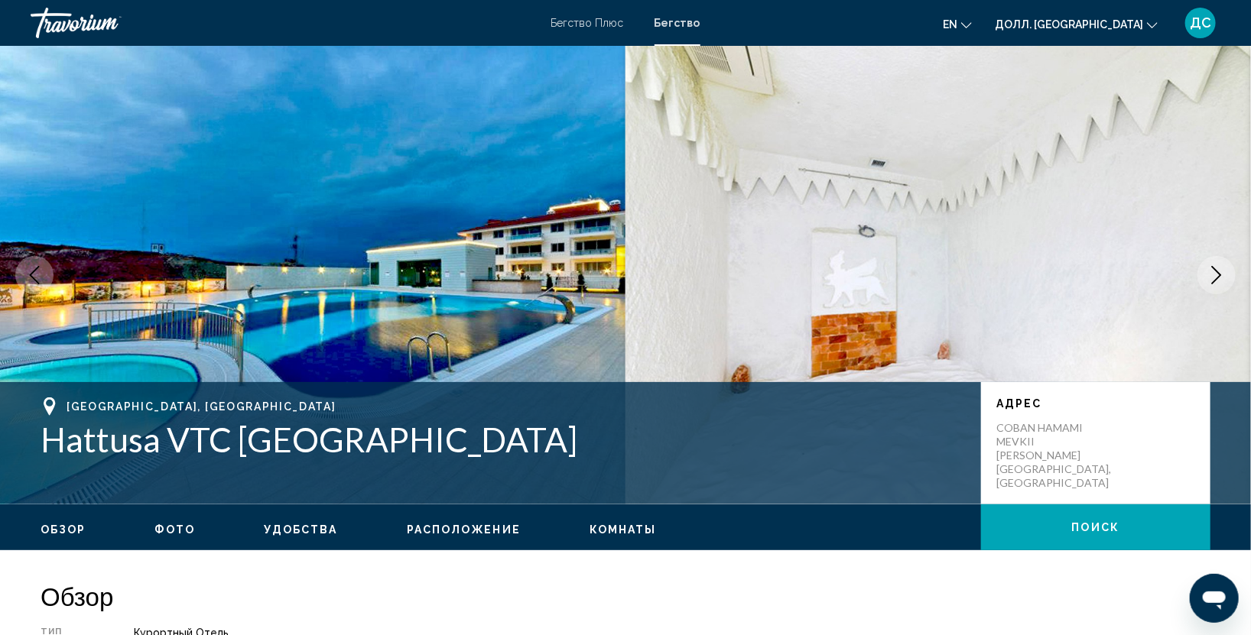
scroll to position [453, 0]
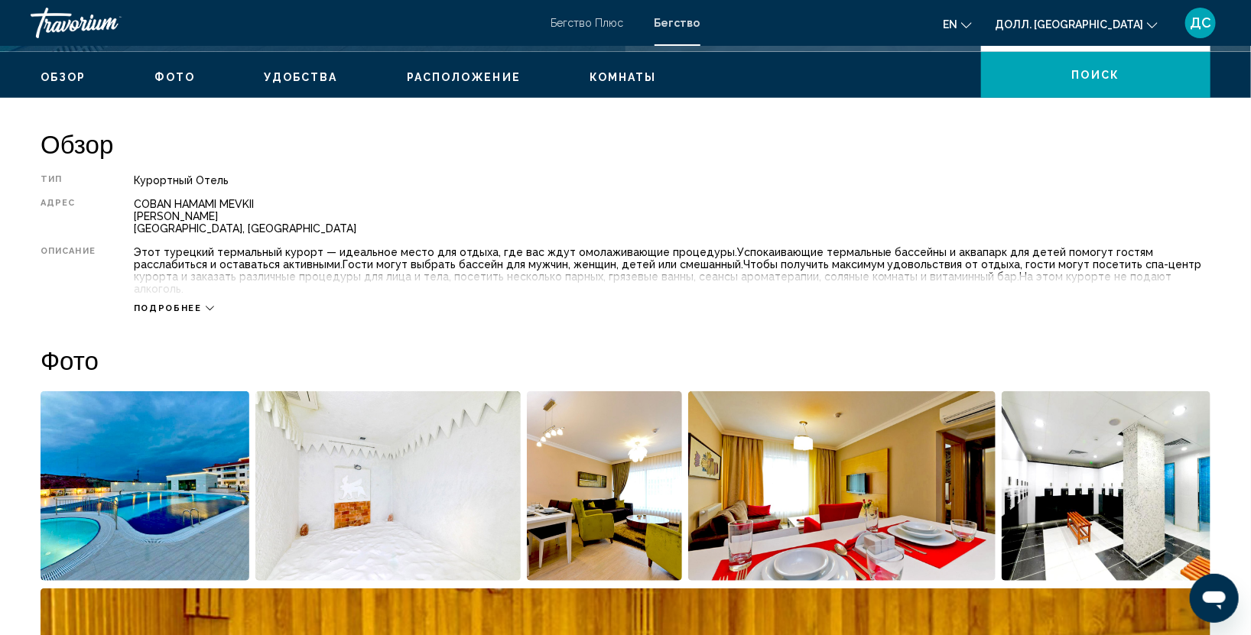
click at [190, 304] on ya-tr-span "Подробнее" at bounding box center [168, 309] width 68 height 10
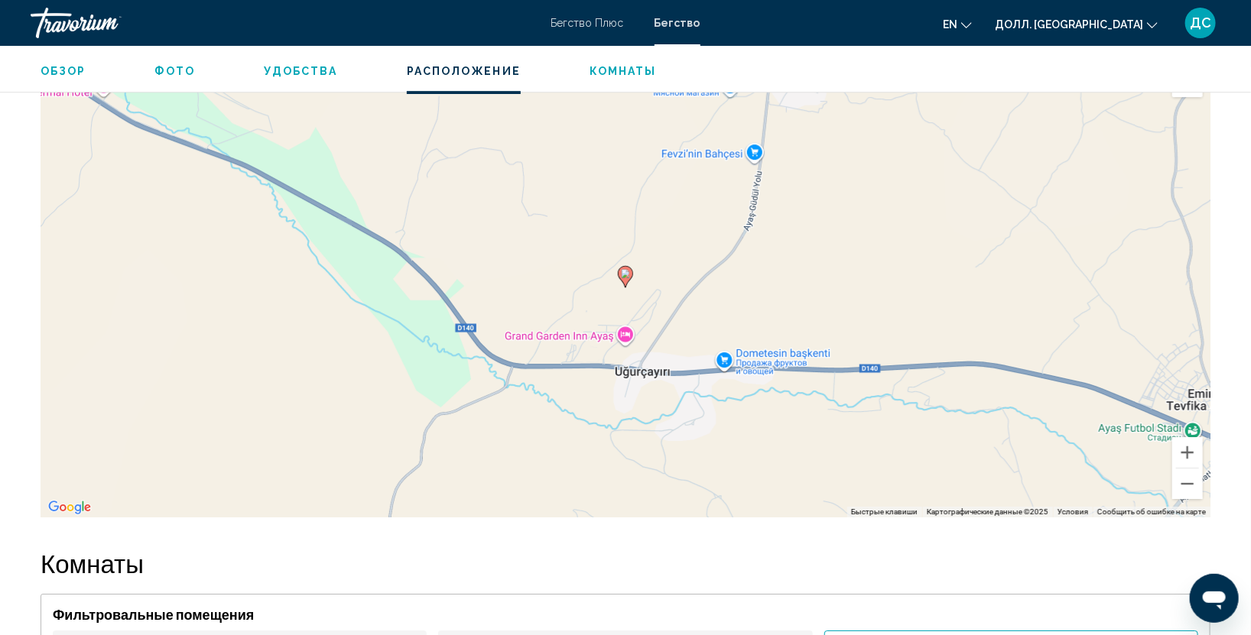
scroll to position [1812, 0]
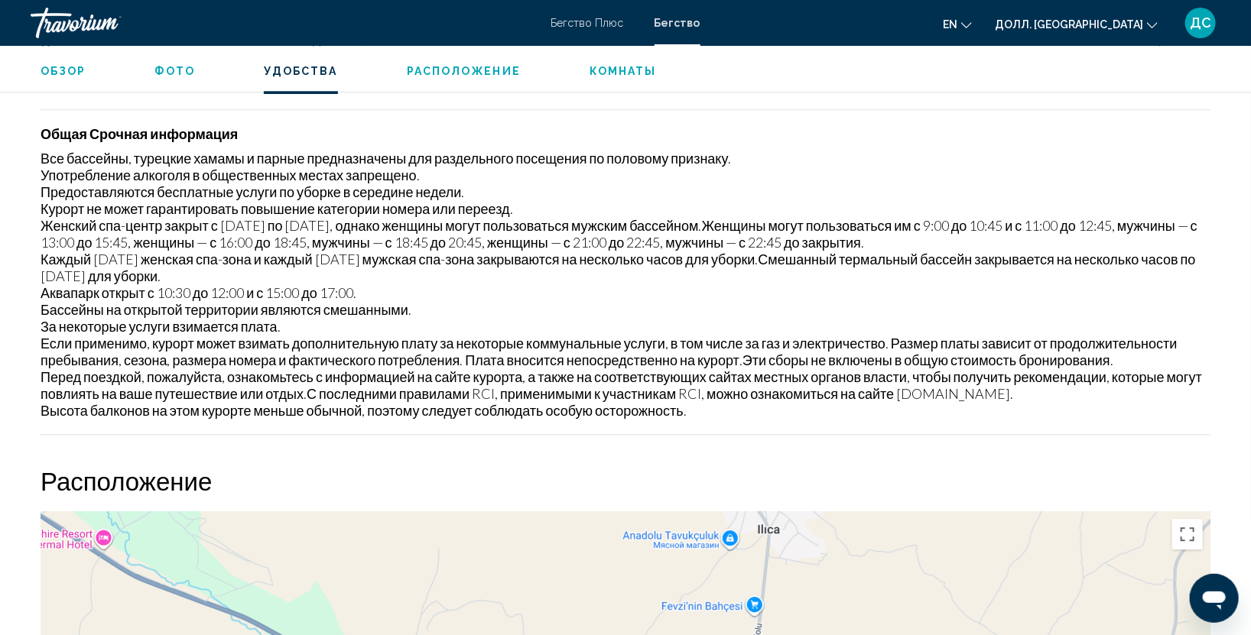
click at [1192, 537] on button "Включить полноэкранный режим" at bounding box center [1187, 534] width 31 height 31
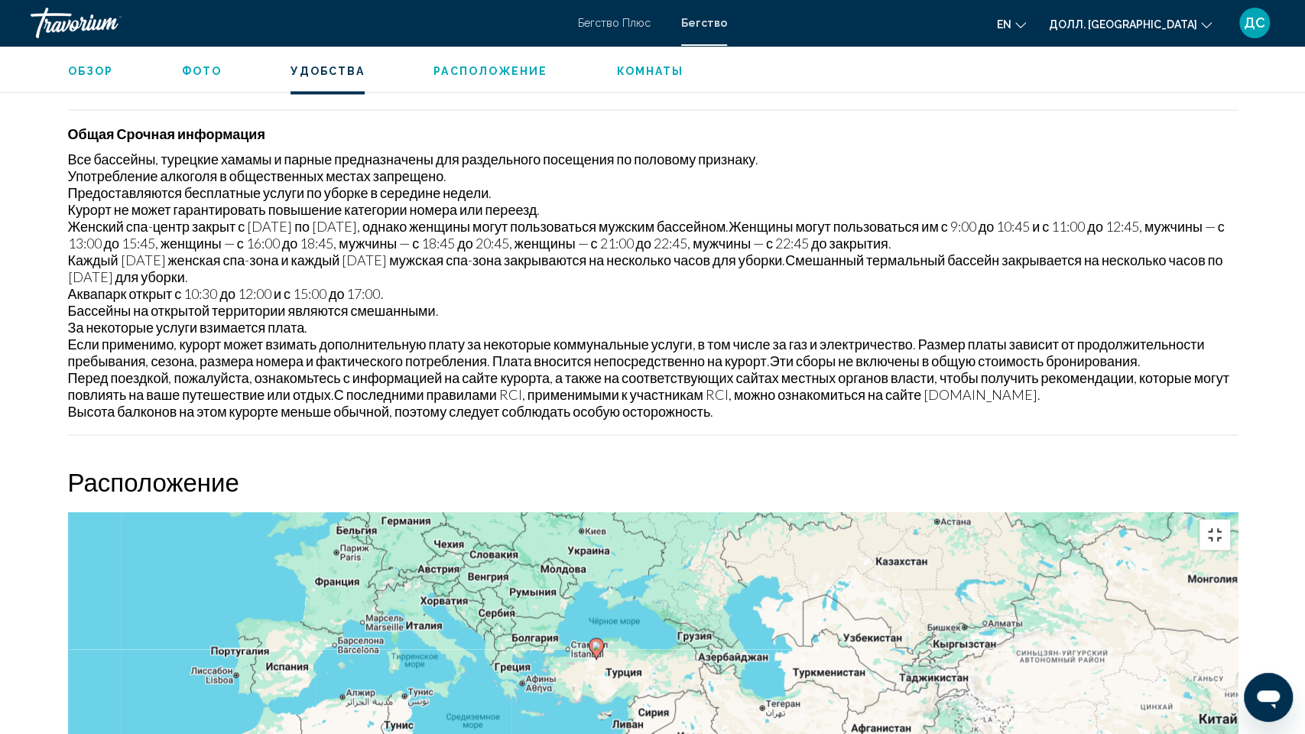
click at [1230, 519] on button "Включить полноэкранный режим" at bounding box center [1215, 534] width 31 height 31
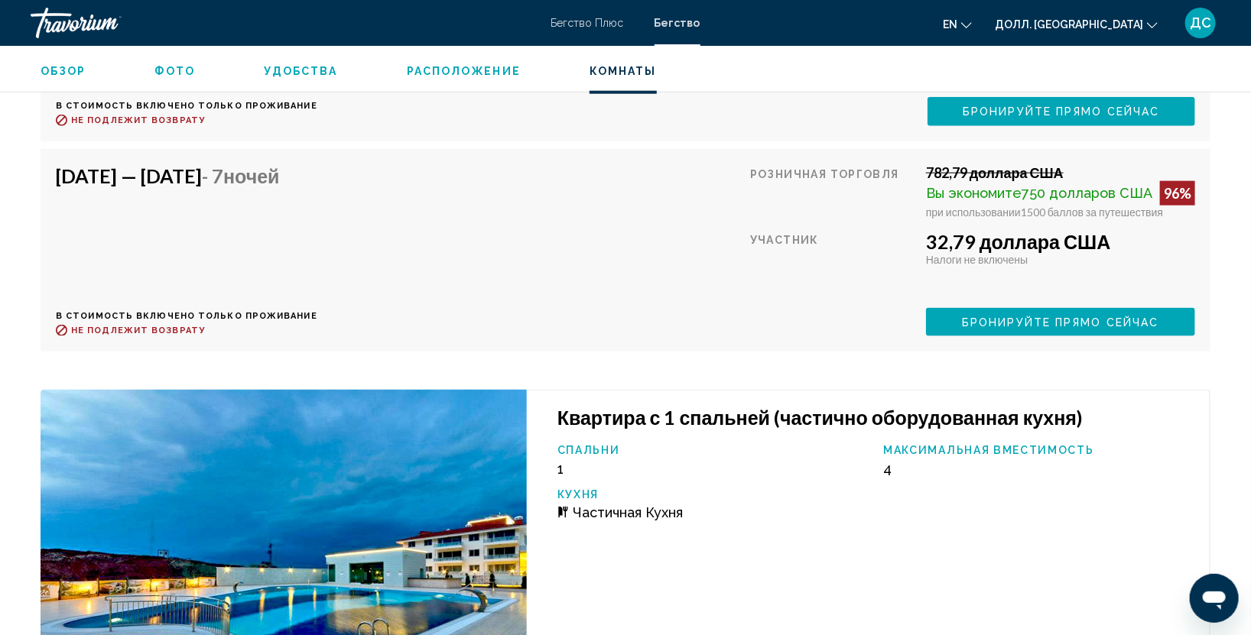
scroll to position [2718, 0]
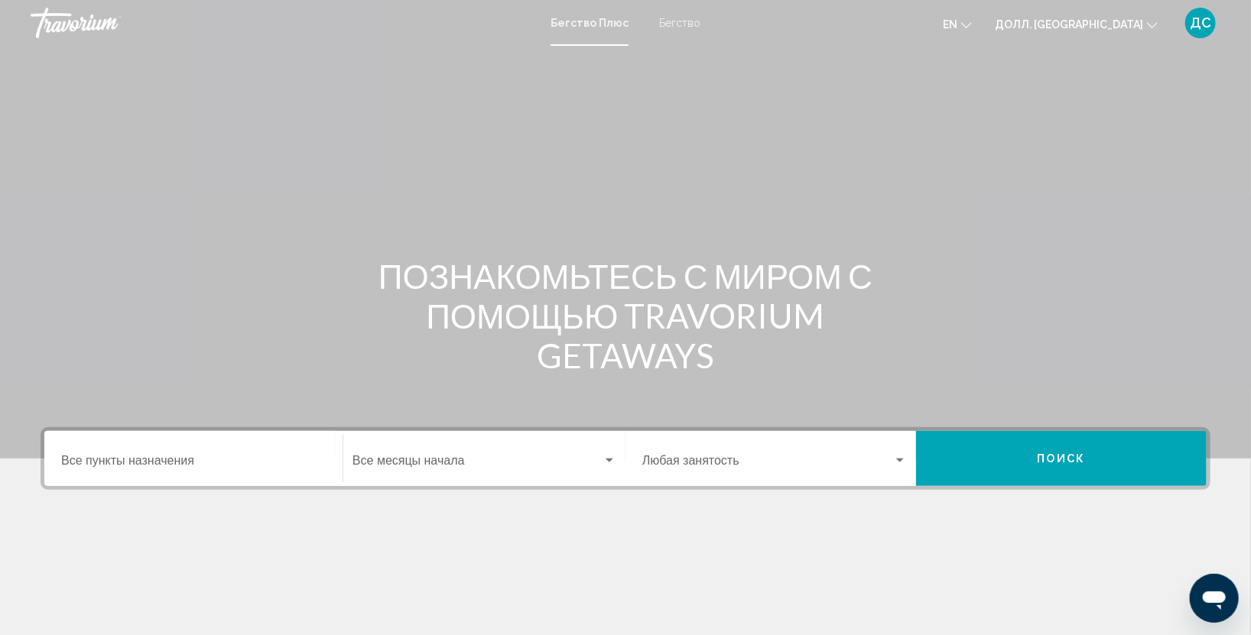
click at [681, 18] on ya-tr-span "Бегство" at bounding box center [679, 23] width 41 height 12
click at [138, 464] on input "Пункт назначения Все пункты назначения" at bounding box center [193, 464] width 265 height 14
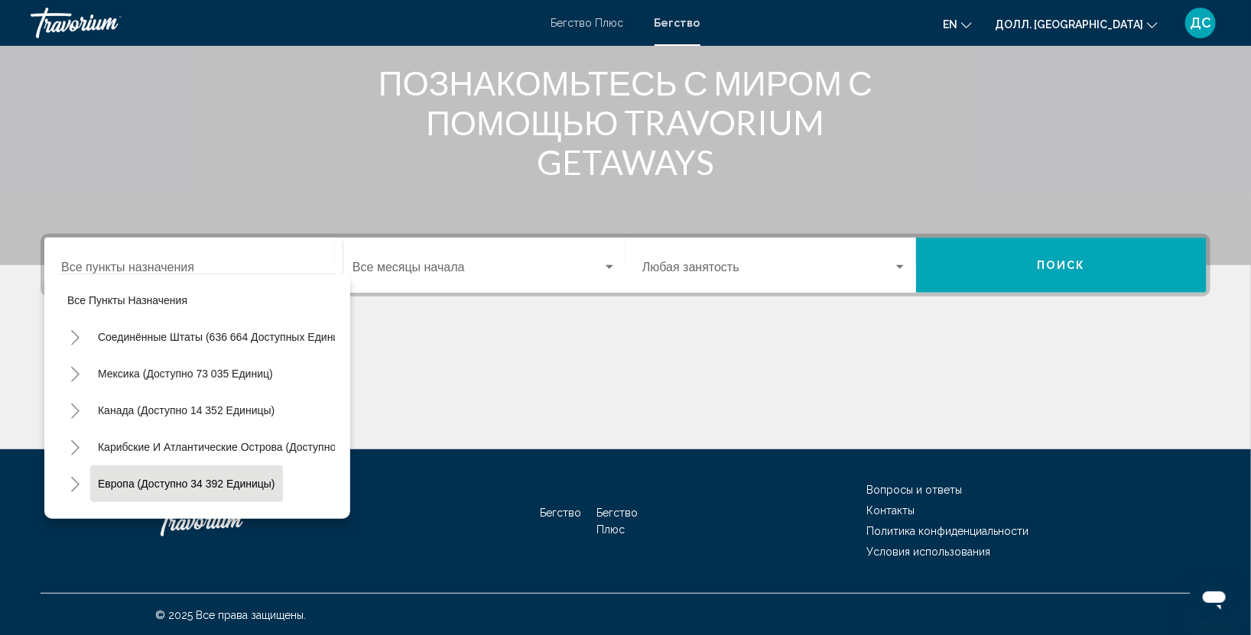
click at [139, 481] on ya-tr-span "Европа (доступно 34 392 единицы)" at bounding box center [186, 485] width 177 height 12
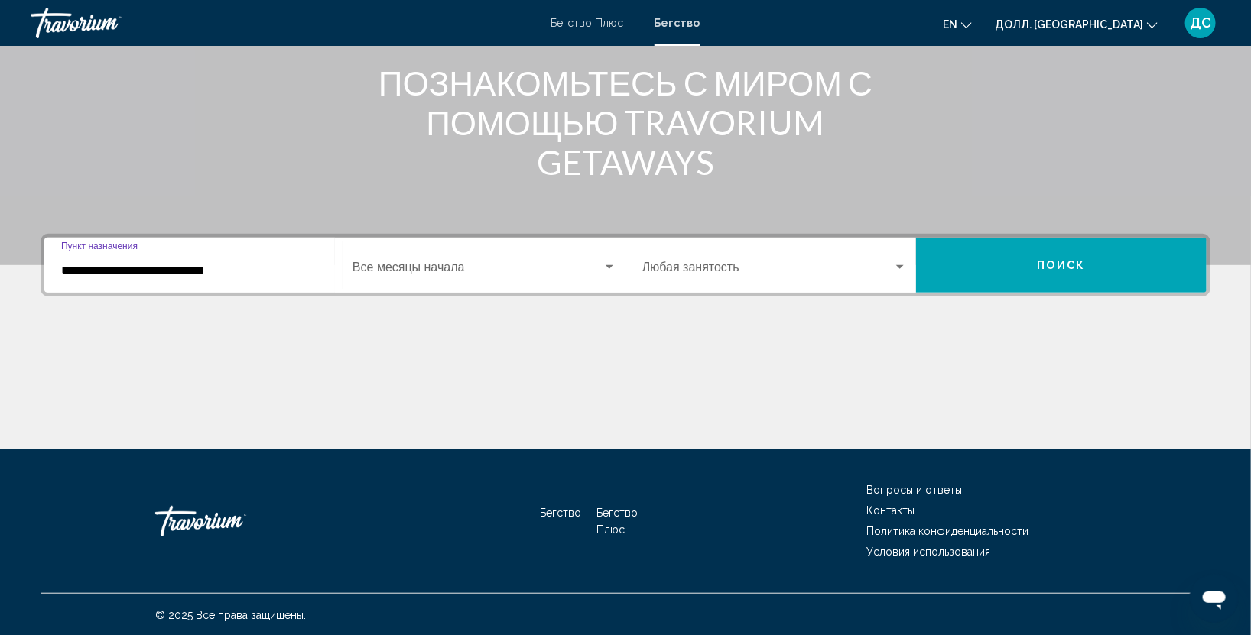
scroll to position [199, 0]
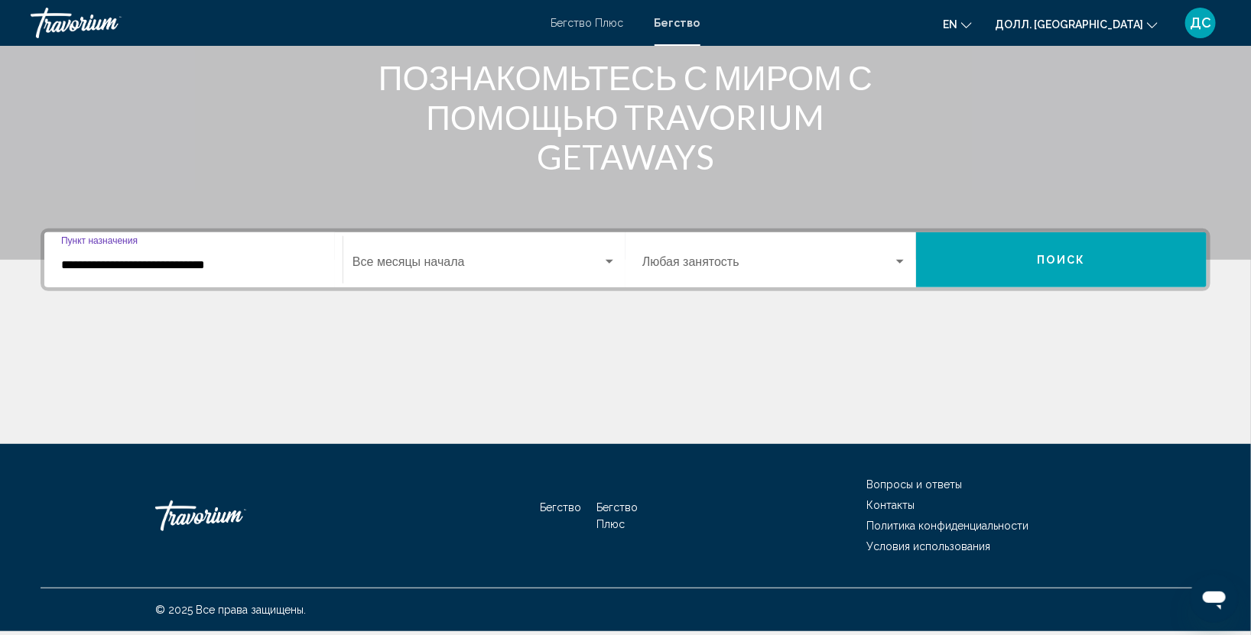
click at [318, 260] on input "**********" at bounding box center [193, 265] width 265 height 14
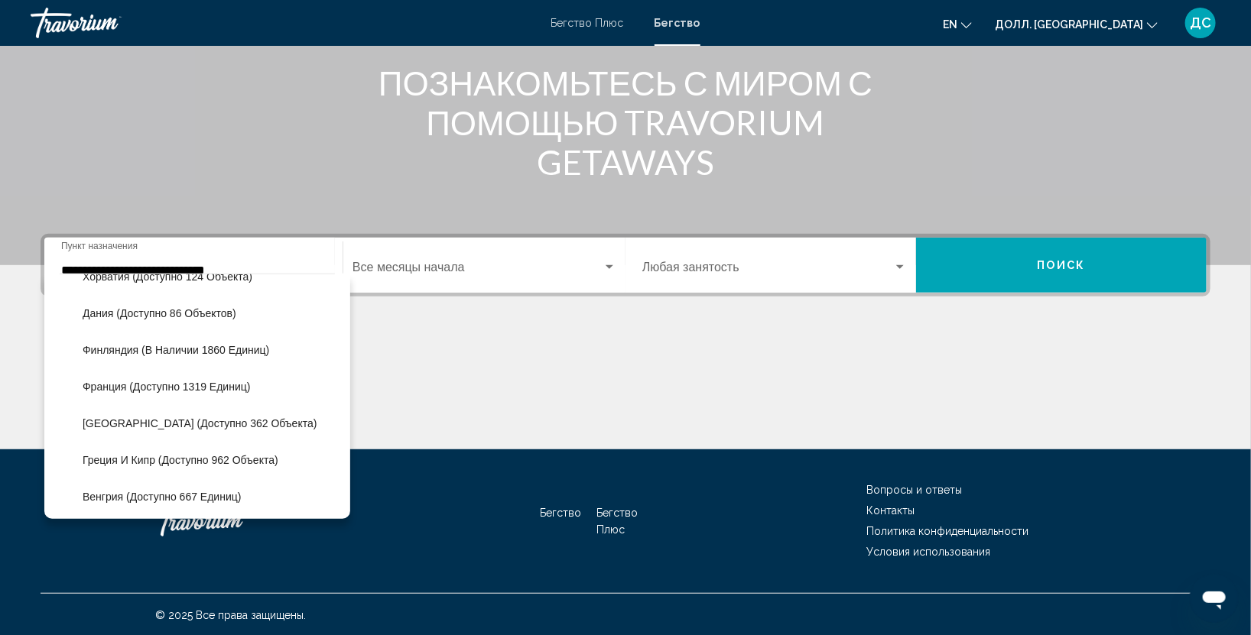
scroll to position [807, 0]
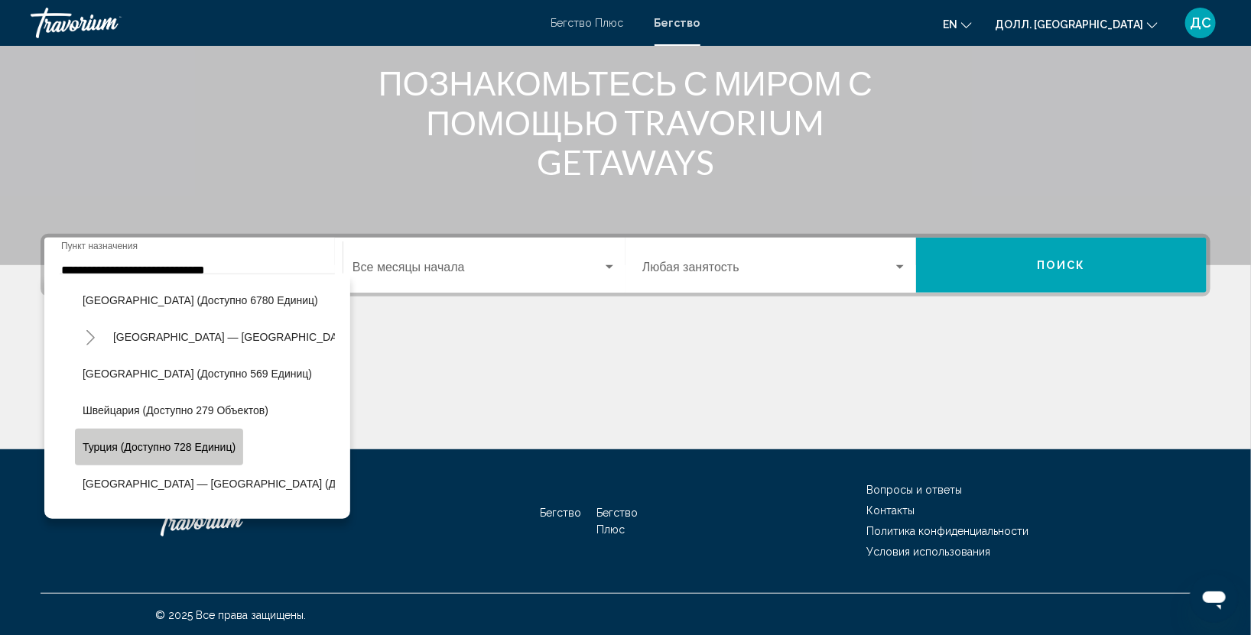
click at [147, 446] on ya-tr-span "Турция (доступно 728 единиц)" at bounding box center [159, 448] width 153 height 12
type input "**********"
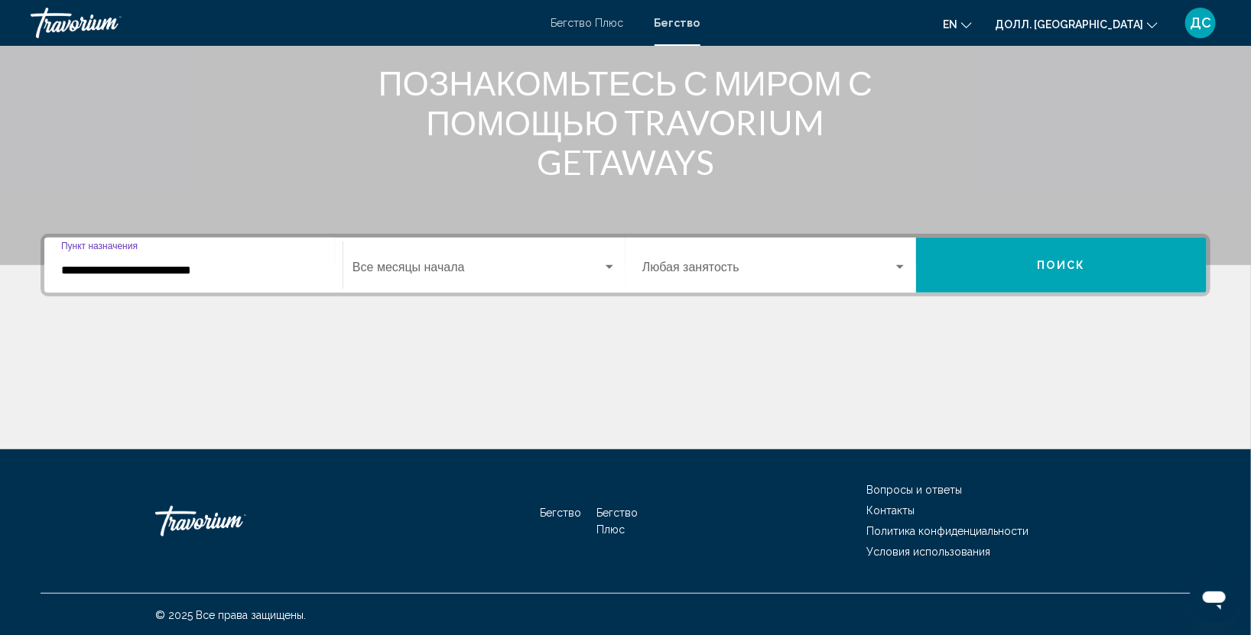
click at [473, 271] on span "Виджет поиска" at bounding box center [477, 271] width 250 height 14
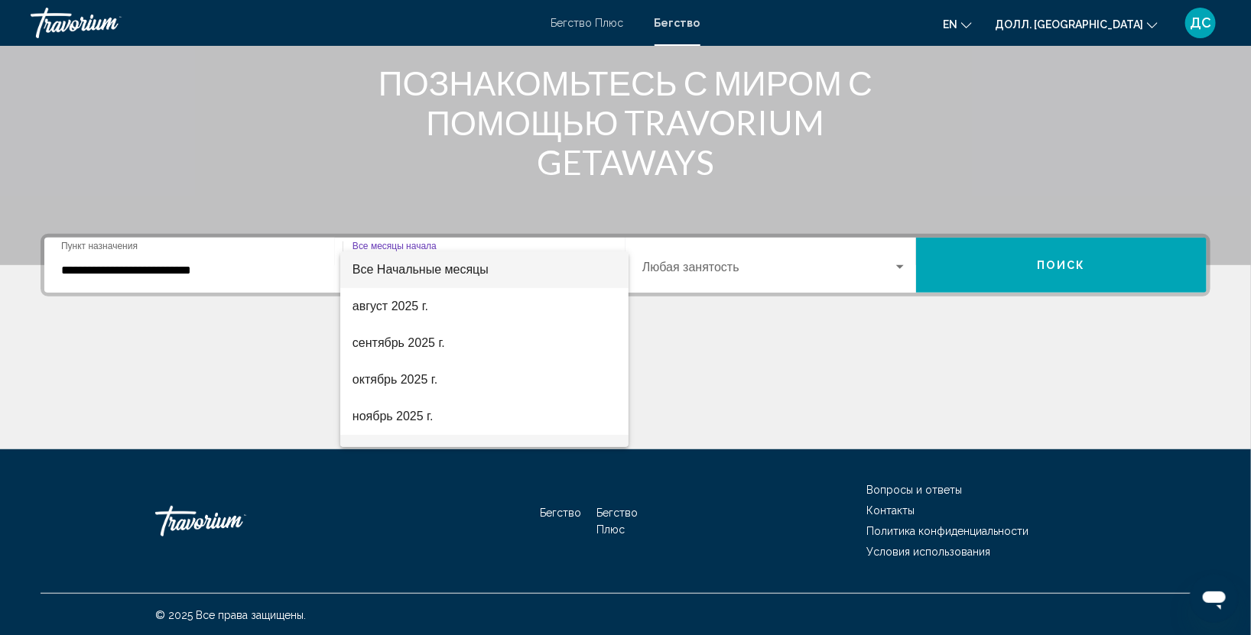
click at [614, 435] on mat-option "декабрь 2025 г." at bounding box center [484, 453] width 288 height 37
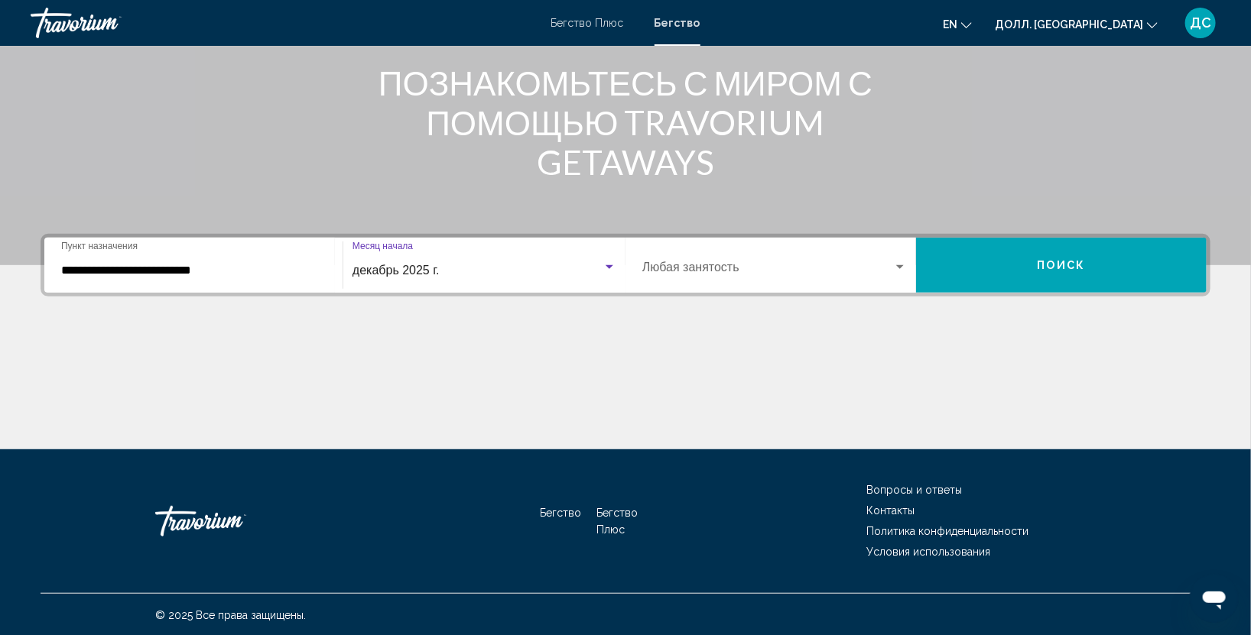
scroll to position [24, 0]
click at [1109, 279] on button "Поиск" at bounding box center [1061, 265] width 291 height 55
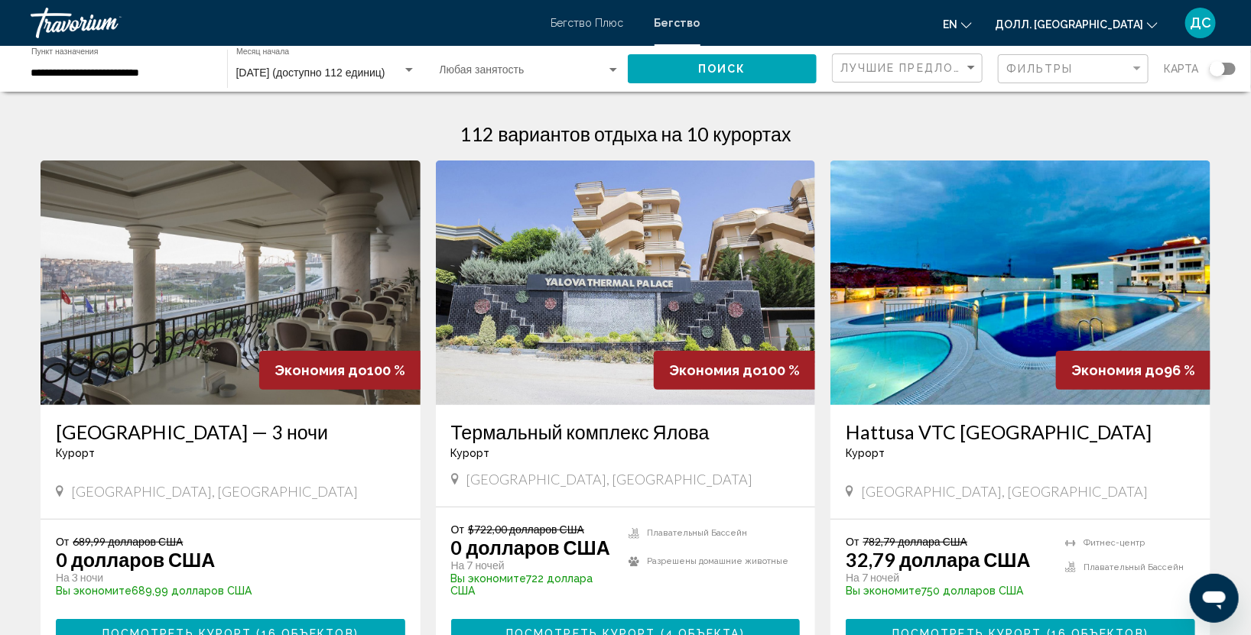
click at [524, 355] on img "Основное содержание" at bounding box center [626, 283] width 380 height 245
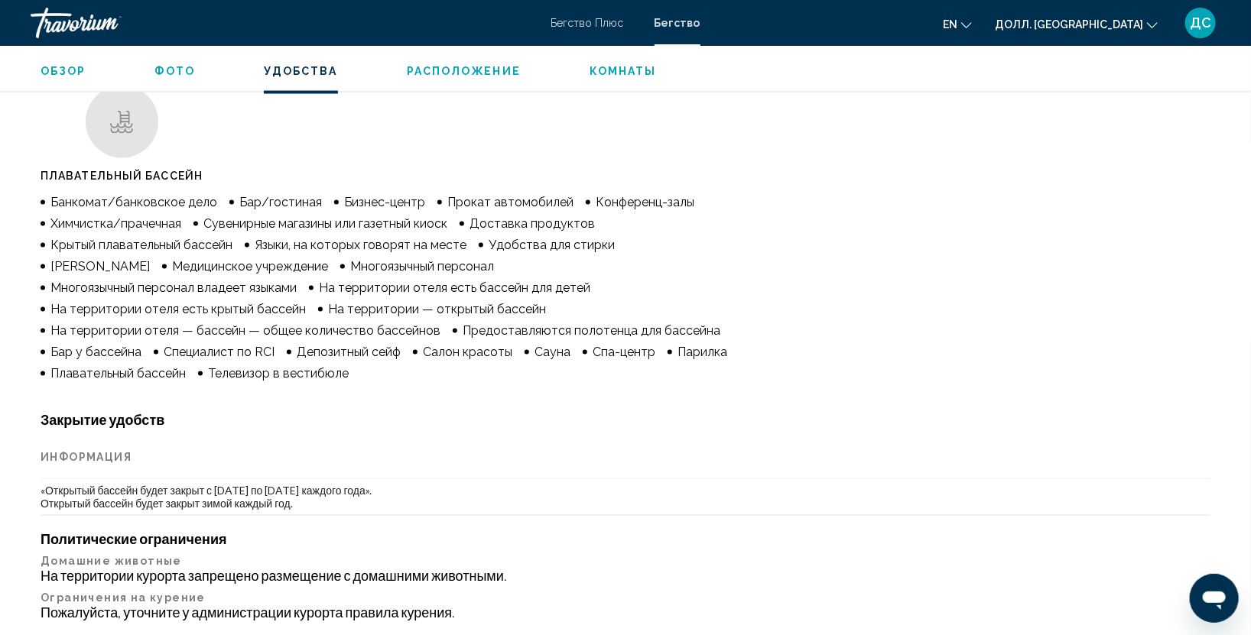
scroll to position [1207, 0]
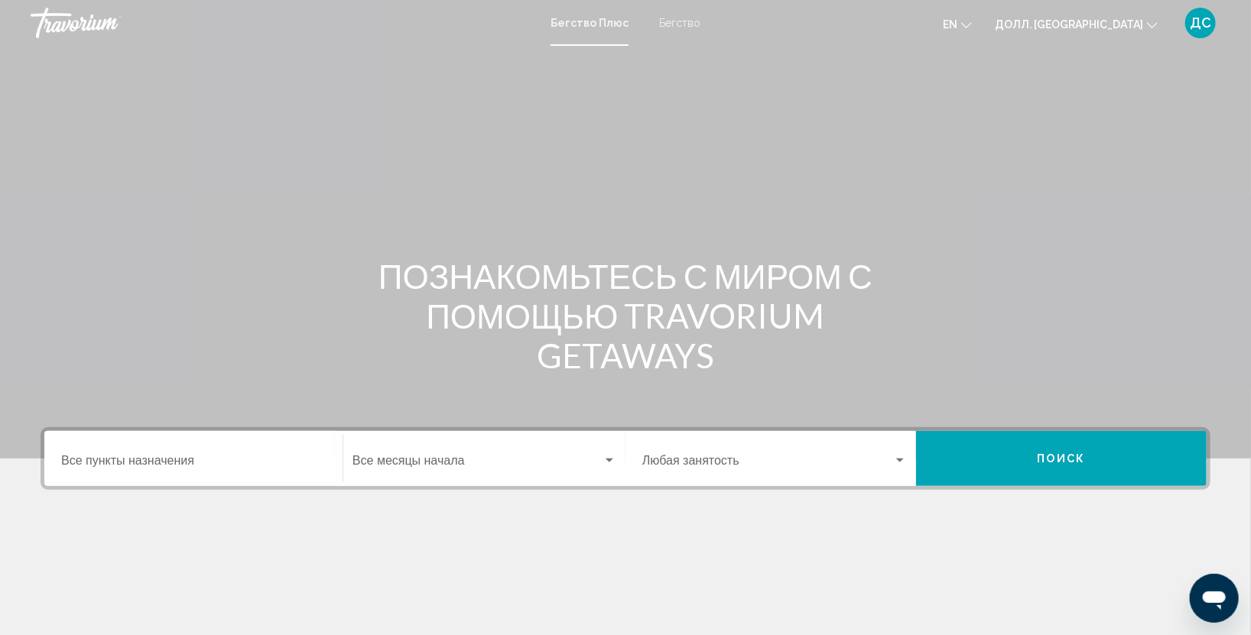
click at [666, 18] on ya-tr-span "Бегство" at bounding box center [679, 23] width 41 height 12
click at [190, 453] on div "Пункт назначения Все пункты назначения" at bounding box center [193, 459] width 265 height 48
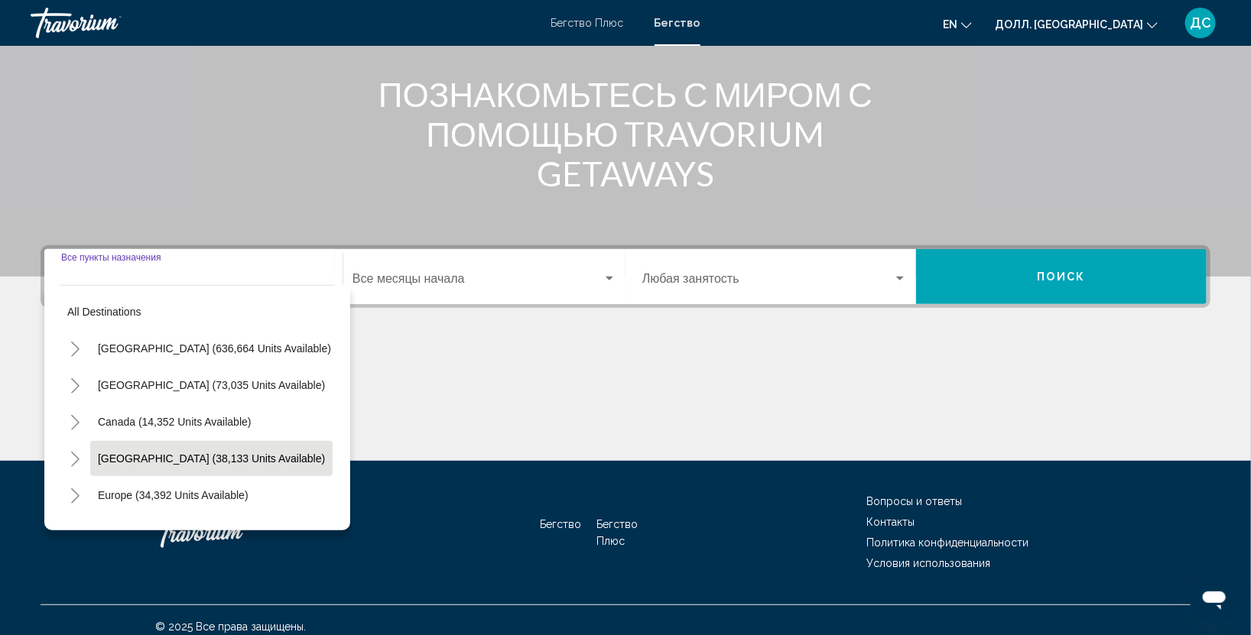
scroll to position [193, 0]
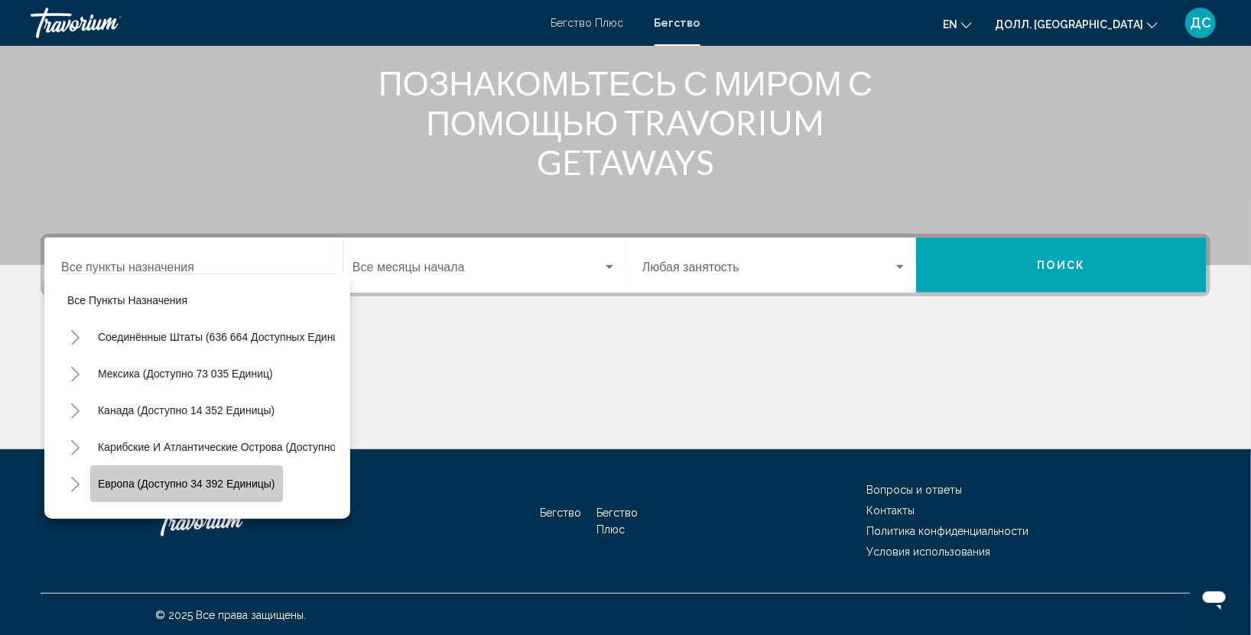
click at [202, 487] on ya-tr-span "Европа (доступно 34 392 единицы)" at bounding box center [186, 485] width 177 height 12
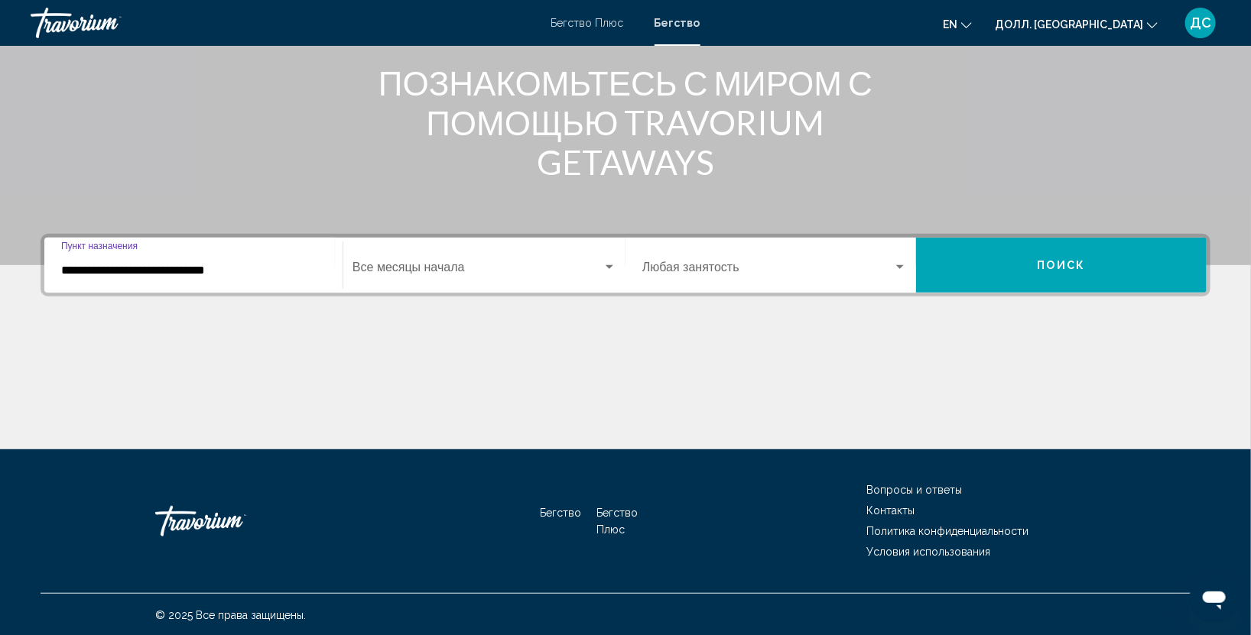
click at [314, 264] on input "**********" at bounding box center [193, 271] width 265 height 14
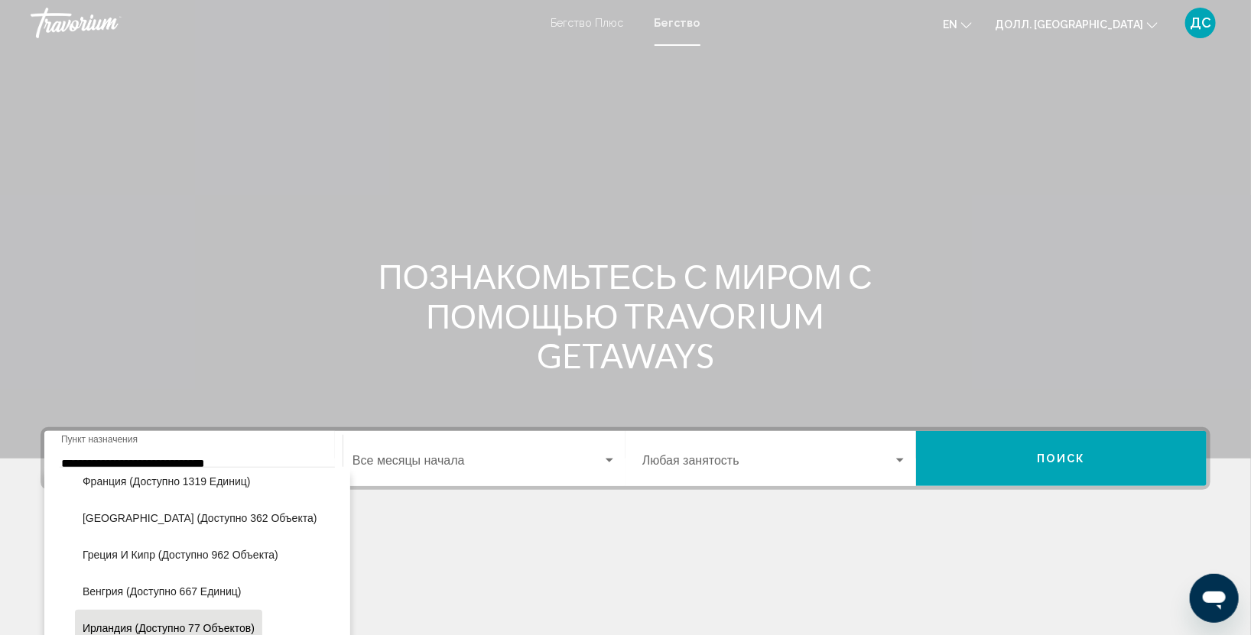
scroll to position [905, 0]
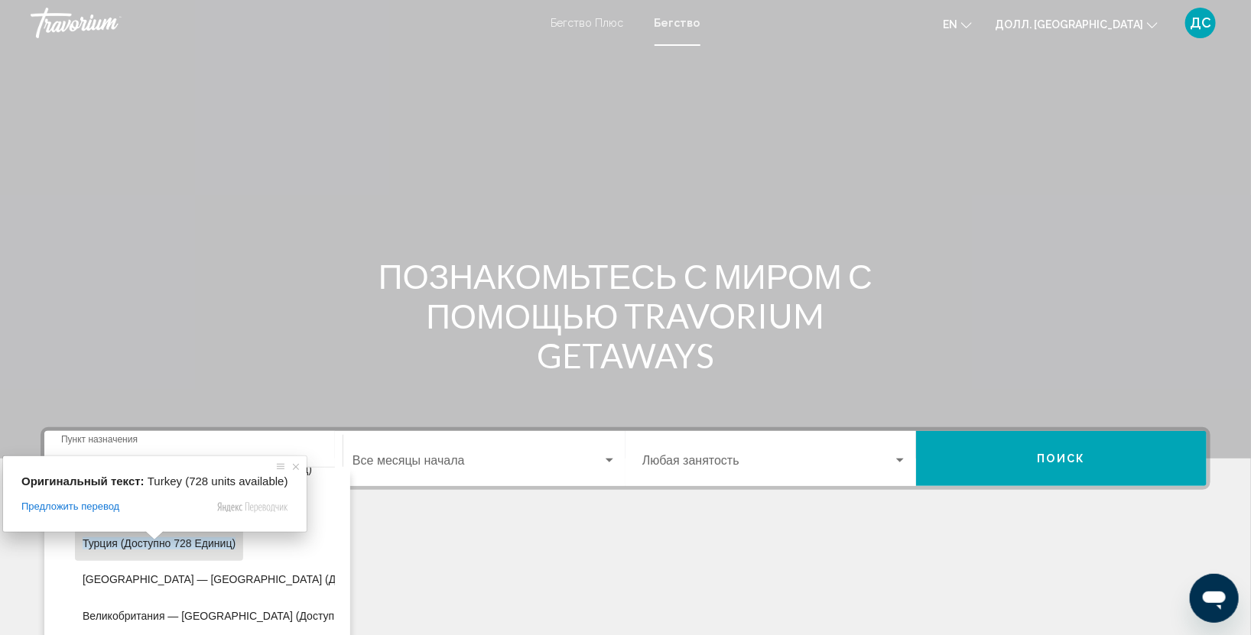
click at [89, 542] on ya-tr-span "Турция (доступно 728 единиц)" at bounding box center [159, 543] width 153 height 12
type input "**********"
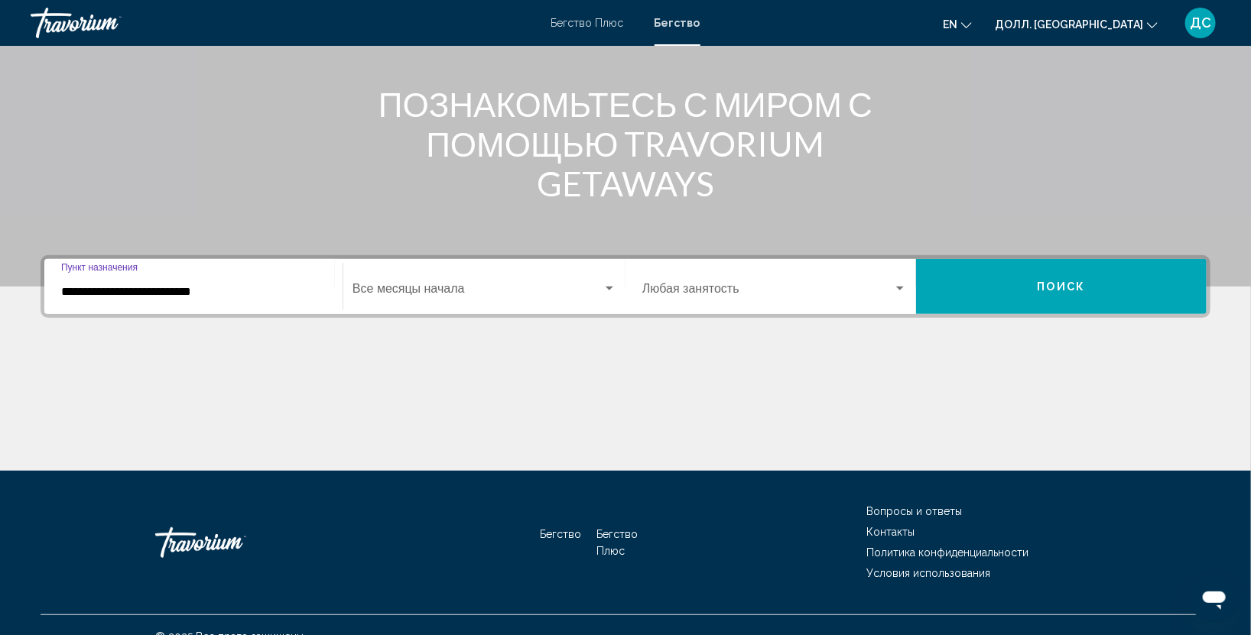
scroll to position [193, 0]
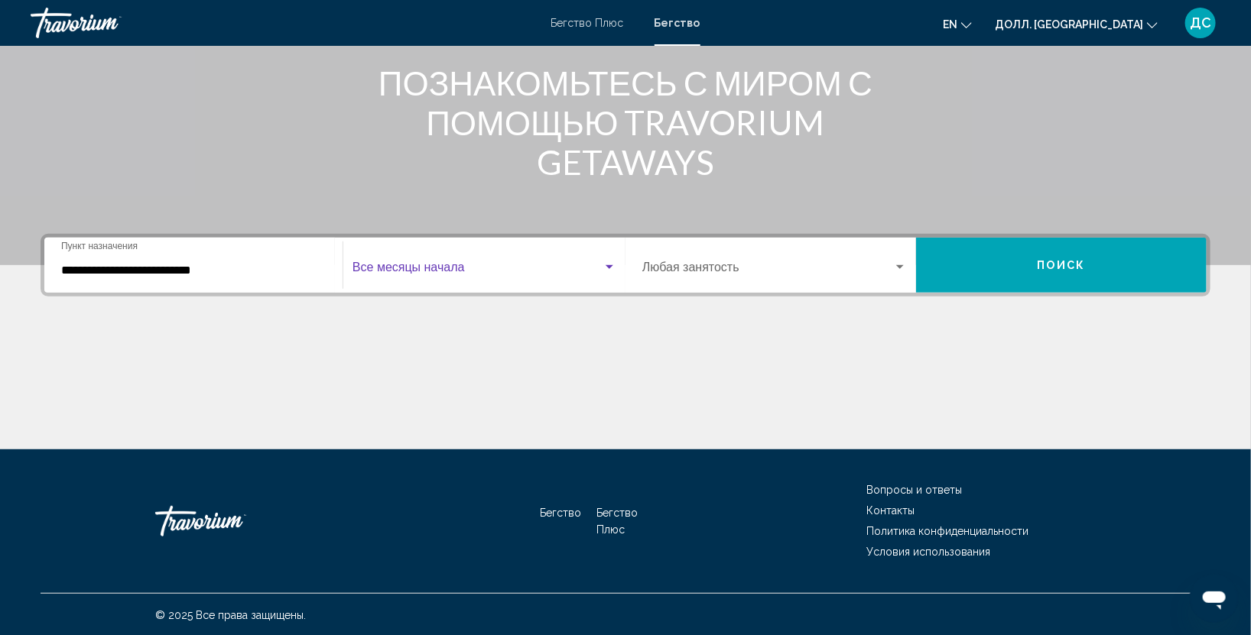
click at [411, 266] on span "Виджет поиска" at bounding box center [477, 271] width 250 height 14
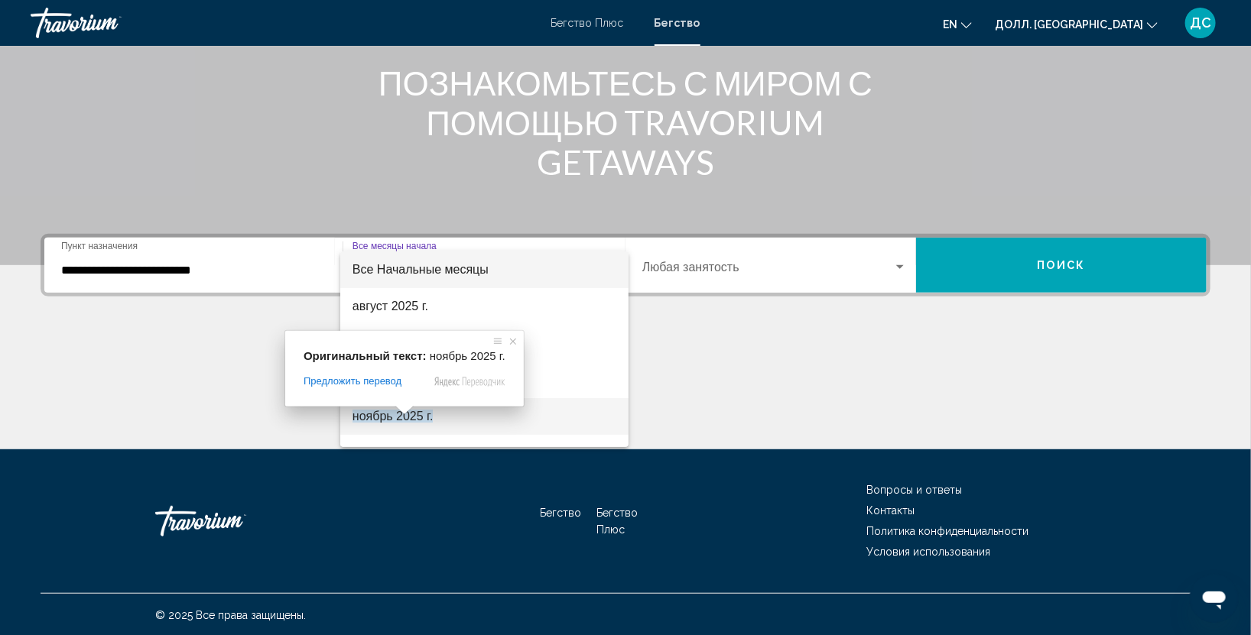
click at [399, 414] on span at bounding box center [405, 410] width 20 height 9
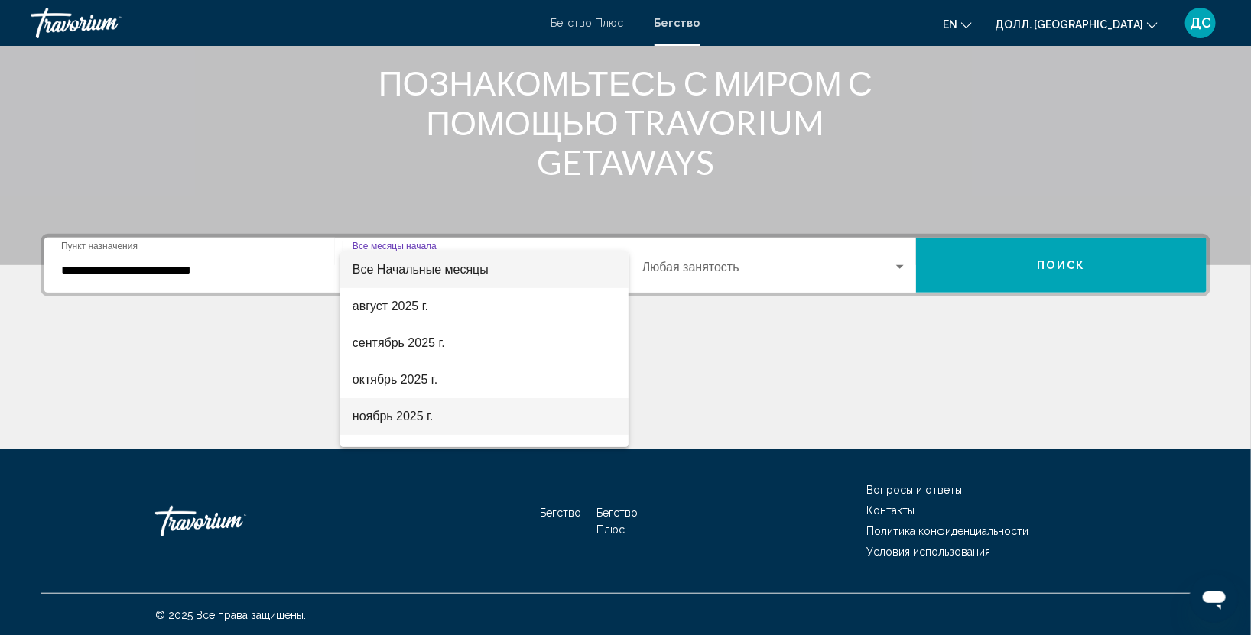
click at [379, 420] on ya-tr-span "ноябрь 2025 г." at bounding box center [392, 416] width 81 height 13
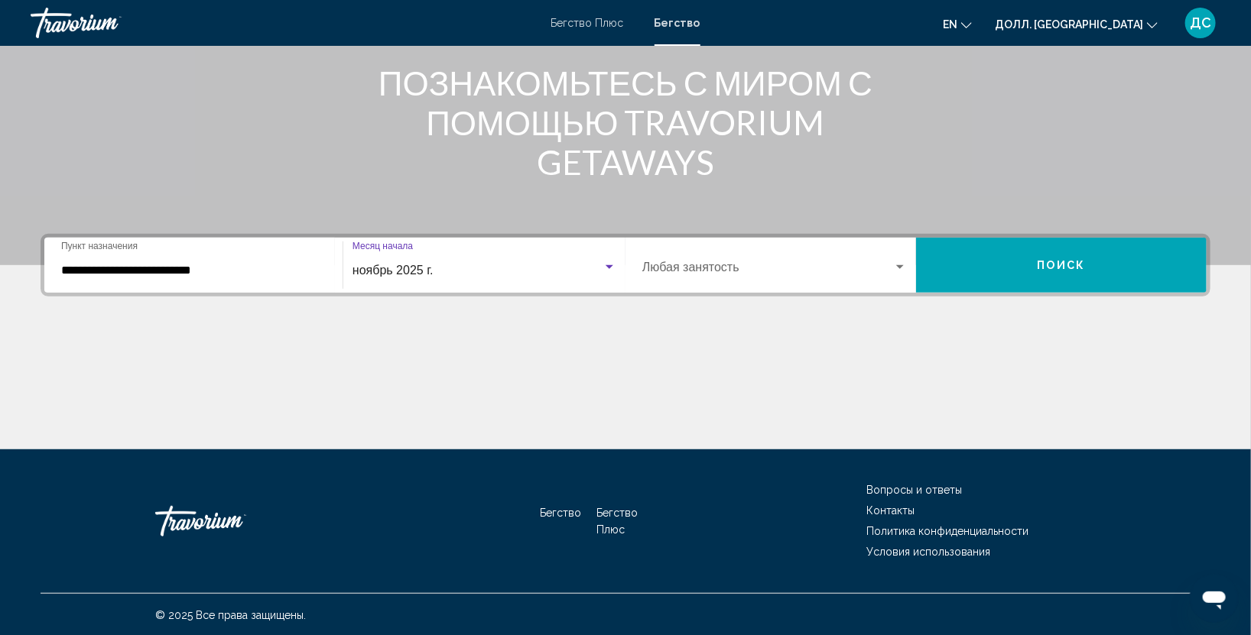
click at [1031, 257] on button "Поиск" at bounding box center [1061, 265] width 291 height 55
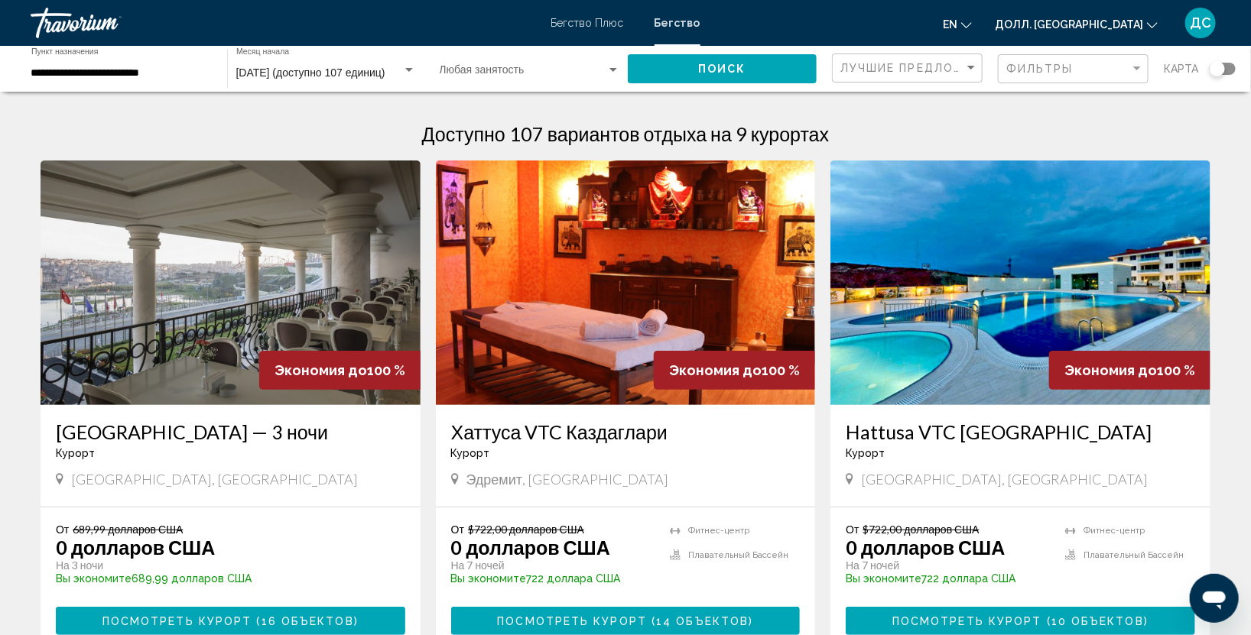
click at [979, 432] on ya-tr-span "Hattusa VTC [GEOGRAPHIC_DATA]" at bounding box center [999, 431] width 306 height 23
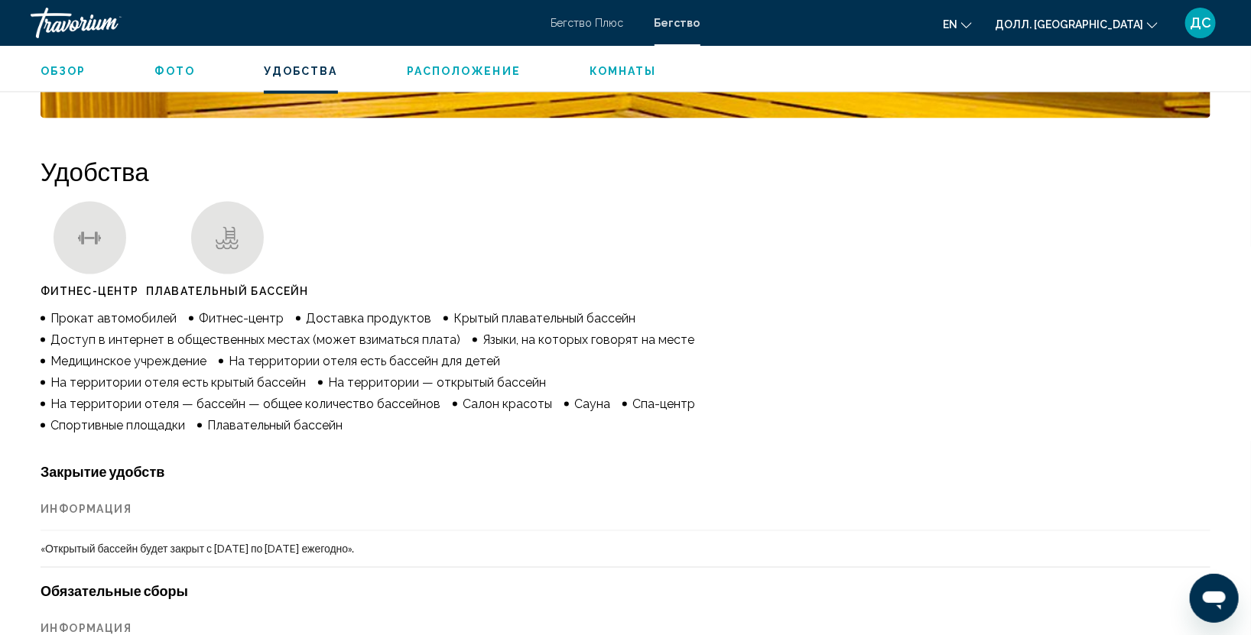
scroll to position [1015, 0]
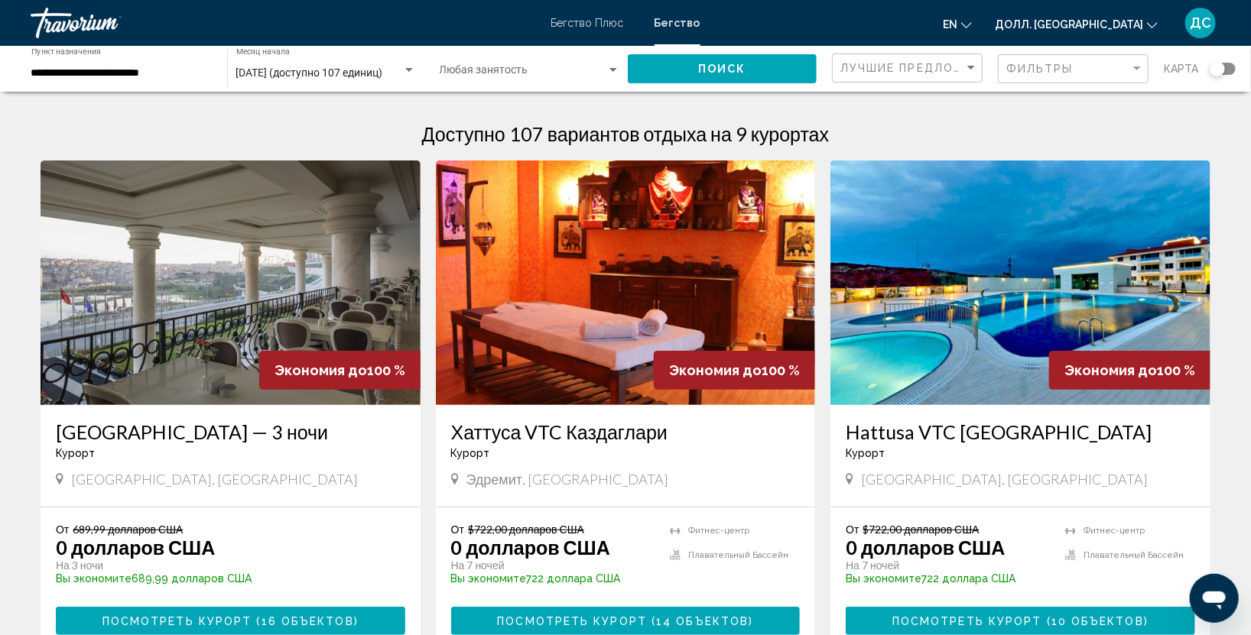
click at [570, 413] on div "Хаттуса VTC Каздаглари Курорт - Этот курорт предназначен только для взрослых [G…" at bounding box center [626, 456] width 380 height 102
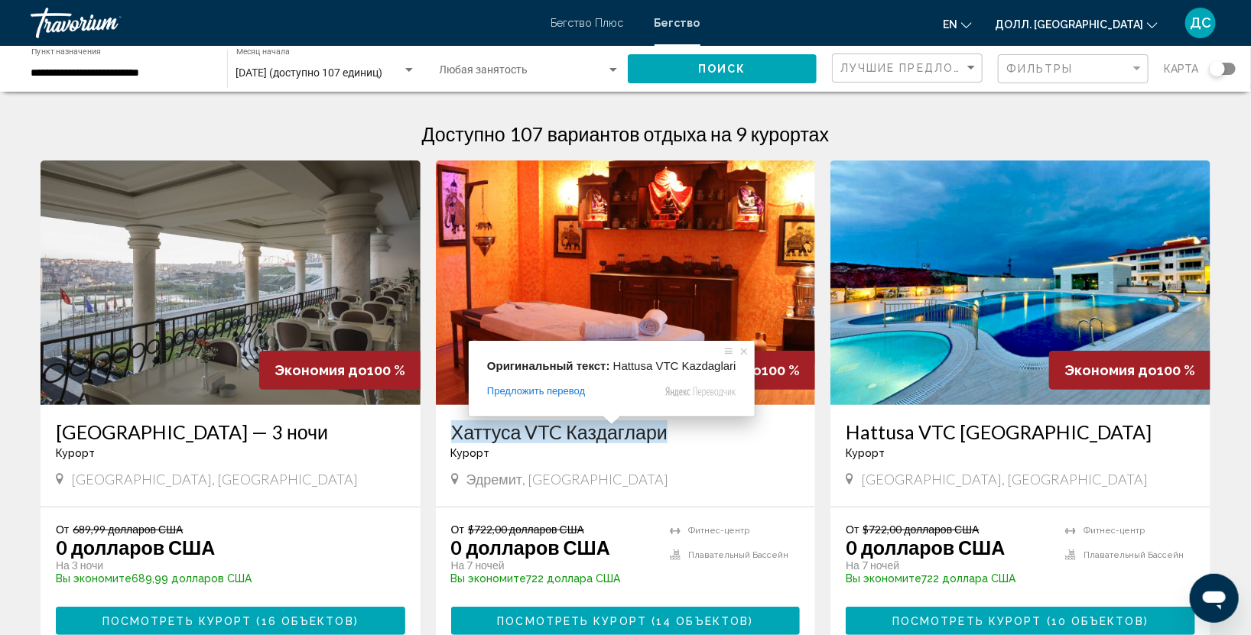
click at [622, 339] on img "Основное содержание" at bounding box center [626, 283] width 380 height 245
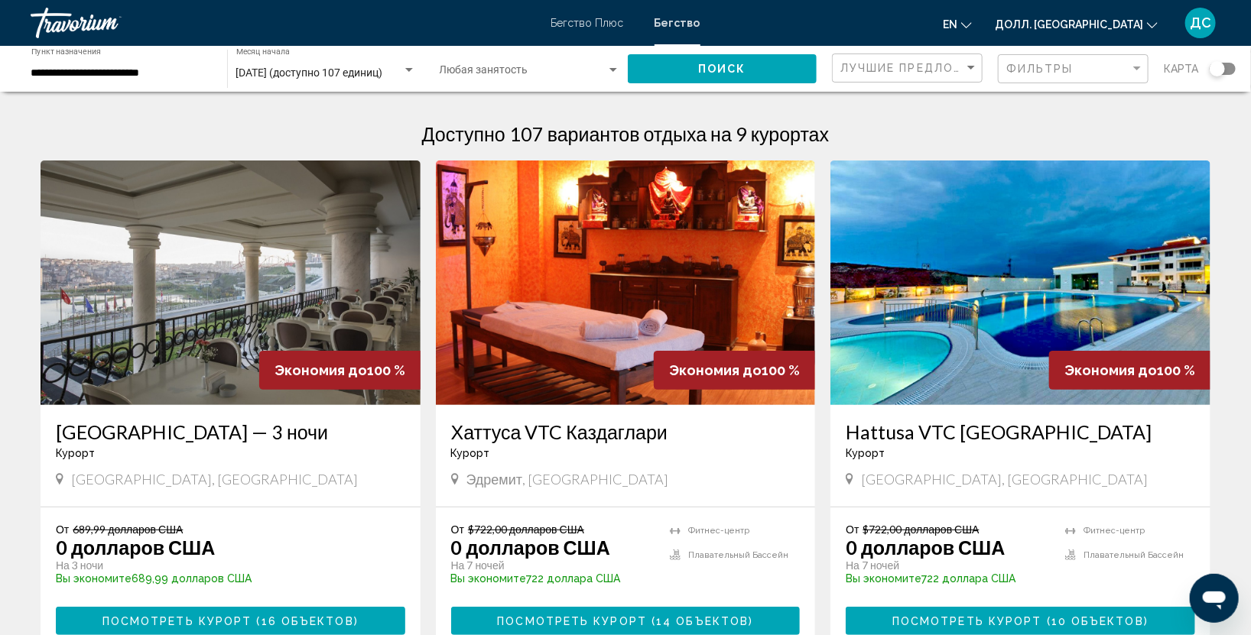
click at [414, 69] on div "Виджет поиска" at bounding box center [409, 70] width 14 height 12
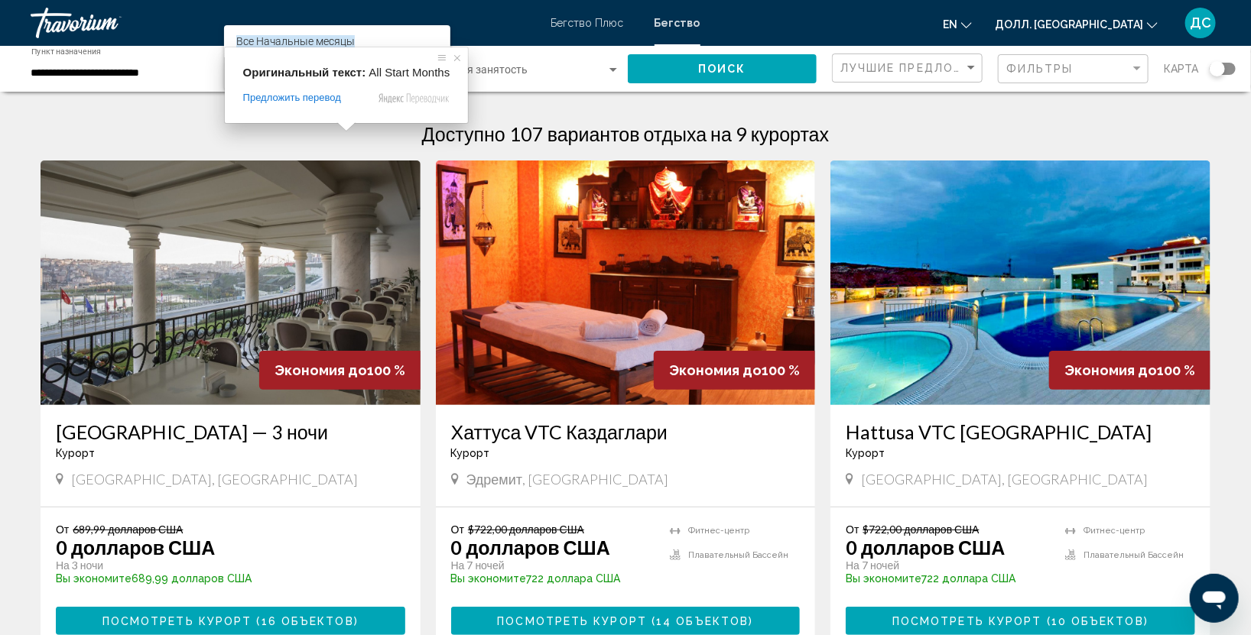
click at [185, 80] on div at bounding box center [625, 317] width 1251 height 635
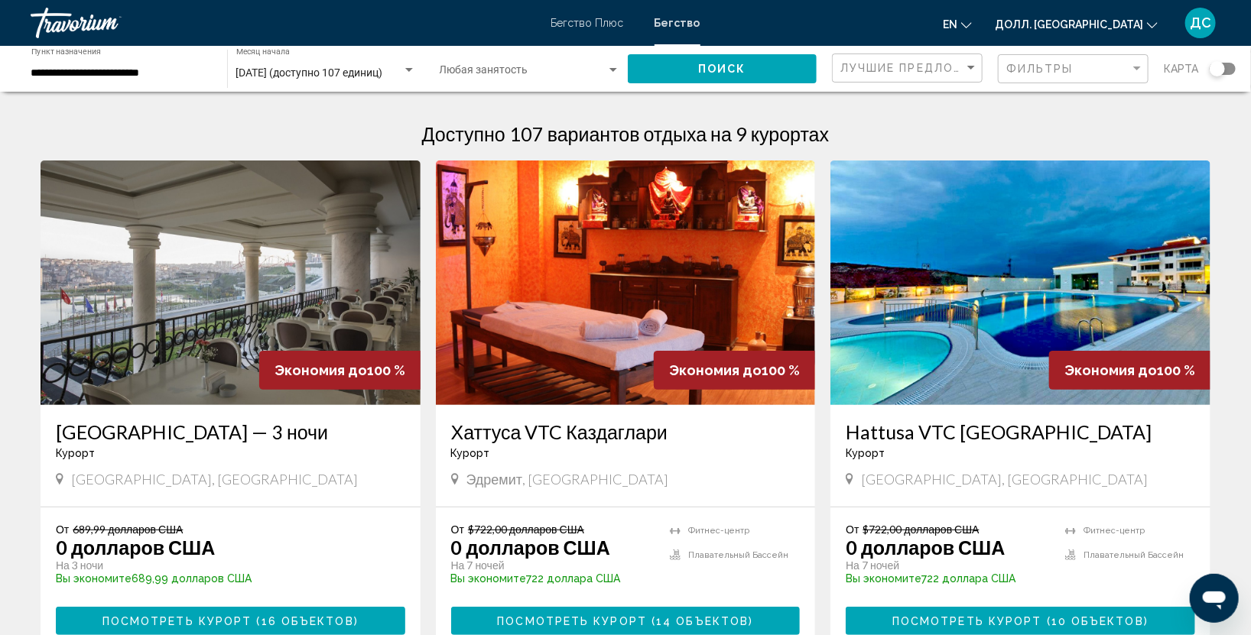
click at [323, 74] on ya-tr-span "[DATE] (доступно 107 единиц)" at bounding box center [309, 73] width 147 height 12
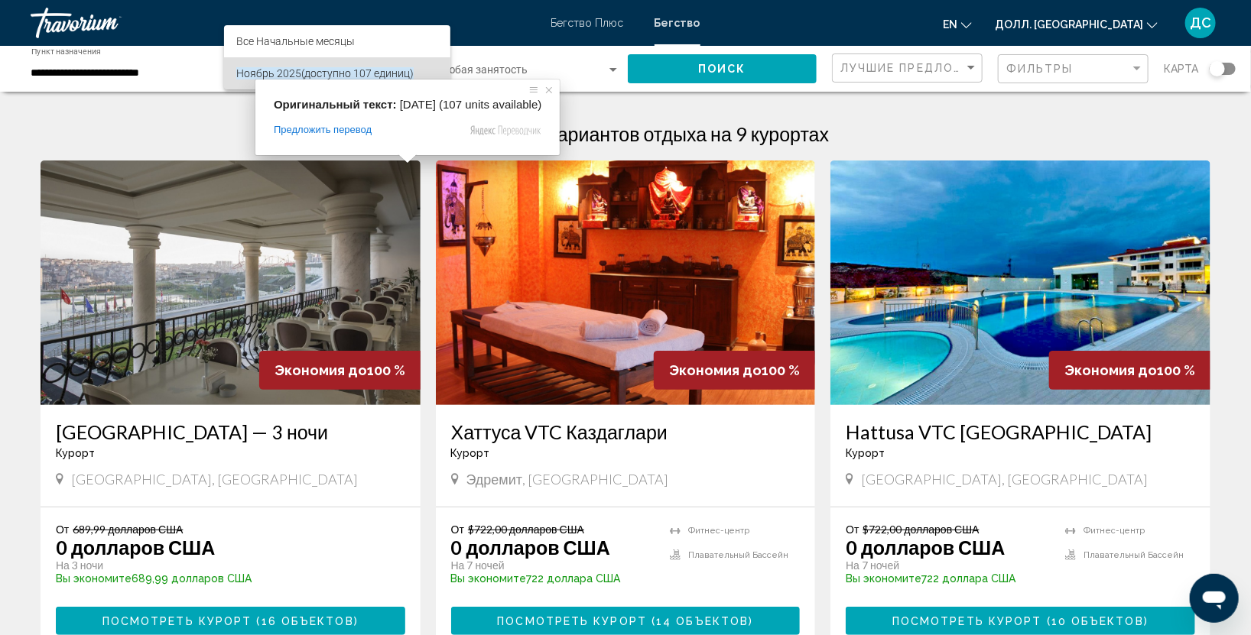
click at [319, 75] on ya-tr-span "(доступно 107 единиц)" at bounding box center [357, 73] width 112 height 12
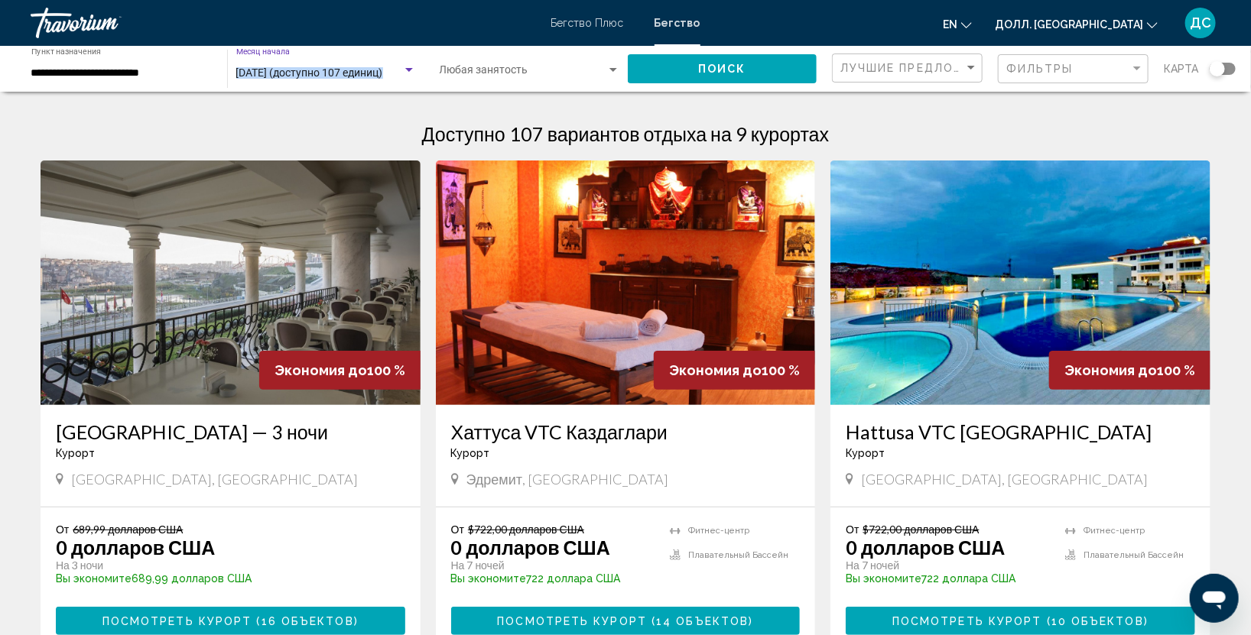
click at [413, 66] on div "[DATE] (доступно 107 единиц) Месяц начала Все месяцы начала" at bounding box center [326, 69] width 180 height 42
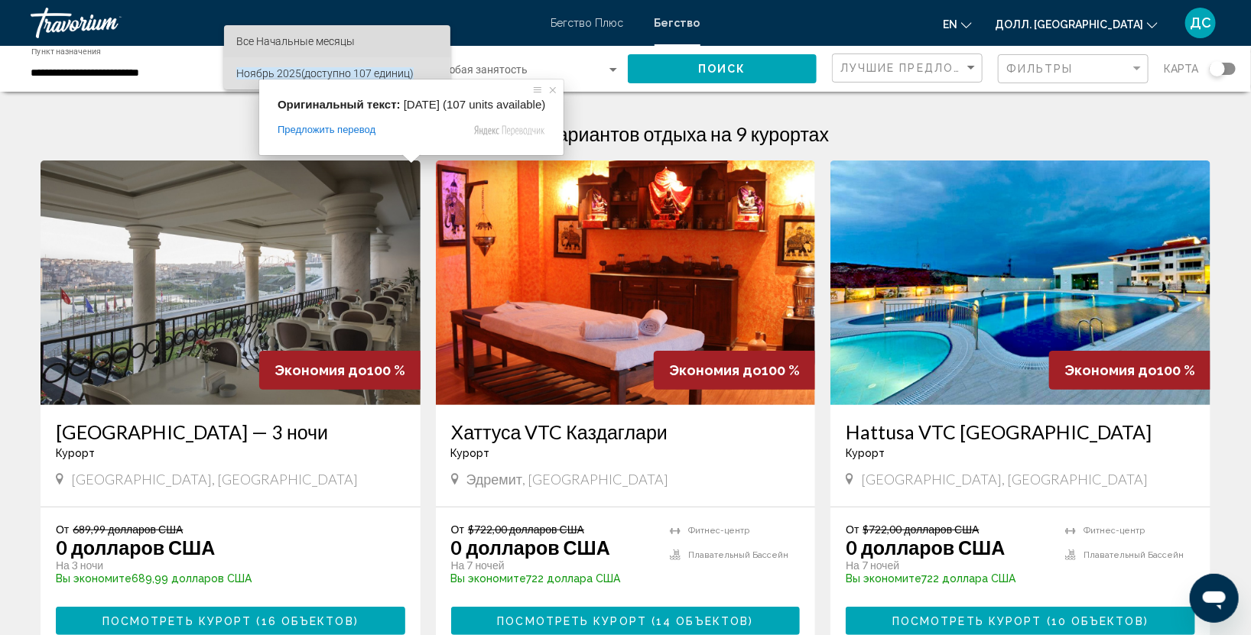
click at [355, 44] on span "Все Начальные месяцы" at bounding box center [337, 41] width 202 height 32
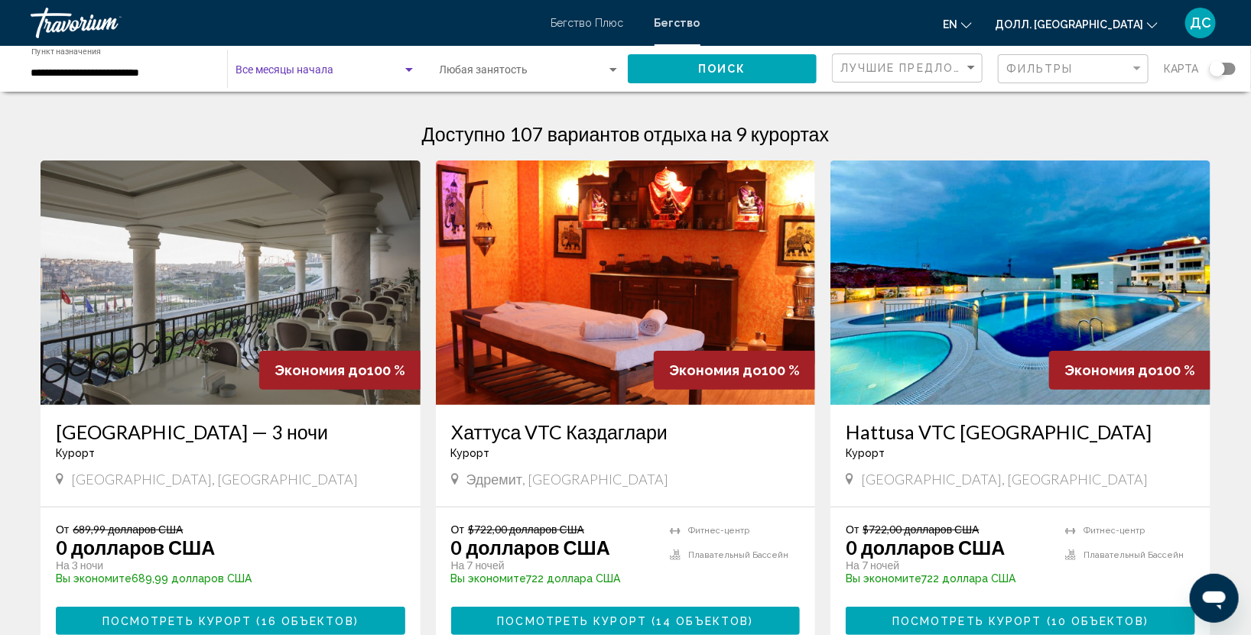
click at [401, 56] on div "Месяц начала Все месяцы начала" at bounding box center [326, 69] width 180 height 42
click at [414, 210] on div at bounding box center [625, 317] width 1251 height 635
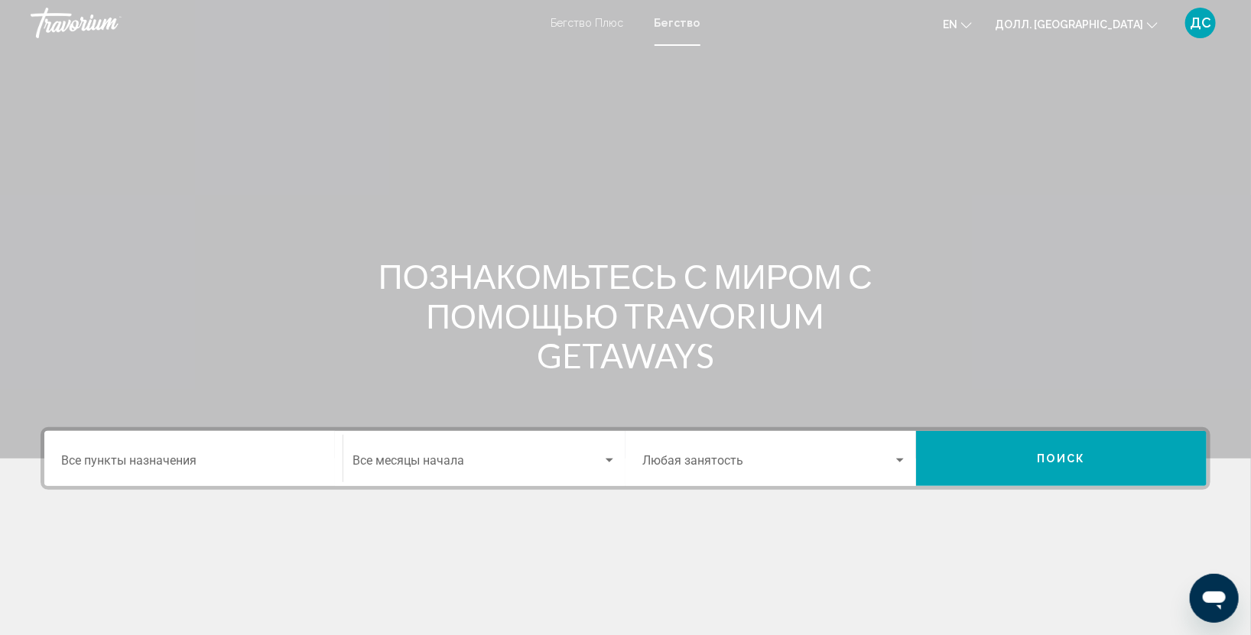
click at [172, 466] on input "Пункт назначения Все пункты назначения" at bounding box center [193, 464] width 265 height 14
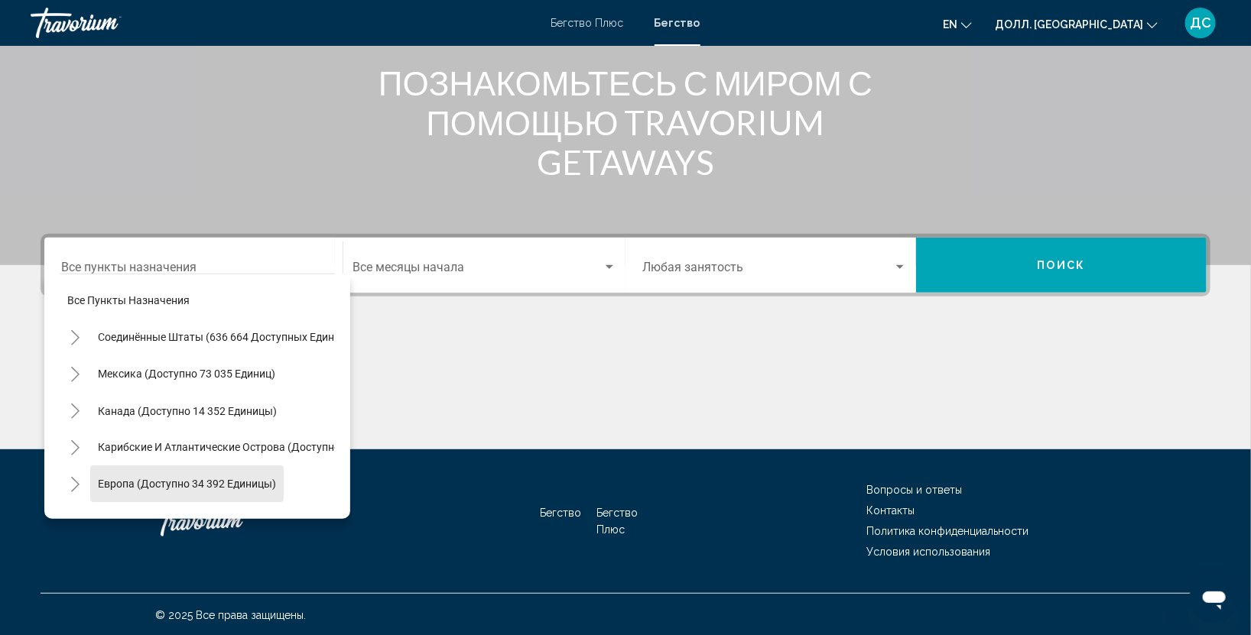
drag, startPoint x: 219, startPoint y: 488, endPoint x: 227, endPoint y: 484, distance: 9.2
click at [219, 487] on ya-tr-span "Европа (доступно 34 392 единицы)" at bounding box center [187, 485] width 178 height 12
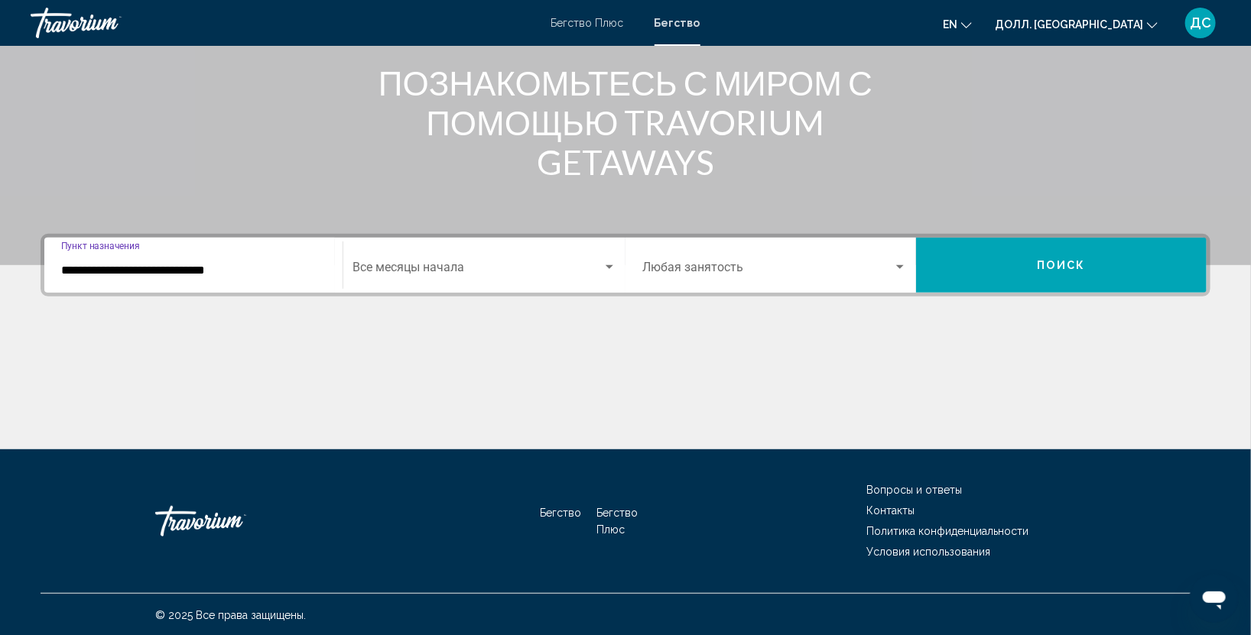
click at [307, 265] on input "**********" at bounding box center [193, 271] width 265 height 14
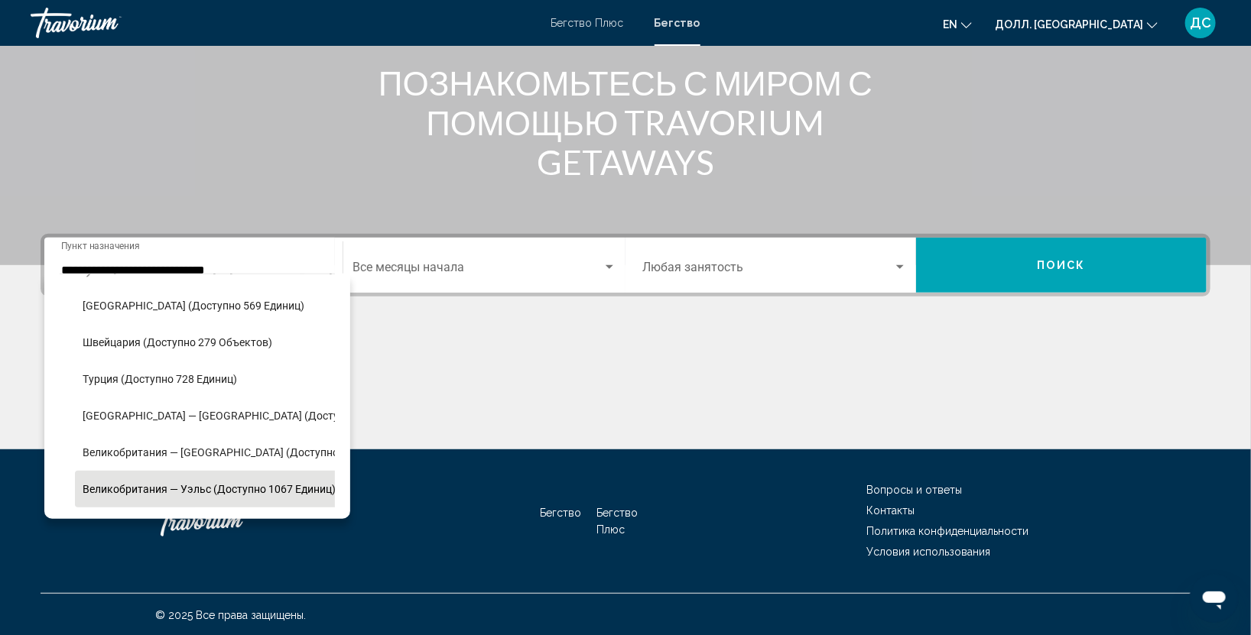
scroll to position [878, 0]
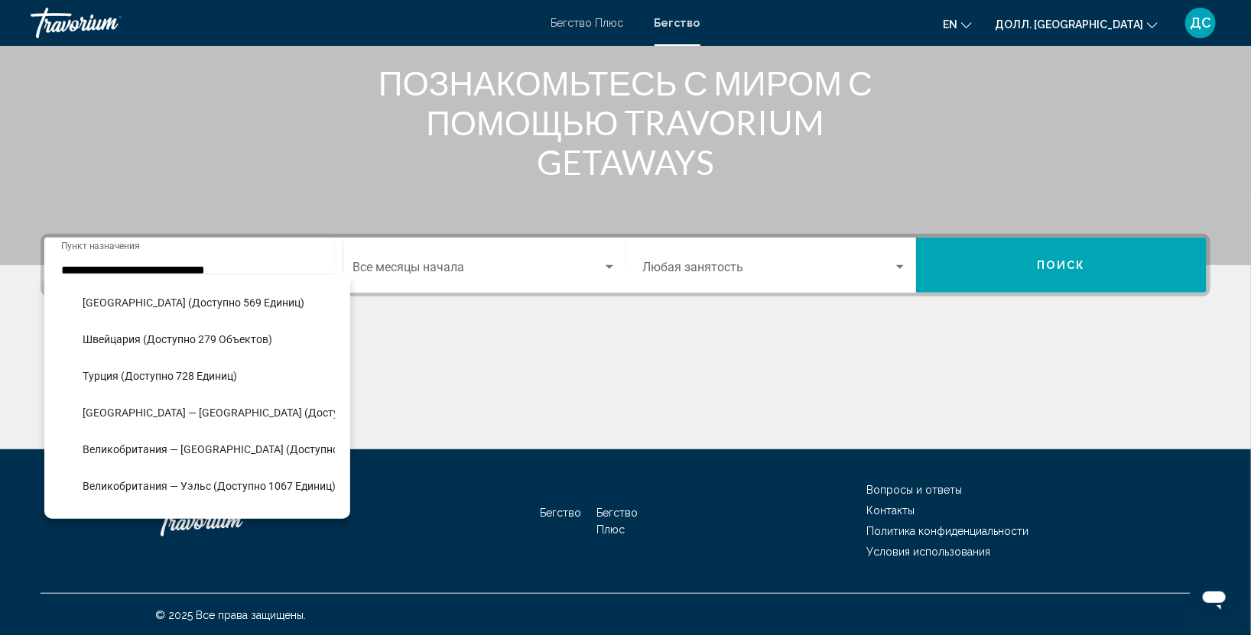
click at [114, 371] on ya-tr-span "Турция (доступно 728 единиц)" at bounding box center [160, 377] width 154 height 12
type input "**********"
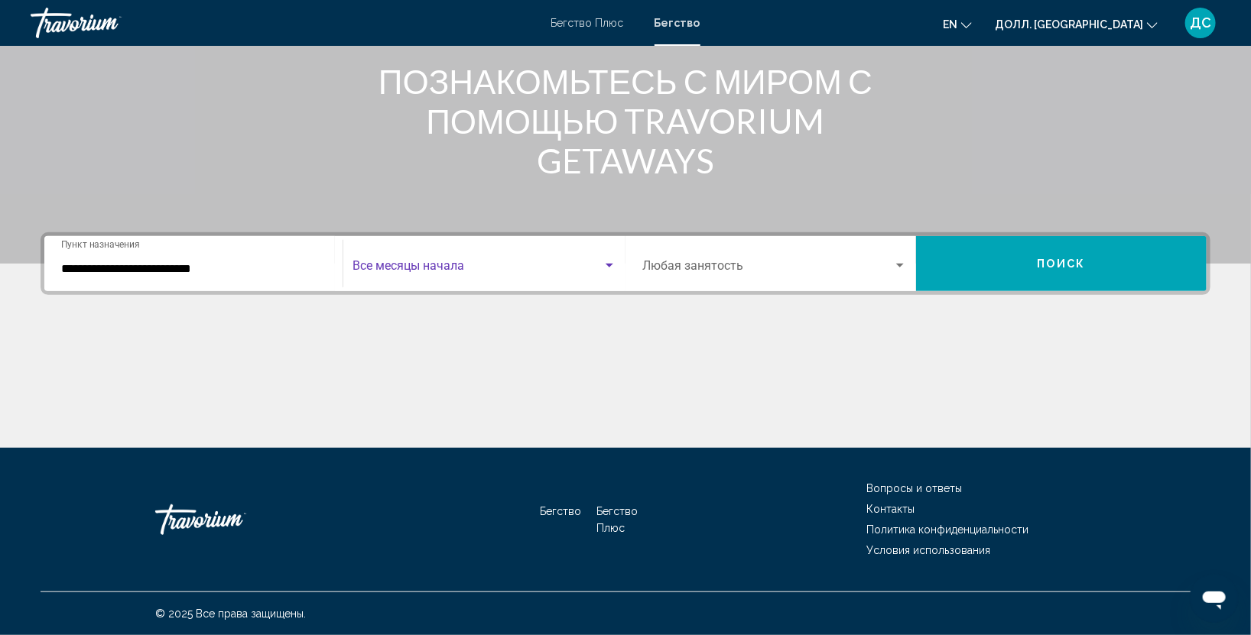
click at [395, 262] on span "Виджет поиска" at bounding box center [477, 269] width 250 height 14
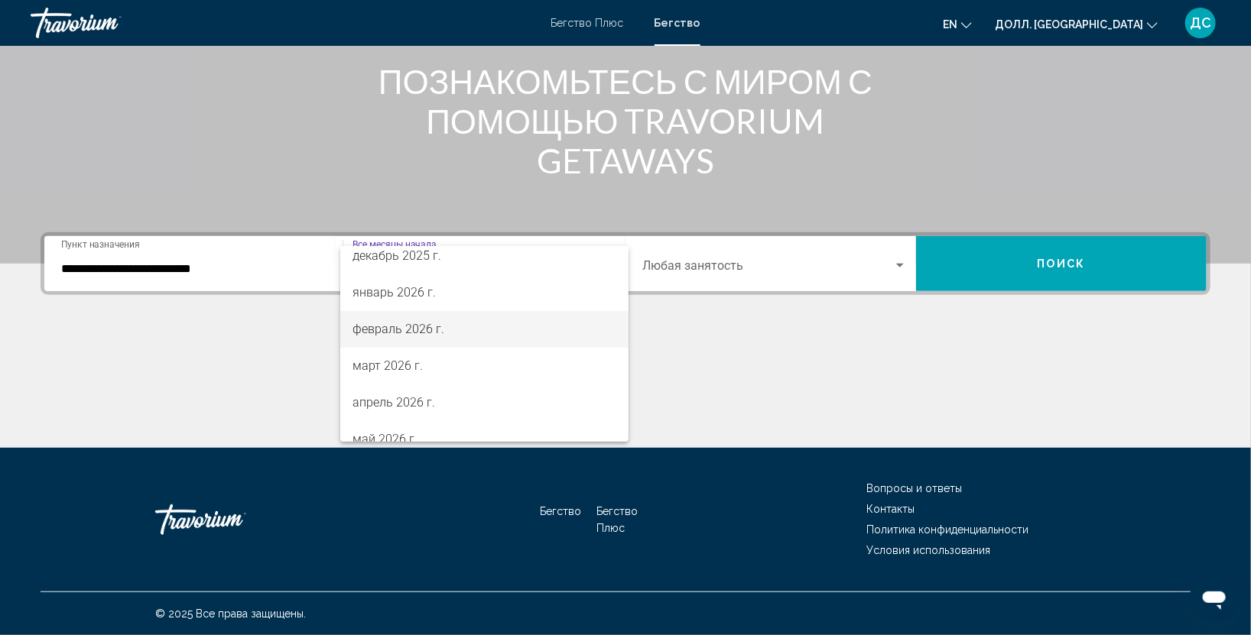
scroll to position [0, 0]
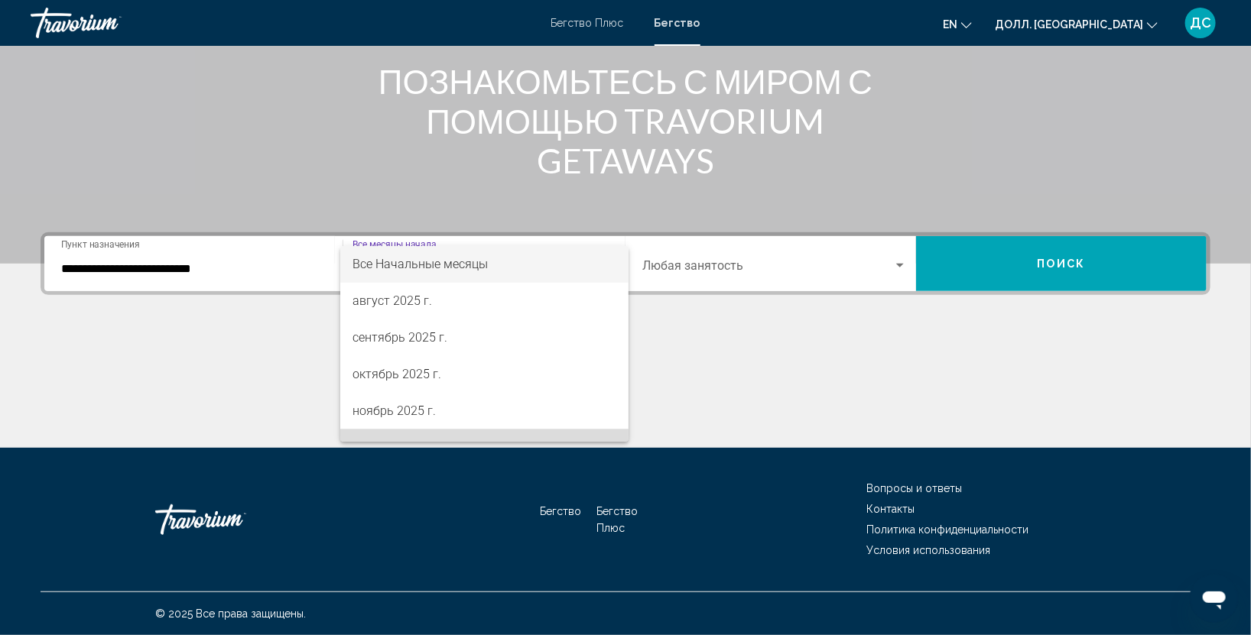
click at [614, 430] on mat-option "декабрь 2025 г." at bounding box center [484, 448] width 288 height 37
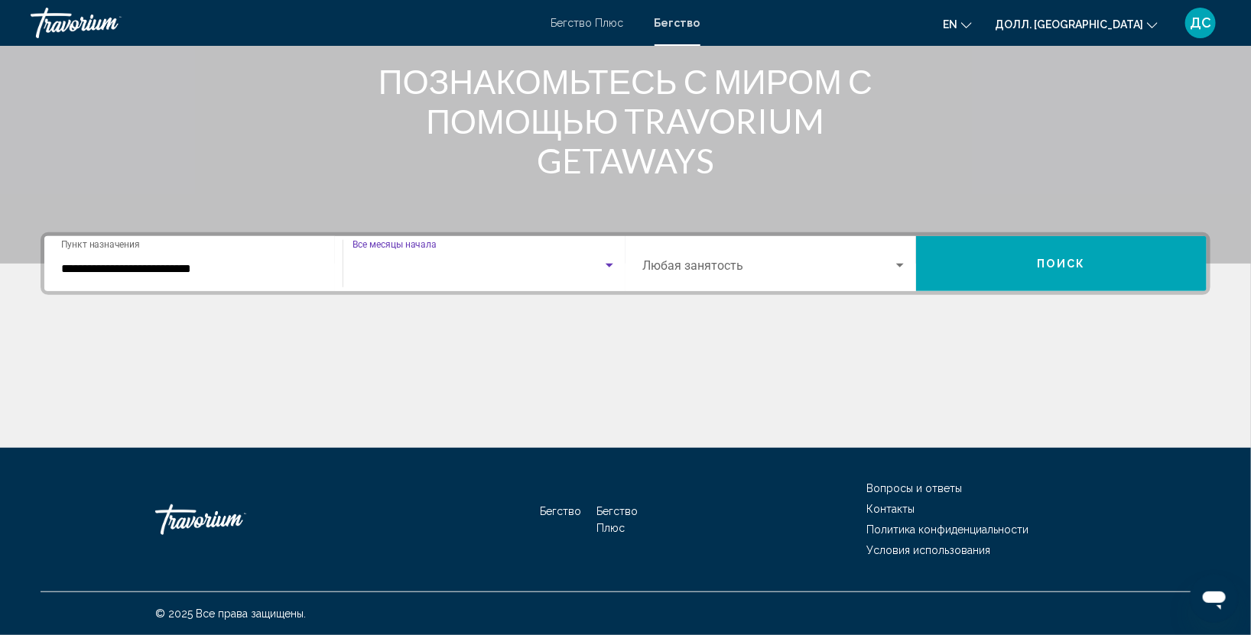
scroll to position [24, 0]
click at [469, 271] on div "[DATE] Месяц начала Все месяцы начала" at bounding box center [484, 264] width 264 height 48
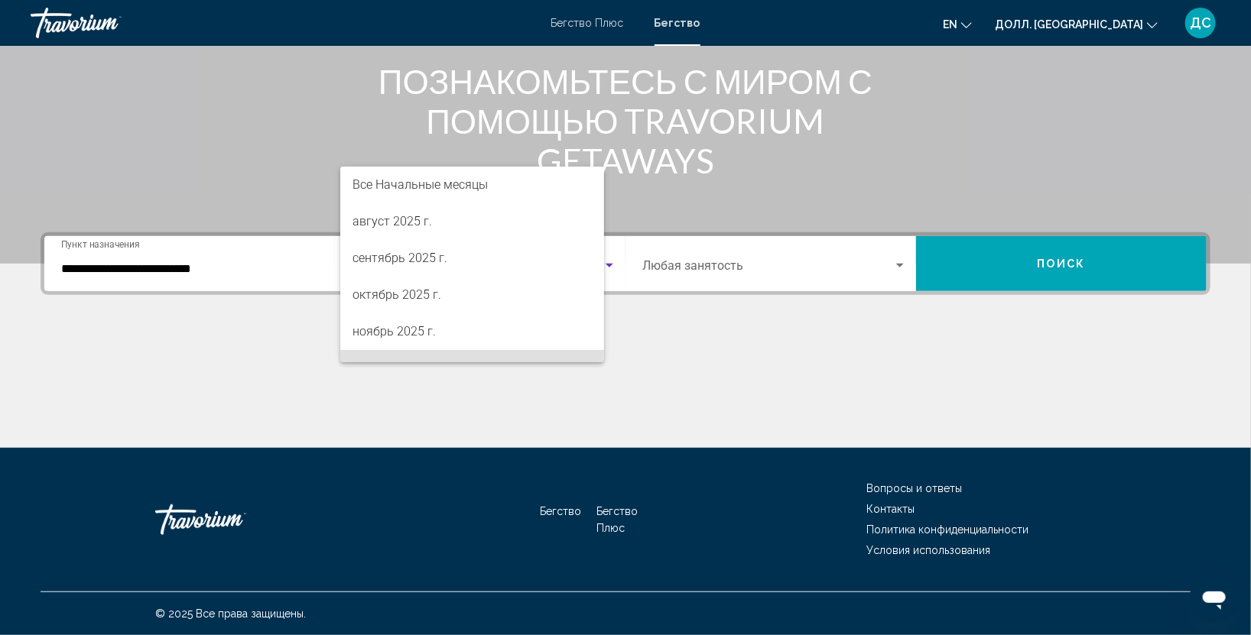
scroll to position [104, 0]
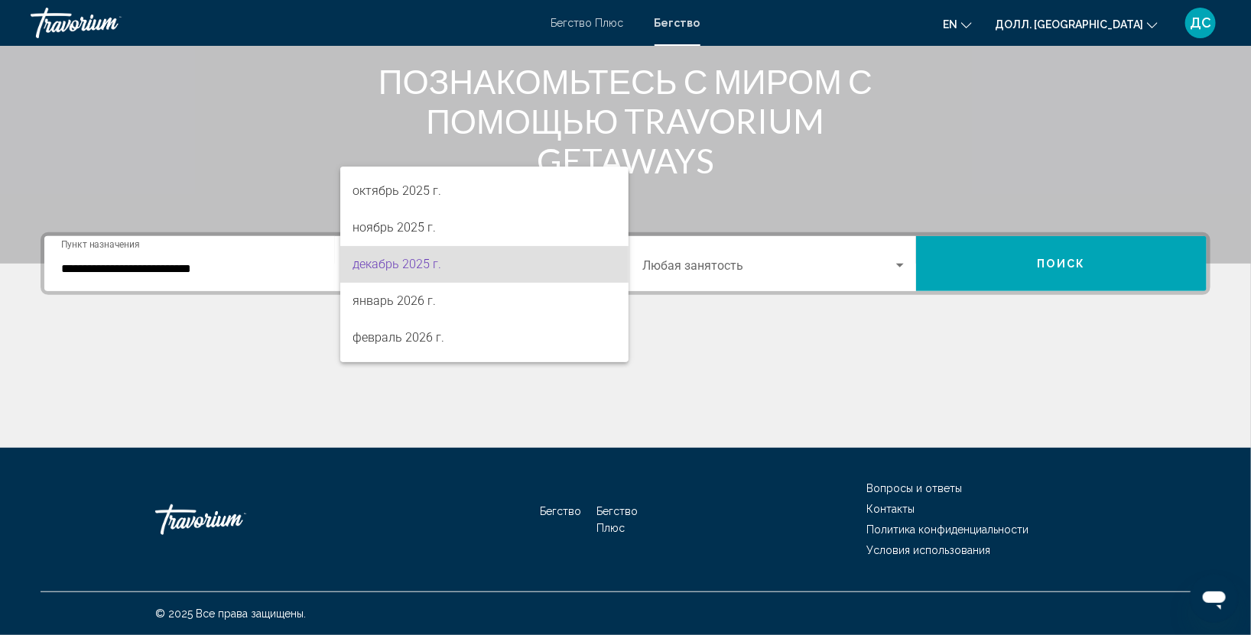
click at [563, 265] on span "декабрь 2025 г." at bounding box center [484, 264] width 264 height 37
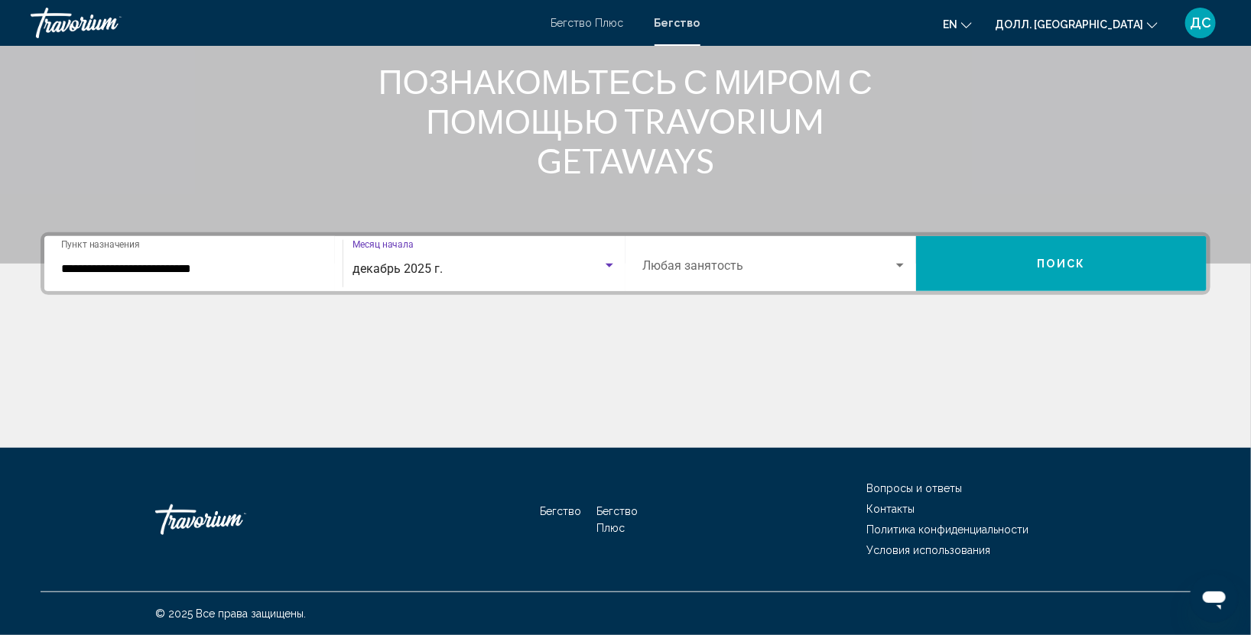
click at [1041, 251] on button "Поиск" at bounding box center [1061, 263] width 291 height 55
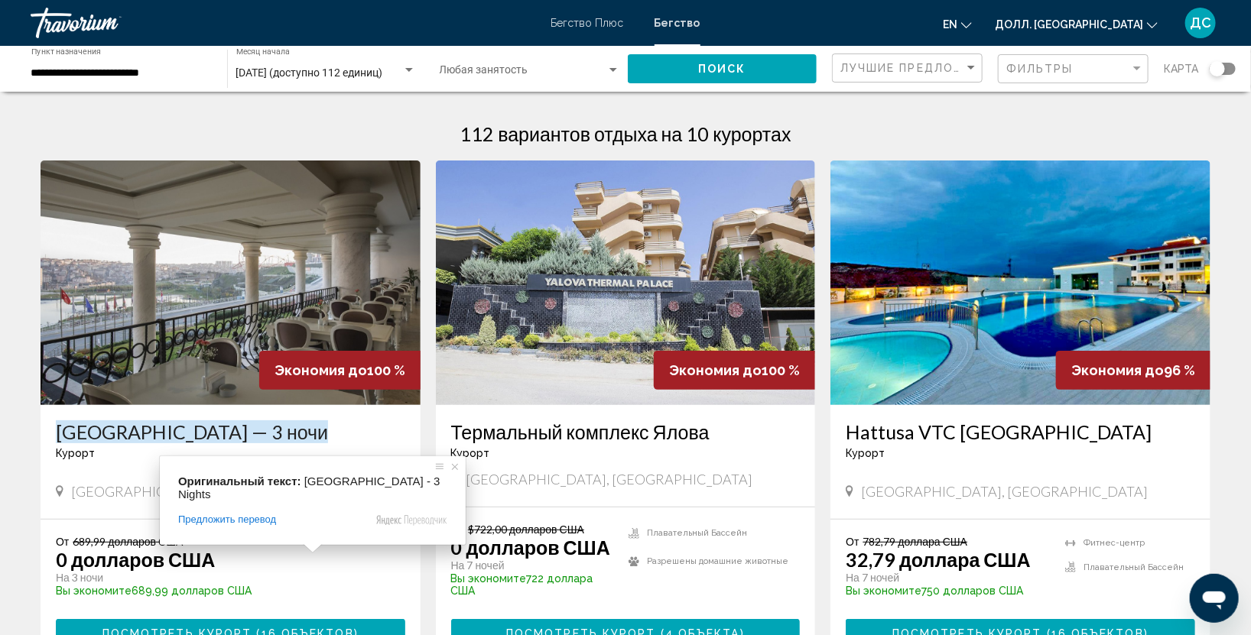
click at [243, 338] on img "Основное содержание" at bounding box center [231, 283] width 380 height 245
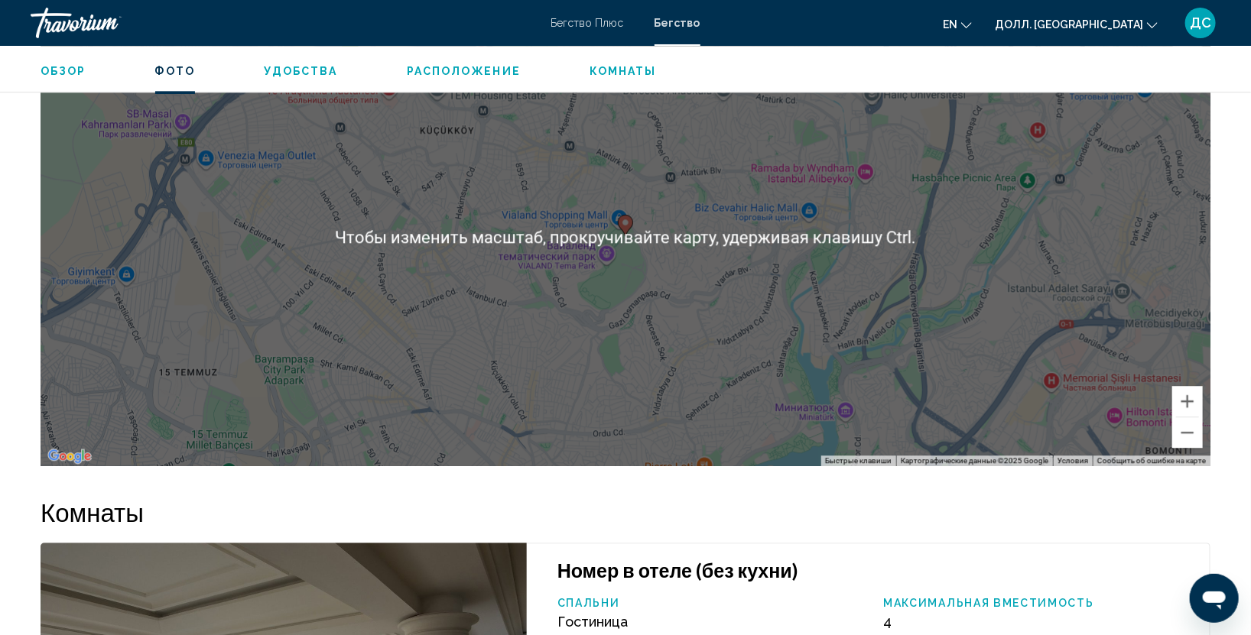
scroll to position [401, 0]
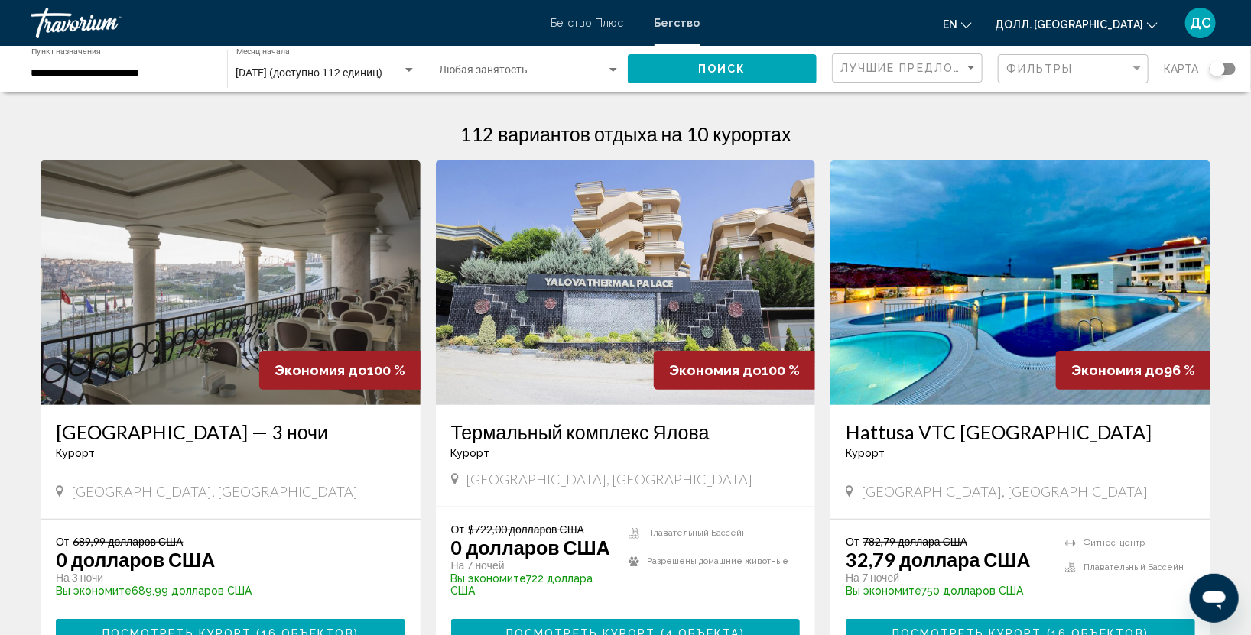
click at [557, 313] on img "Основное содержание" at bounding box center [626, 283] width 380 height 245
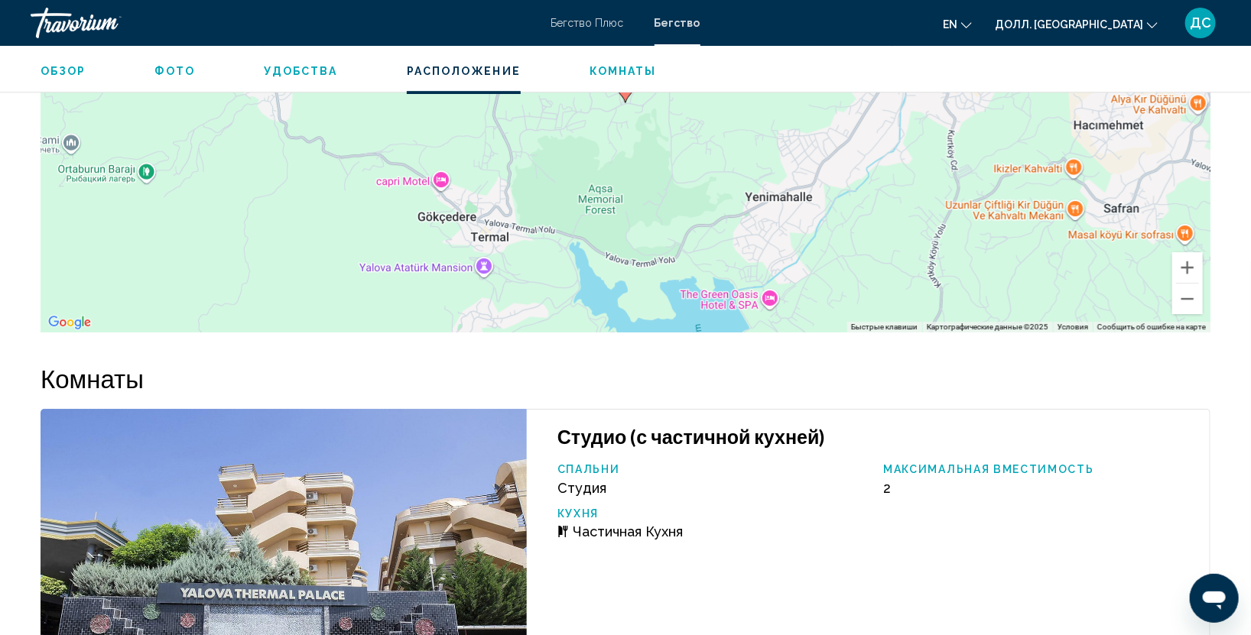
scroll to position [2718, 0]
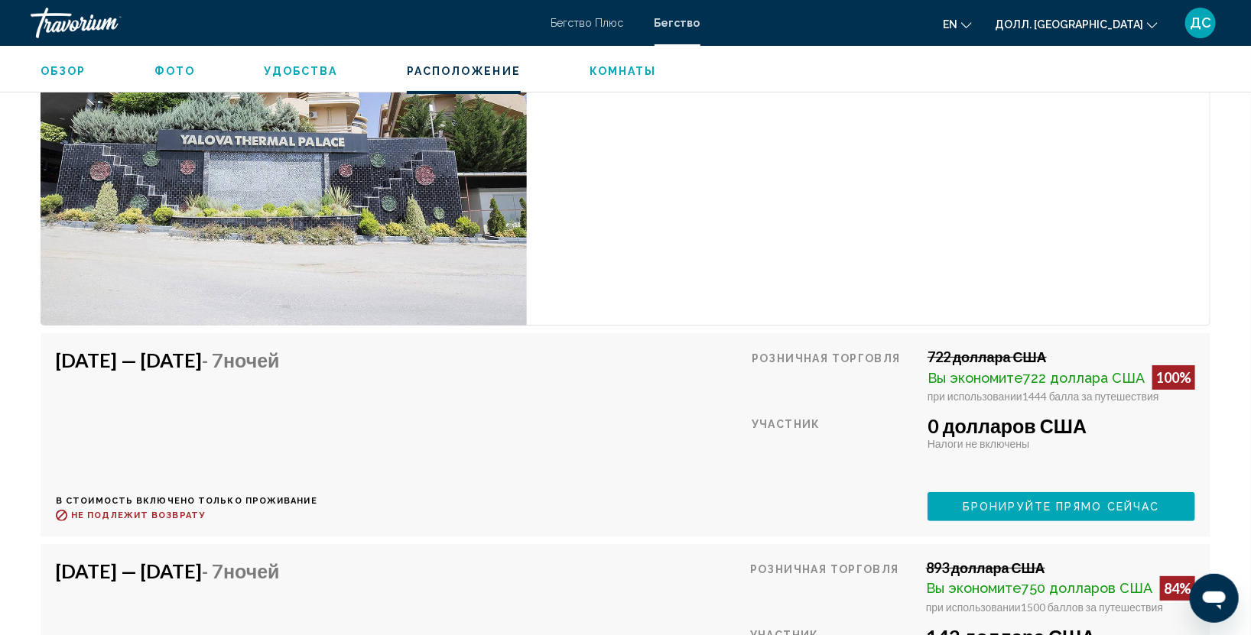
click at [973, 370] on span "Вы экономите 722 доллара США" at bounding box center [1035, 378] width 217 height 16
click at [202, 349] on ya-tr-span "[DATE] — [DATE]" at bounding box center [129, 360] width 146 height 23
click at [302, 349] on div "[DATE] — [DATE] - 7 Ночей" at bounding box center [181, 364] width 250 height 31
click at [877, 414] on div "Участник" at bounding box center [834, 447] width 164 height 67
click at [1005, 371] on div "Розничная торговля 722 доллара США Вы экономите 722 доллара США 100% при исполь…" at bounding box center [973, 435] width 443 height 172
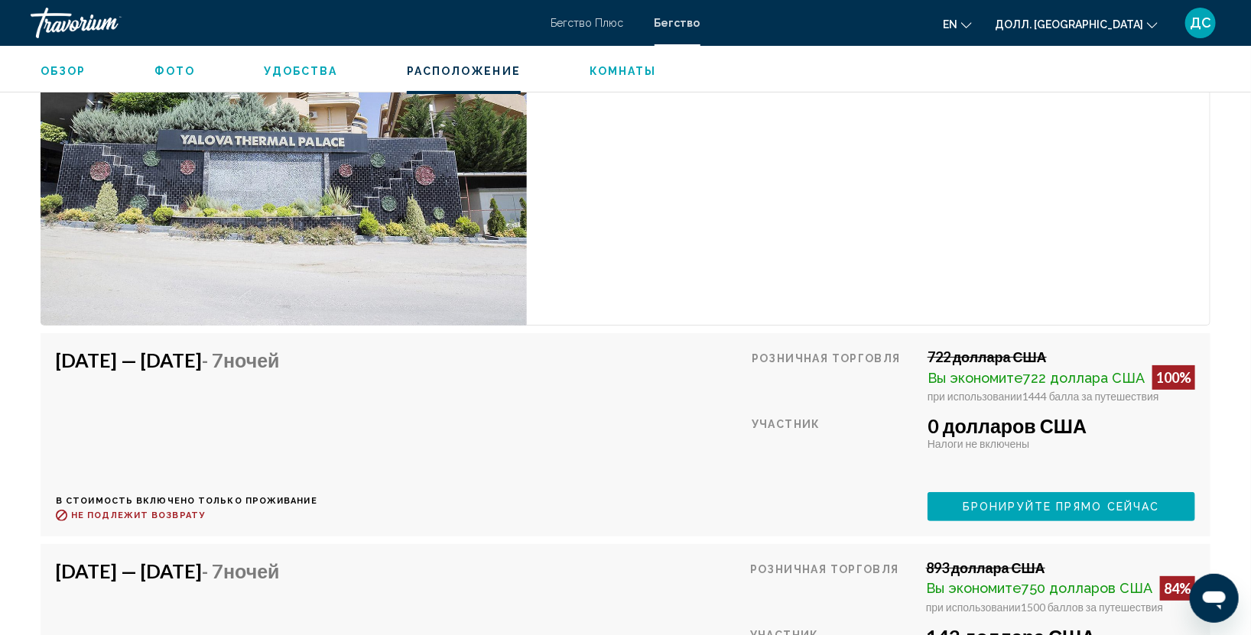
click at [1006, 390] on ya-tr-span "при использовании" at bounding box center [974, 396] width 95 height 13
click at [534, 367] on div "[DATE] — [DATE] - 7 Ночей В стоимость включено только проживание Возврат средст…" at bounding box center [625, 435] width 1139 height 172
click at [202, 349] on ya-tr-span "[DATE] — [DATE]" at bounding box center [129, 360] width 146 height 23
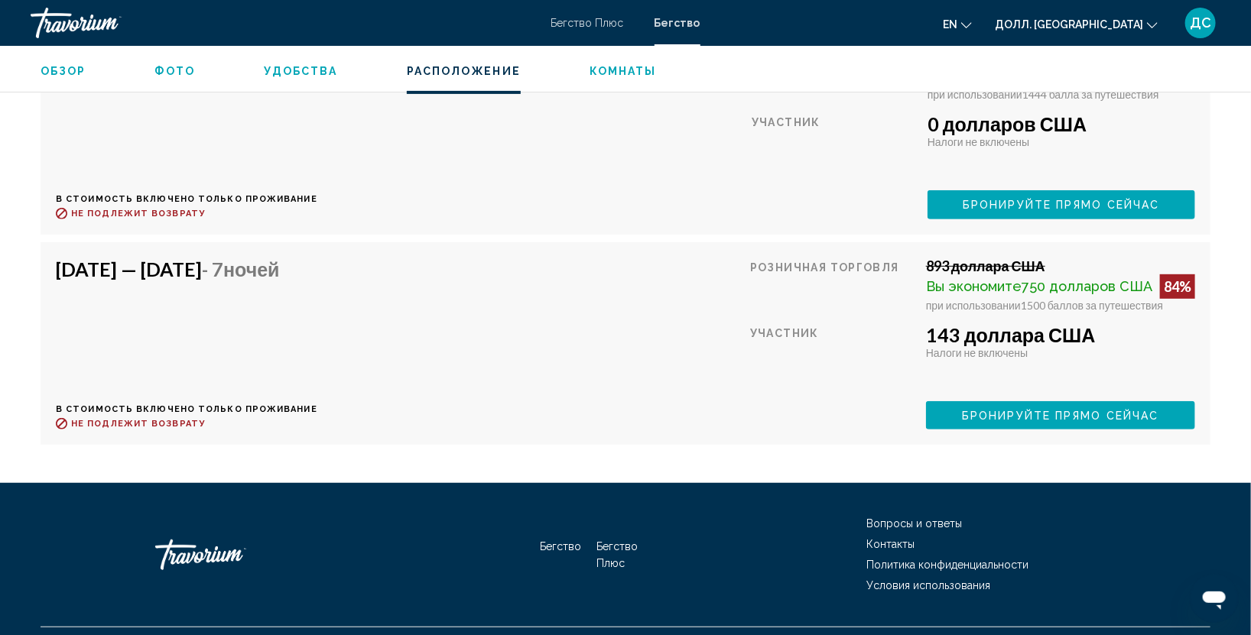
scroll to position [2567, 0]
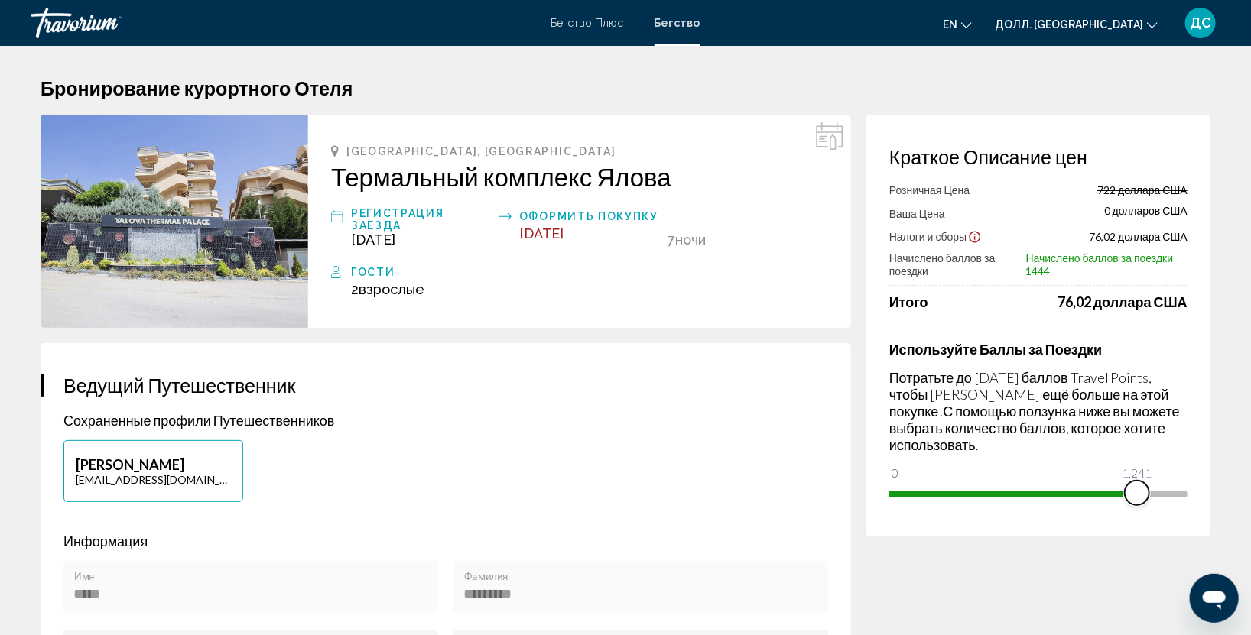
drag, startPoint x: 1171, startPoint y: 488, endPoint x: 1135, endPoint y: 505, distance: 40.0
click at [1135, 505] on div "Используйте Баллы за Поездки Потратьте до [DATE] баллов Travel Points, чтобы сэ…" at bounding box center [1038, 416] width 298 height 180
drag, startPoint x: 1126, startPoint y: 489, endPoint x: 1080, endPoint y: 489, distance: 45.9
click at [1080, 489] on span "Основное содержание" at bounding box center [1080, 493] width 24 height 24
drag, startPoint x: 1080, startPoint y: 485, endPoint x: 1125, endPoint y: 495, distance: 46.2
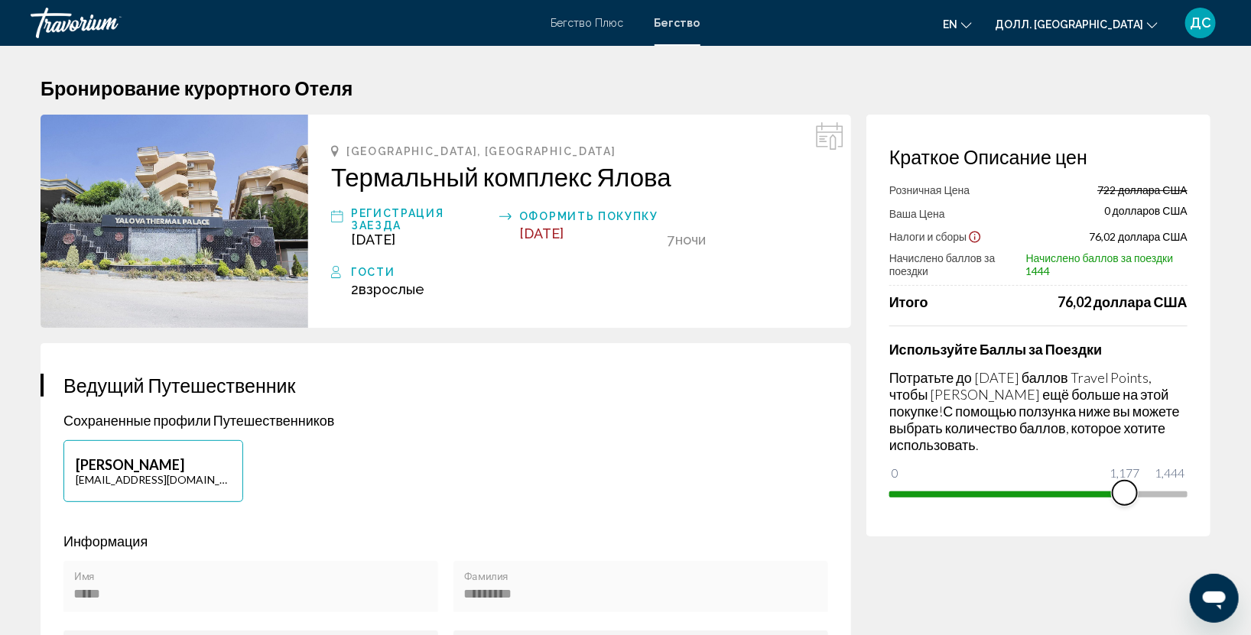
click at [1125, 495] on span "Основное содержание" at bounding box center [1124, 493] width 24 height 24
